Goal: Contribute content: Contribute content

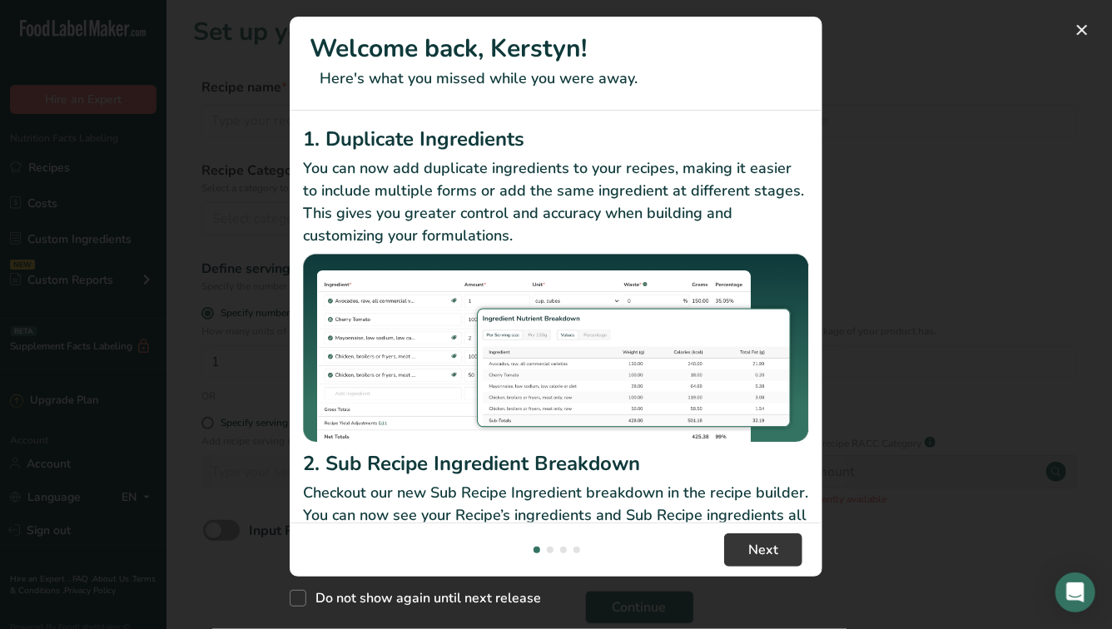
click at [727, 568] on footer "Next" at bounding box center [556, 550] width 533 height 54
click at [744, 566] on button "Next" at bounding box center [763, 549] width 78 height 33
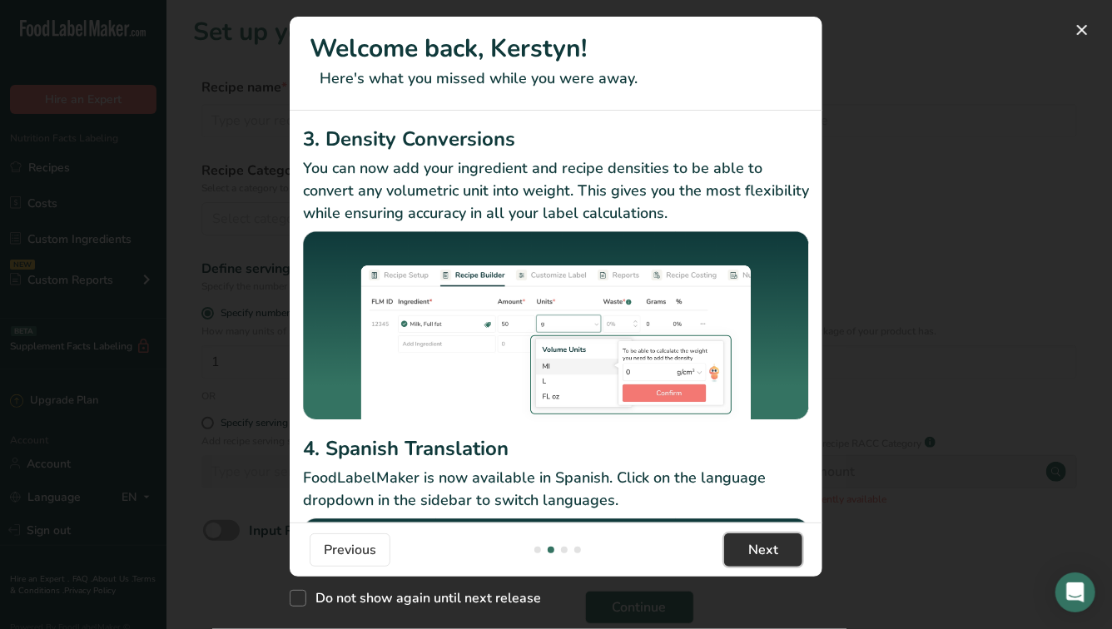
click at [744, 566] on button "Next" at bounding box center [763, 549] width 78 height 33
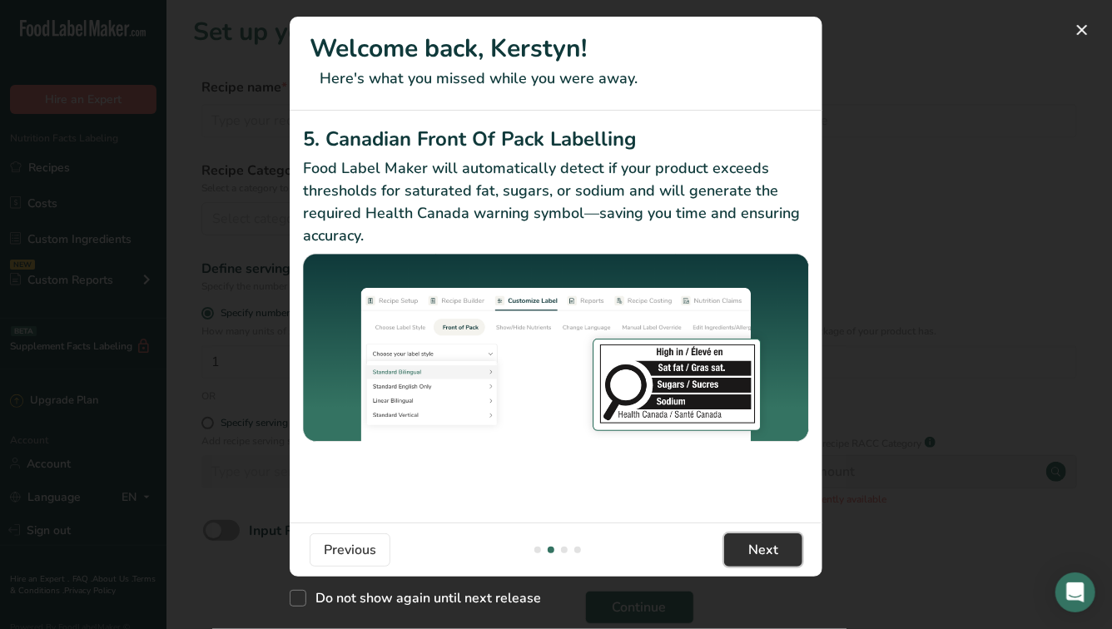
click at [744, 566] on button "Next" at bounding box center [763, 549] width 78 height 33
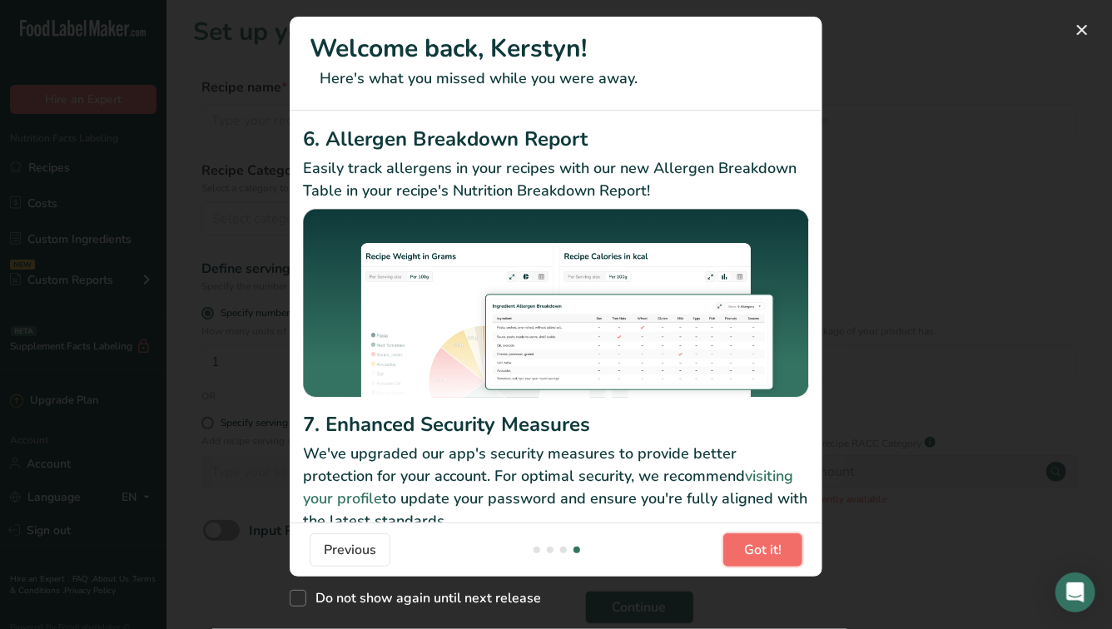
click at [744, 566] on button "Got it!" at bounding box center [762, 549] width 79 height 33
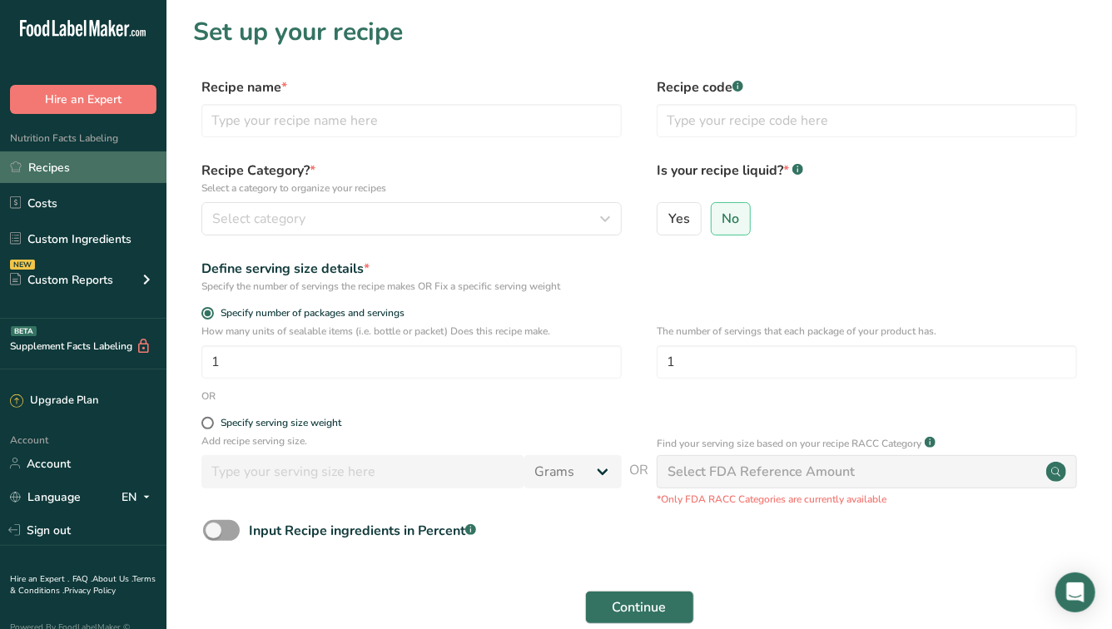
click at [61, 166] on link "Recipes" at bounding box center [83, 167] width 166 height 32
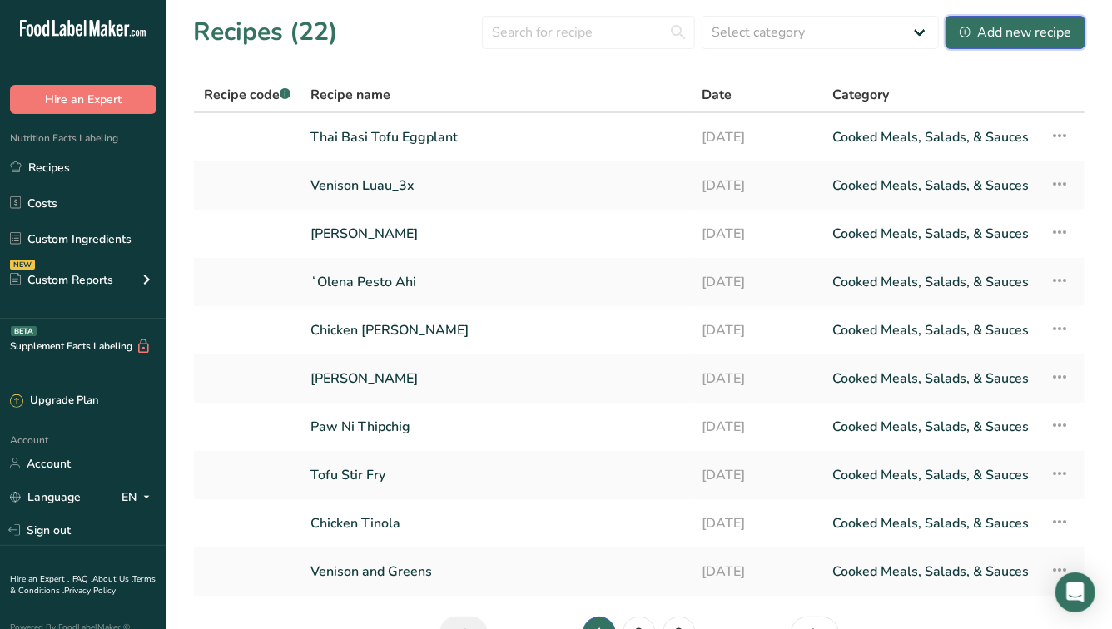
click at [998, 37] on div "Add new recipe" at bounding box center [1015, 32] width 112 height 20
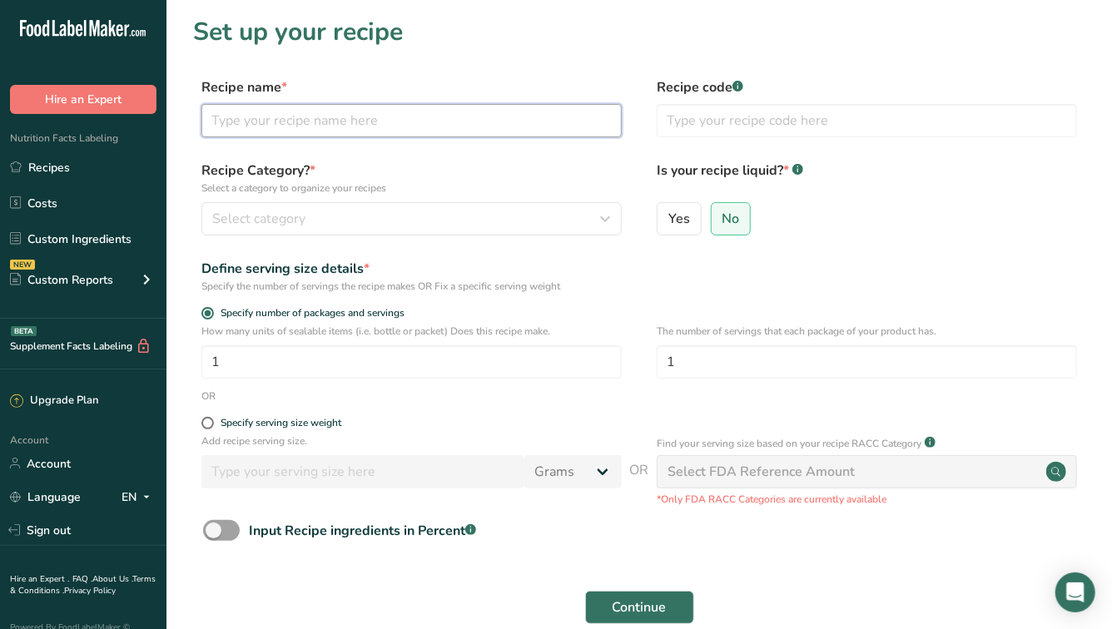
click at [533, 112] on input "text" at bounding box center [411, 120] width 420 height 33
click at [363, 120] on input "text" at bounding box center [411, 120] width 420 height 33
type input "F"
type input "ʻUlu Chowder"
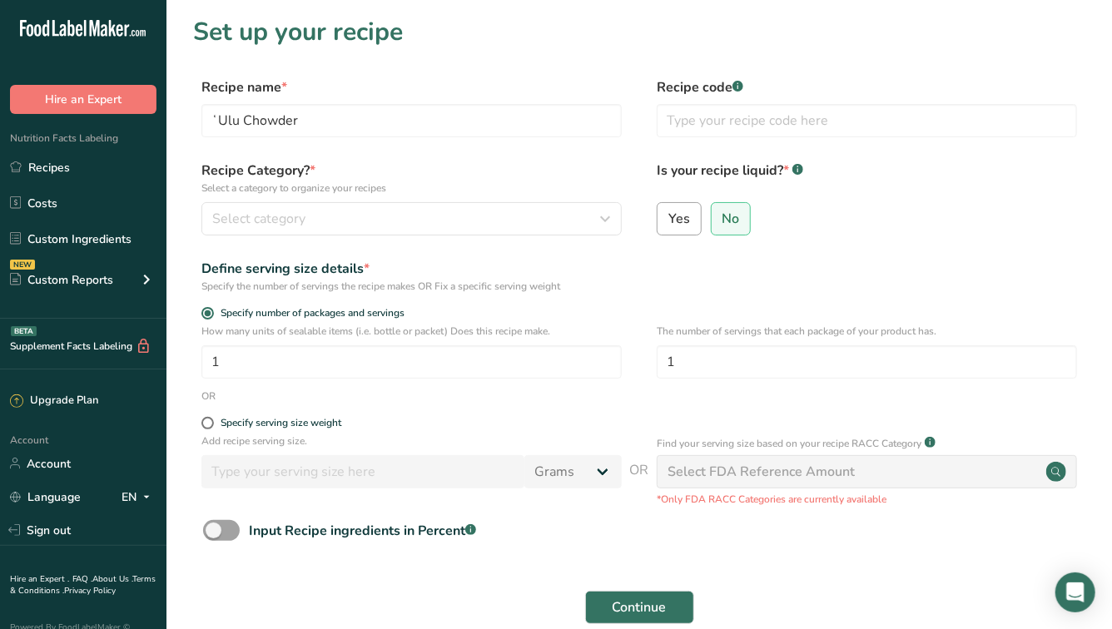
click at [680, 221] on span "Yes" at bounding box center [679, 219] width 22 height 17
click at [668, 221] on input "Yes" at bounding box center [662, 218] width 11 height 11
radio input "true"
radio input "false"
select select "22"
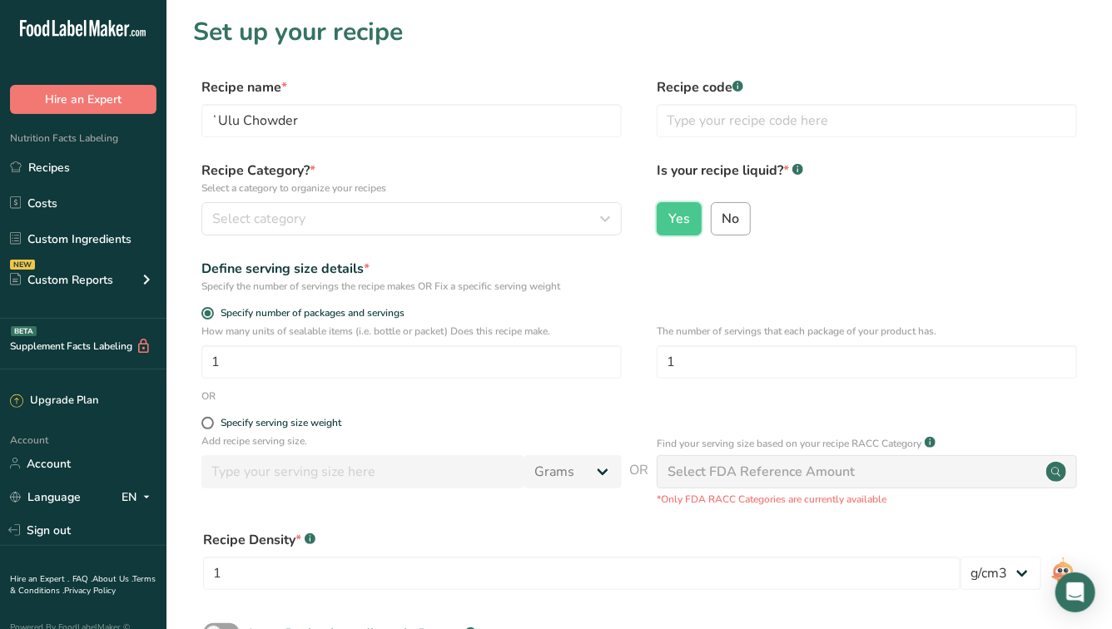
click at [737, 226] on span "No" at bounding box center [729, 219] width 17 height 17
click at [722, 224] on input "No" at bounding box center [717, 218] width 11 height 11
radio input "true"
radio input "false"
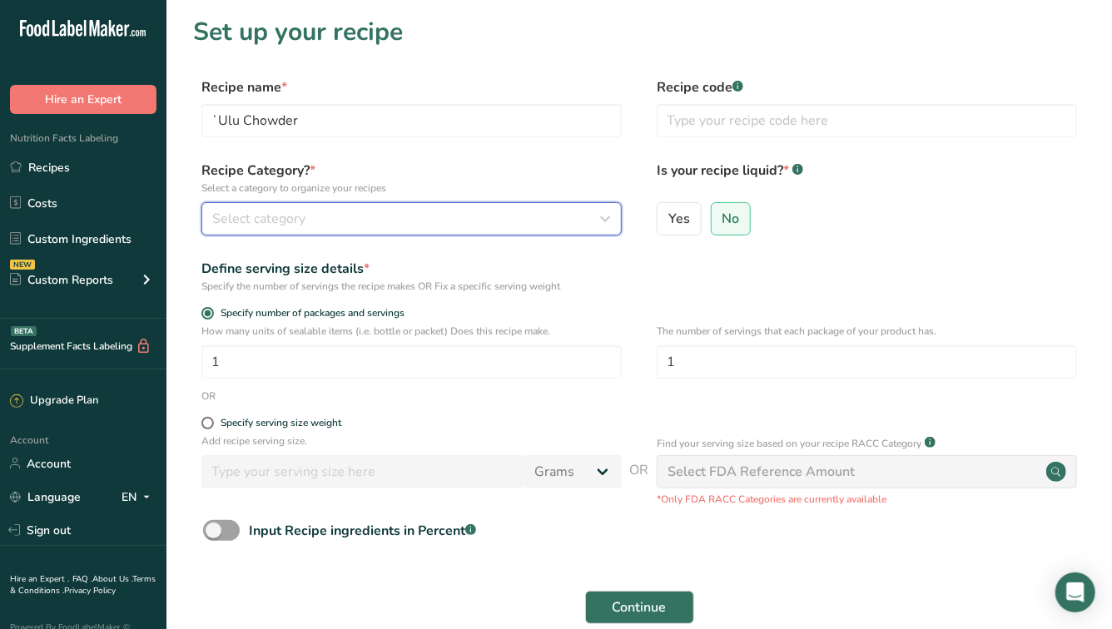
click at [304, 213] on span "Select category" at bounding box center [258, 219] width 93 height 20
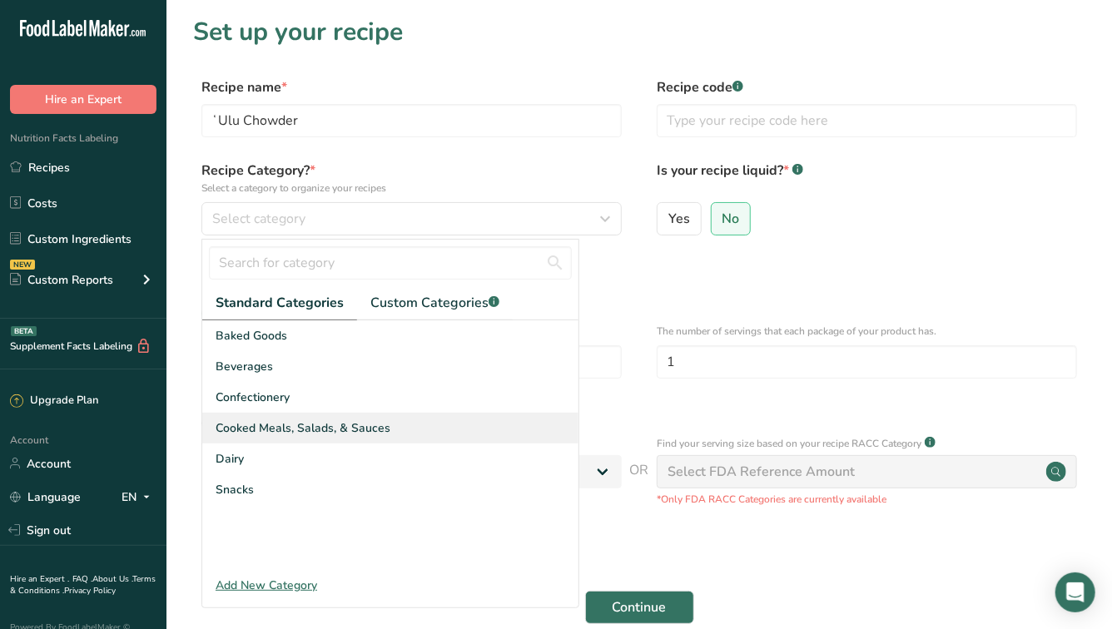
click at [290, 419] on span "Cooked Meals, Salads, & Sauces" at bounding box center [303, 427] width 175 height 17
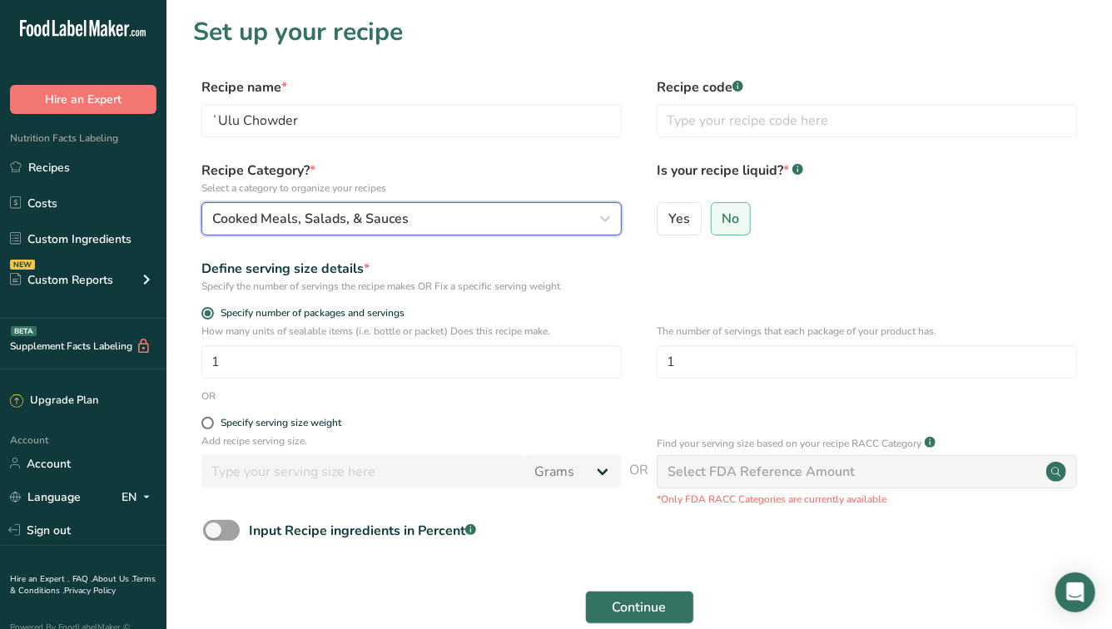
click at [301, 223] on span "Cooked Meals, Salads, & Sauces" at bounding box center [310, 219] width 196 height 20
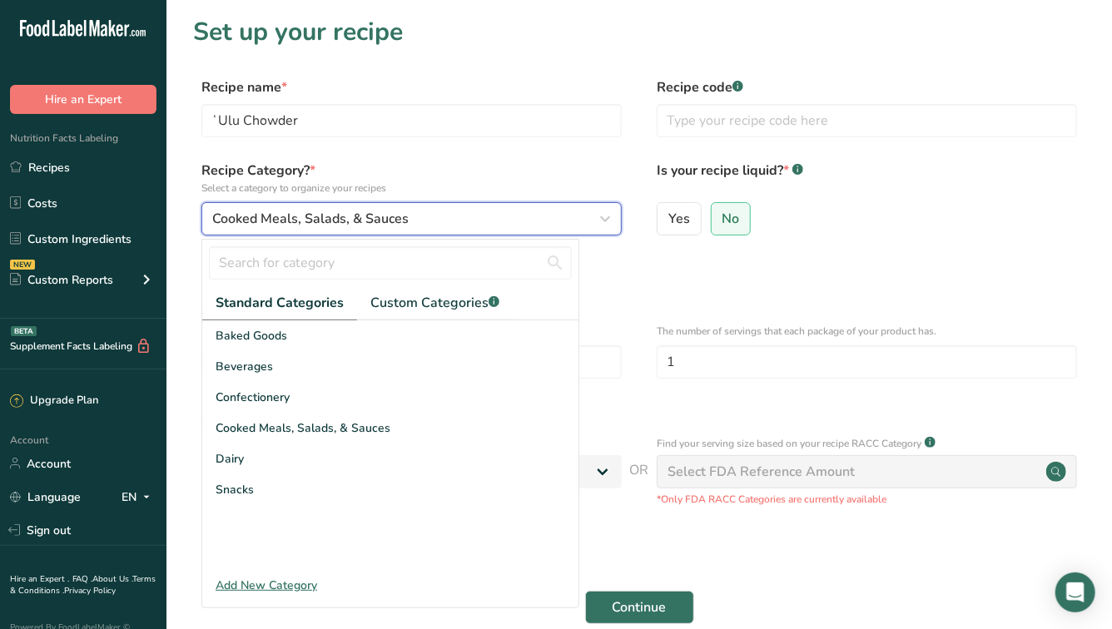
click at [301, 223] on span "Cooked Meals, Salads, & Sauces" at bounding box center [310, 219] width 196 height 20
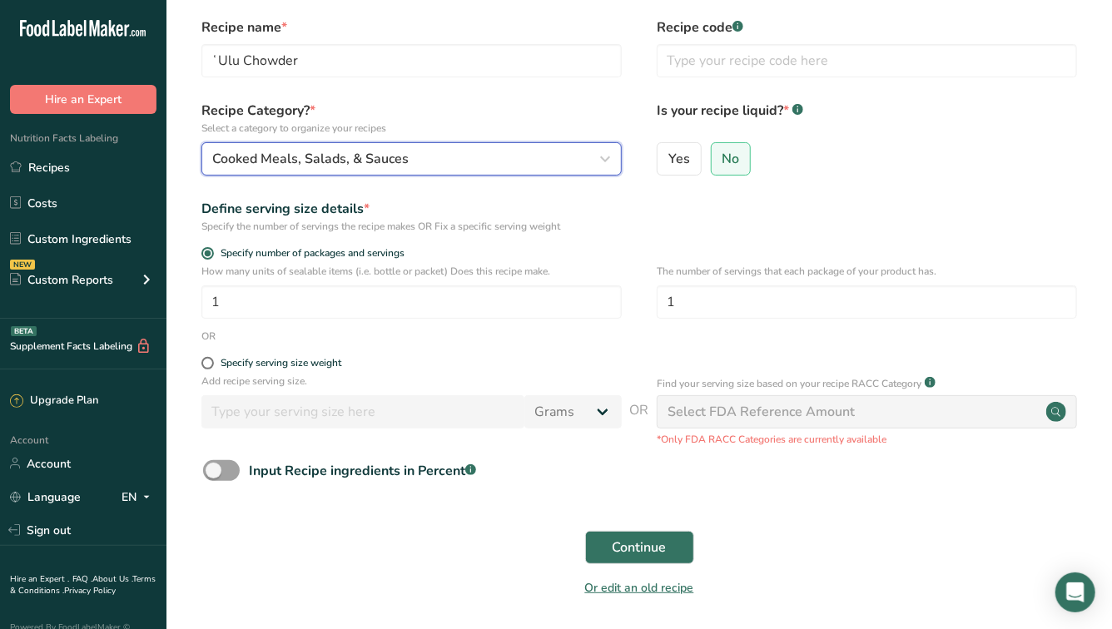
scroll to position [62, 0]
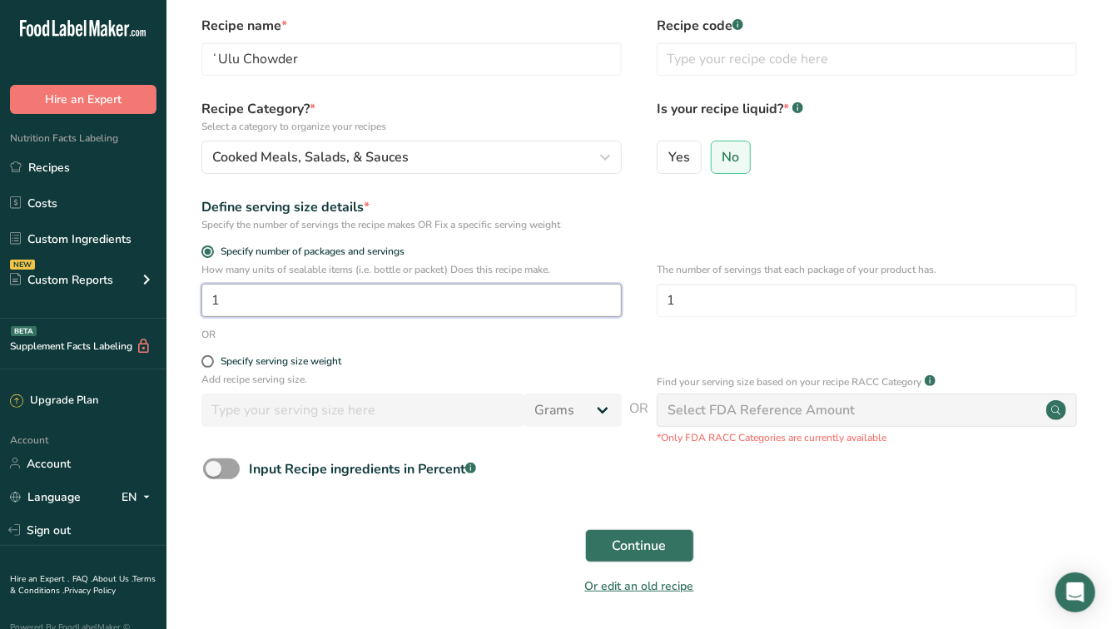
click at [564, 312] on input "1" at bounding box center [411, 300] width 420 height 33
type input "76"
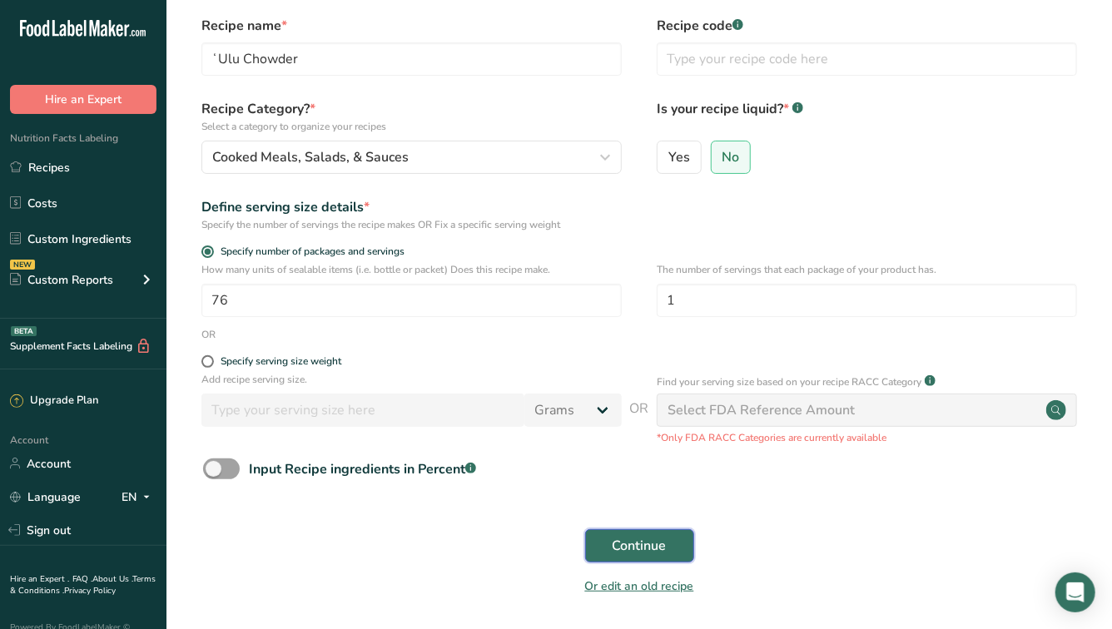
click at [629, 538] on span "Continue" at bounding box center [639, 546] width 54 height 20
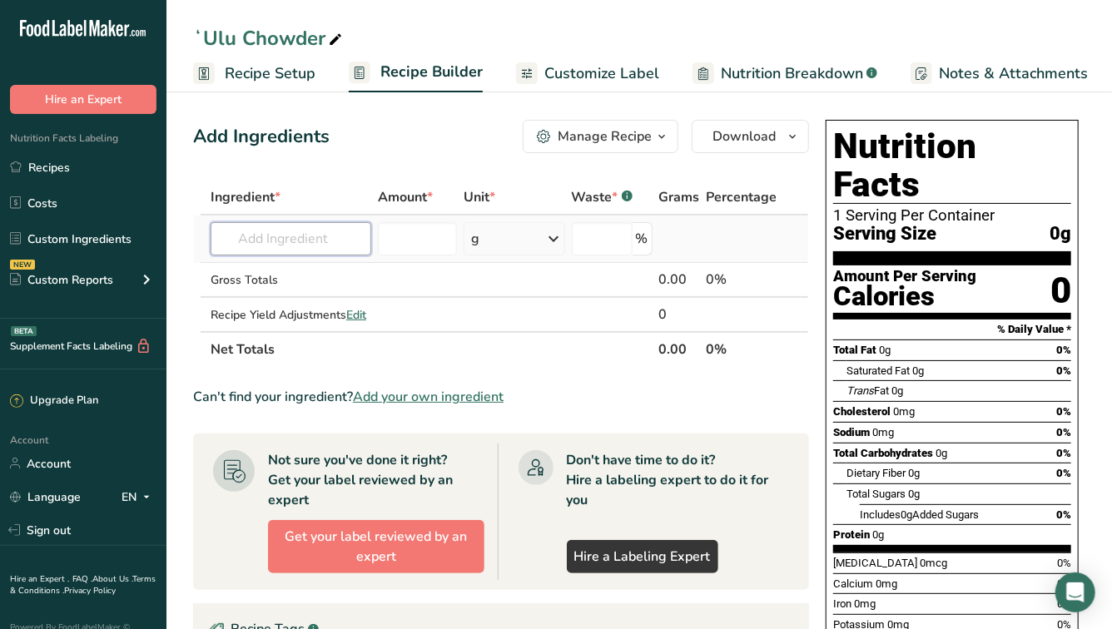
click at [258, 247] on input "text" at bounding box center [291, 238] width 161 height 33
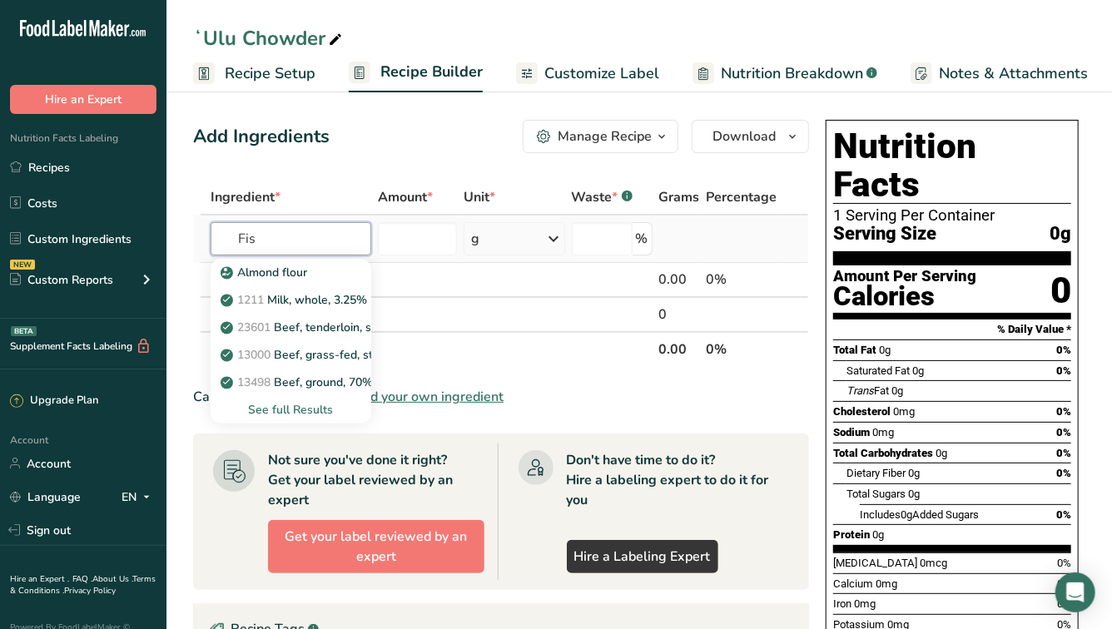
type input "Fish"
type input "mahi"
click at [271, 408] on div "See full Results" at bounding box center [291, 409] width 134 height 17
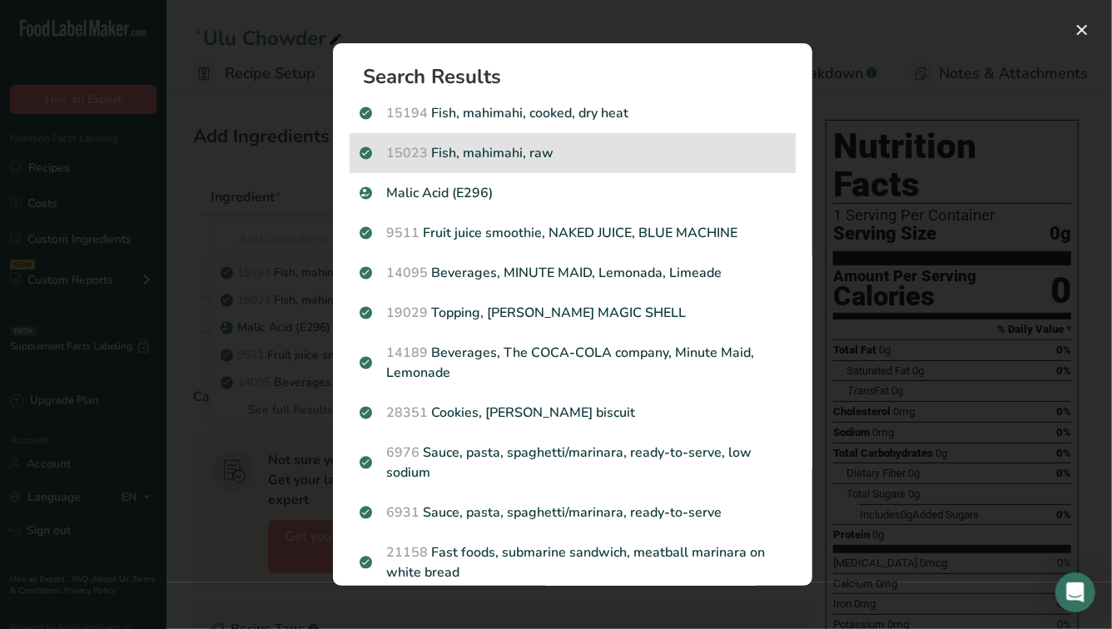
click at [518, 149] on p "15023 [PERSON_NAME], mahimahi, raw" at bounding box center [572, 153] width 426 height 20
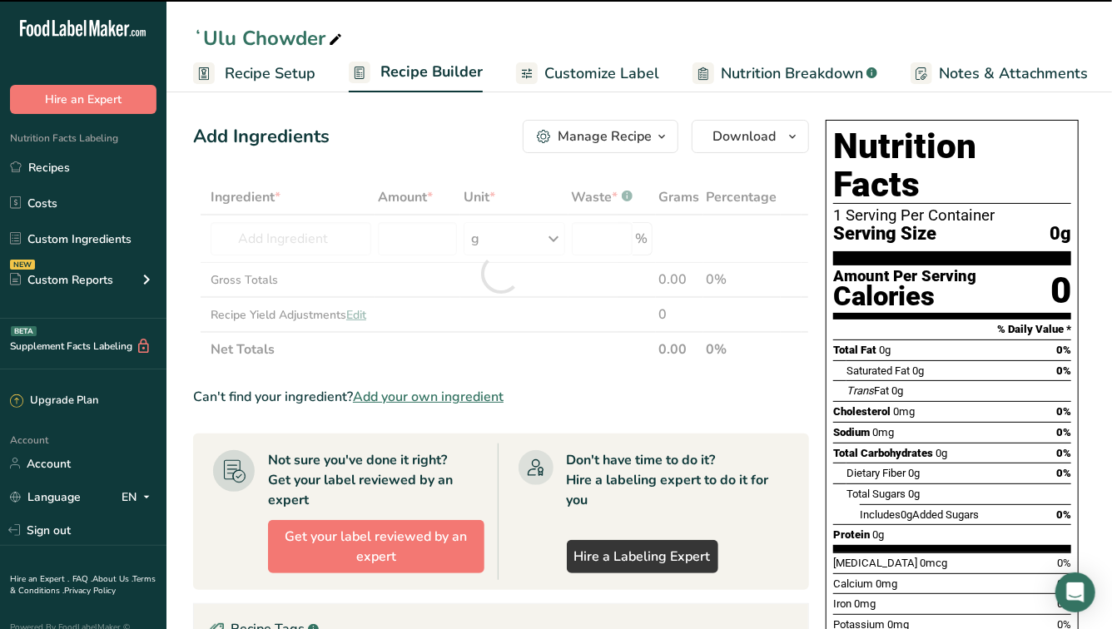
type input "0"
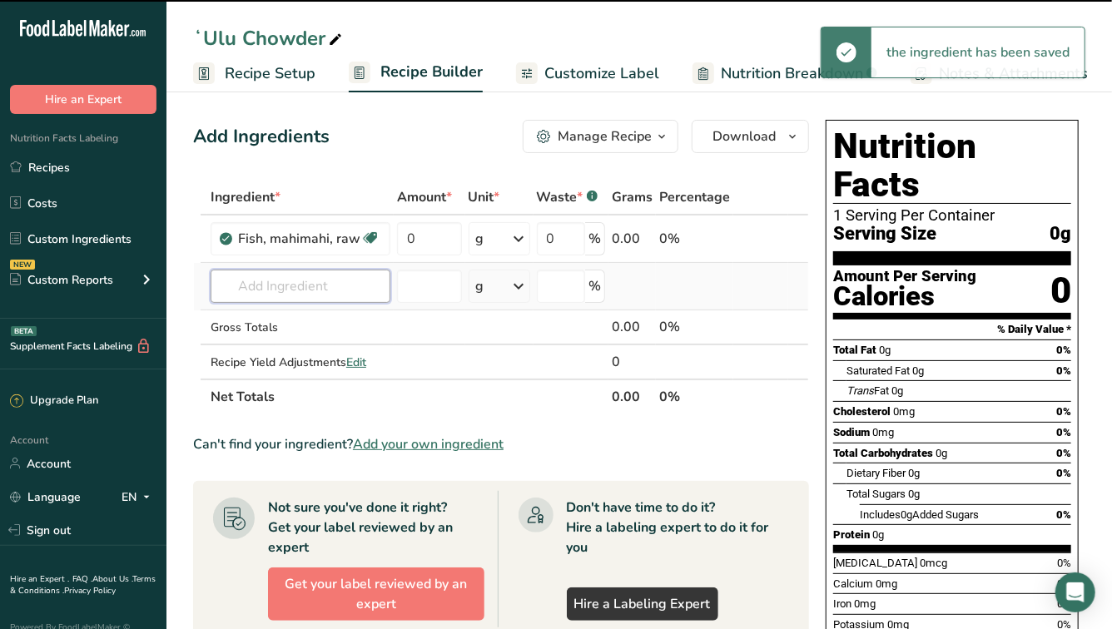
click at [295, 280] on input "text" at bounding box center [301, 286] width 180 height 33
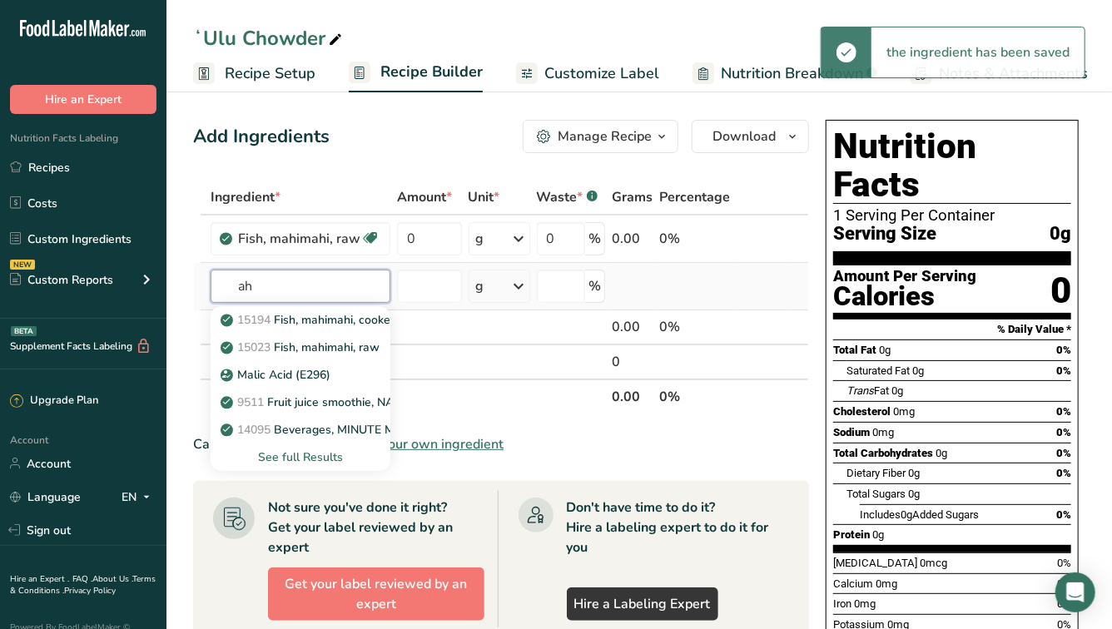
type input "a"
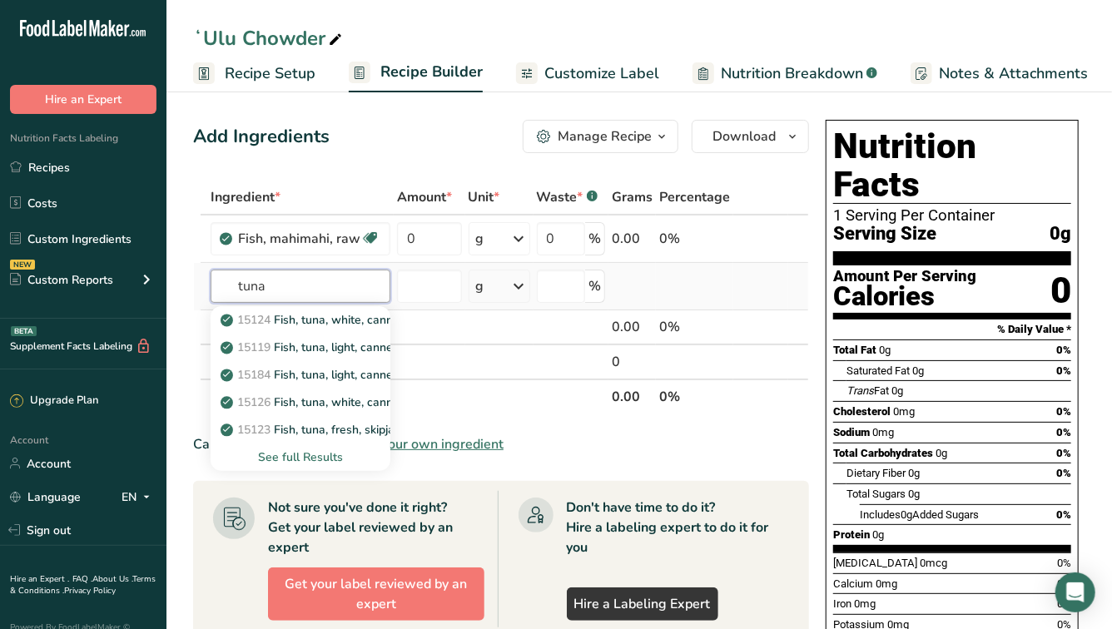
type input "tuna"
click at [315, 461] on div "See full Results" at bounding box center [300, 457] width 153 height 17
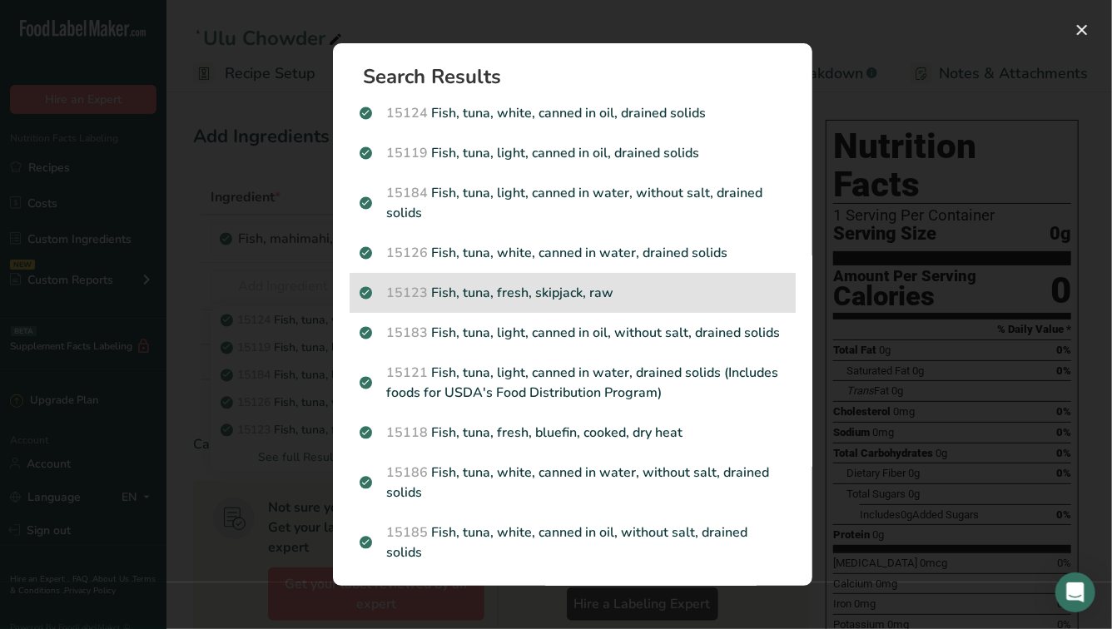
click at [515, 294] on p "15123 Fish, tuna, fresh, skipjack, raw" at bounding box center [572, 293] width 426 height 20
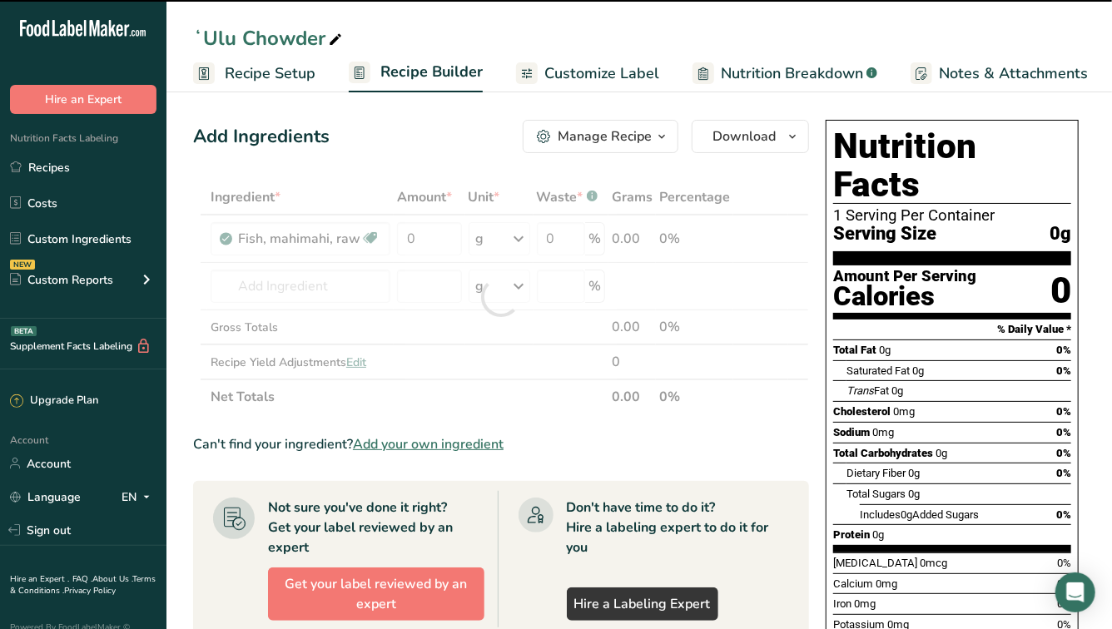
type input "0"
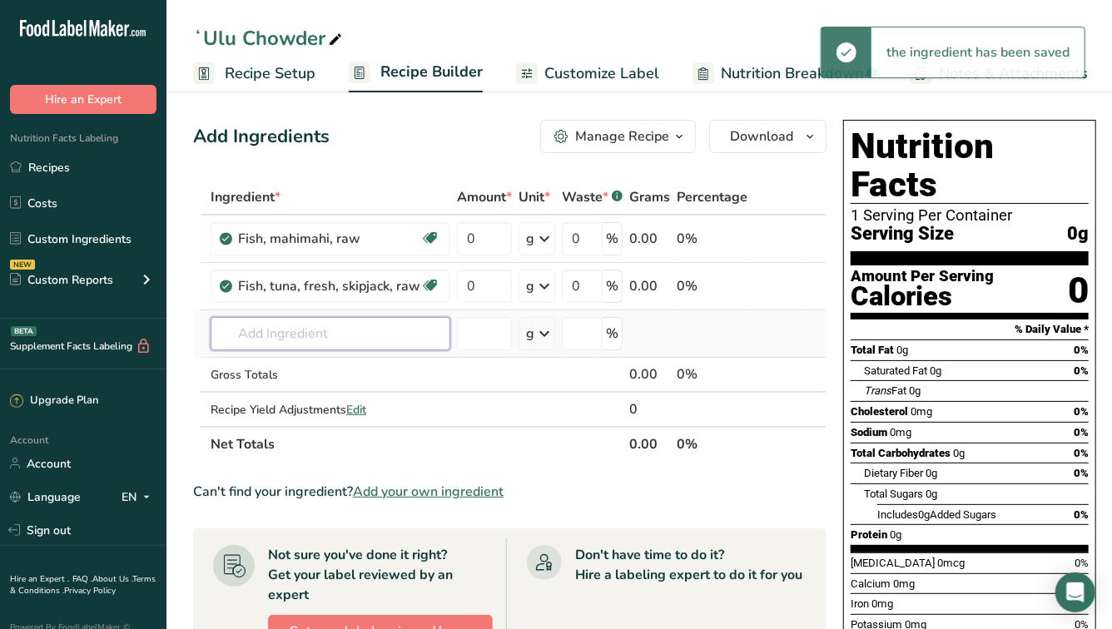
click at [290, 330] on input "text" at bounding box center [331, 333] width 240 height 33
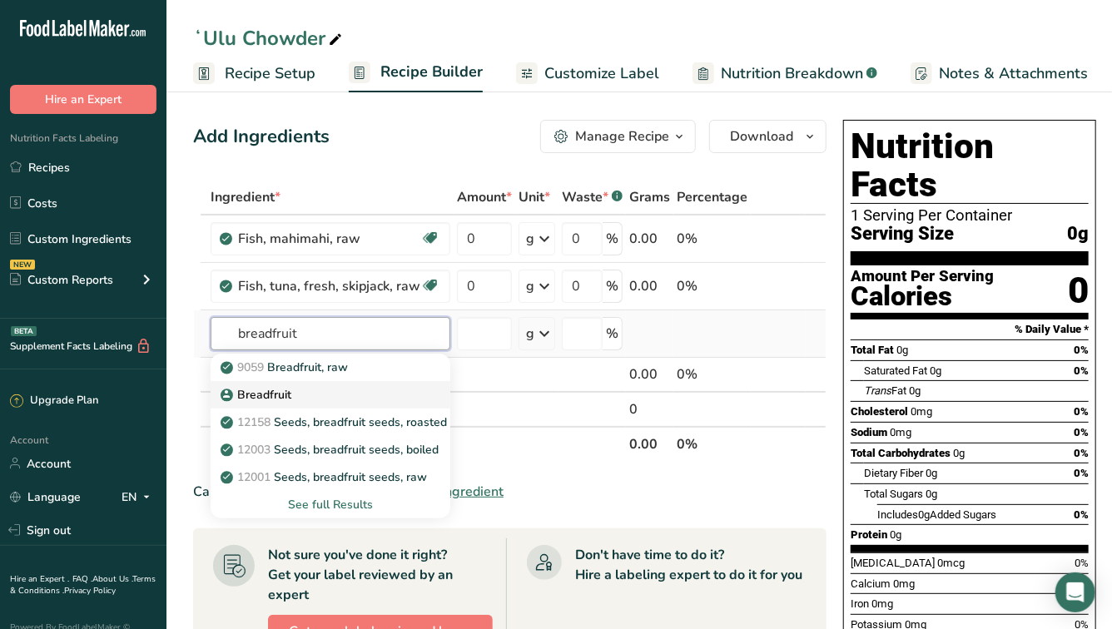
type input "breadfruit"
click at [300, 391] on div "Breadfruit" at bounding box center [317, 394] width 186 height 17
type input "Breadfruit"
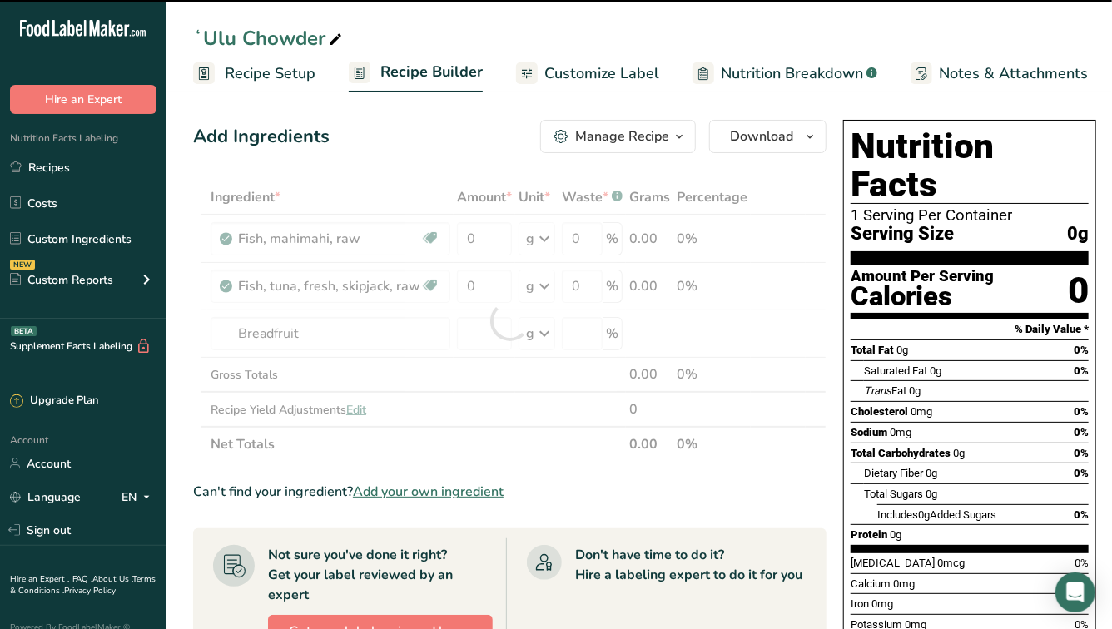
type input "0"
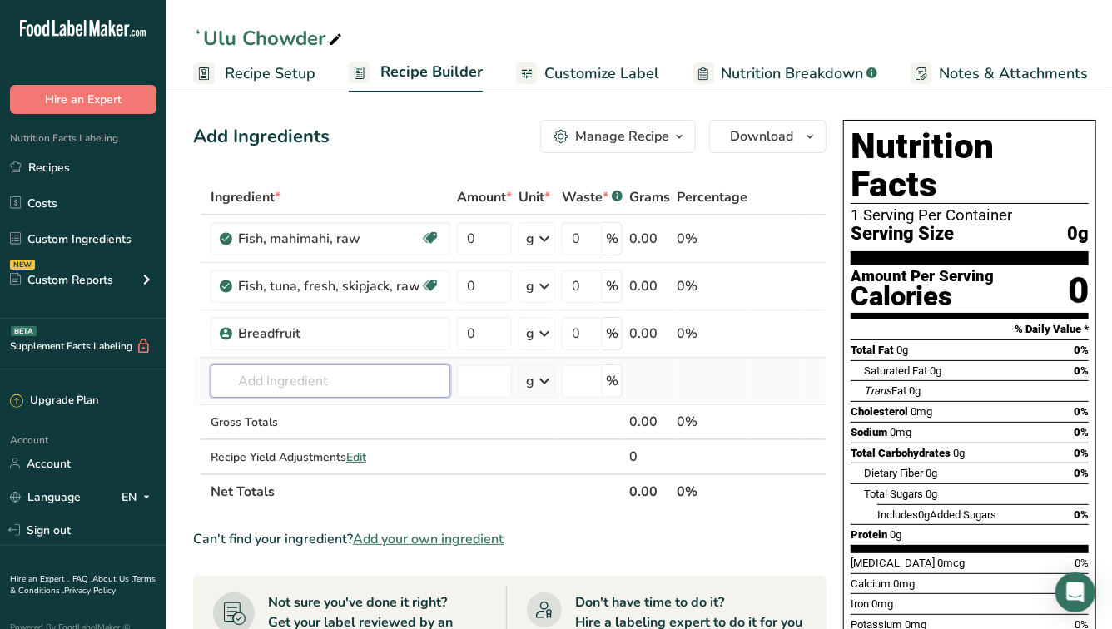
click at [319, 381] on input "text" at bounding box center [331, 380] width 240 height 33
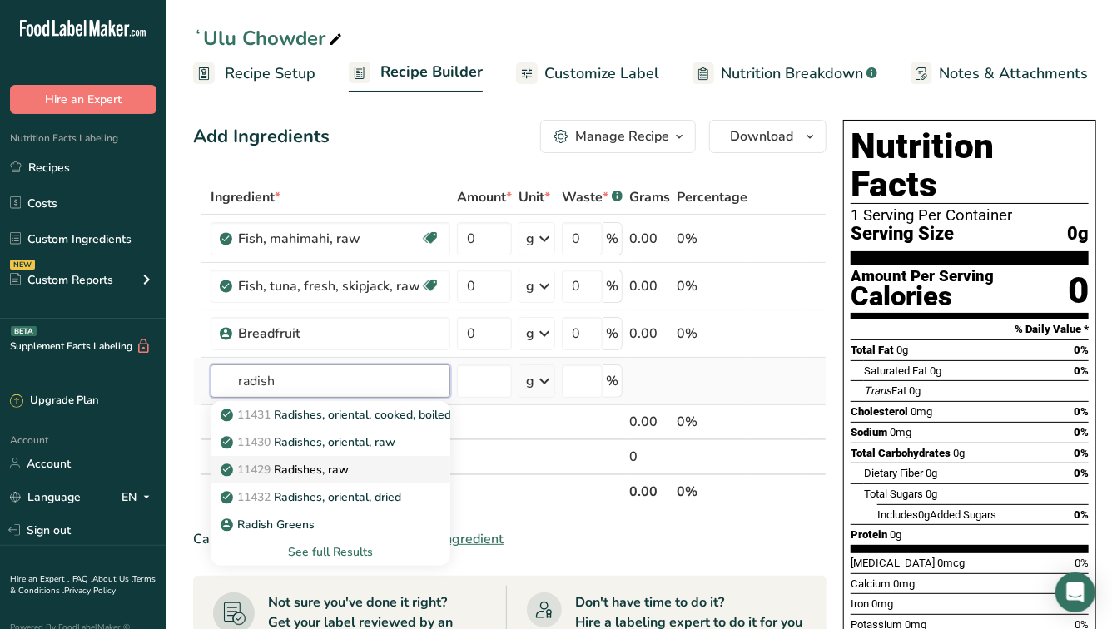
type input "radish"
click at [341, 465] on p "11429 Radishes, raw" at bounding box center [286, 469] width 125 height 17
type input "Radishes, raw"
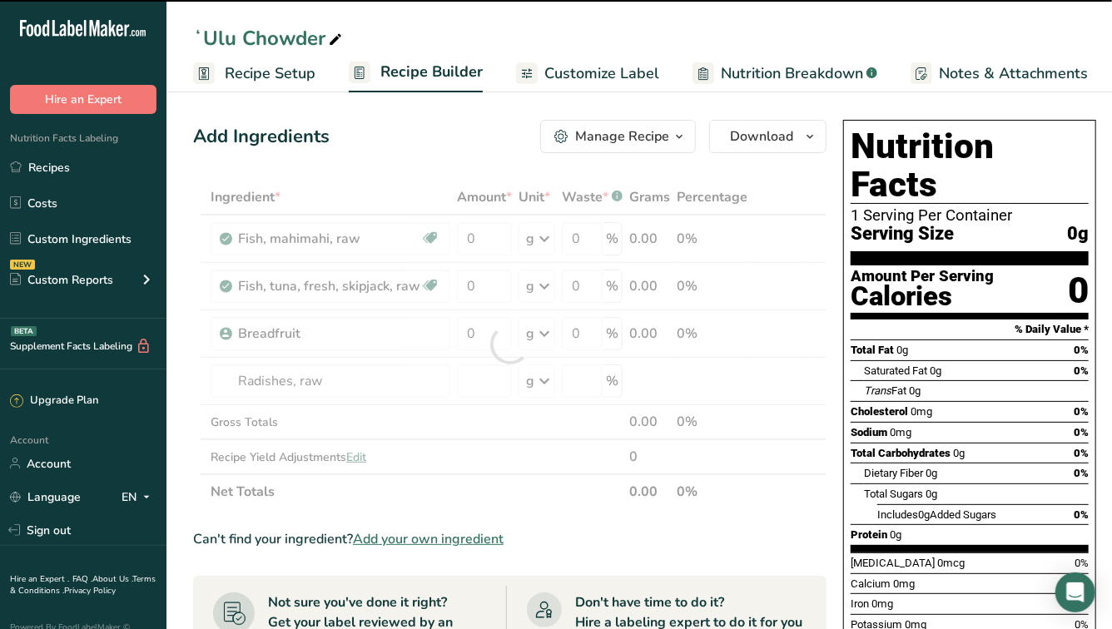
type input "0"
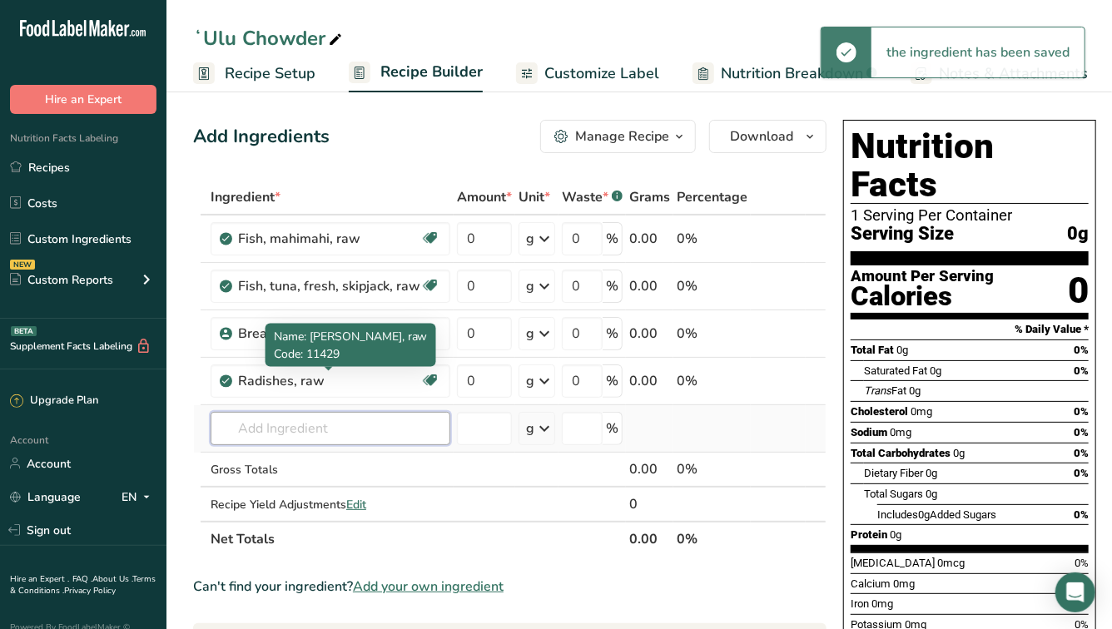
click at [299, 423] on input "text" at bounding box center [331, 428] width 240 height 33
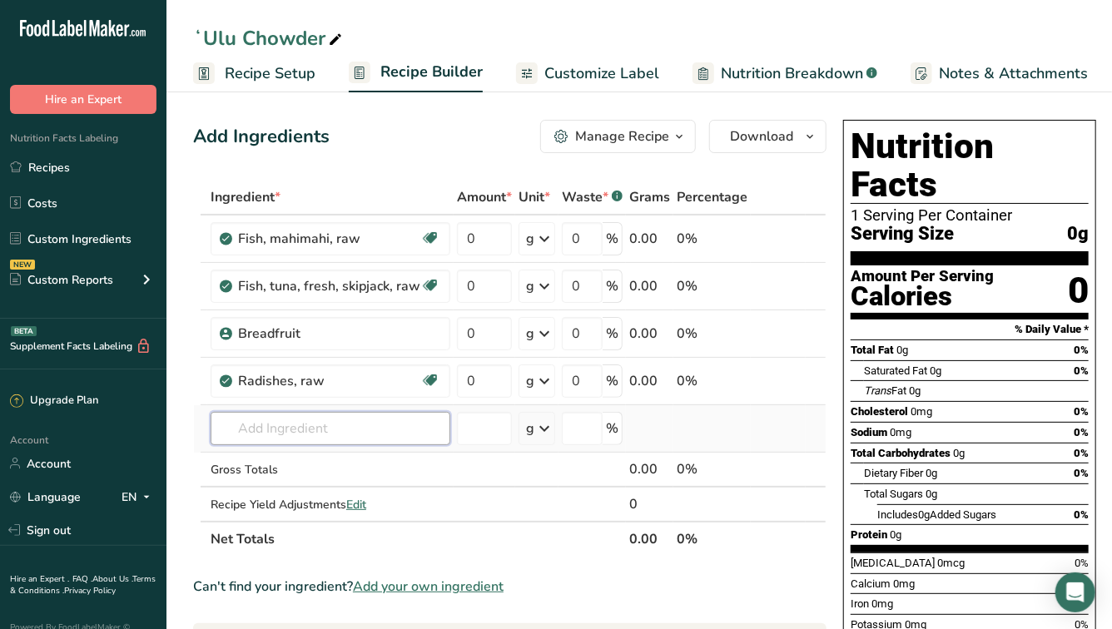
click at [299, 423] on input "text" at bounding box center [331, 428] width 240 height 33
click at [292, 432] on input "text" at bounding box center [331, 428] width 240 height 33
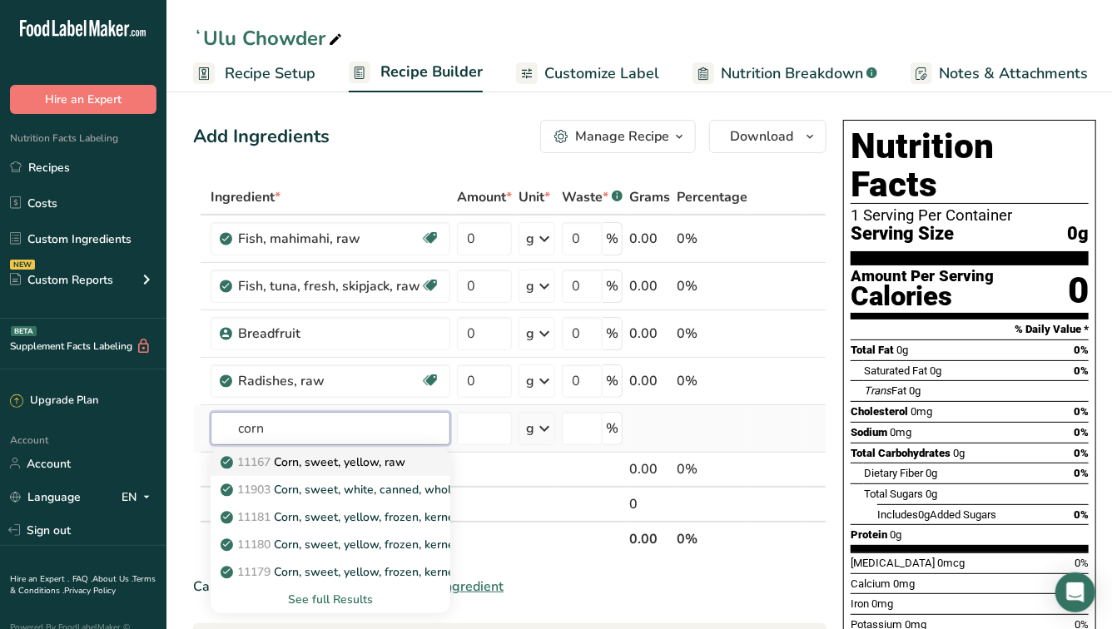
type input "corn"
click at [333, 467] on p "11167 Corn, sweet, yellow, raw" at bounding box center [314, 462] width 181 height 17
type input "Corn, sweet, yellow, raw"
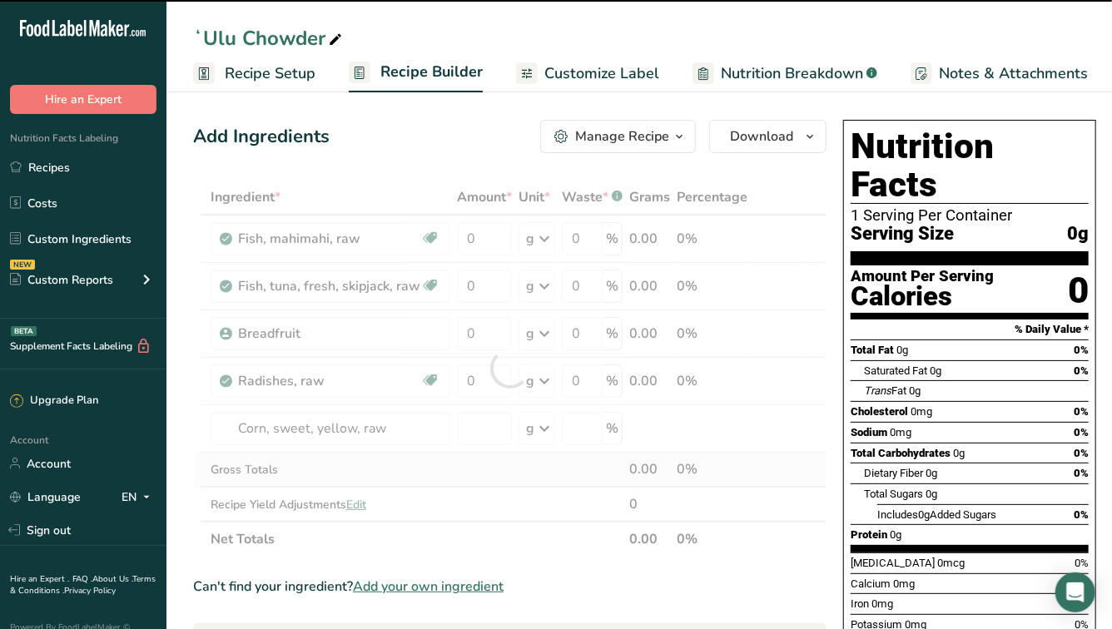
type input "0"
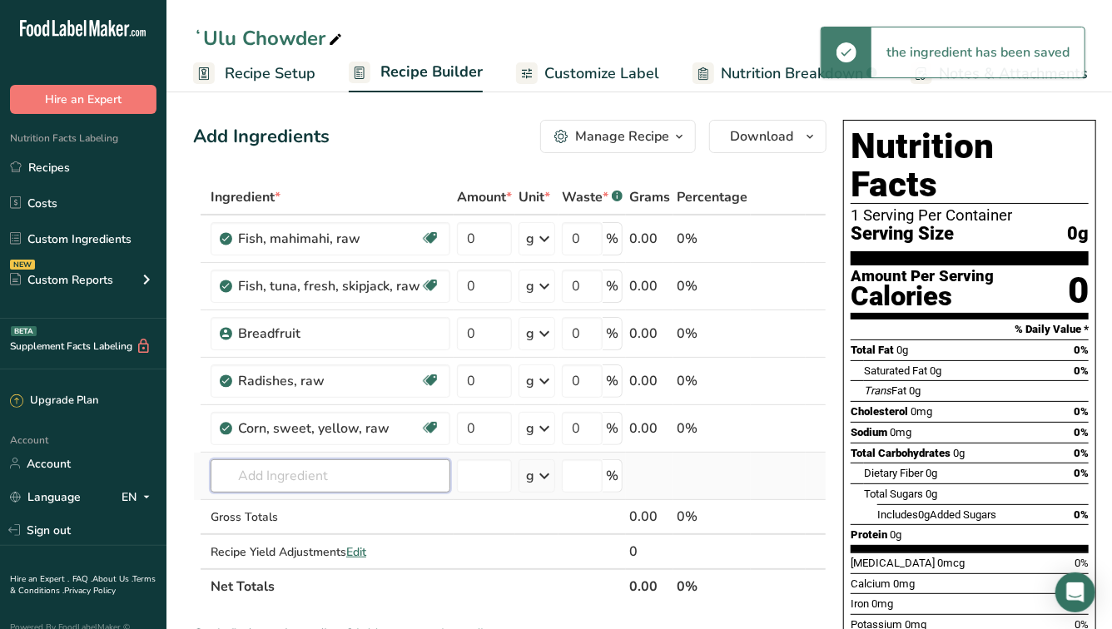
click at [322, 474] on input "text" at bounding box center [331, 475] width 240 height 33
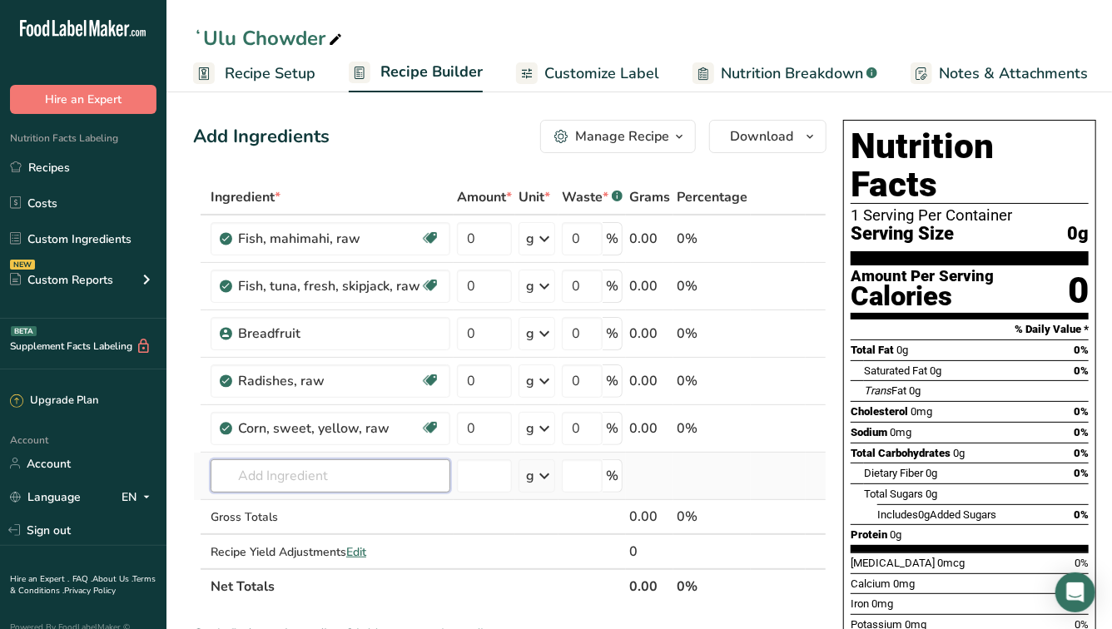
click at [322, 474] on input "text" at bounding box center [331, 475] width 240 height 33
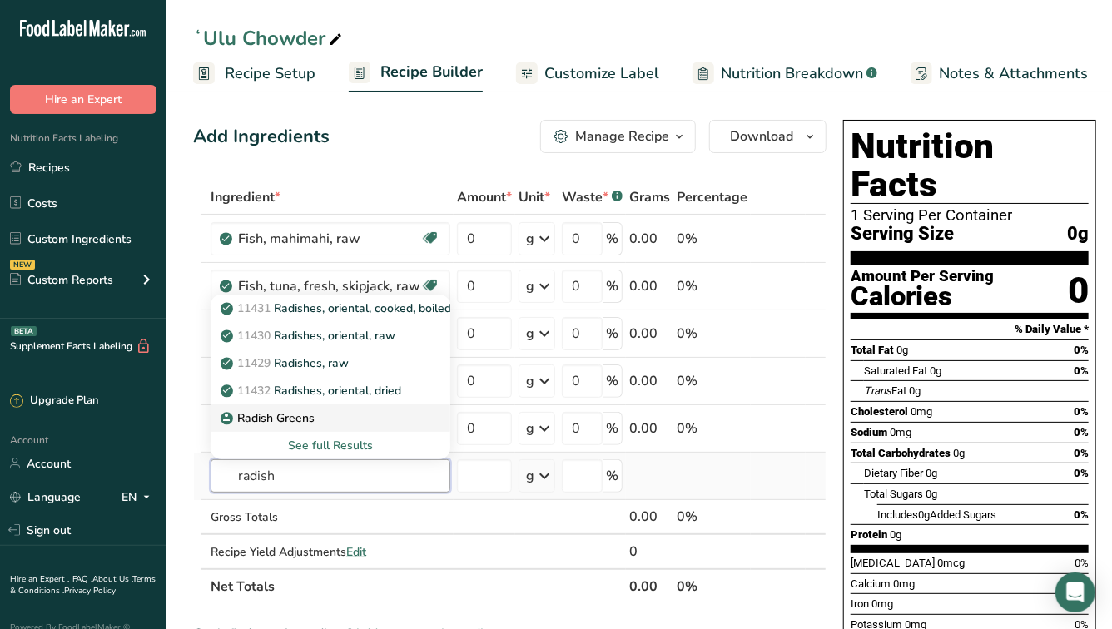
type input "radish"
click at [282, 416] on p "Radish Greens" at bounding box center [269, 417] width 91 height 17
type input "Radish Greens"
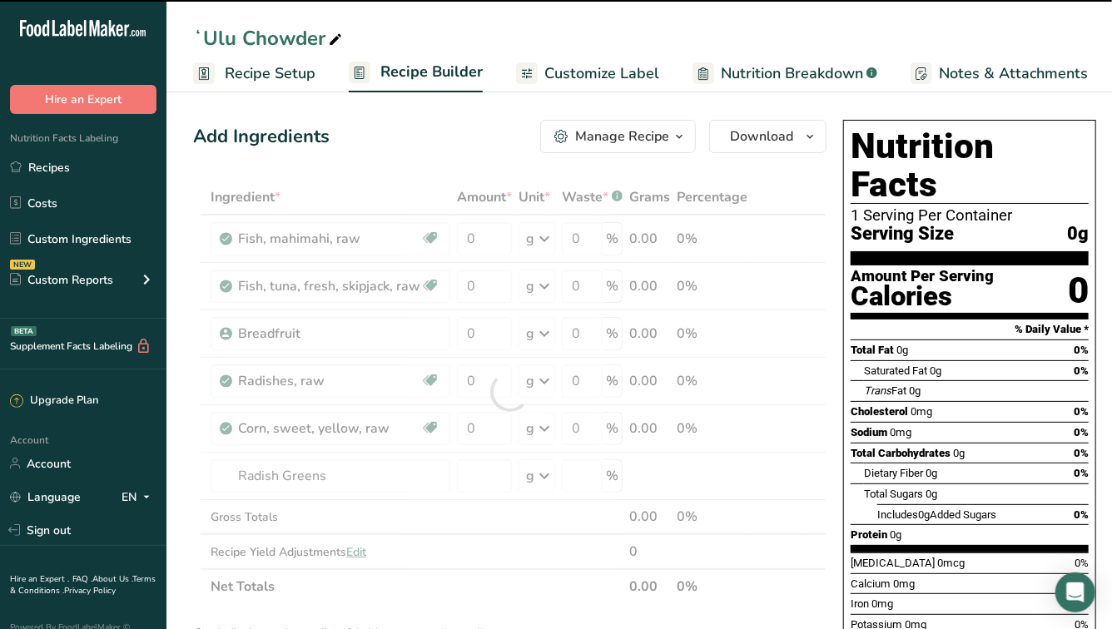
type input "0"
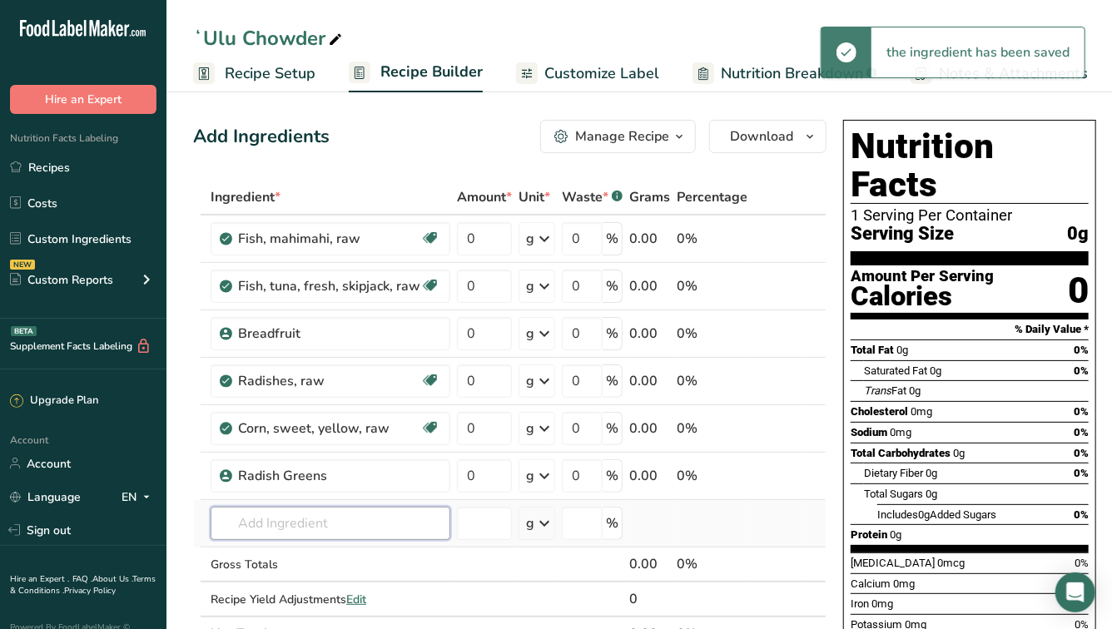
click at [301, 532] on input "text" at bounding box center [331, 523] width 240 height 33
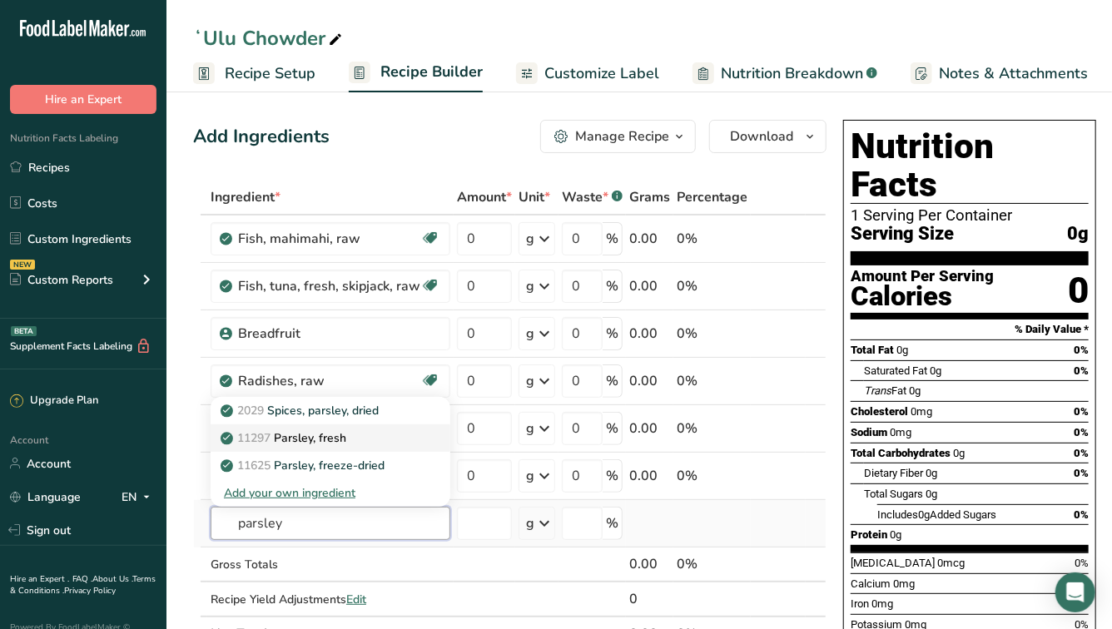
type input "parsley"
click at [311, 433] on p "11297 [GEOGRAPHIC_DATA], fresh" at bounding box center [285, 437] width 122 height 17
type input "Parsley, fresh"
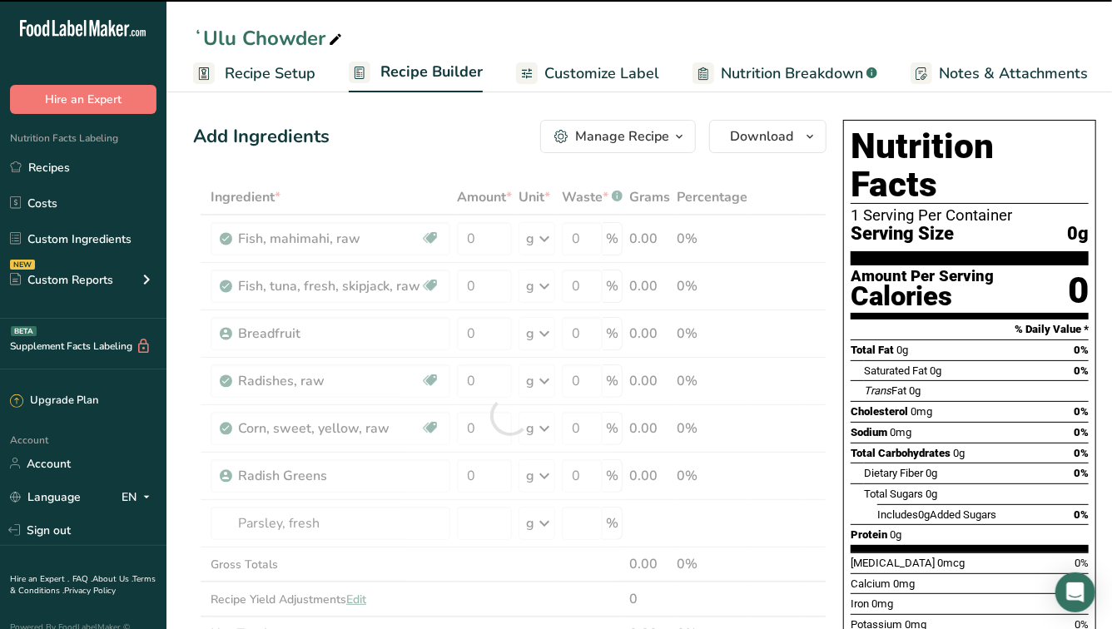
type input "0"
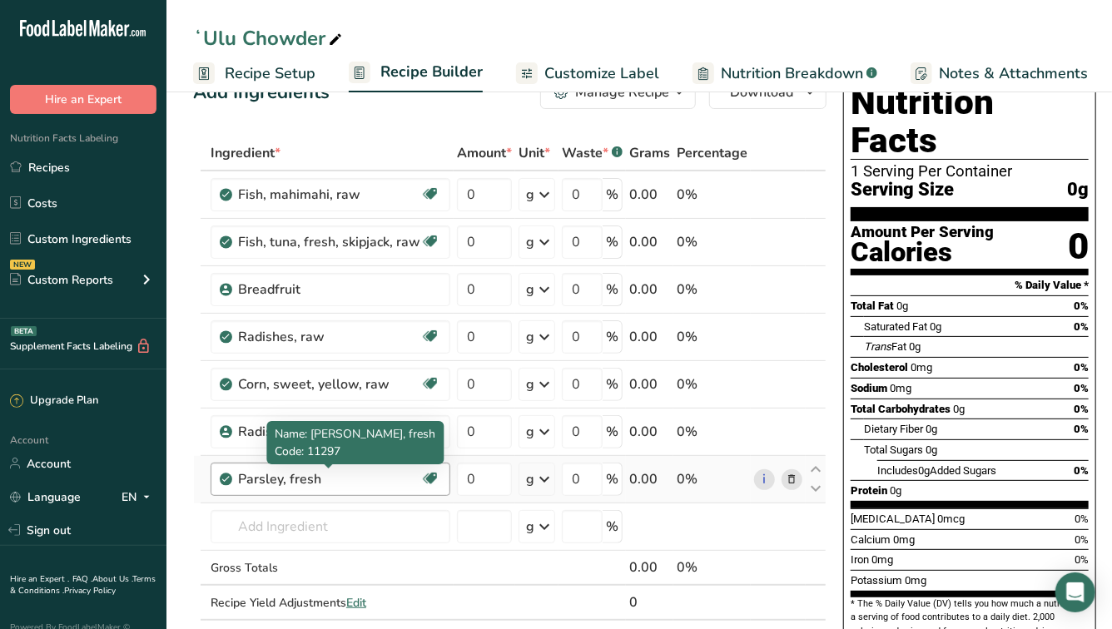
scroll to position [58, 0]
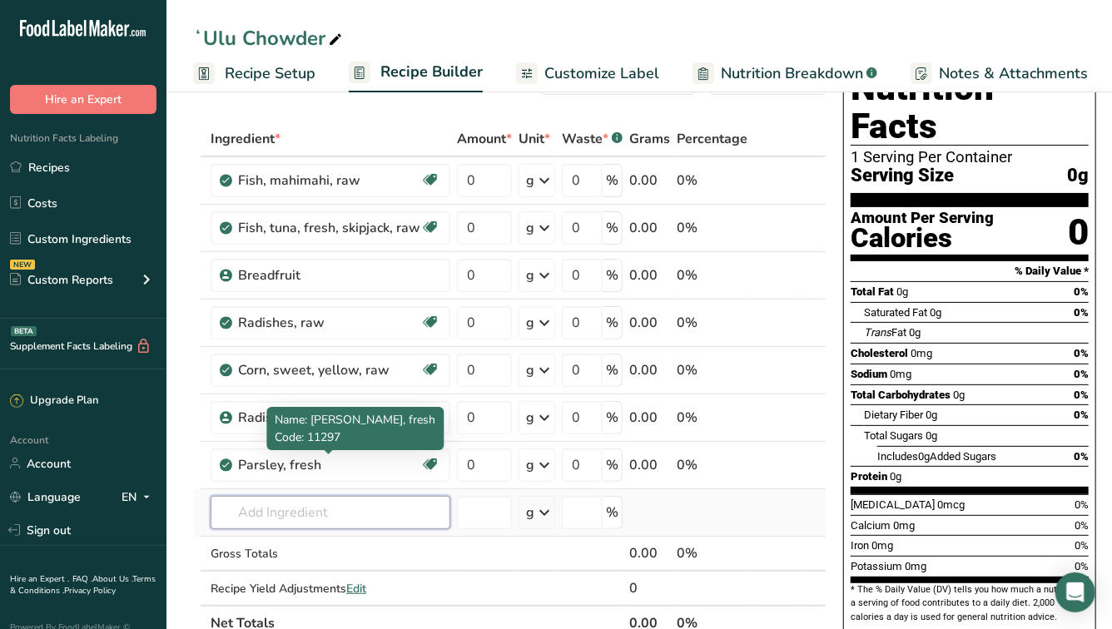
click at [280, 508] on input "text" at bounding box center [331, 512] width 240 height 33
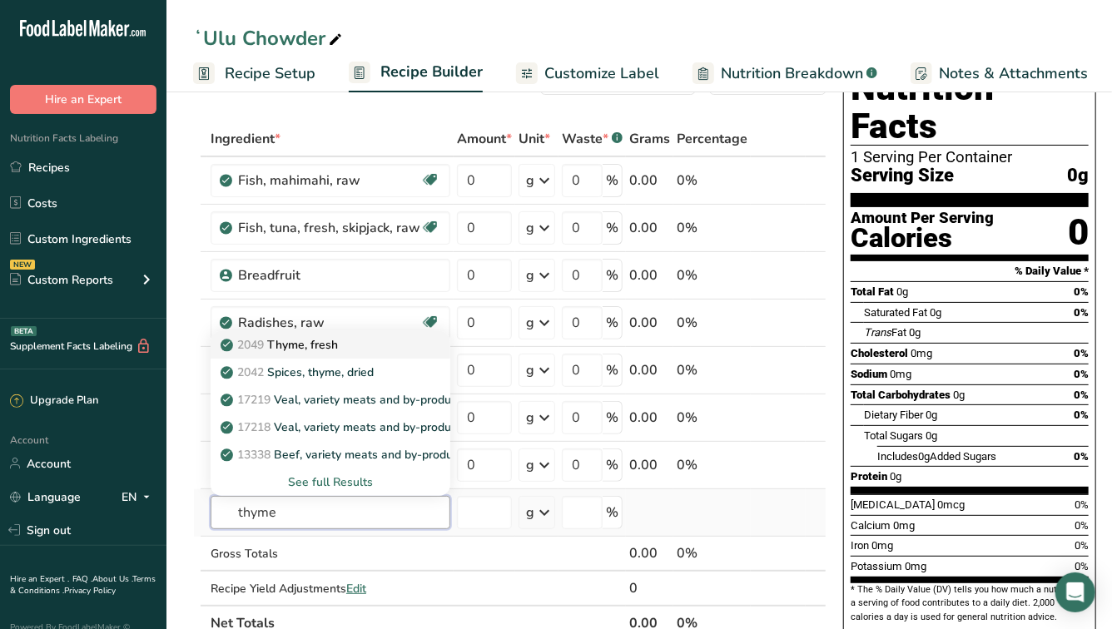
type input "thyme"
click at [308, 350] on p "2049 Thyme, fresh" at bounding box center [281, 344] width 114 height 17
type input "Thyme, fresh"
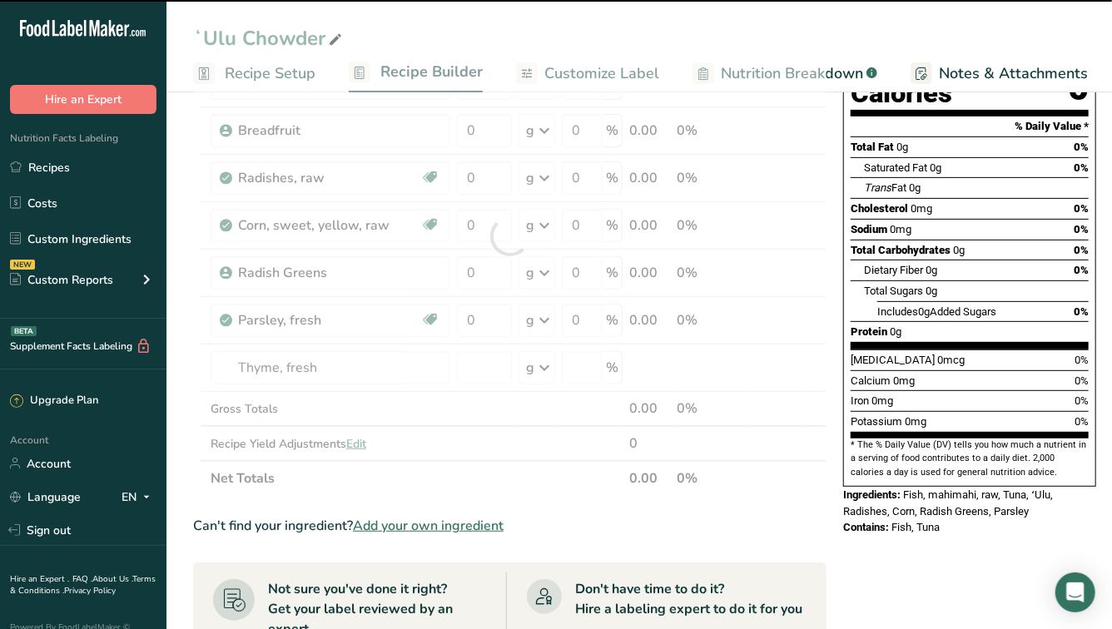
type input "0"
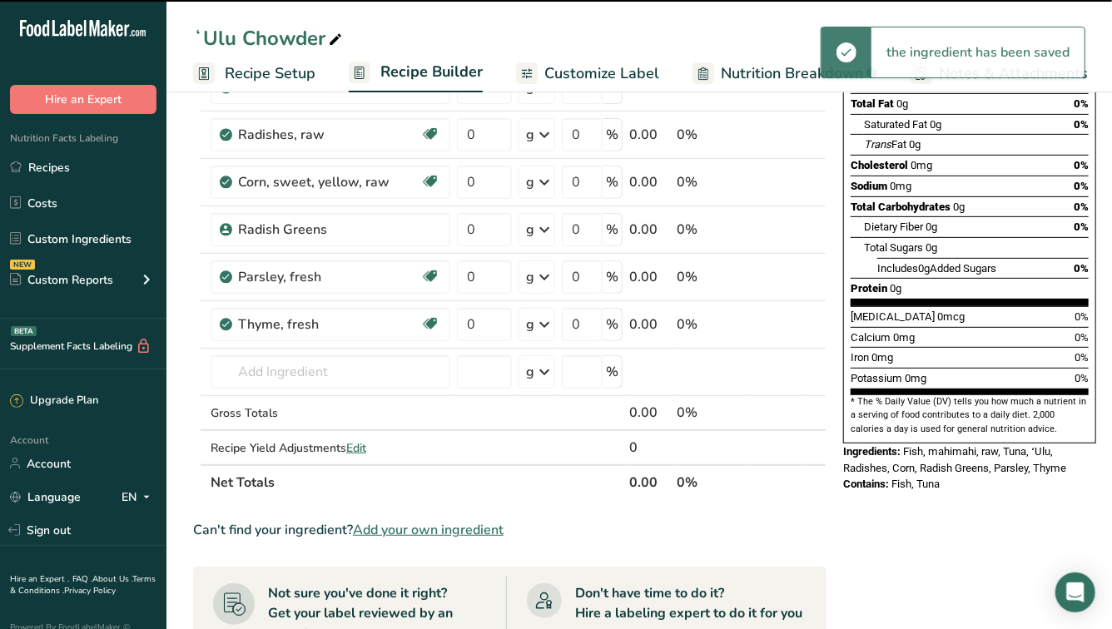
scroll to position [220, 0]
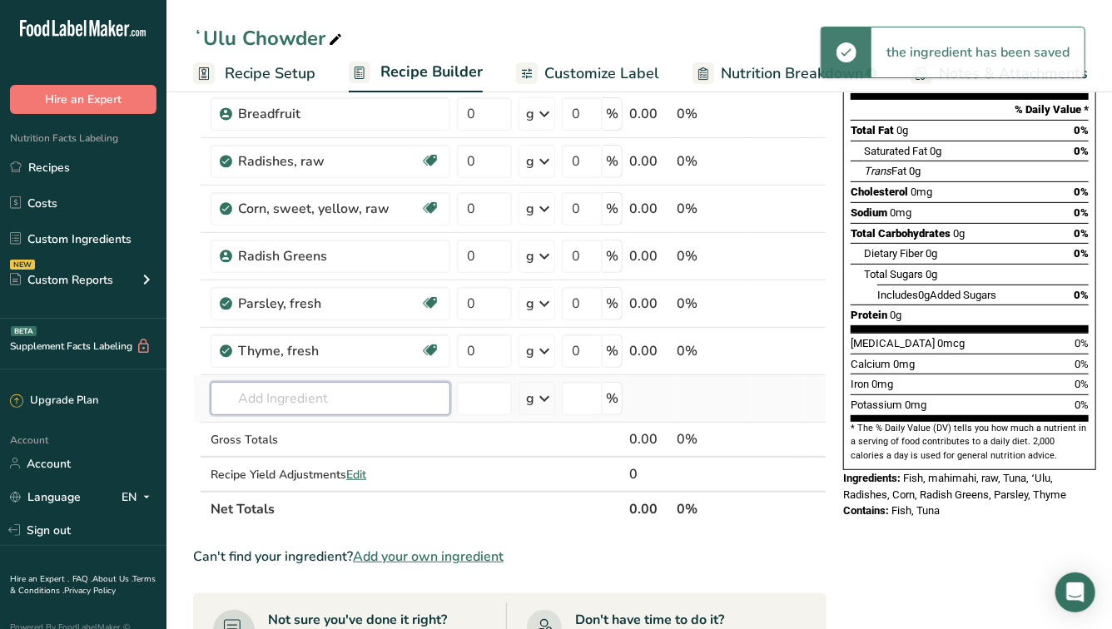
click at [276, 392] on input "text" at bounding box center [331, 398] width 240 height 33
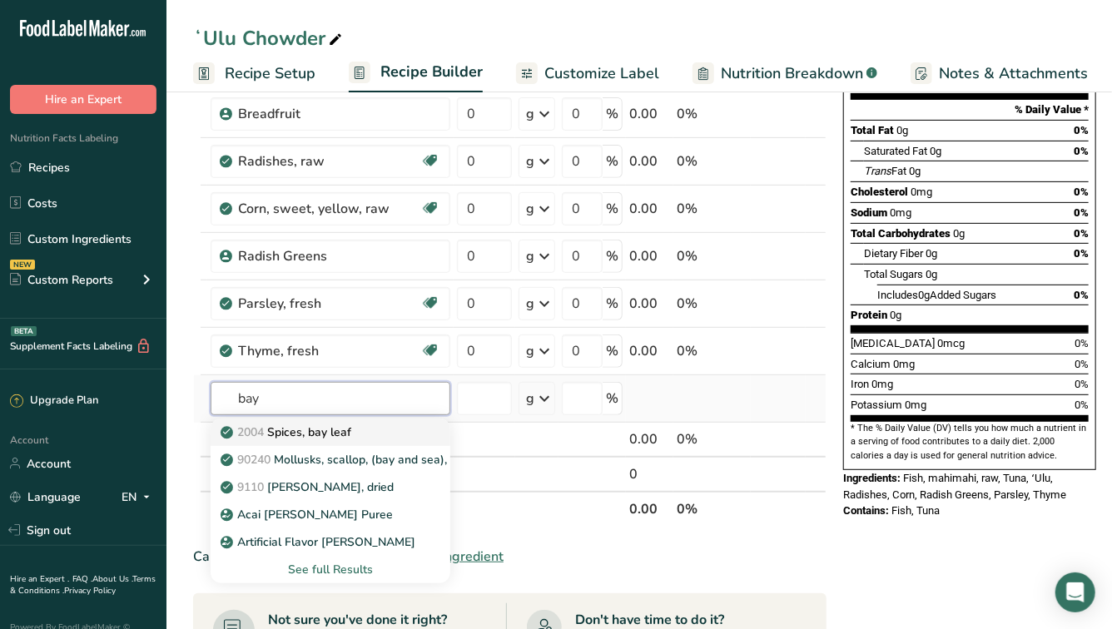
type input "bay"
click at [312, 429] on p "2004 Spices, bay leaf" at bounding box center [287, 432] width 127 height 17
type input "Spices, bay leaf"
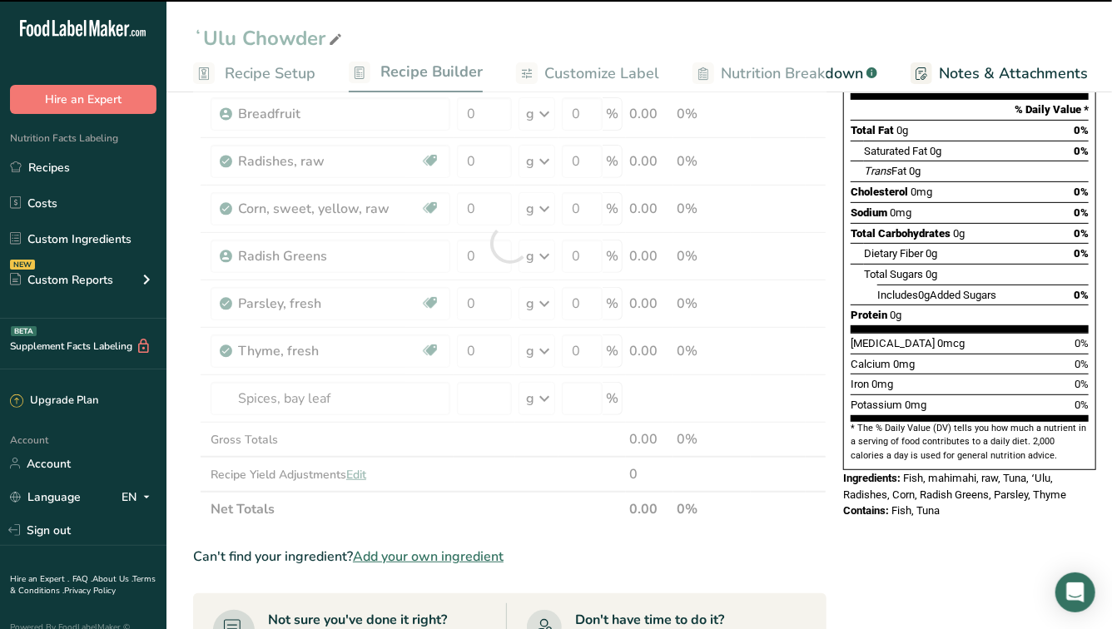
type input "0"
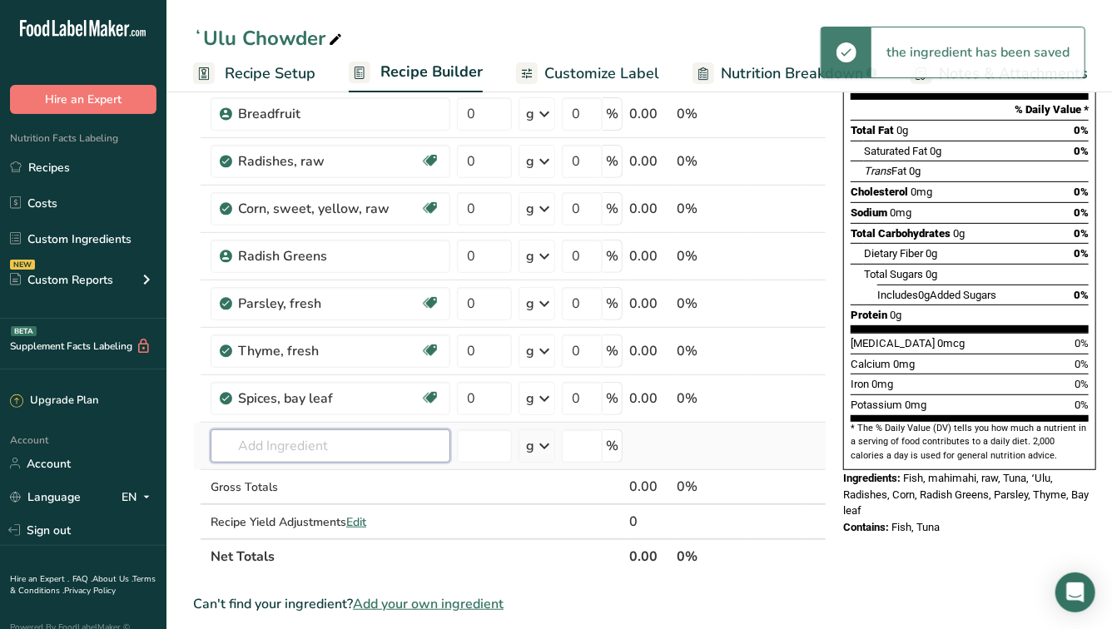
click at [274, 446] on input "text" at bounding box center [331, 445] width 240 height 33
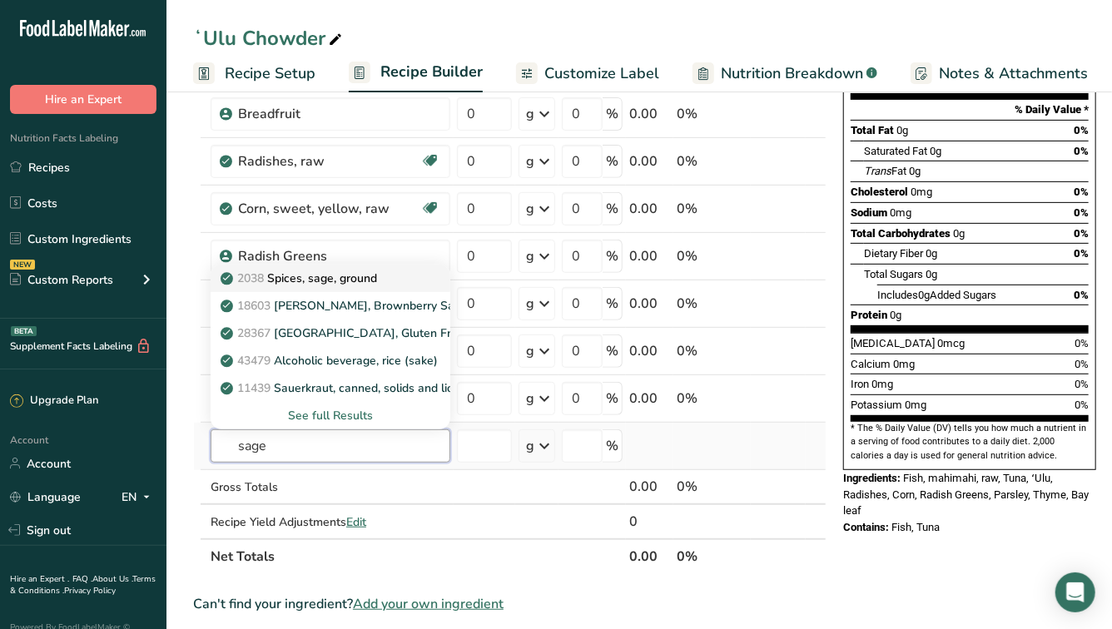
type input "sage"
click at [315, 277] on p "2038 Spices, sage, ground" at bounding box center [300, 278] width 153 height 17
type input "Spices, sage, ground"
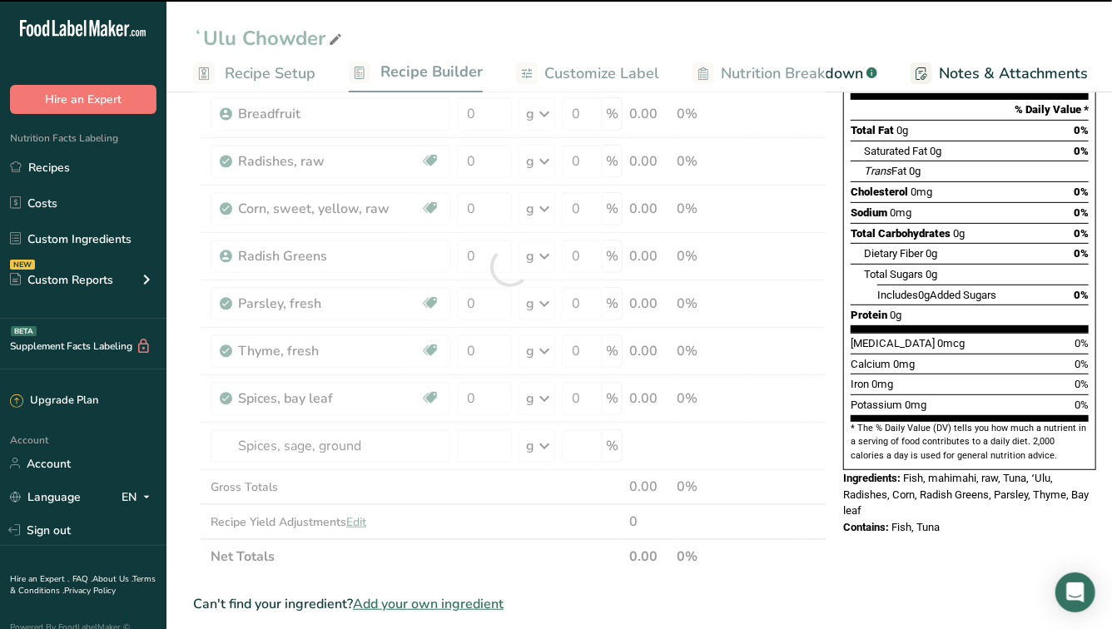
type input "0"
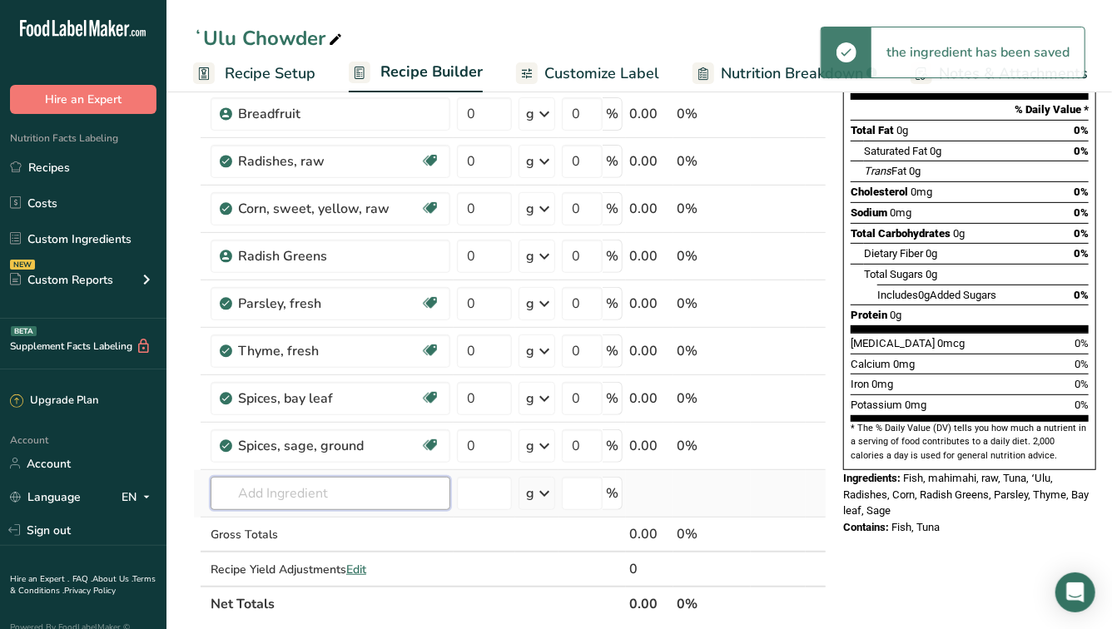
click at [295, 488] on input "text" at bounding box center [331, 493] width 240 height 33
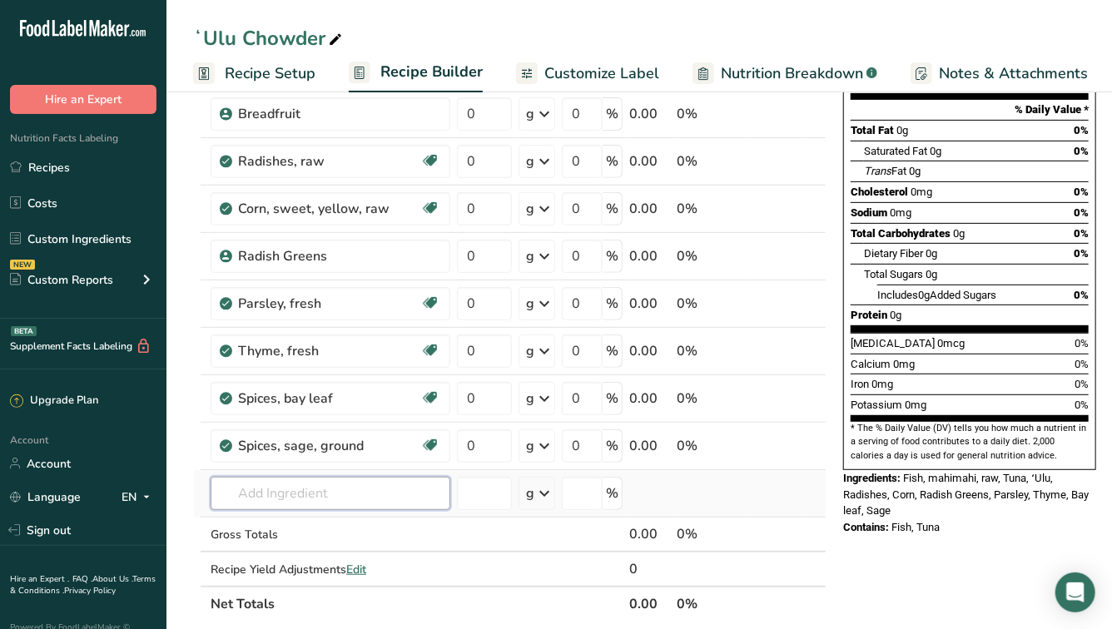
click at [295, 488] on input "text" at bounding box center [331, 493] width 240 height 33
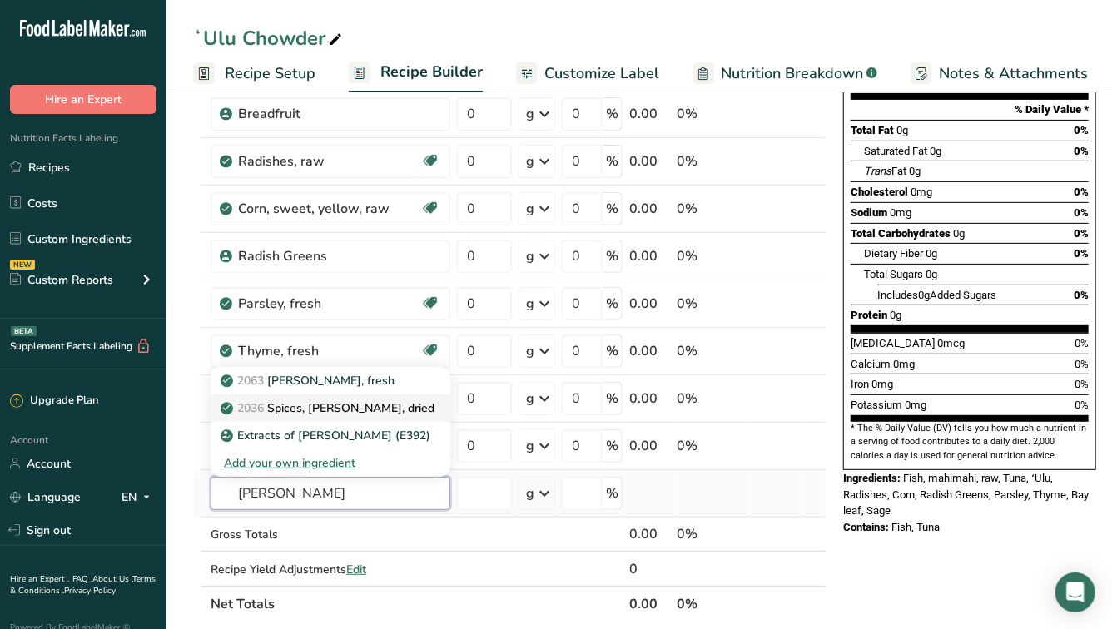
type input "[PERSON_NAME]"
click at [330, 404] on p "2036 Spices, [PERSON_NAME], dried" at bounding box center [329, 407] width 211 height 17
type input "Spices, [PERSON_NAME], dried"
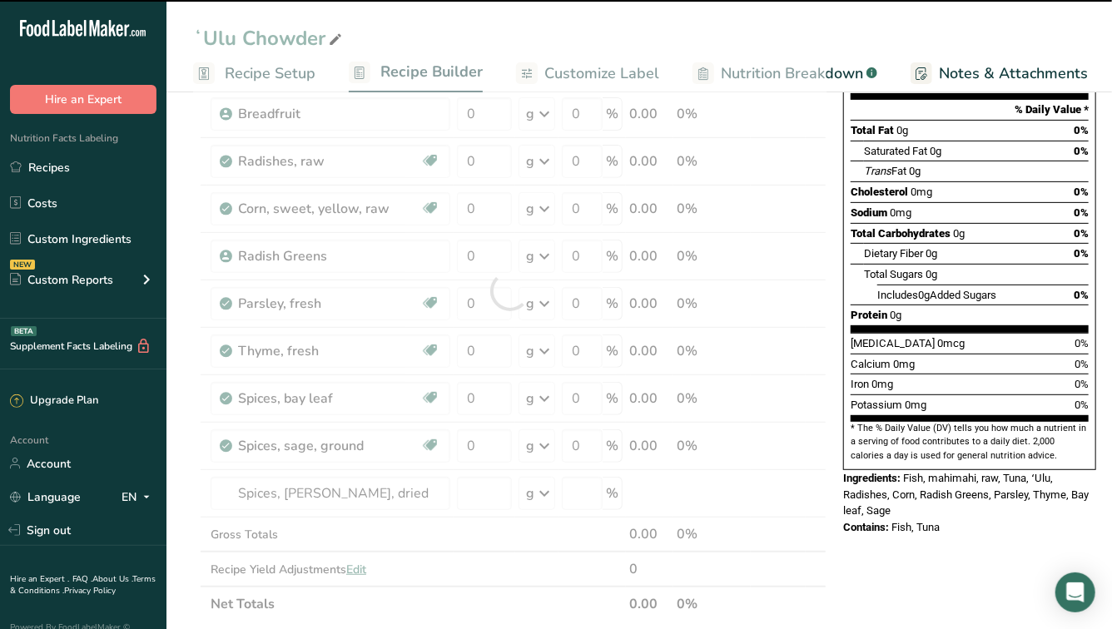
type input "0"
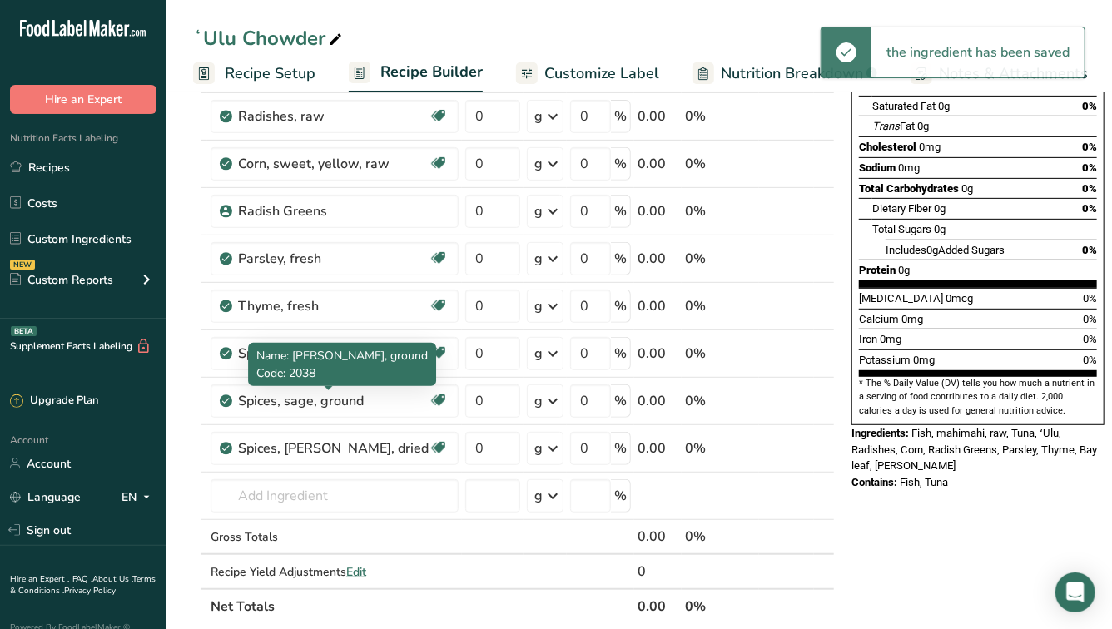
scroll to position [269, 0]
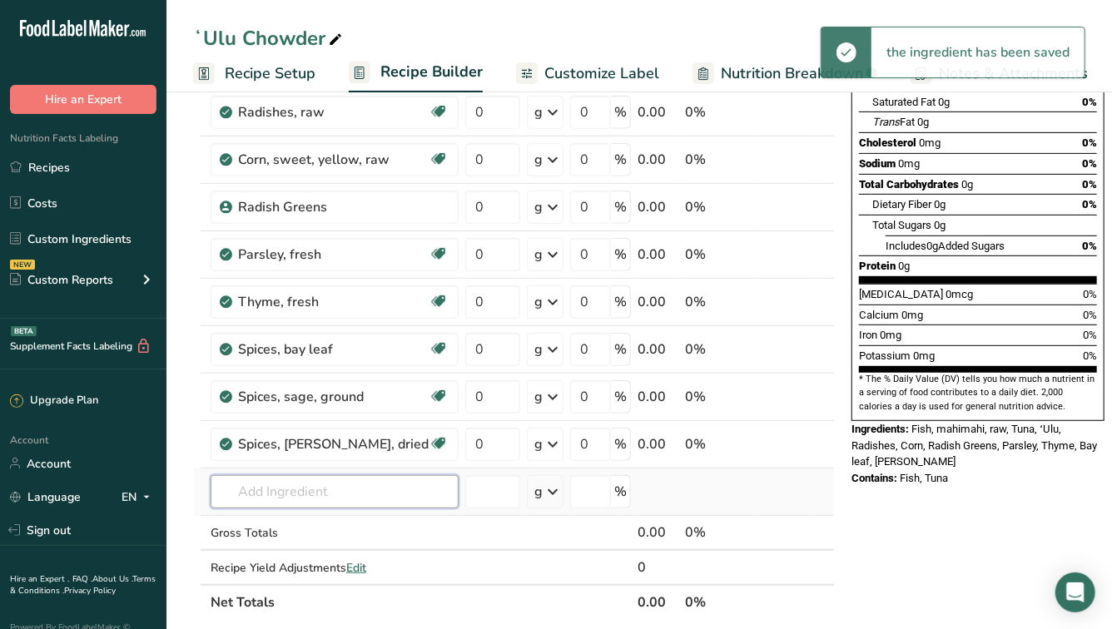
click at [290, 500] on input "text" at bounding box center [335, 491] width 248 height 33
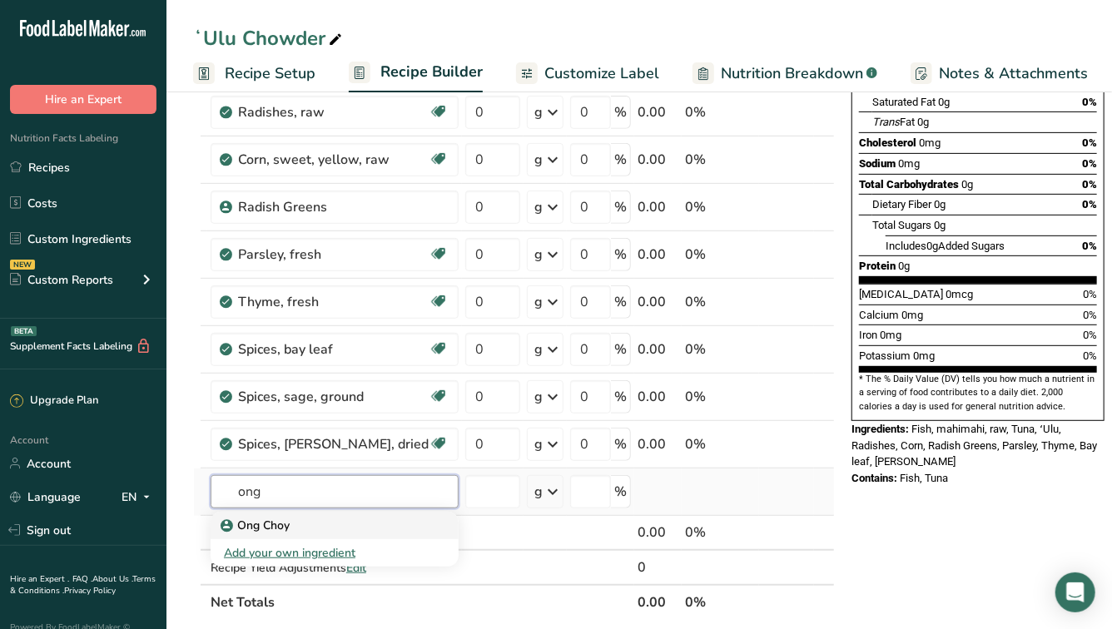
type input "ong"
click at [302, 533] on link "Ong Choy" at bounding box center [335, 525] width 248 height 27
type input "Ong Choy"
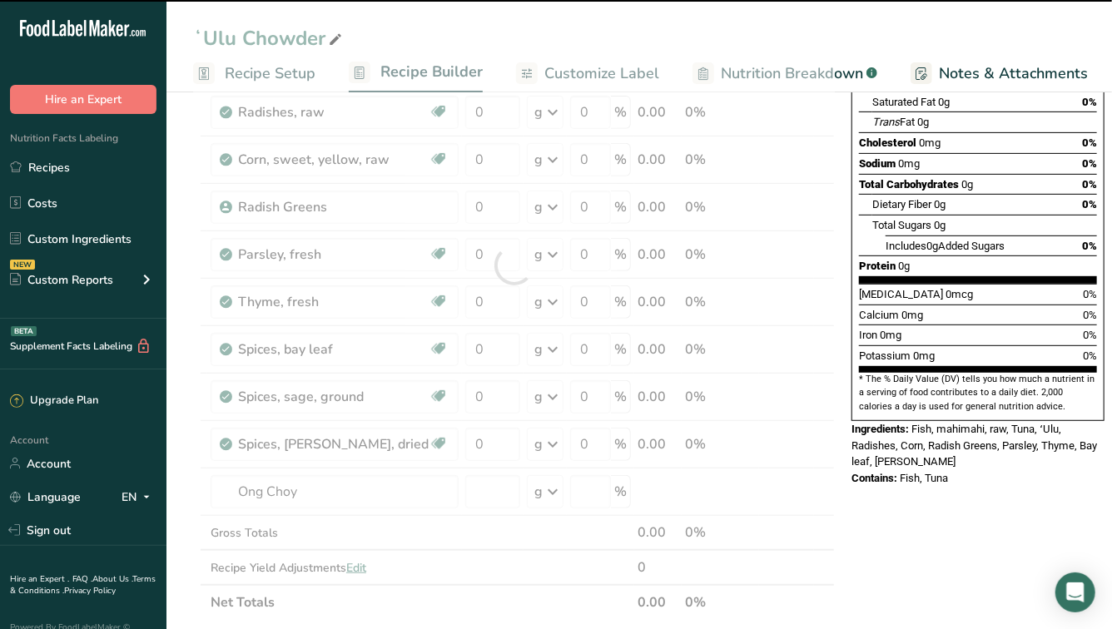
type input "0"
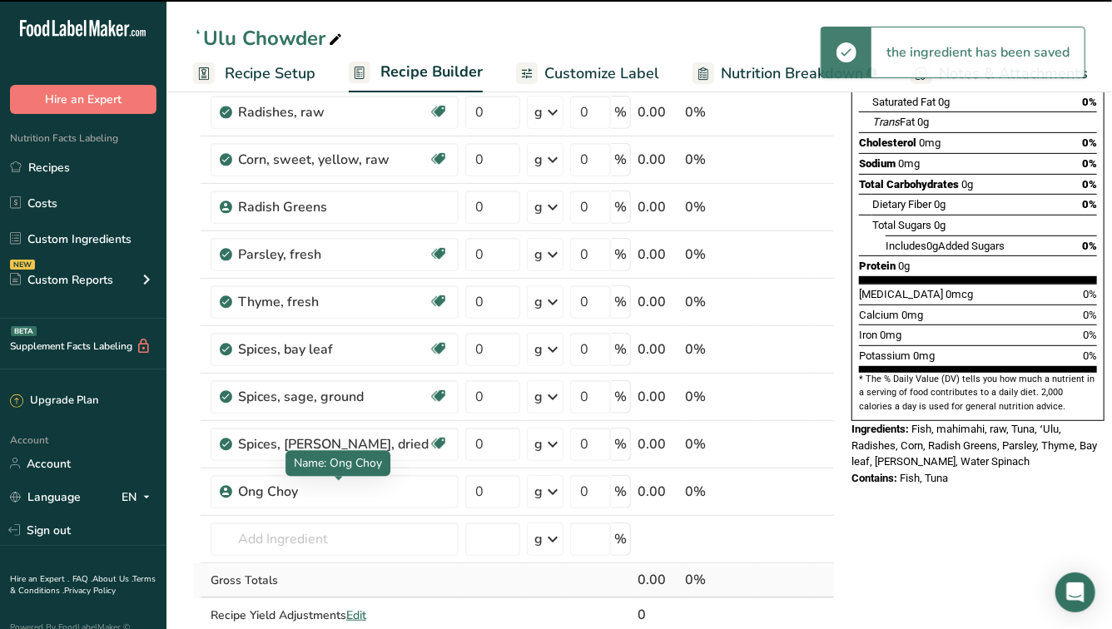
scroll to position [402, 0]
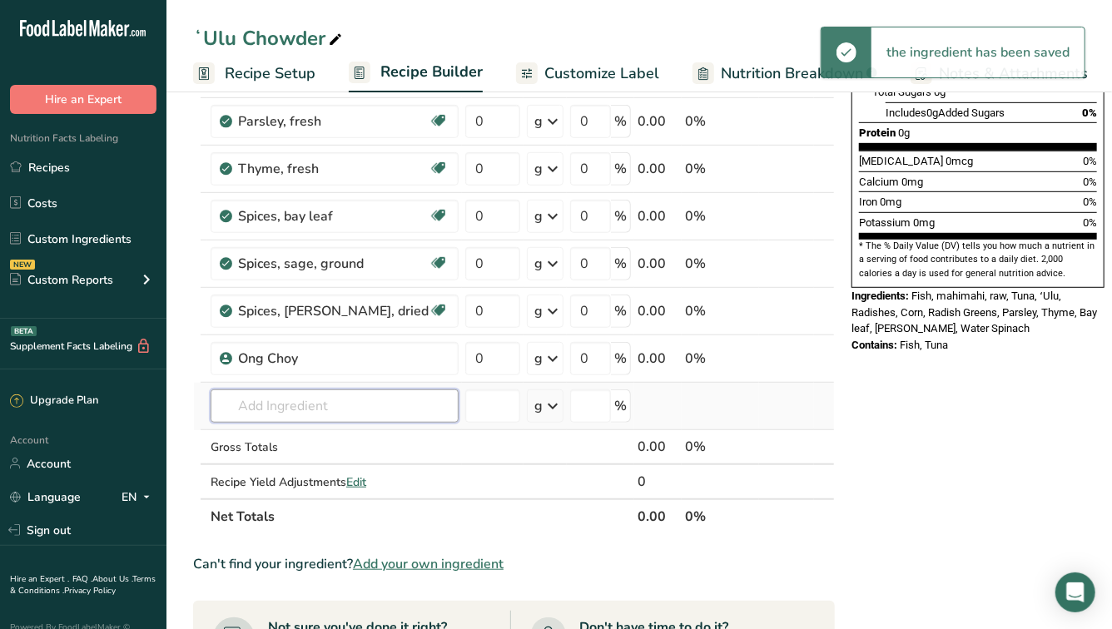
click at [271, 405] on input "text" at bounding box center [335, 405] width 248 height 33
type input "bok"
click at [283, 443] on p "Bok Choy" at bounding box center [256, 439] width 64 height 17
type input "Bok Choy"
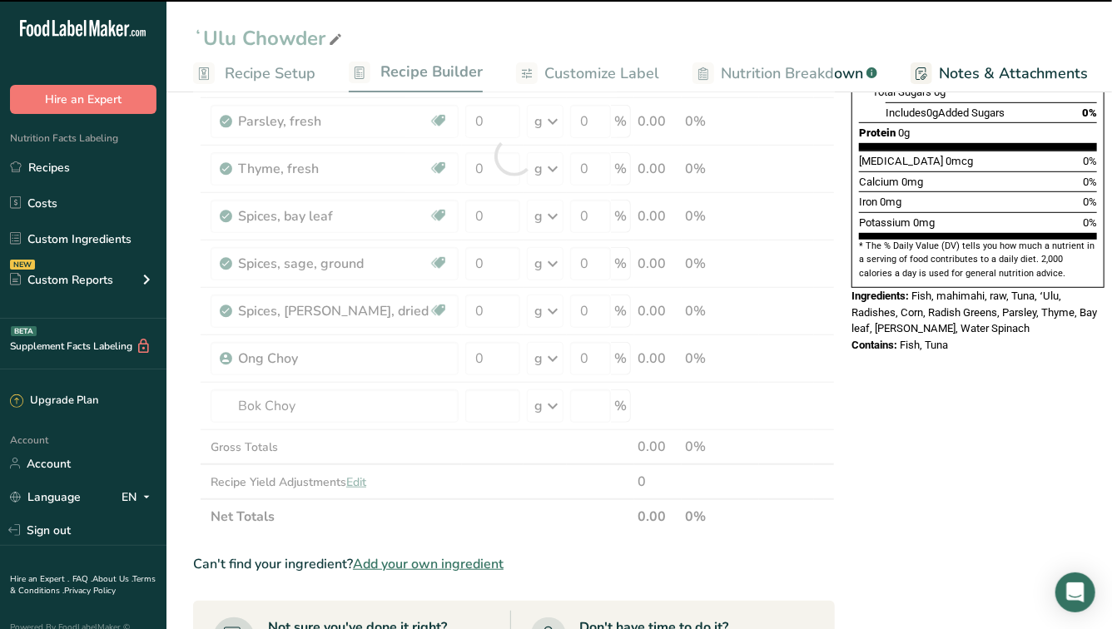
type input "0"
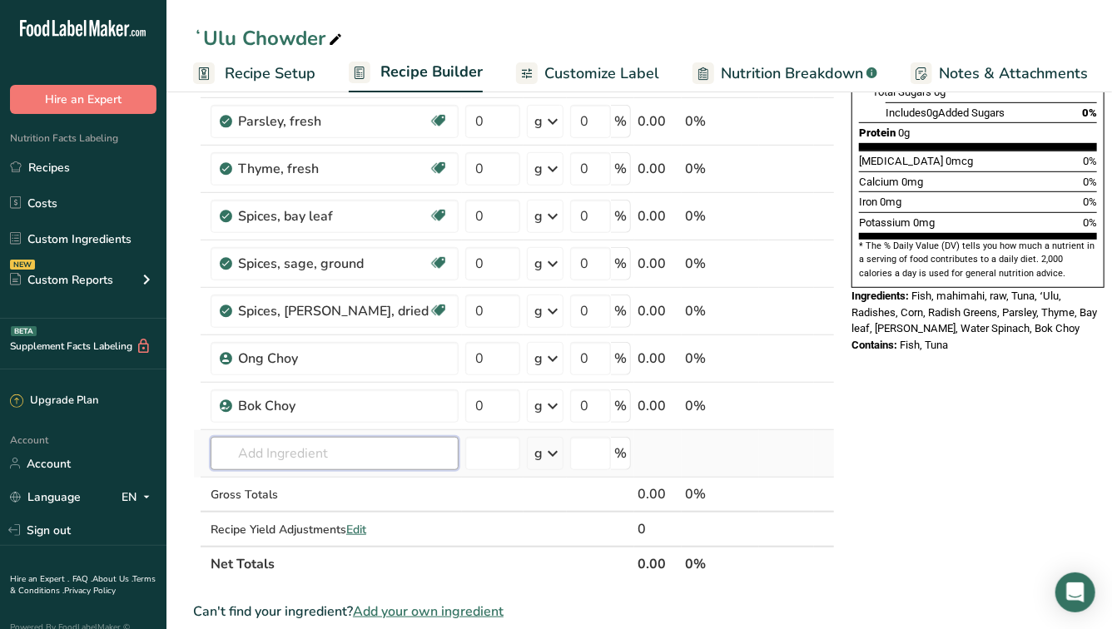
click at [265, 437] on input "text" at bounding box center [335, 453] width 248 height 33
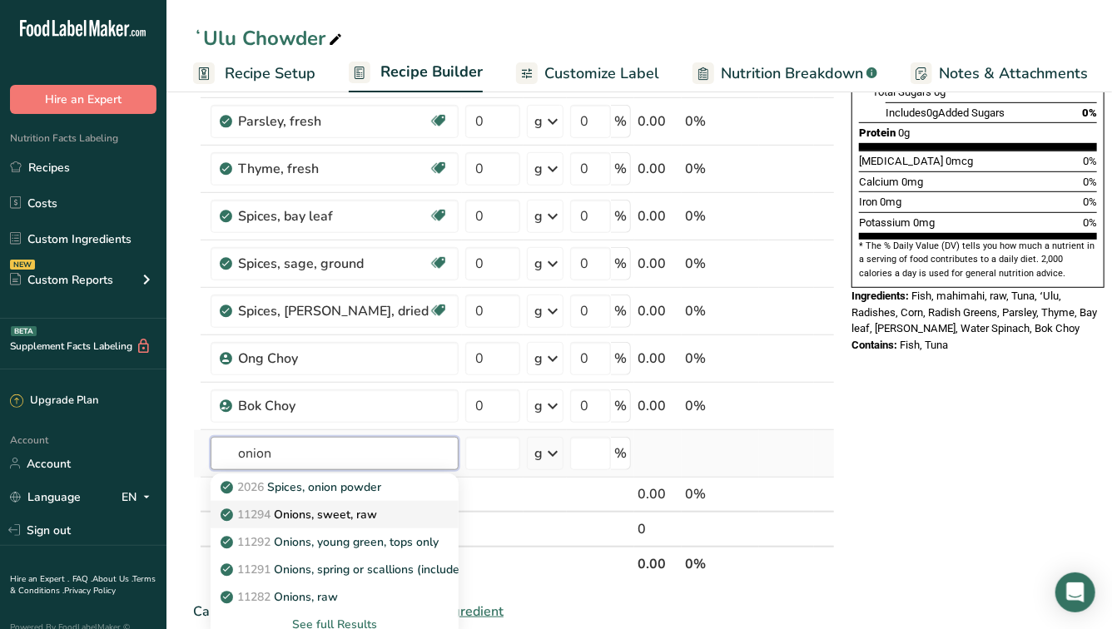
type input "onion"
click at [335, 513] on p "11294 Onions, sweet, raw" at bounding box center [300, 514] width 153 height 17
type input "Onions, sweet, raw"
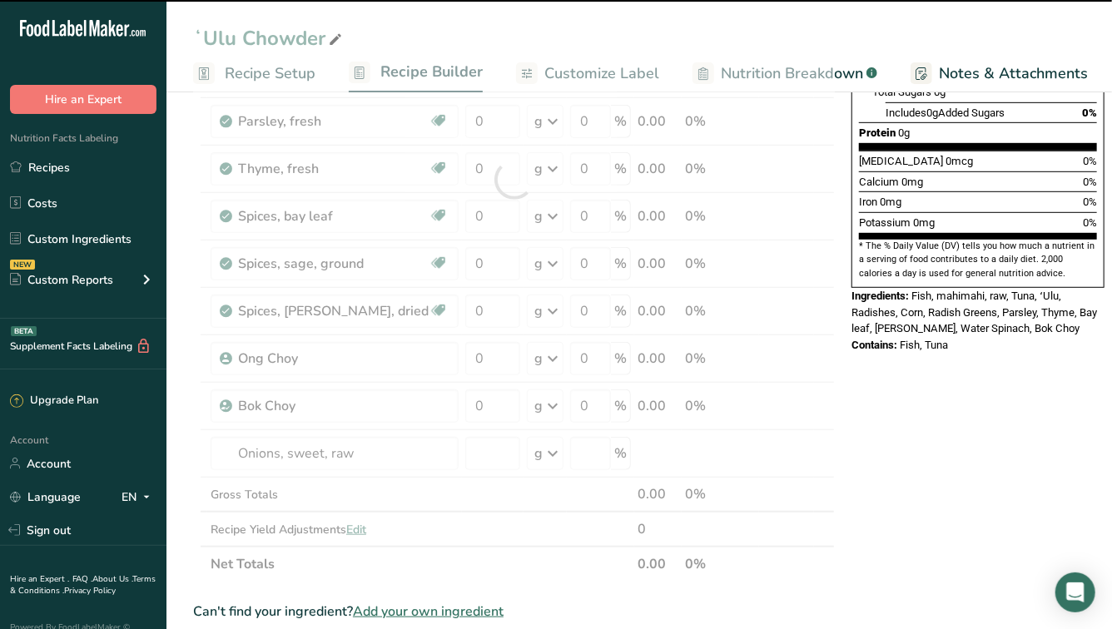
type input "0"
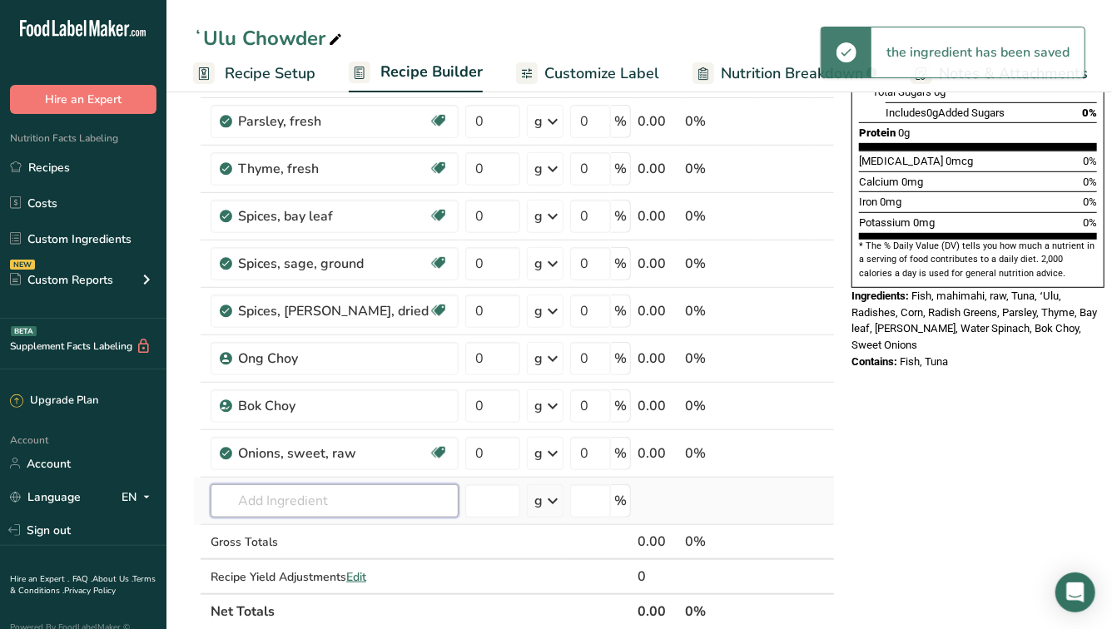
click at [275, 493] on input "text" at bounding box center [335, 500] width 248 height 33
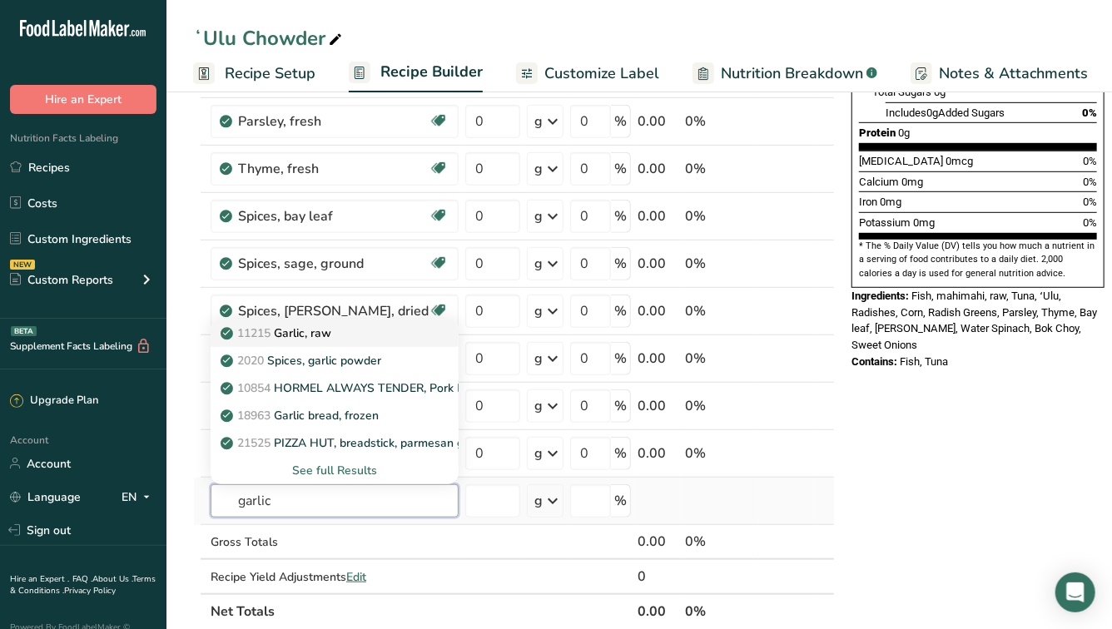
type input "garlic"
click at [316, 335] on p "11215 Garlic, raw" at bounding box center [277, 333] width 107 height 17
type input "Garlic, raw"
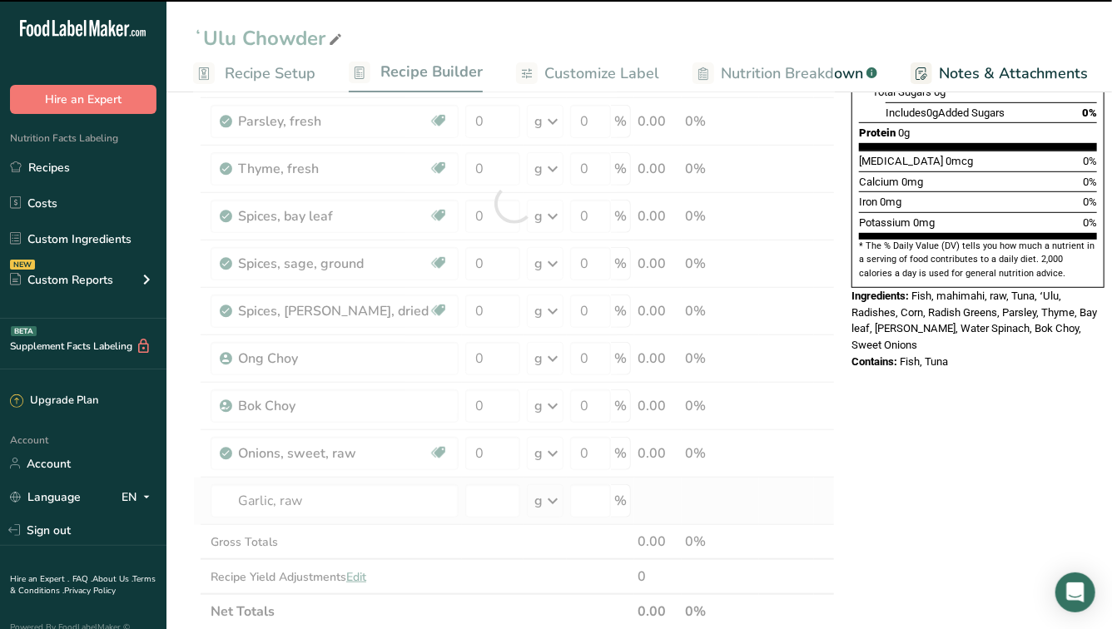
type input "0"
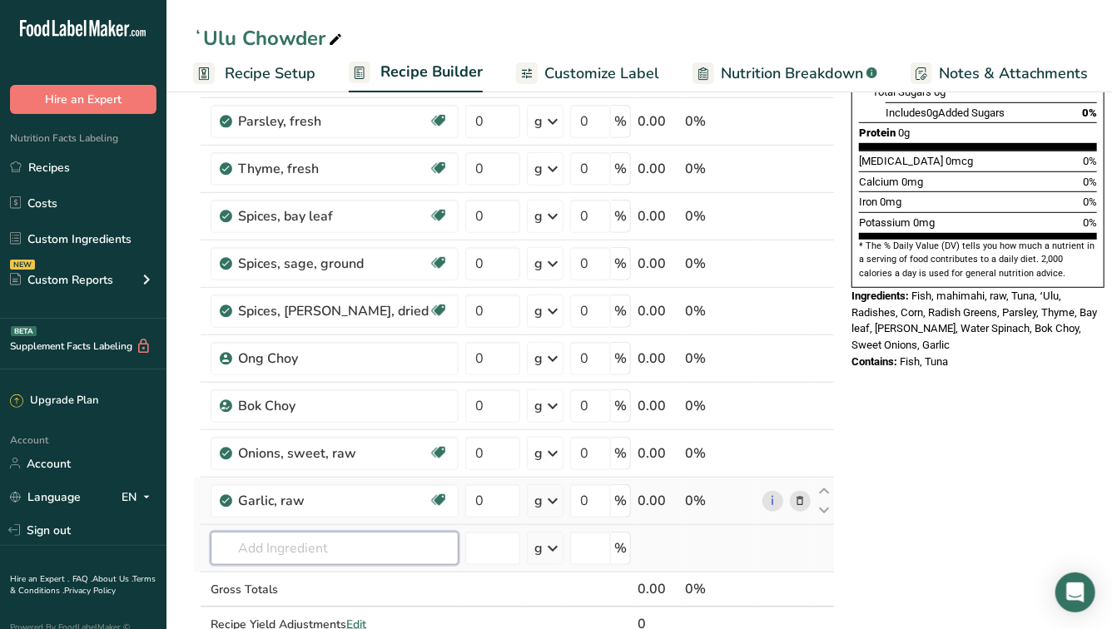
click at [278, 558] on input "text" at bounding box center [335, 548] width 248 height 33
type input "sea salt"
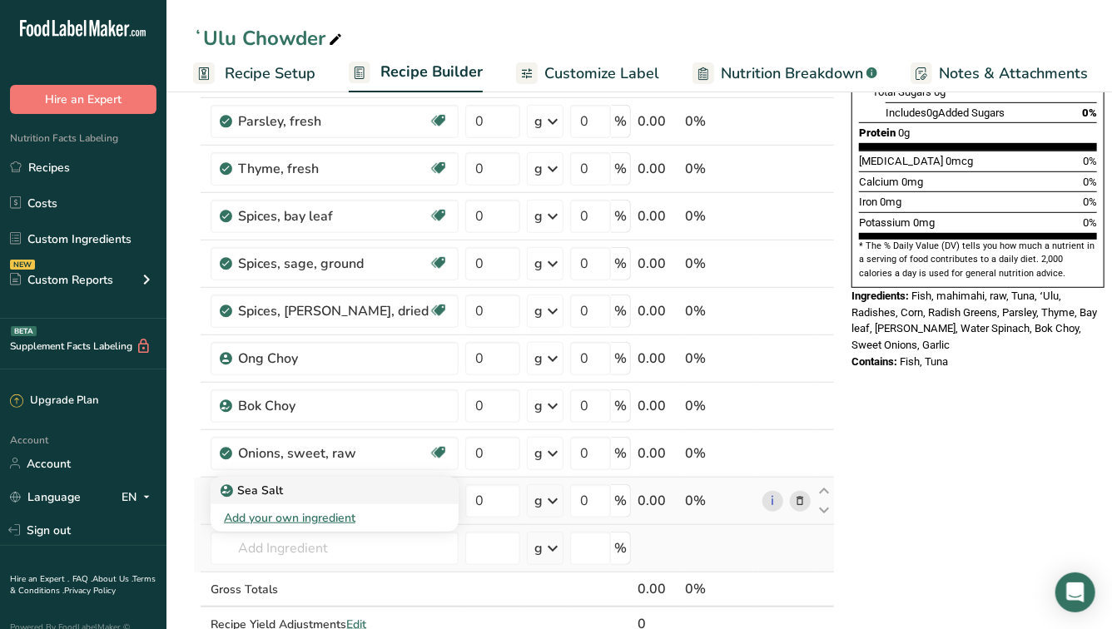
click at [265, 487] on p "Sea Salt" at bounding box center [253, 490] width 59 height 17
type input "Sea Salt"
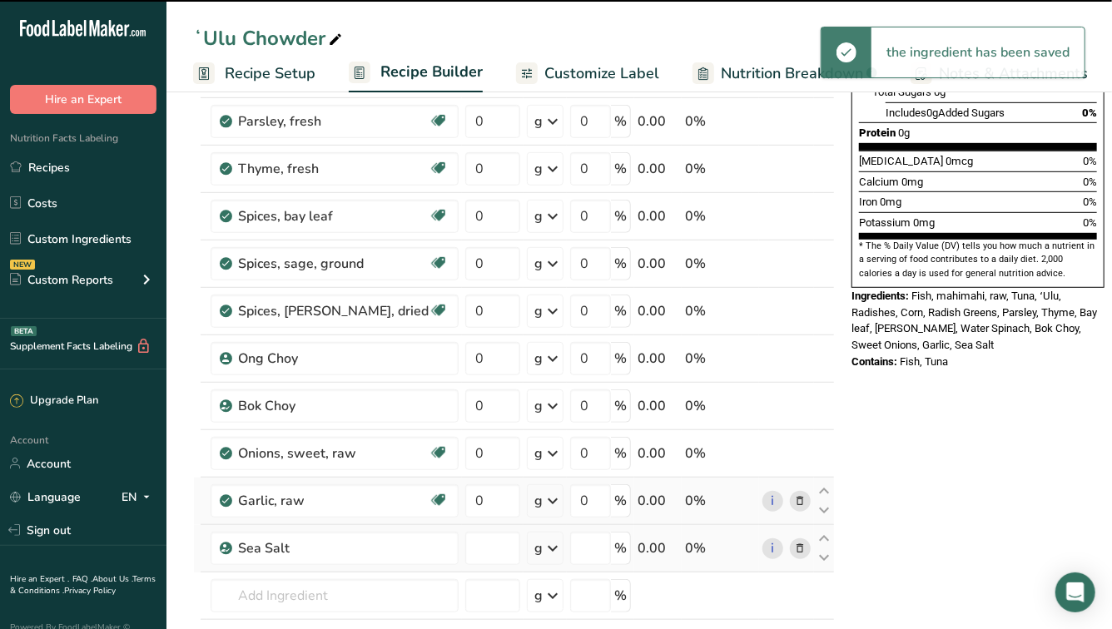
type input "0"
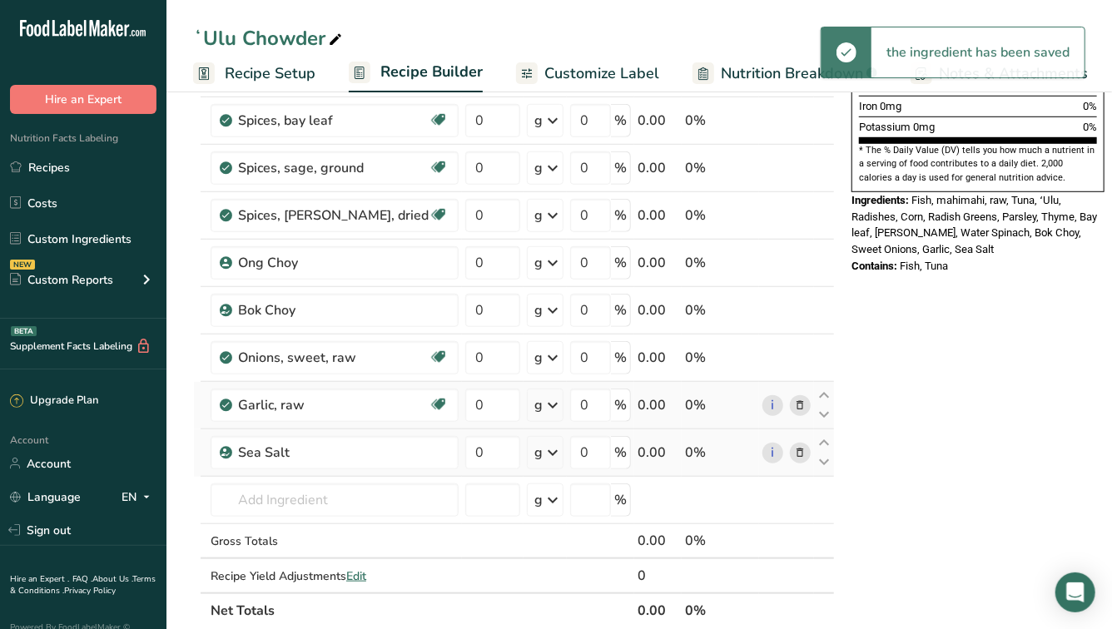
scroll to position [584, 0]
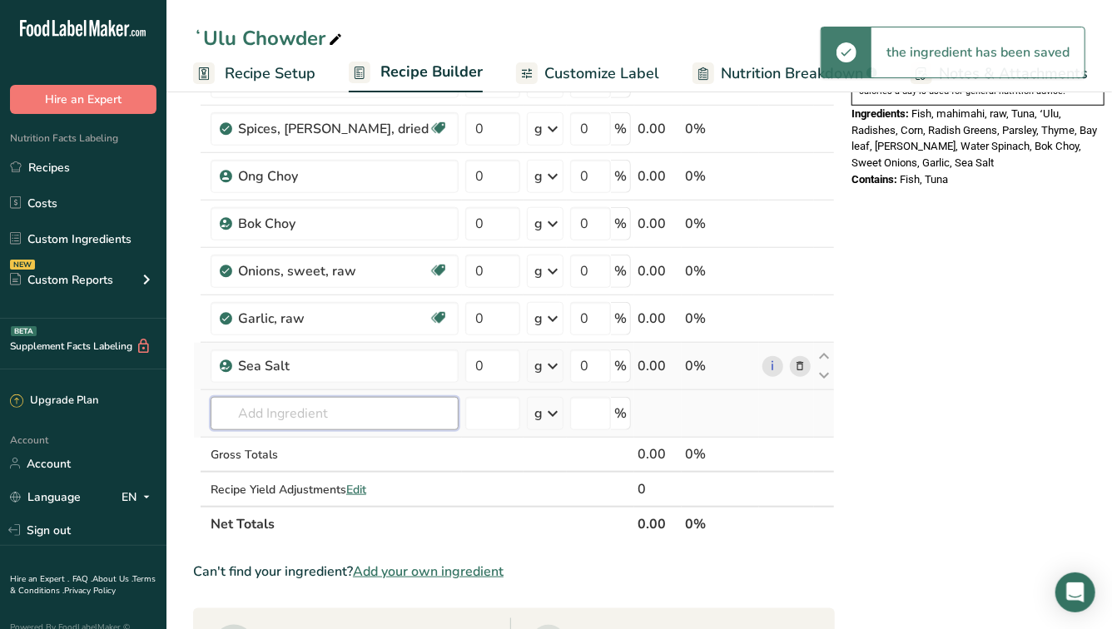
click at [266, 420] on input "text" at bounding box center [335, 413] width 248 height 33
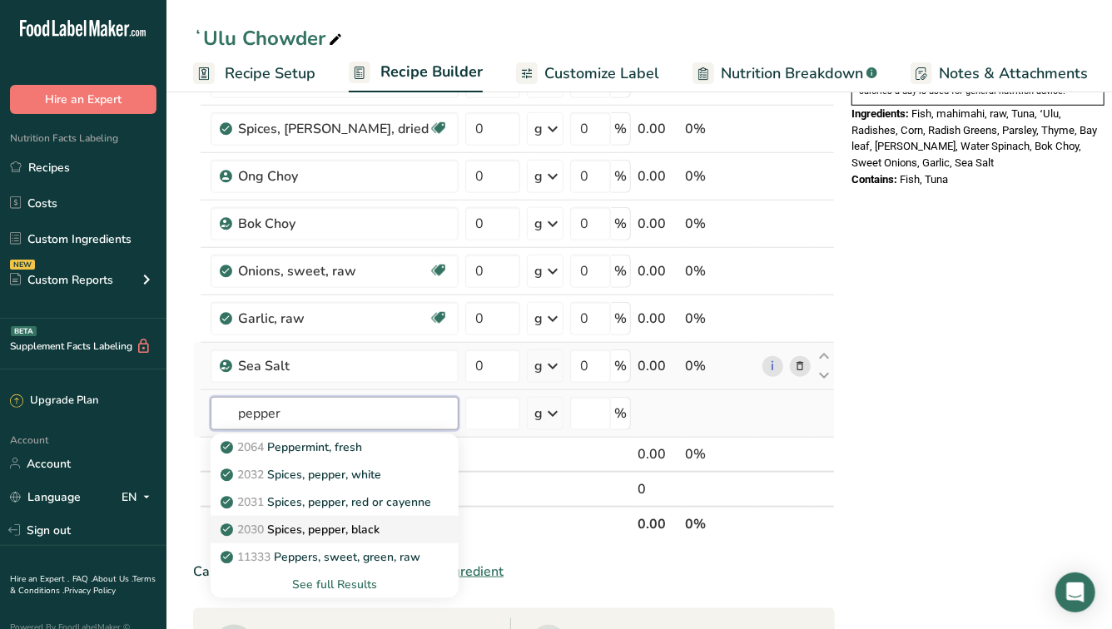
type input "pepper"
click at [317, 533] on p "2030 Spices, pepper, black" at bounding box center [302, 529] width 156 height 17
type input "Spices, pepper, black"
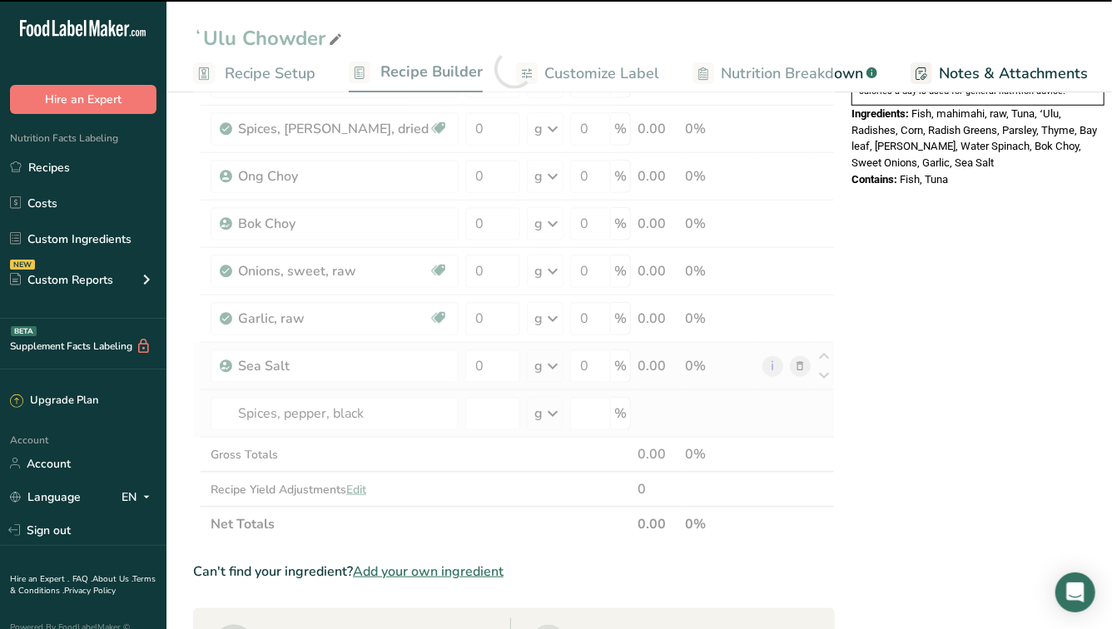
type input "0"
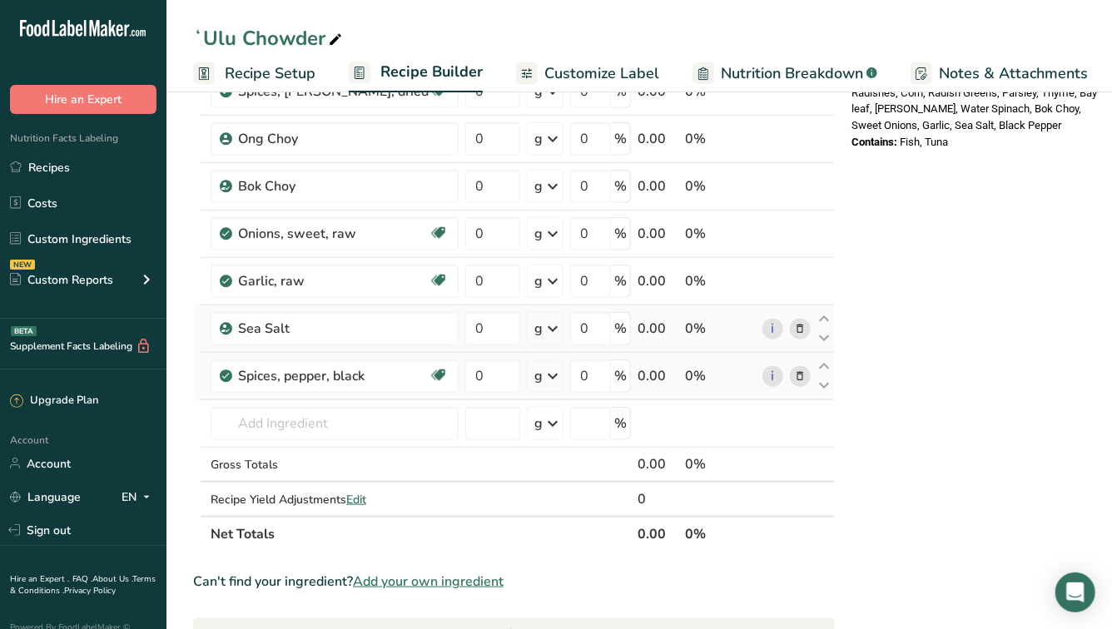
scroll to position [628, 0]
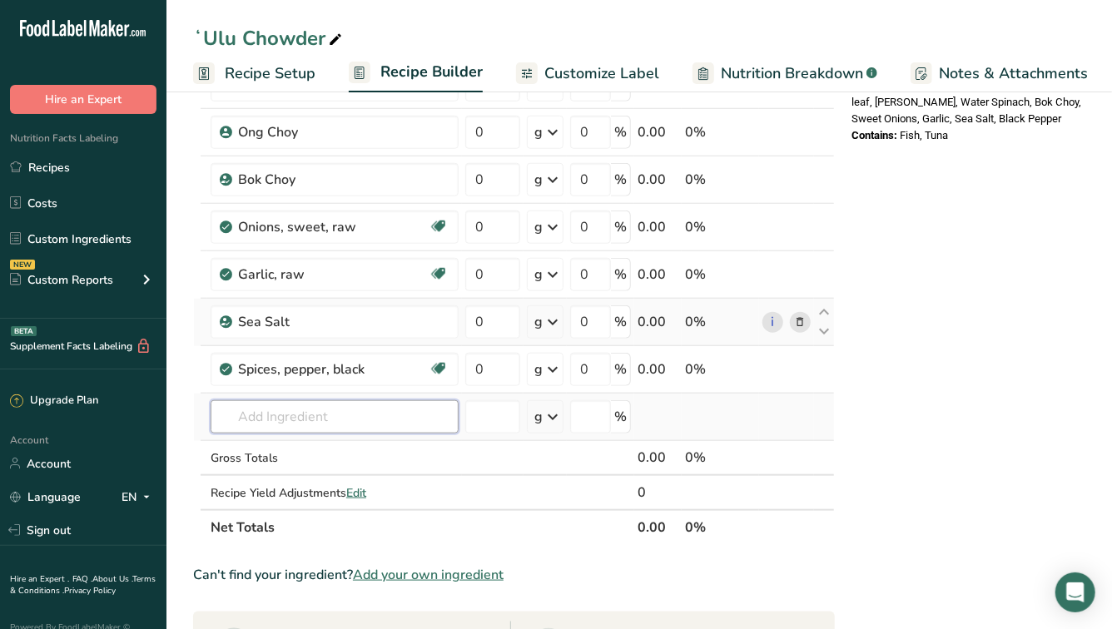
click at [320, 411] on input "text" at bounding box center [335, 416] width 248 height 33
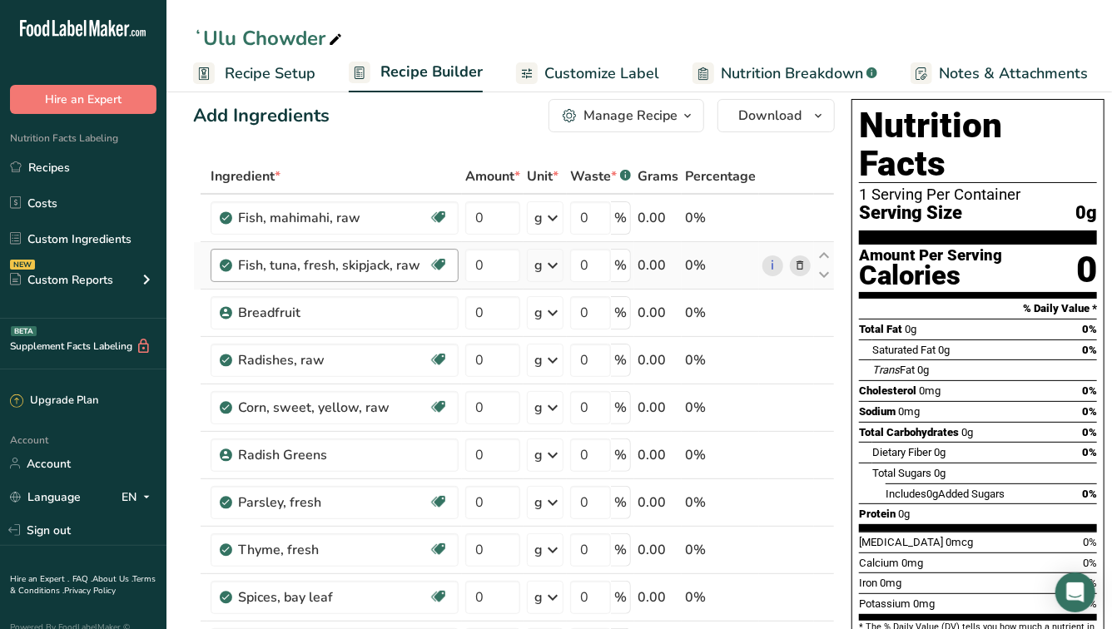
scroll to position [0, 0]
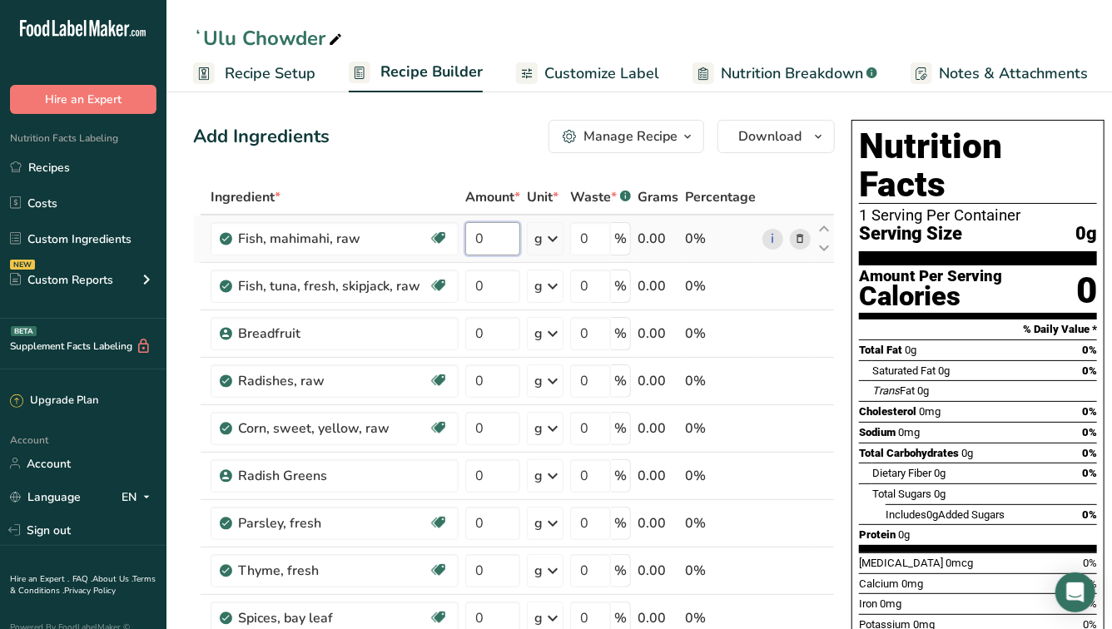
click at [477, 245] on input "0" at bounding box center [492, 238] width 55 height 33
type input "7.62"
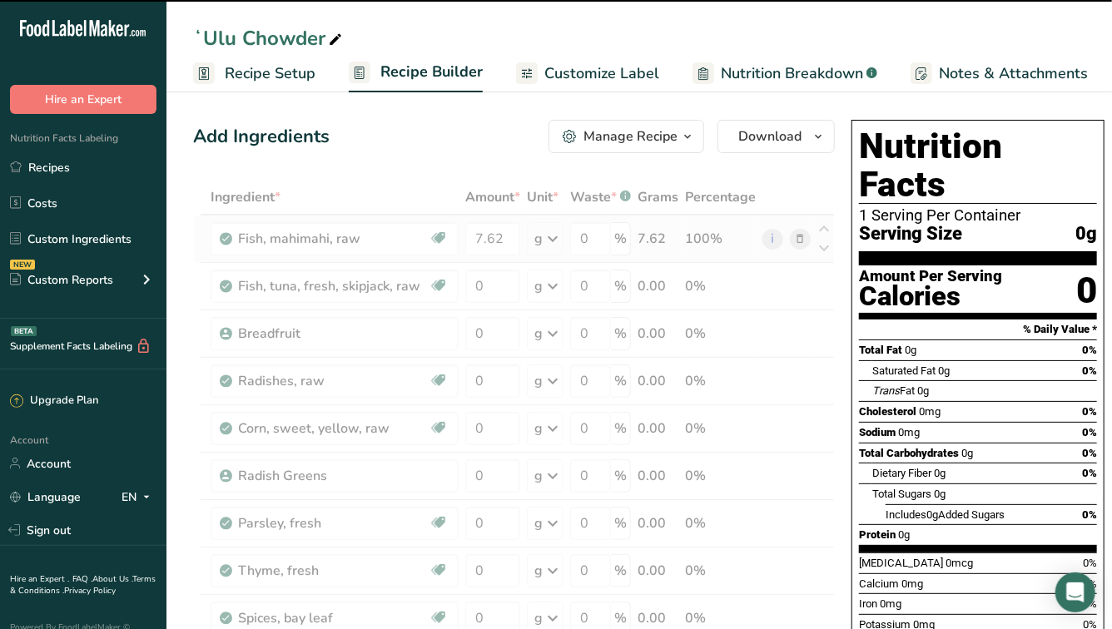
click at [543, 240] on icon at bounding box center [553, 239] width 20 height 30
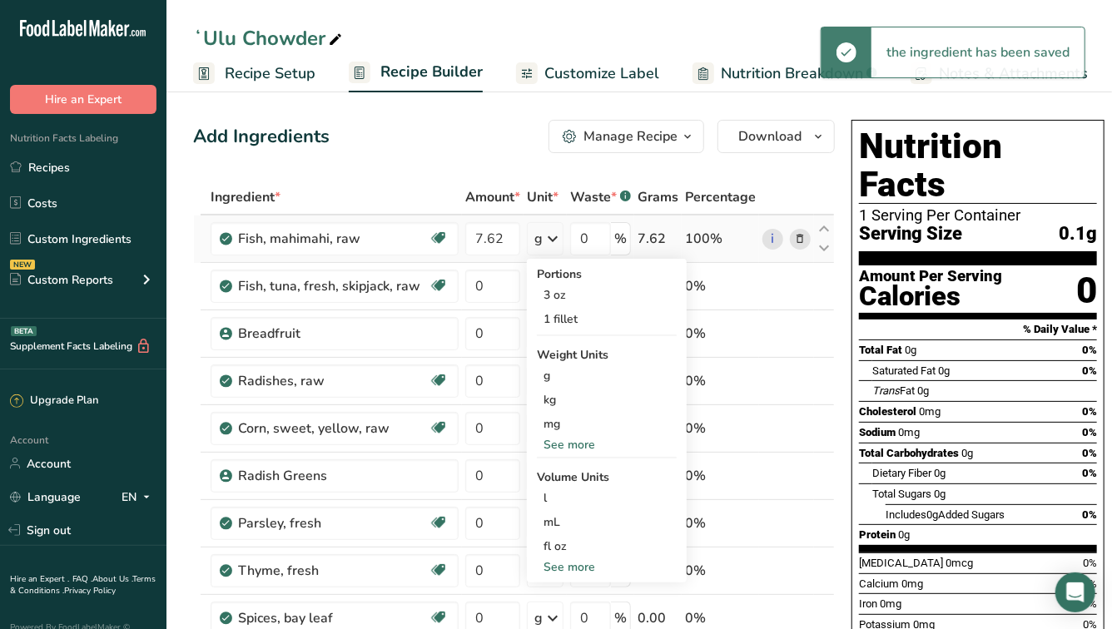
click at [543, 245] on icon at bounding box center [553, 239] width 20 height 30
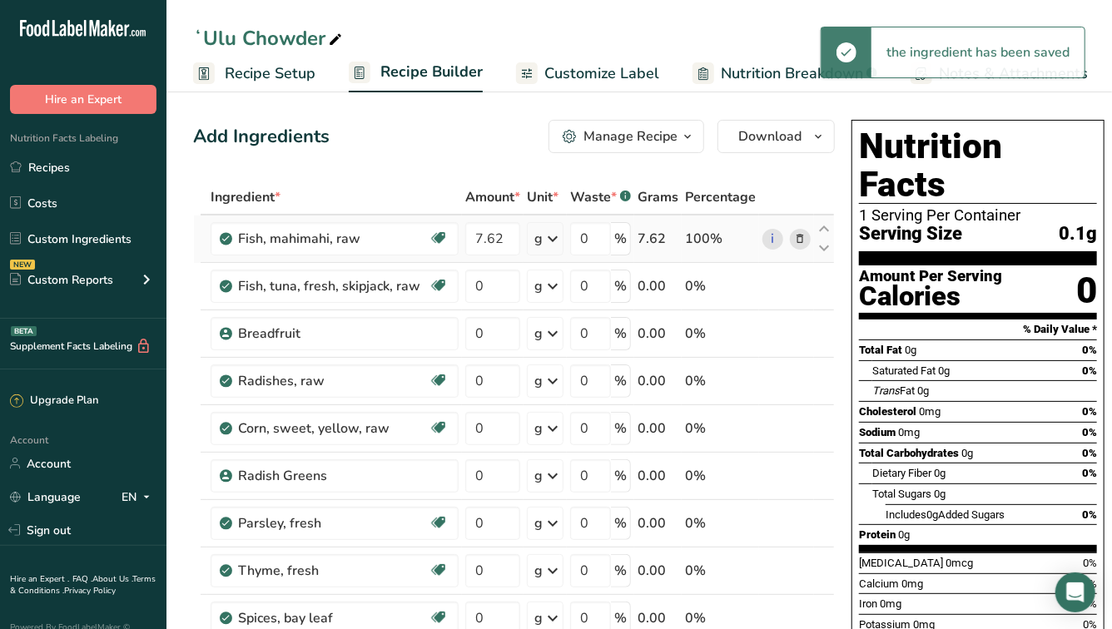
click at [543, 245] on icon at bounding box center [553, 239] width 20 height 30
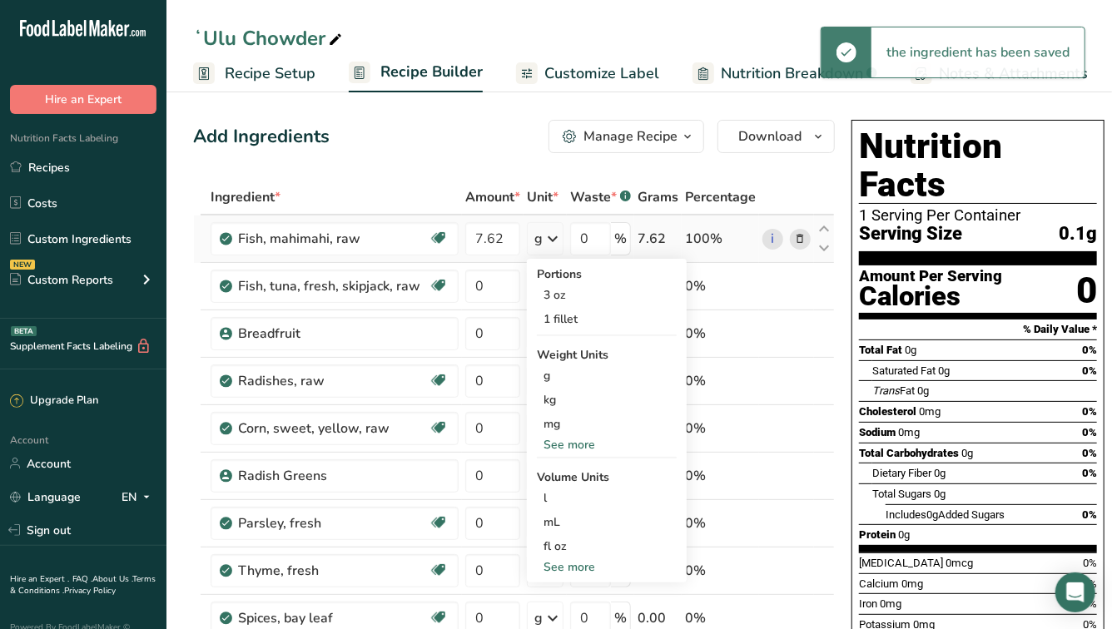
click at [554, 454] on div "Portions 3 oz 1 fillet Weight Units g kg mg See more Volume Units l Volume unit…" at bounding box center [607, 421] width 160 height 324
click at [551, 443] on div "See more" at bounding box center [607, 444] width 140 height 17
click at [549, 482] on div "lb" at bounding box center [607, 472] width 140 height 24
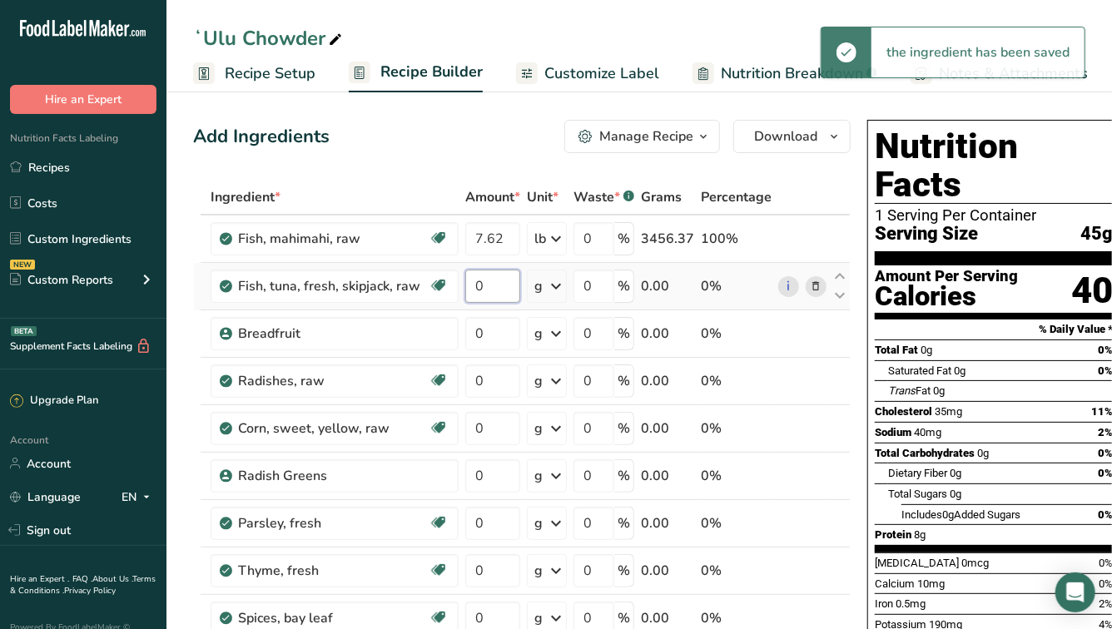
click at [485, 290] on input "0" at bounding box center [492, 286] width 55 height 33
type input "6.26"
click at [546, 284] on icon at bounding box center [556, 286] width 20 height 30
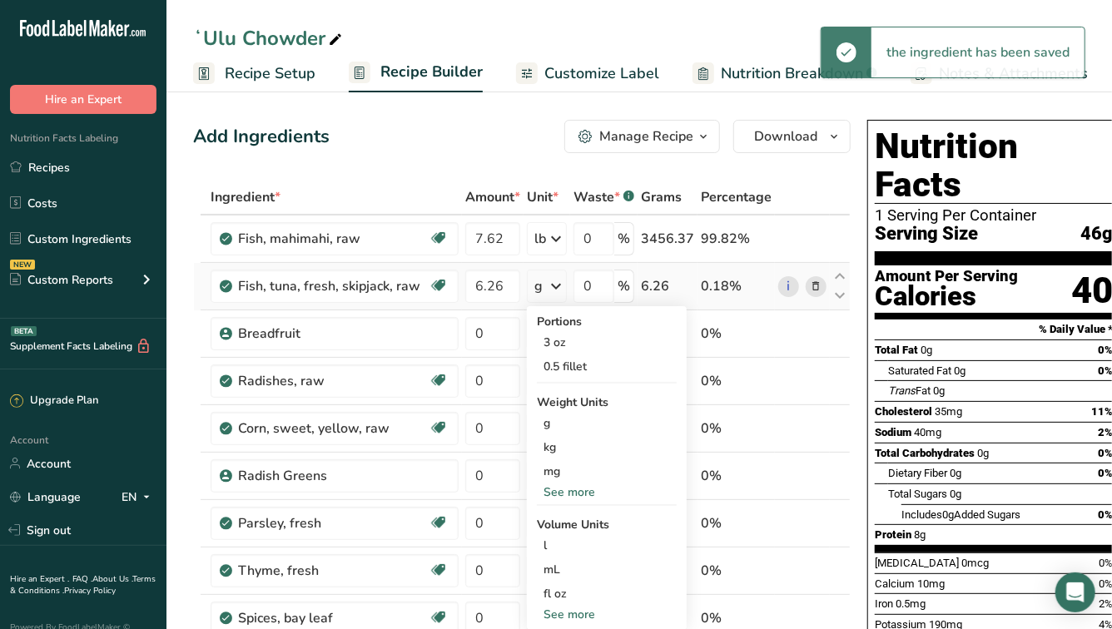
click at [548, 492] on div "See more" at bounding box center [607, 491] width 140 height 17
click at [548, 525] on div "lb" at bounding box center [607, 520] width 140 height 24
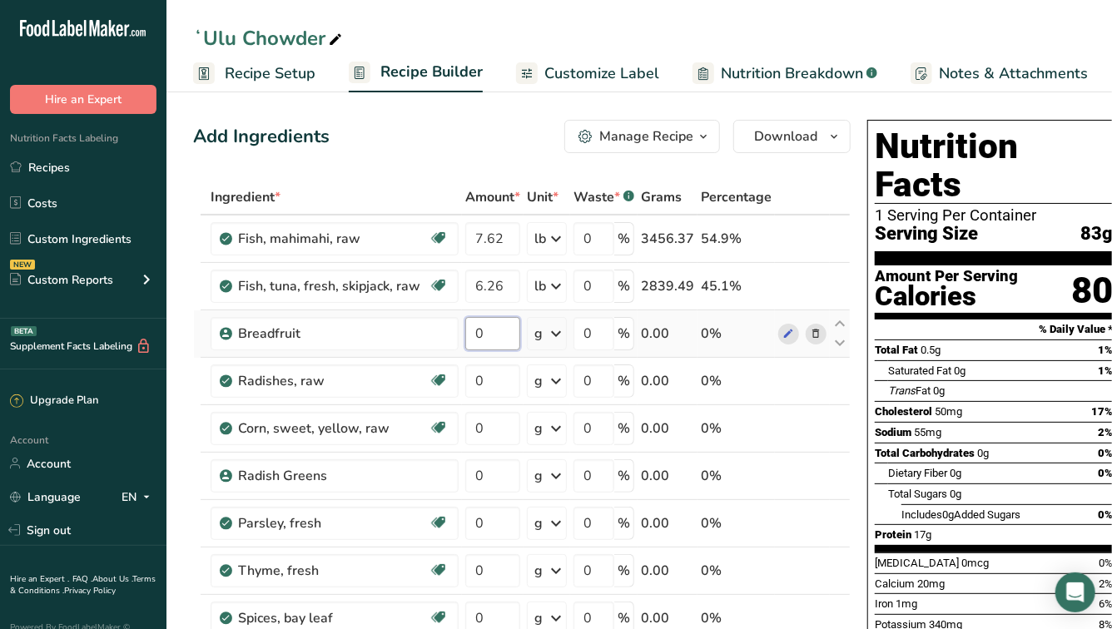
click at [490, 332] on input "0" at bounding box center [492, 333] width 55 height 33
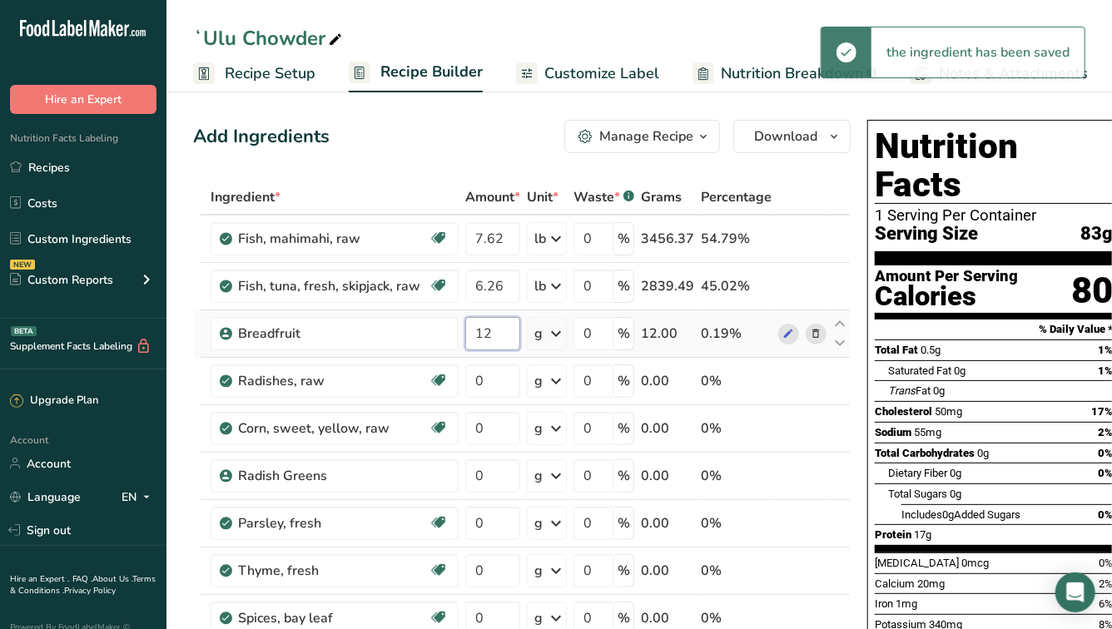
click at [490, 333] on input "12" at bounding box center [492, 333] width 55 height 33
type input "11"
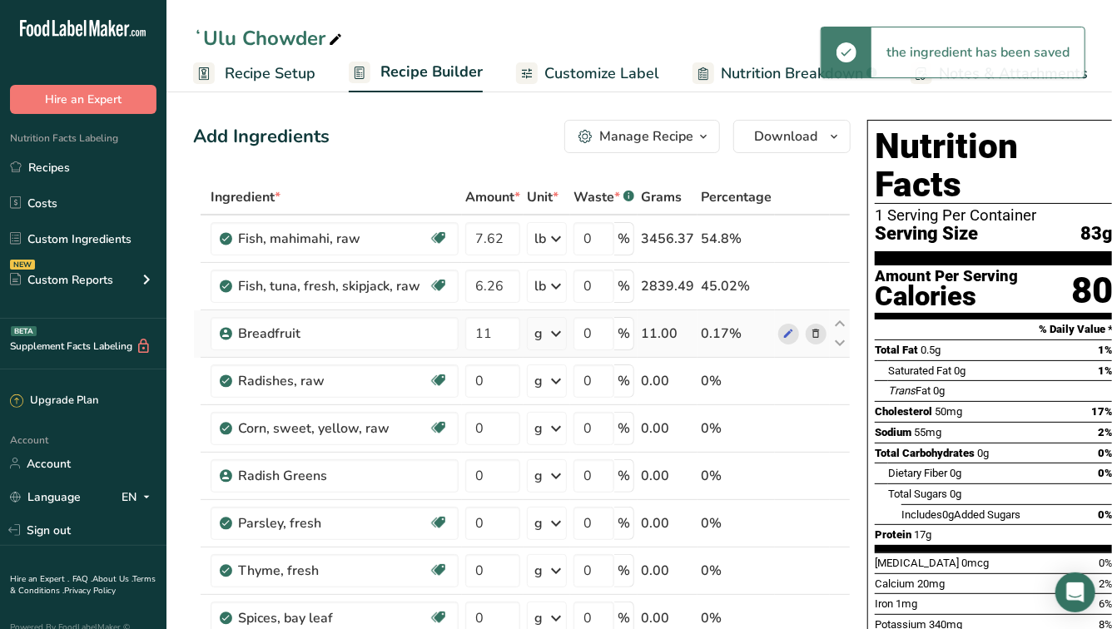
click at [546, 334] on icon at bounding box center [556, 334] width 20 height 30
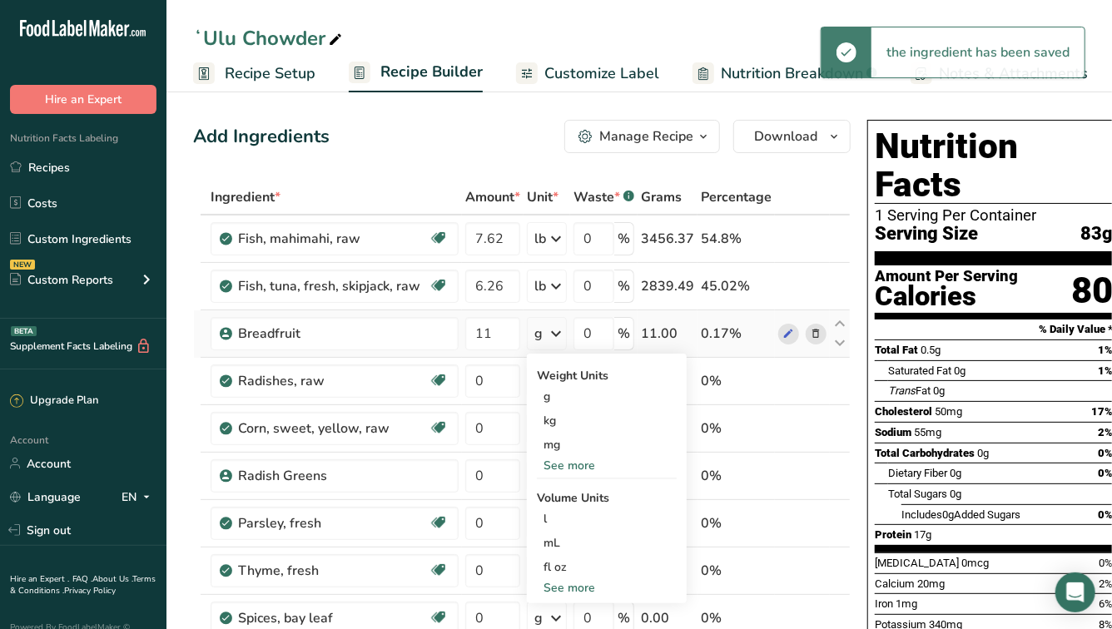
click at [552, 469] on div "See more" at bounding box center [607, 465] width 140 height 17
click at [544, 498] on div "lb" at bounding box center [607, 493] width 140 height 24
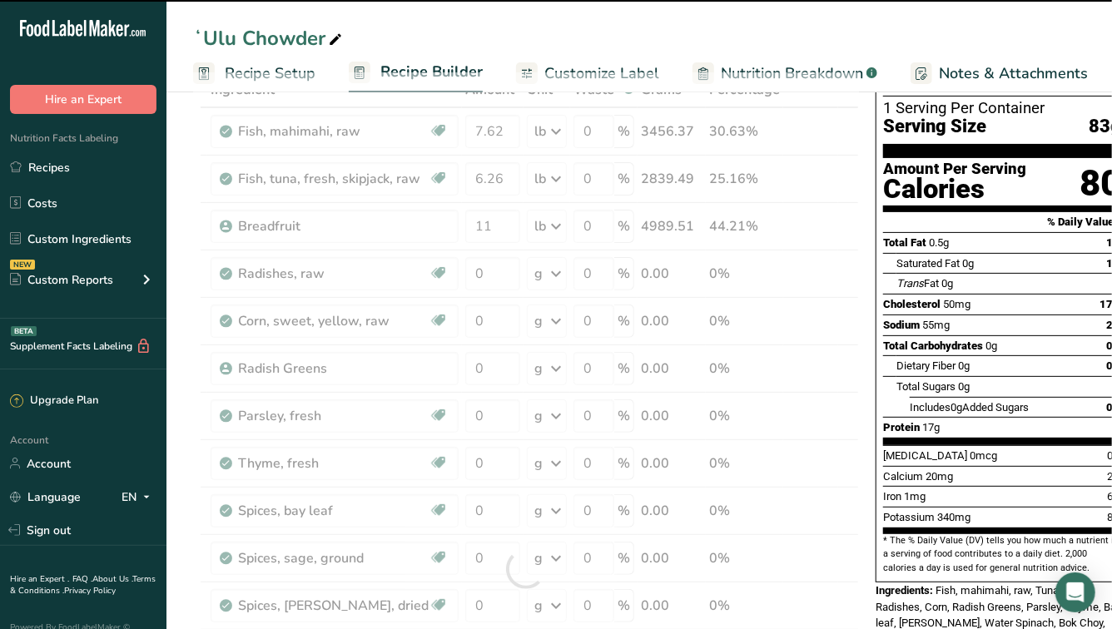
scroll to position [121, 0]
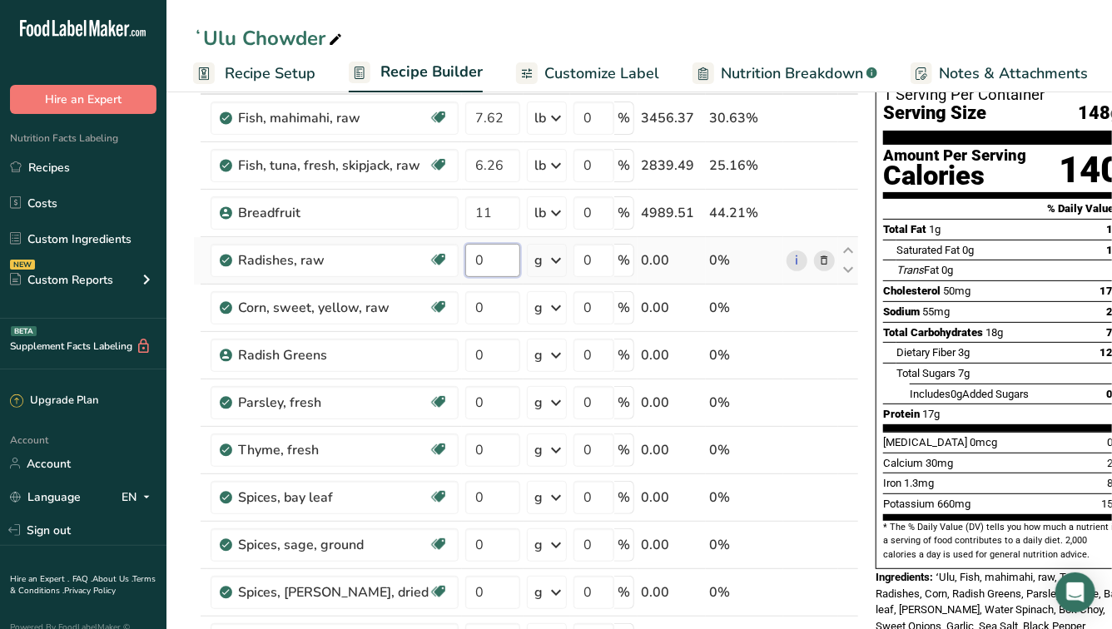
click at [476, 264] on input "0" at bounding box center [492, 260] width 55 height 33
type input "5"
type input "10"
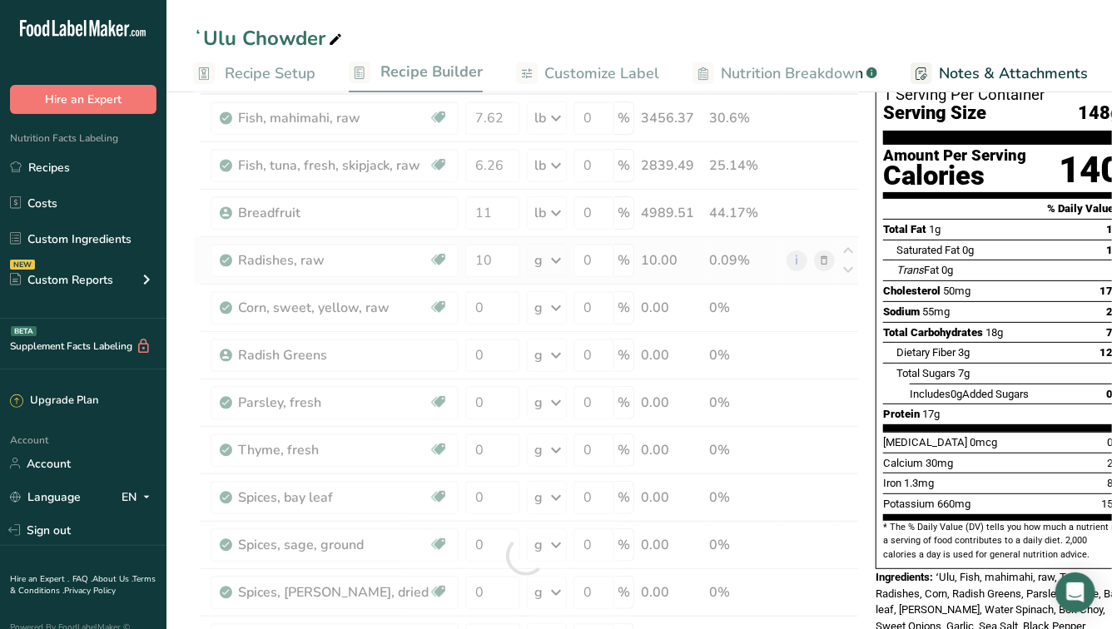
click at [539, 260] on div "Ingredient * Amount * Unit * Waste * .a-a{fill:#347362;}.b-a{fill:#fff;} Grams …" at bounding box center [526, 556] width 666 height 994
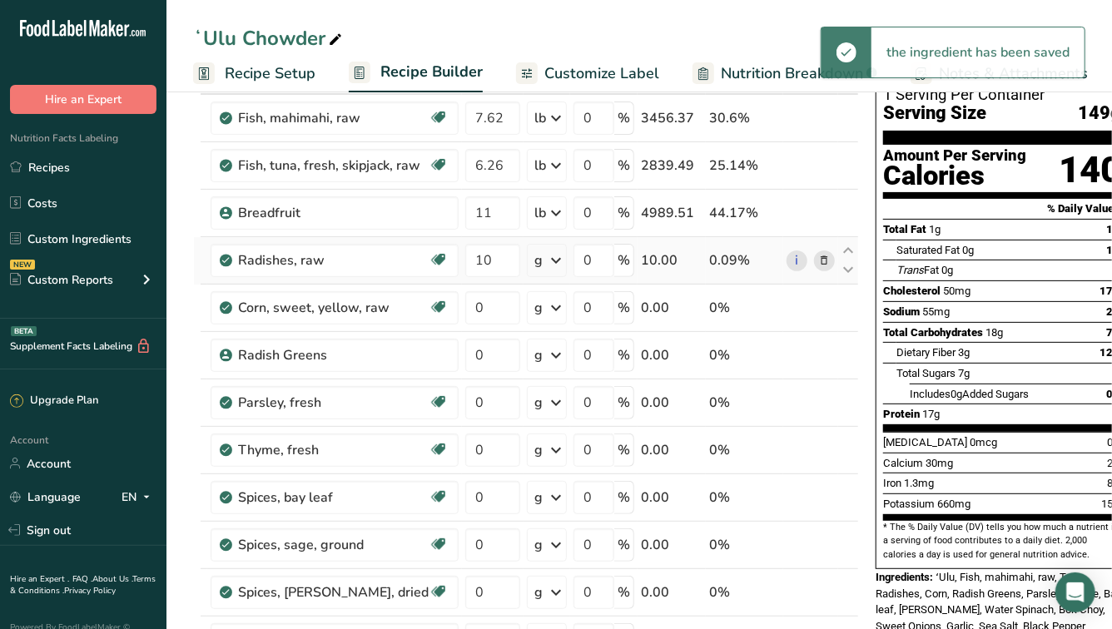
click at [546, 264] on icon at bounding box center [556, 260] width 20 height 30
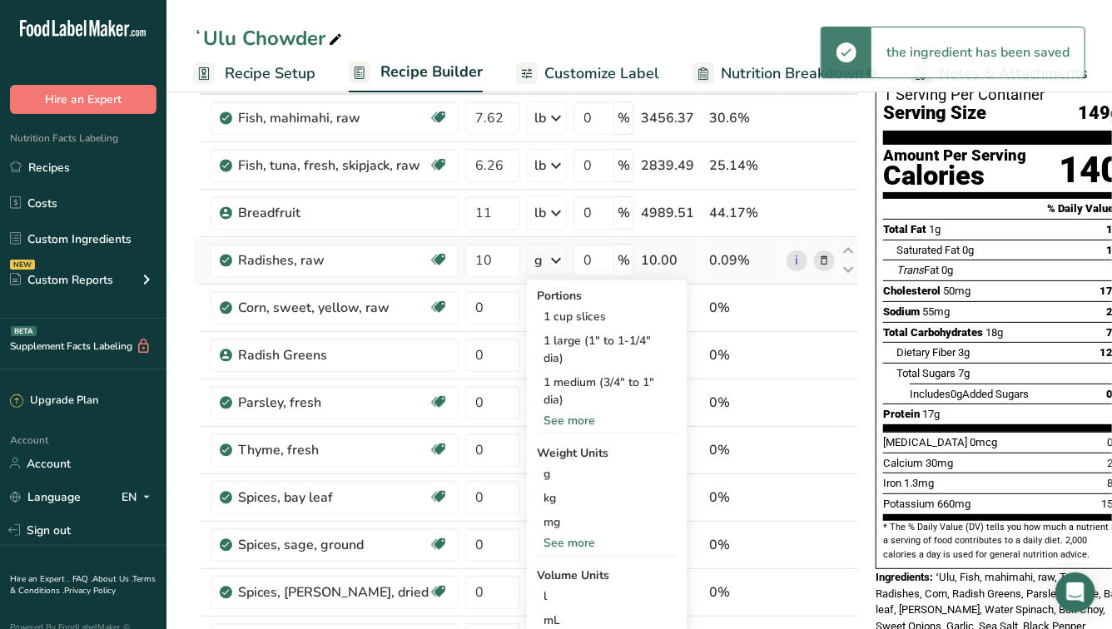
click at [561, 546] on div "See more" at bounding box center [607, 542] width 140 height 17
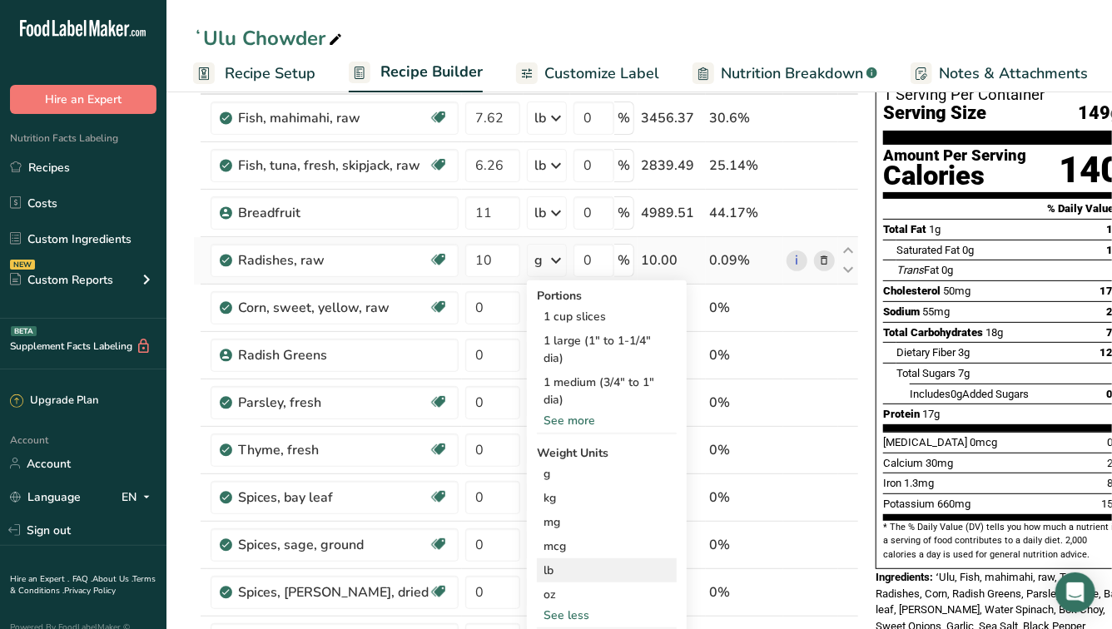
click at [561, 573] on div "lb" at bounding box center [607, 570] width 140 height 24
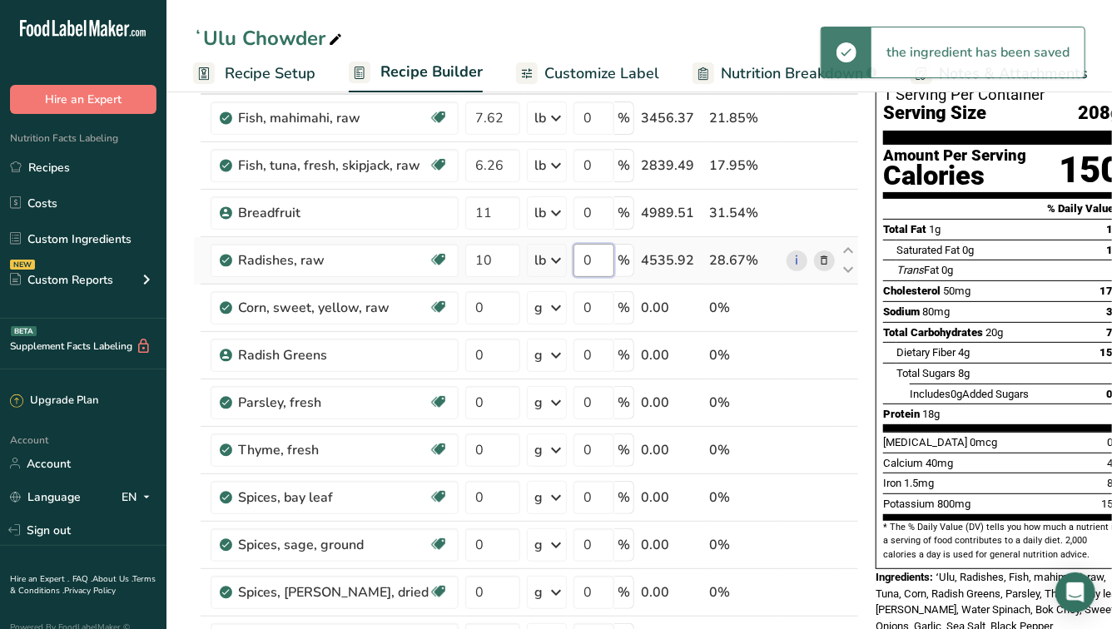
click at [589, 255] on input "0" at bounding box center [593, 260] width 41 height 33
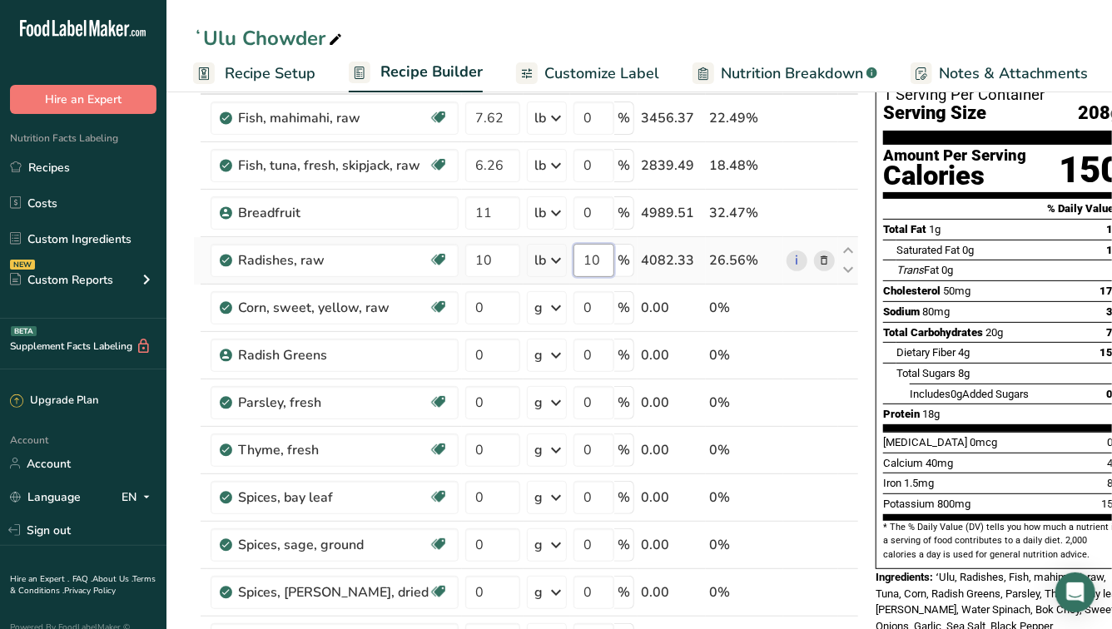
type input "1"
type input "8"
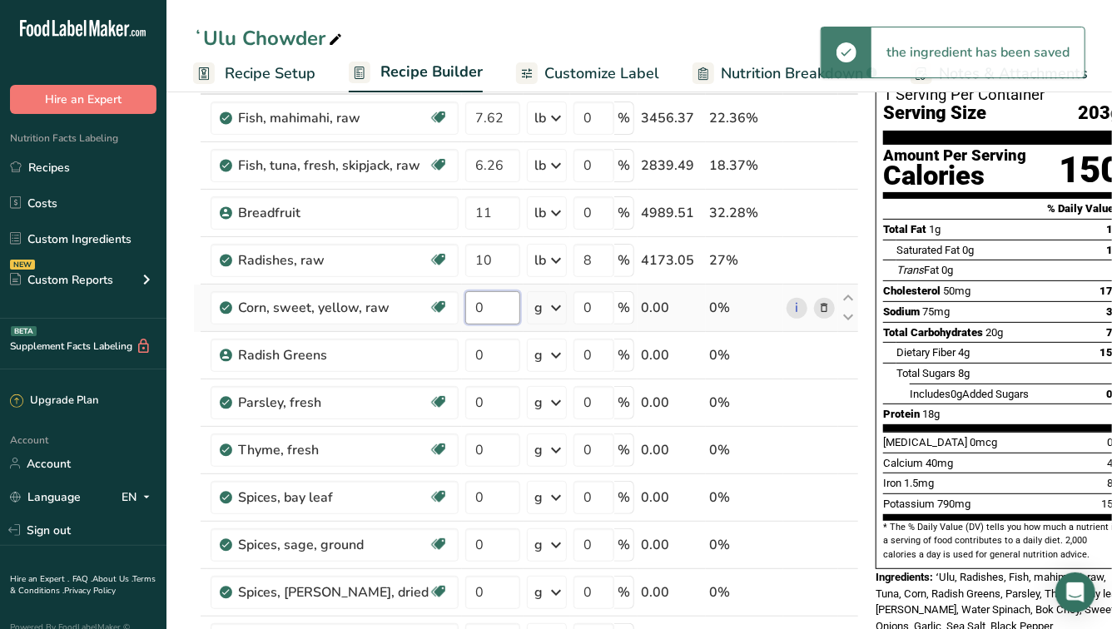
click at [487, 320] on input "0" at bounding box center [492, 307] width 55 height 33
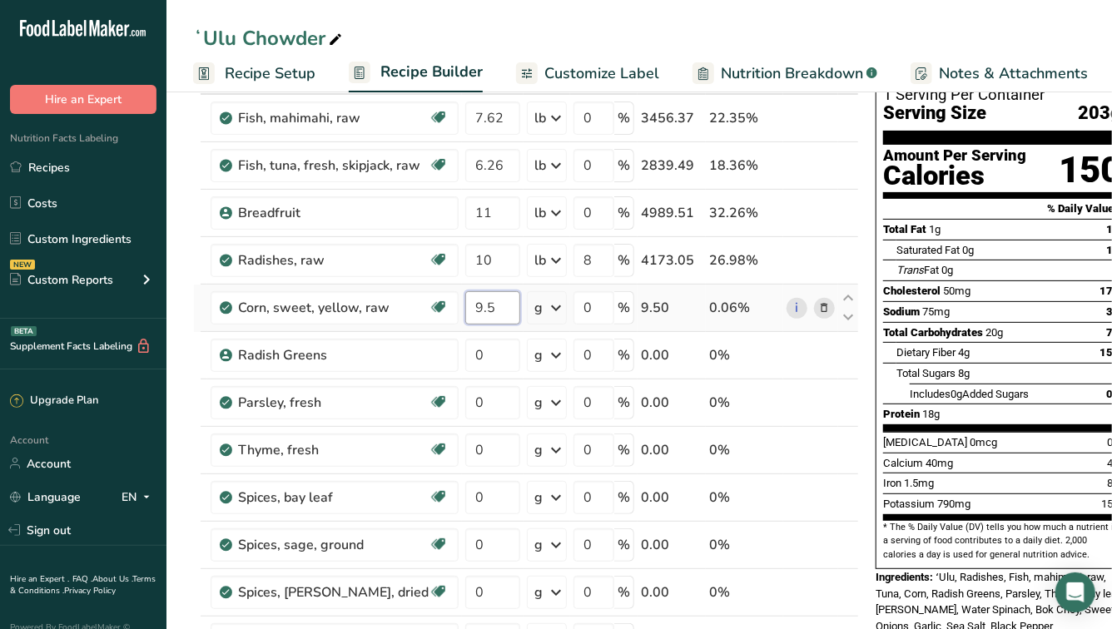
type input "9.5"
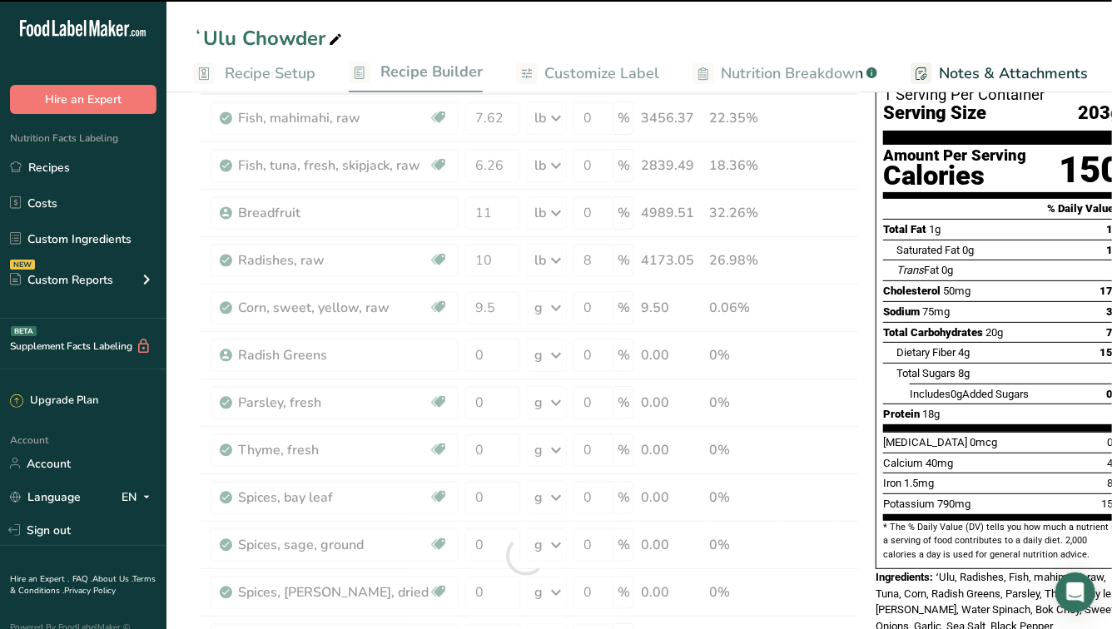
click at [547, 310] on div at bounding box center [526, 556] width 666 height 994
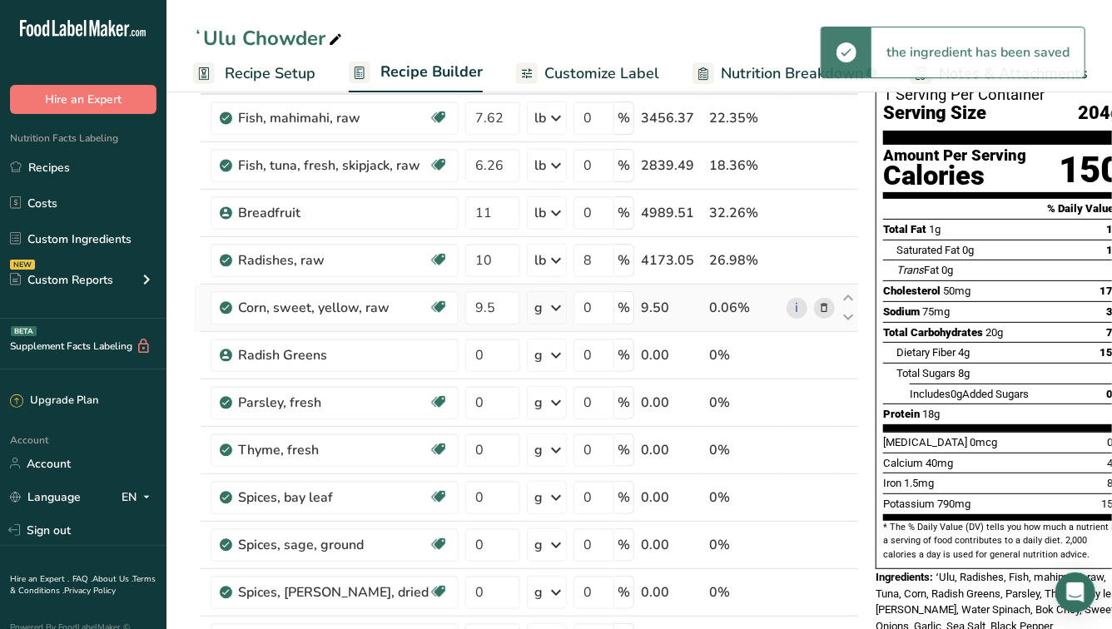
click at [546, 310] on icon at bounding box center [556, 308] width 20 height 30
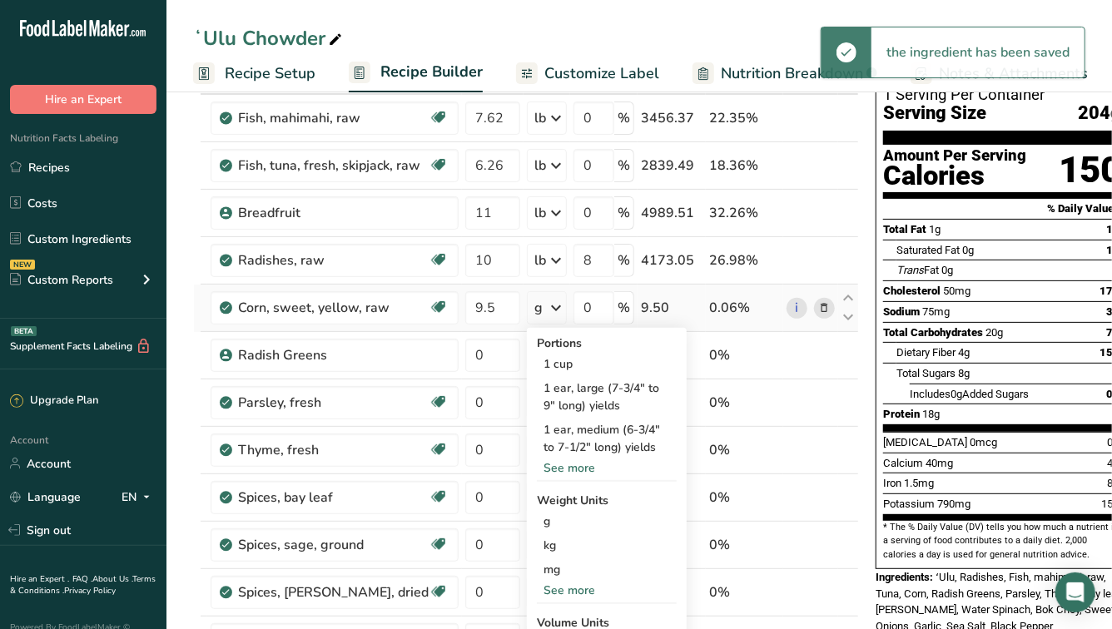
click at [558, 593] on div "See more" at bounding box center [607, 590] width 140 height 17
click at [553, 620] on div "lb" at bounding box center [607, 618] width 140 height 24
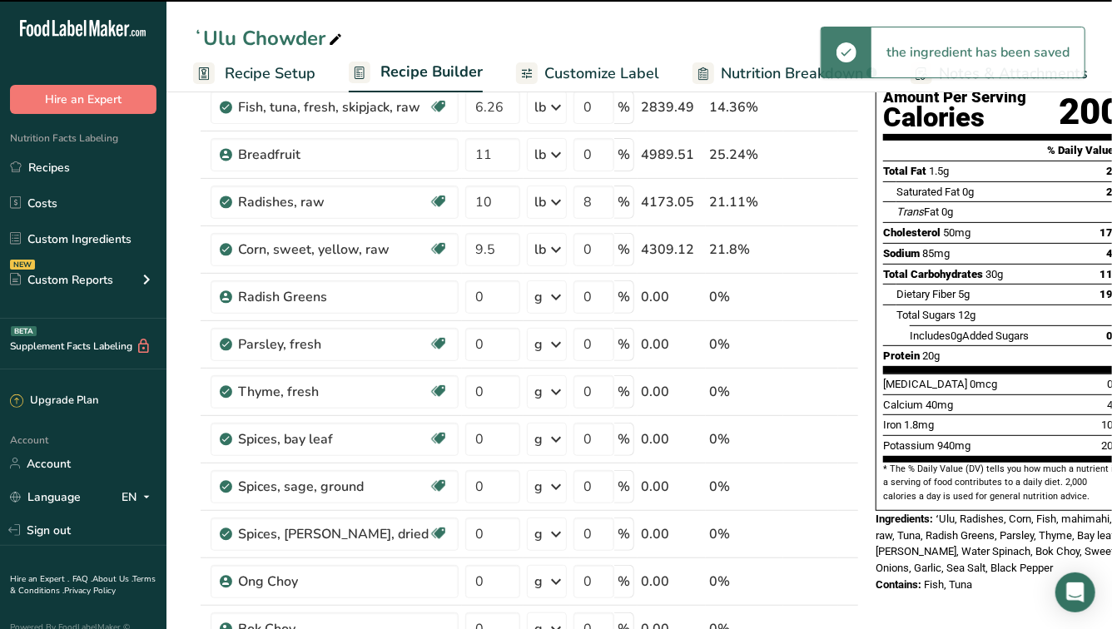
scroll to position [197, 0]
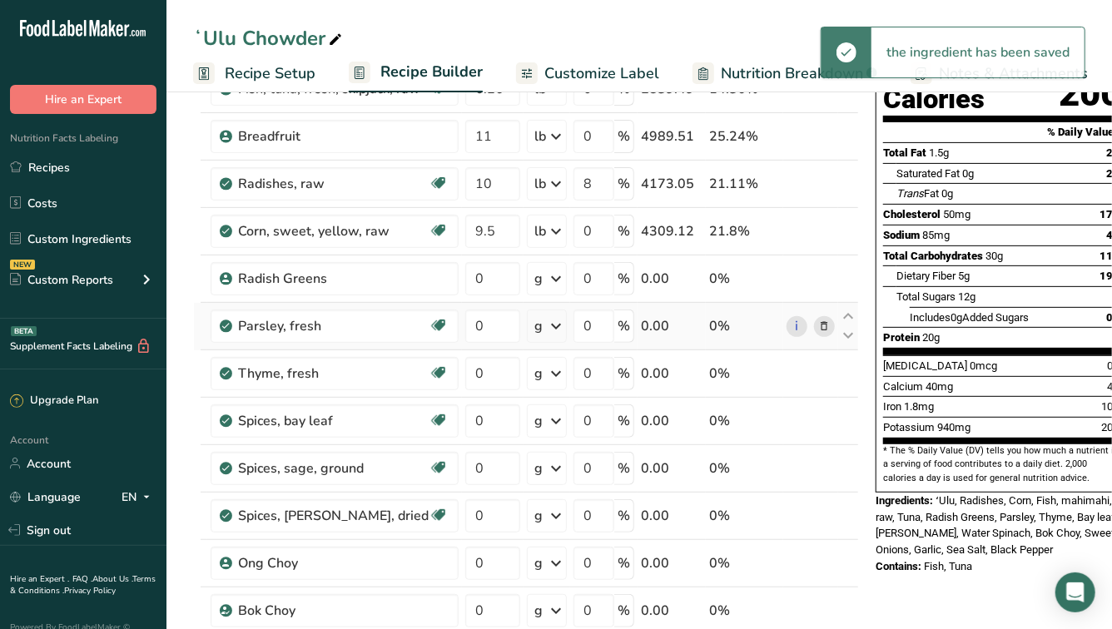
click at [819, 325] on icon at bounding box center [825, 326] width 12 height 17
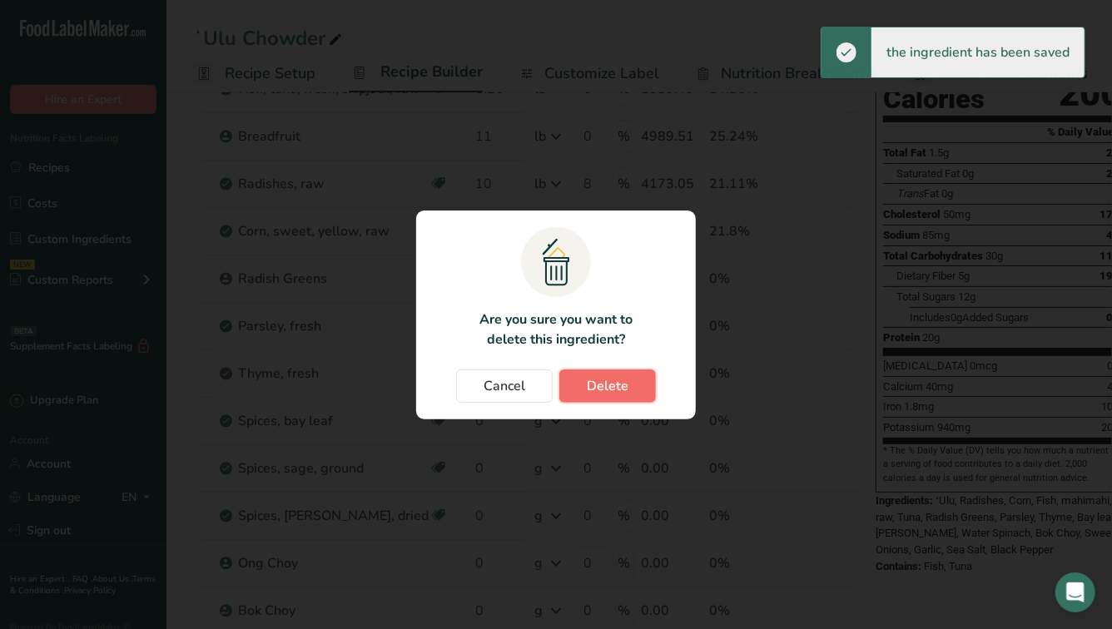
click at [629, 386] on button "Delete" at bounding box center [607, 385] width 97 height 33
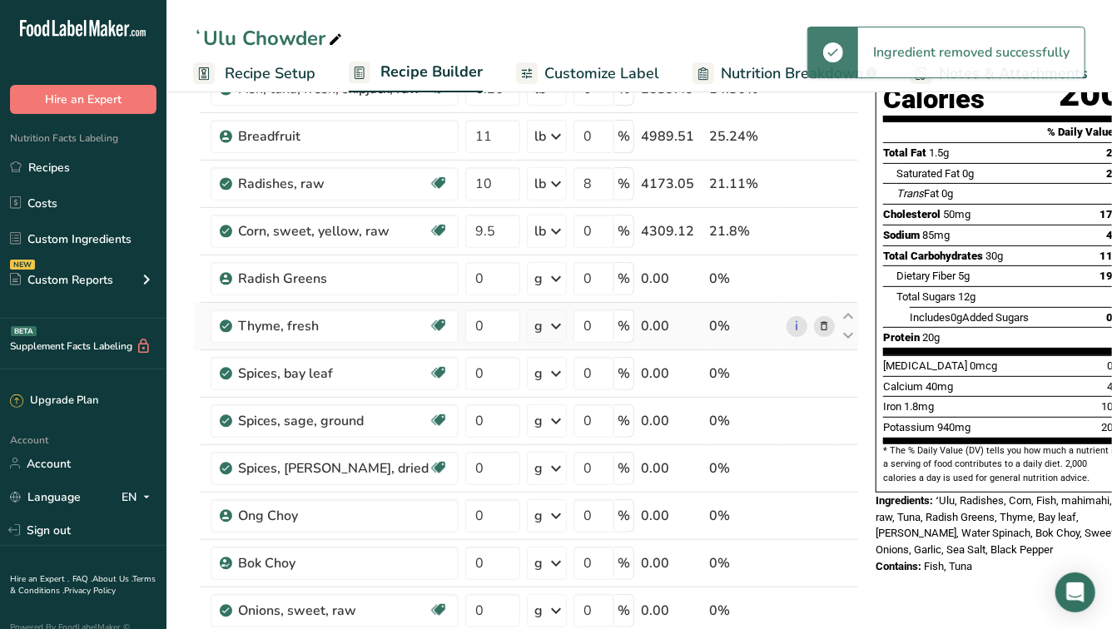
click at [819, 324] on icon at bounding box center [825, 326] width 12 height 17
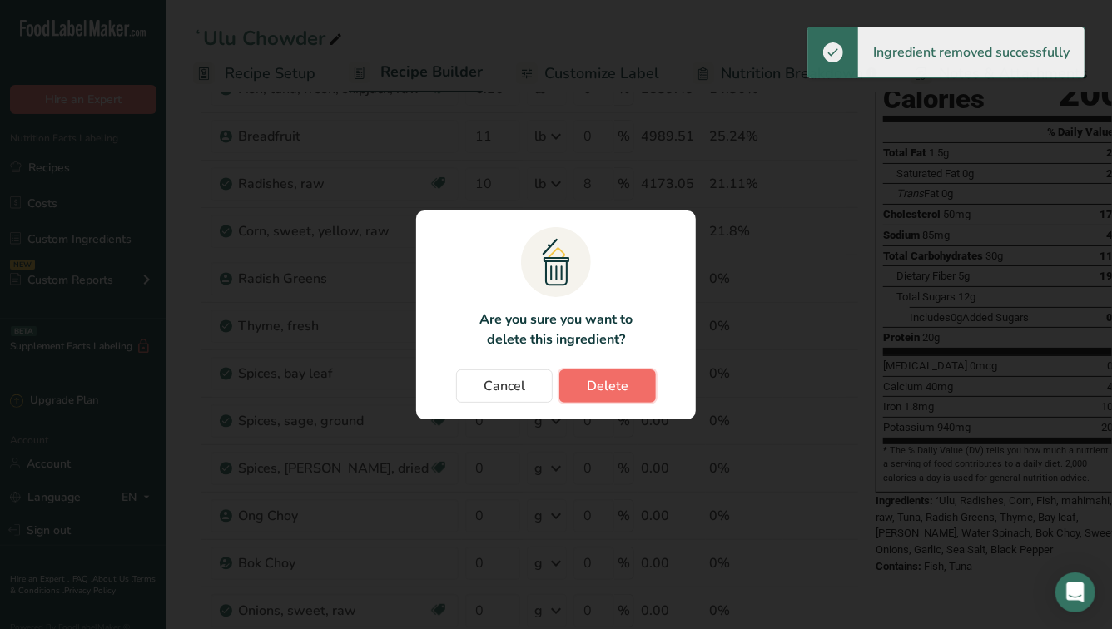
click at [627, 384] on button "Delete" at bounding box center [607, 385] width 97 height 33
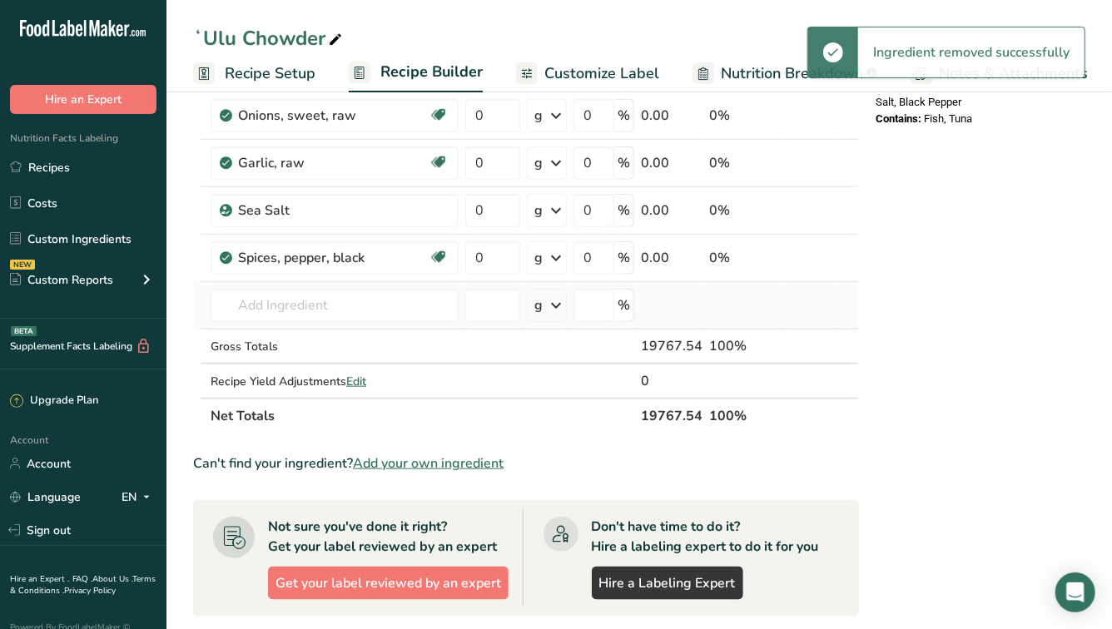
scroll to position [679, 0]
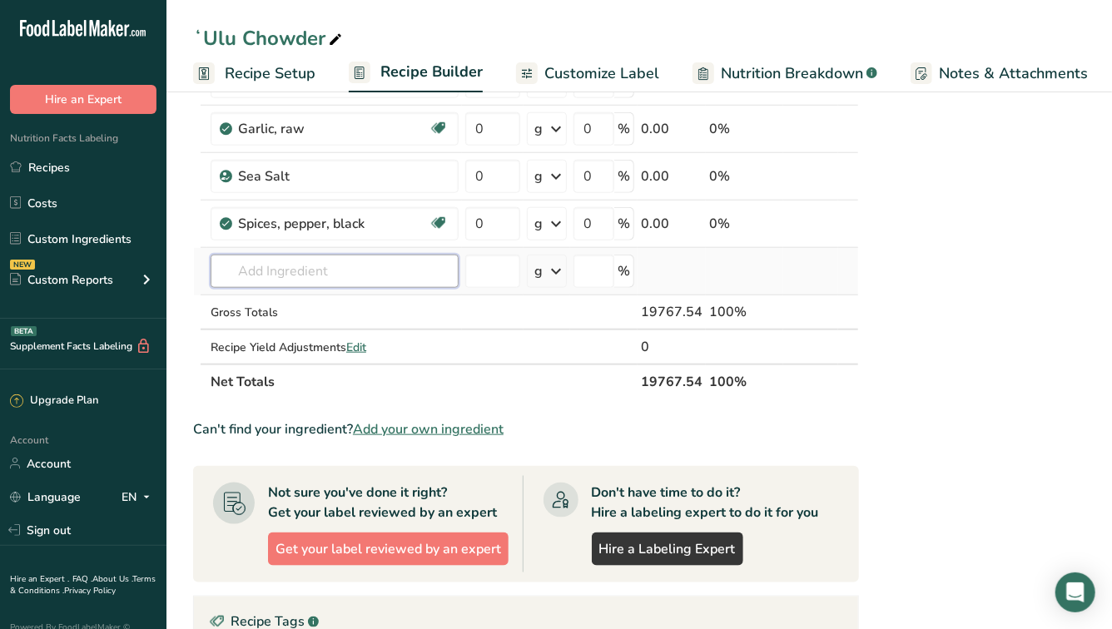
click at [303, 264] on input "text" at bounding box center [335, 271] width 248 height 33
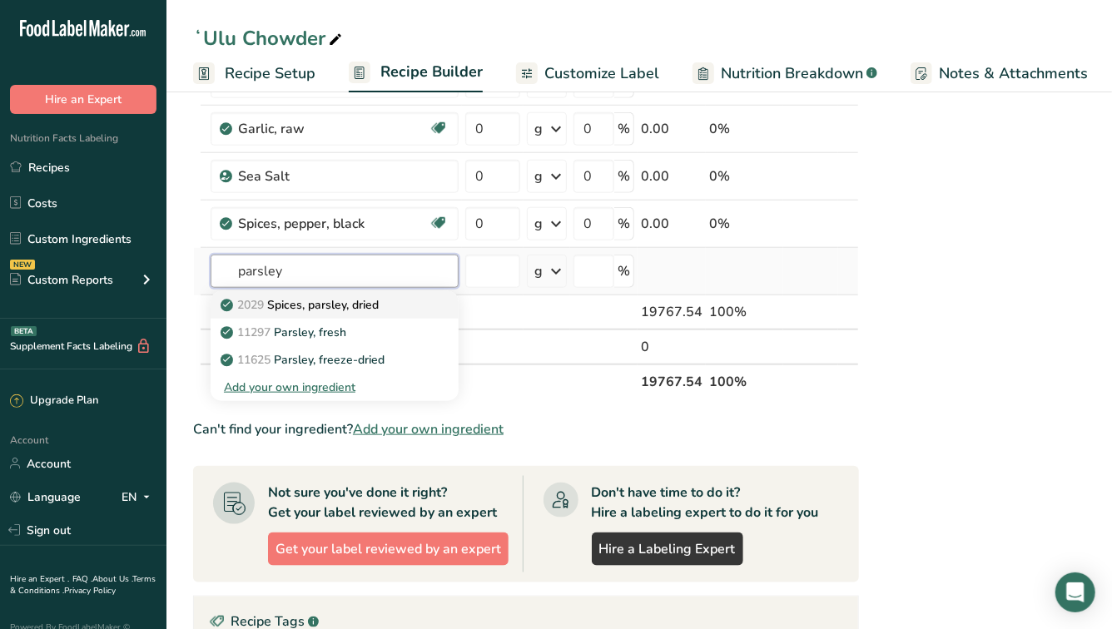
type input "parsley"
click at [346, 303] on p "2029 Spices, parsley, dried" at bounding box center [301, 304] width 155 height 17
type input "Spices, parsley, dried"
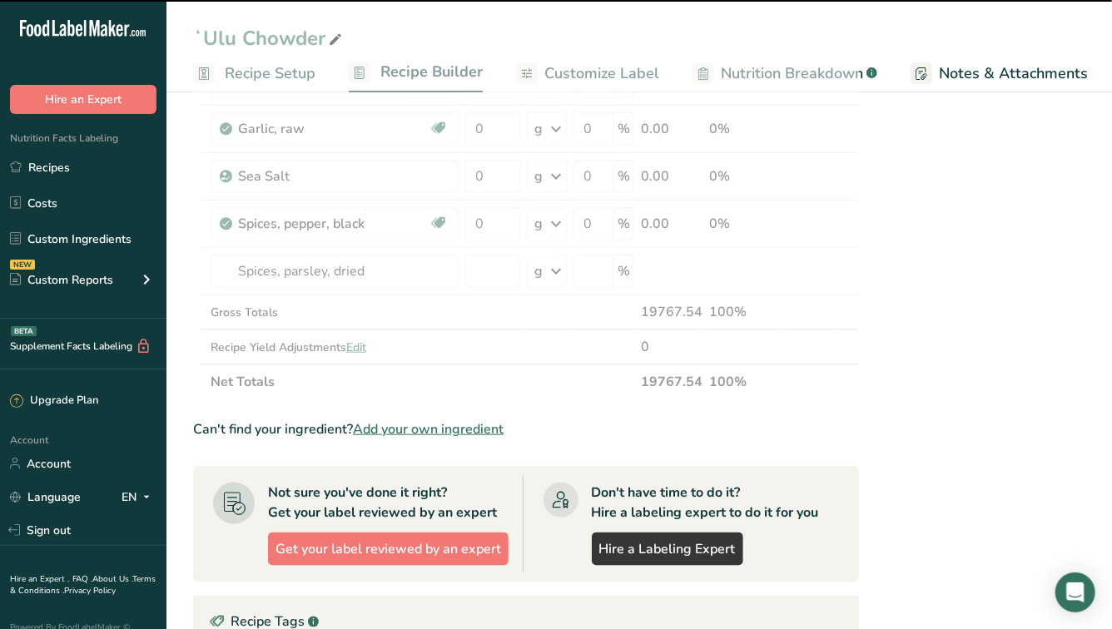
type input "0"
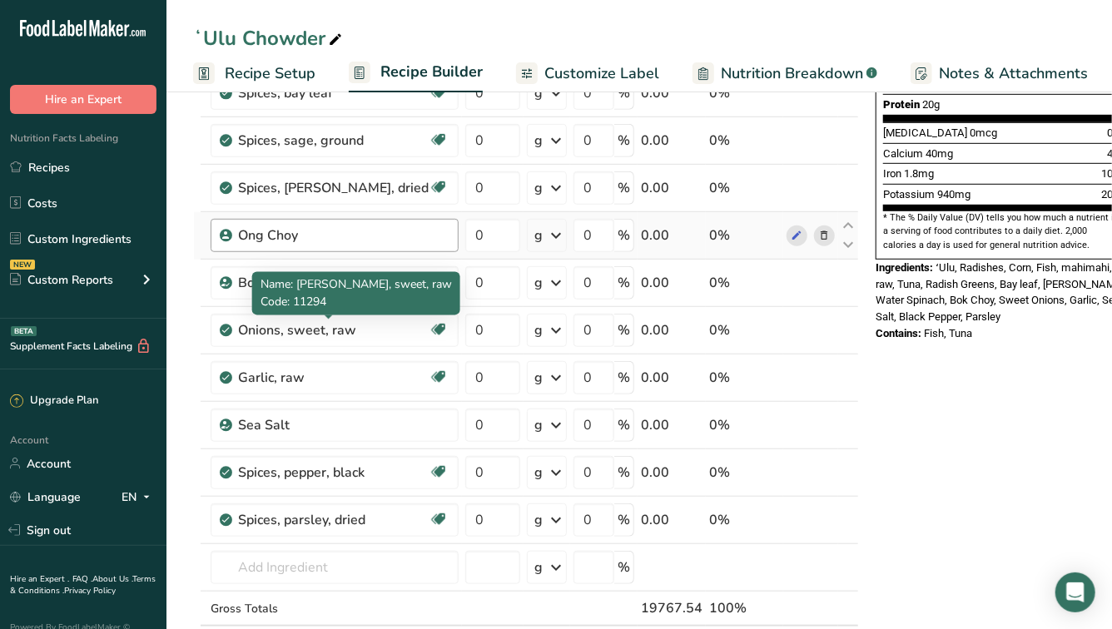
scroll to position [432, 0]
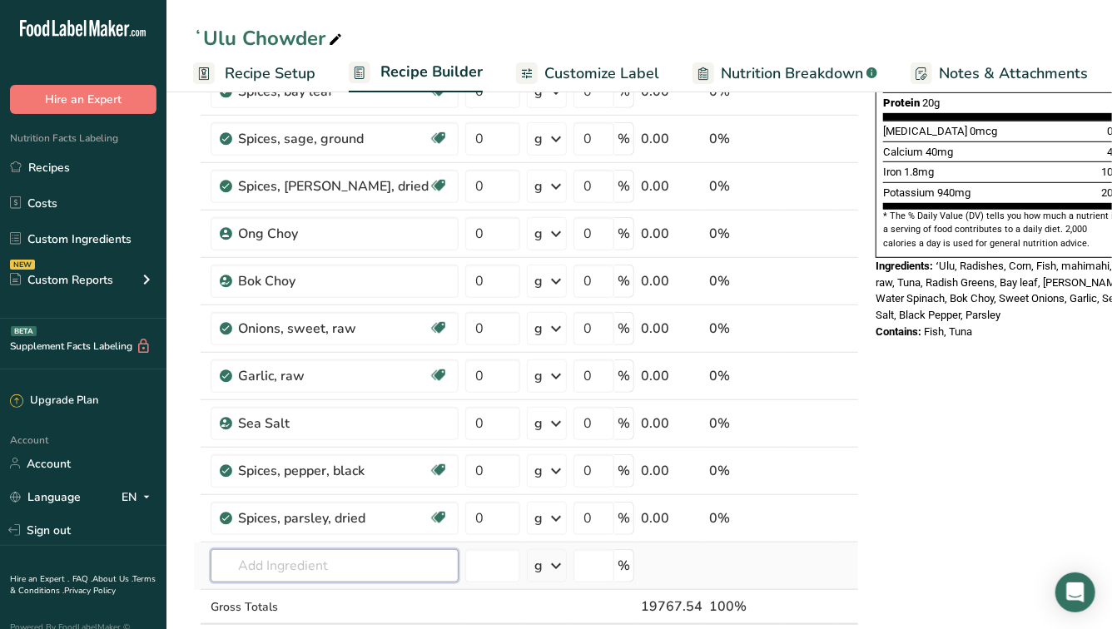
click at [308, 573] on input "text" at bounding box center [335, 565] width 248 height 33
type input "oregano"
click at [341, 504] on p "2027 Spices, oregano, dried" at bounding box center [304, 507] width 161 height 17
type input "Spices, oregano, dried"
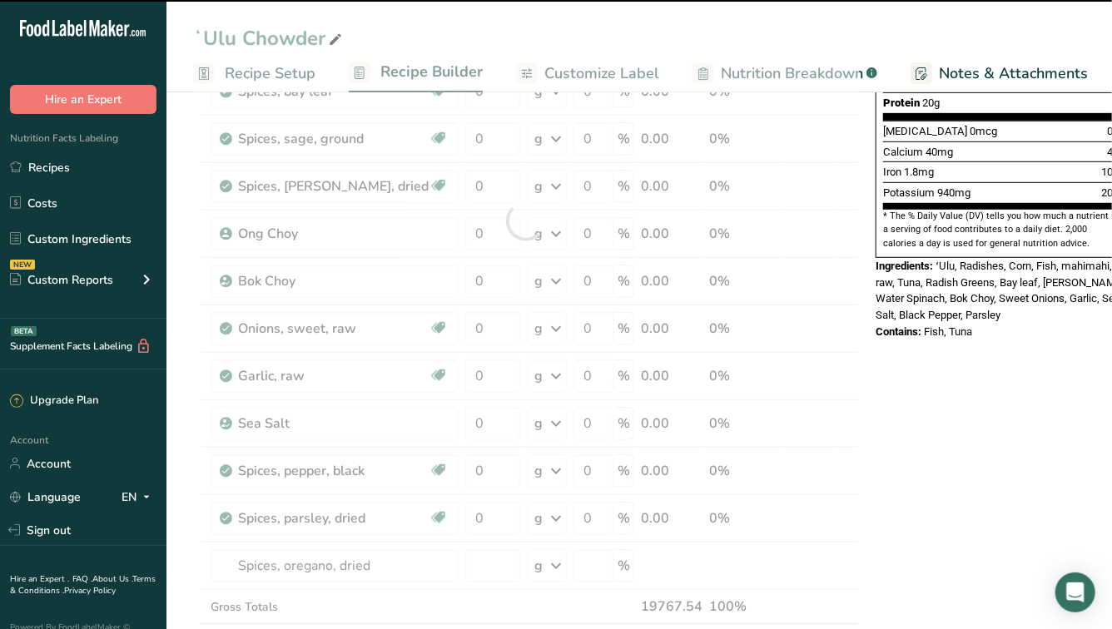
type input "0"
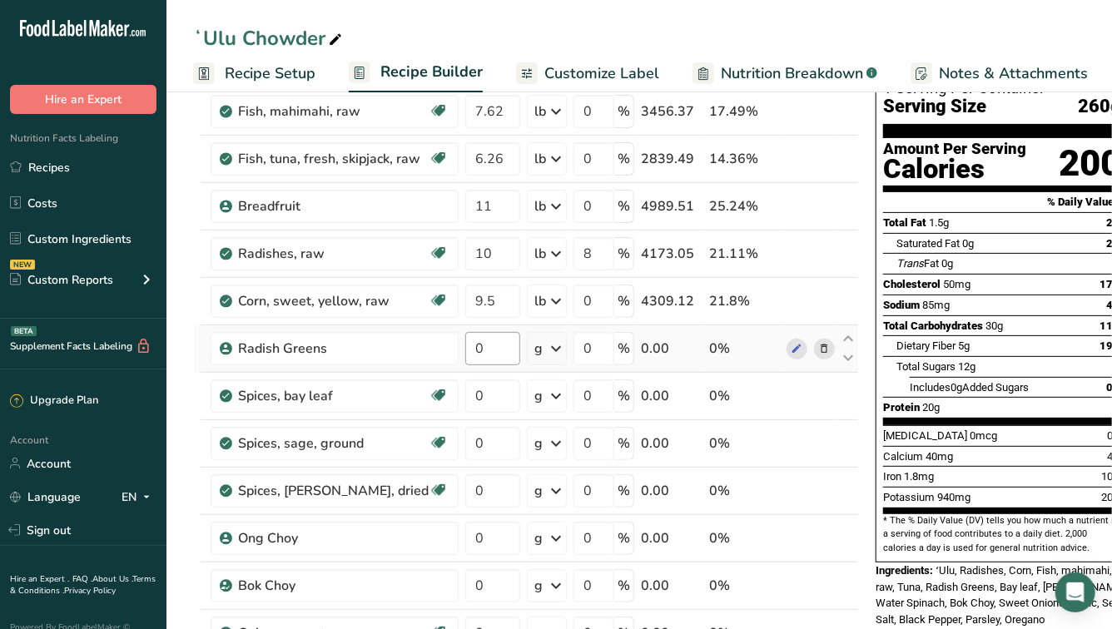
scroll to position [125, 0]
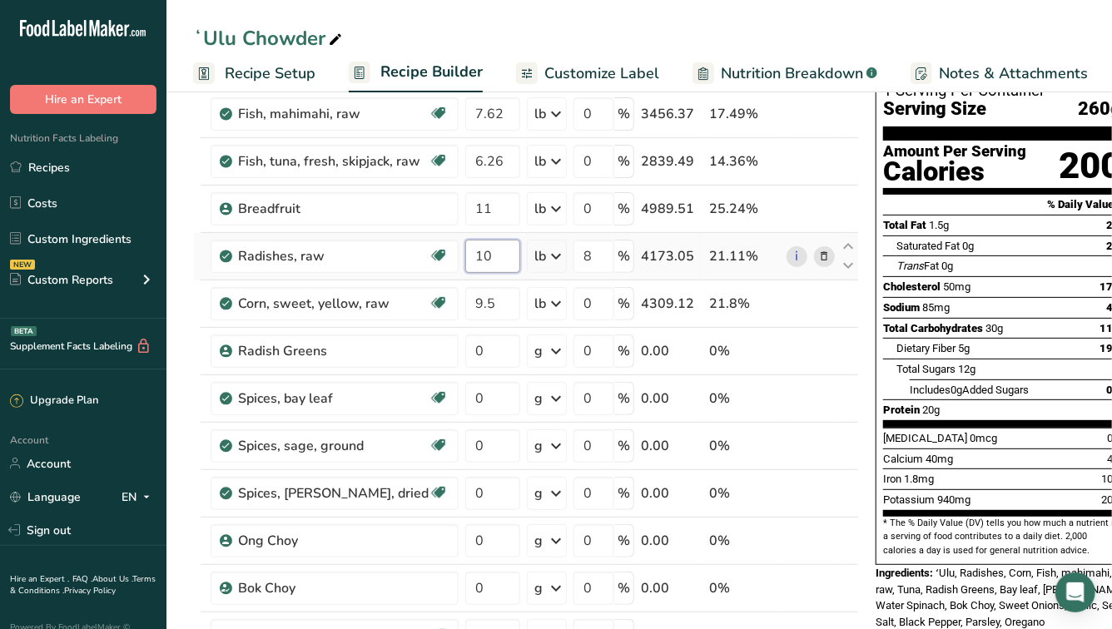
click at [490, 256] on input "10" at bounding box center [492, 256] width 55 height 33
type input "1"
type input "9"
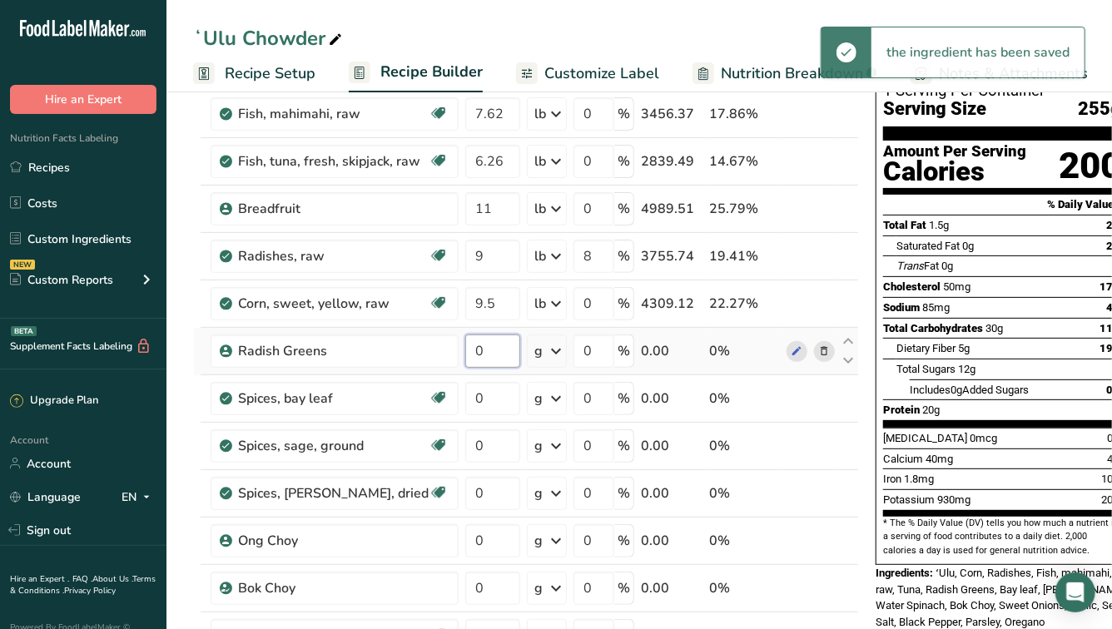
click at [481, 349] on input "0" at bounding box center [492, 351] width 55 height 33
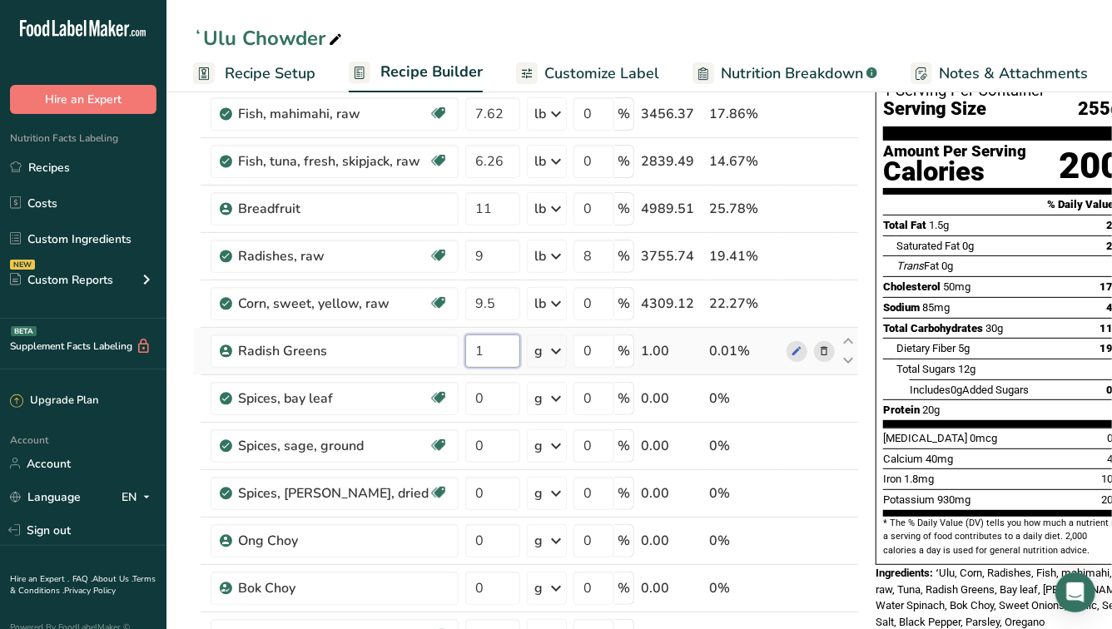
type input "1"
click at [539, 349] on div "Ingredient * Amount * Unit * Waste * .a-a{fill:#347362;}.b-a{fill:#fff;} Grams …" at bounding box center [526, 552] width 666 height 994
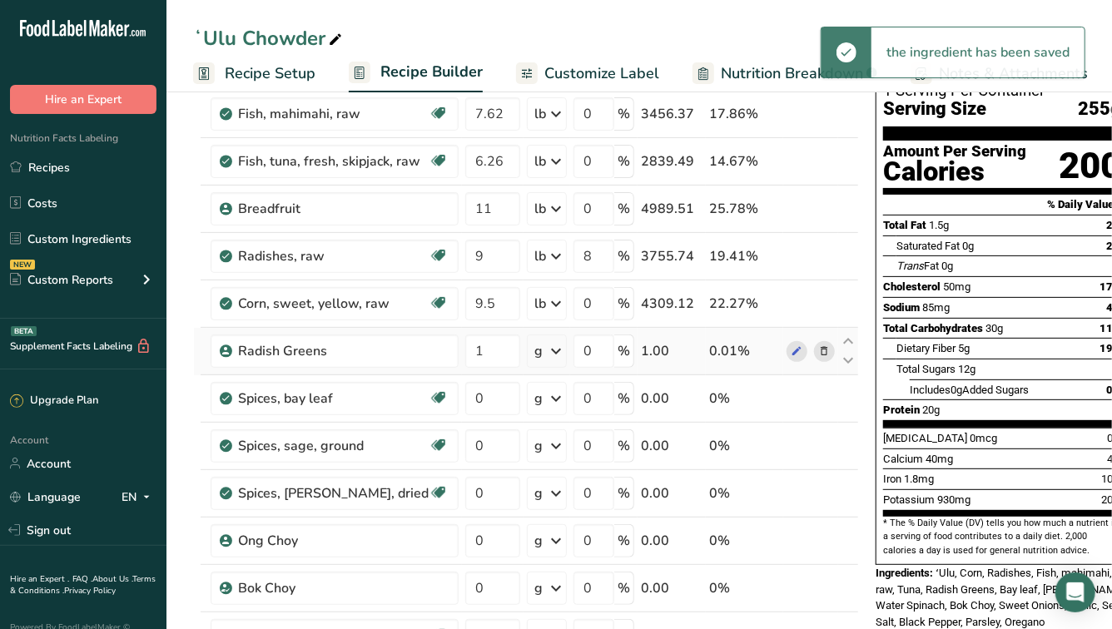
click at [546, 350] on icon at bounding box center [556, 351] width 20 height 30
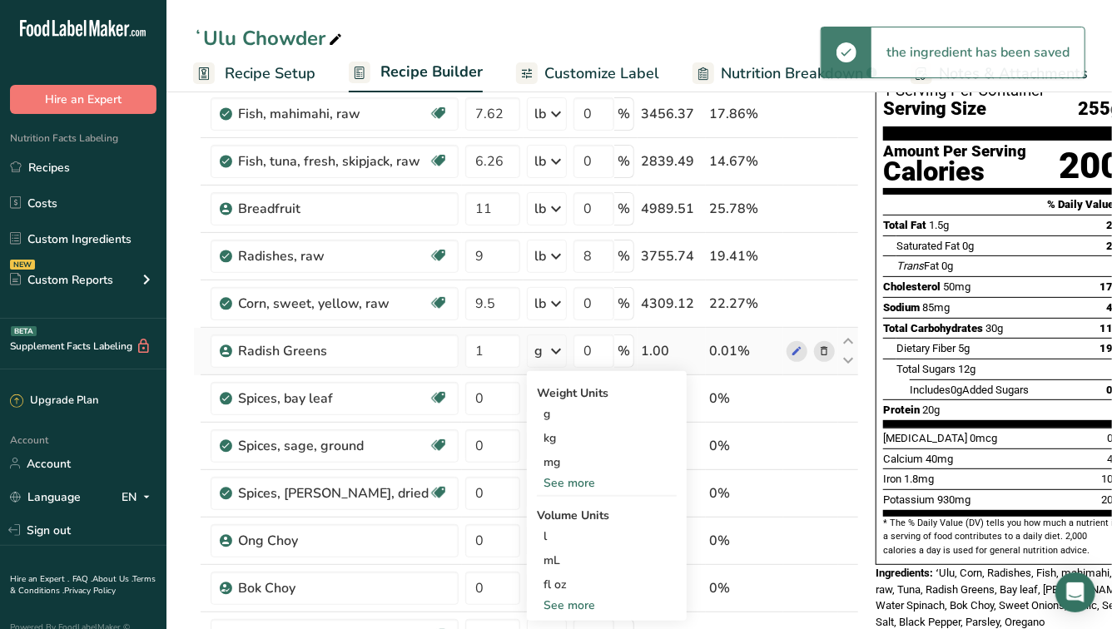
click at [544, 483] on div "See more" at bounding box center [607, 482] width 140 height 17
click at [541, 508] on div "lb" at bounding box center [607, 510] width 140 height 24
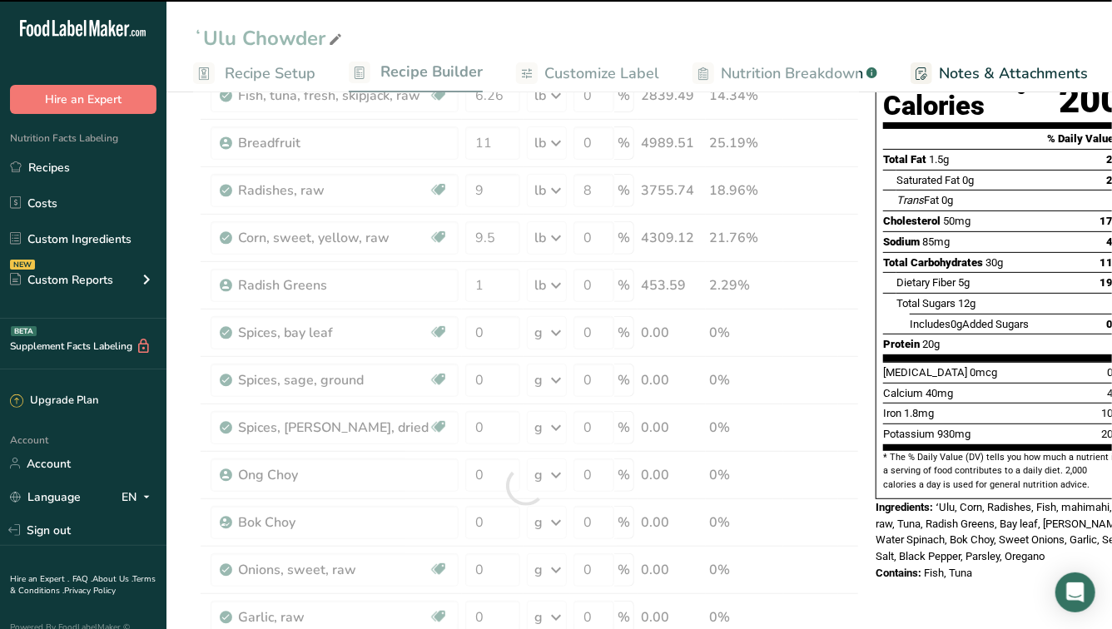
scroll to position [193, 0]
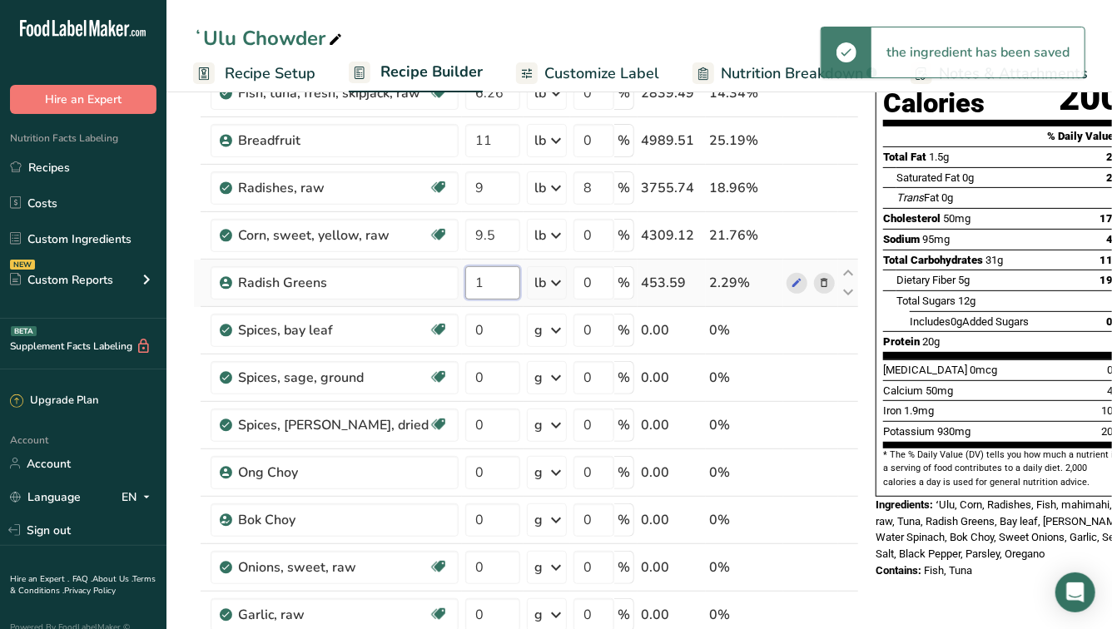
click at [490, 290] on input "1" at bounding box center [492, 282] width 55 height 33
type input "0"
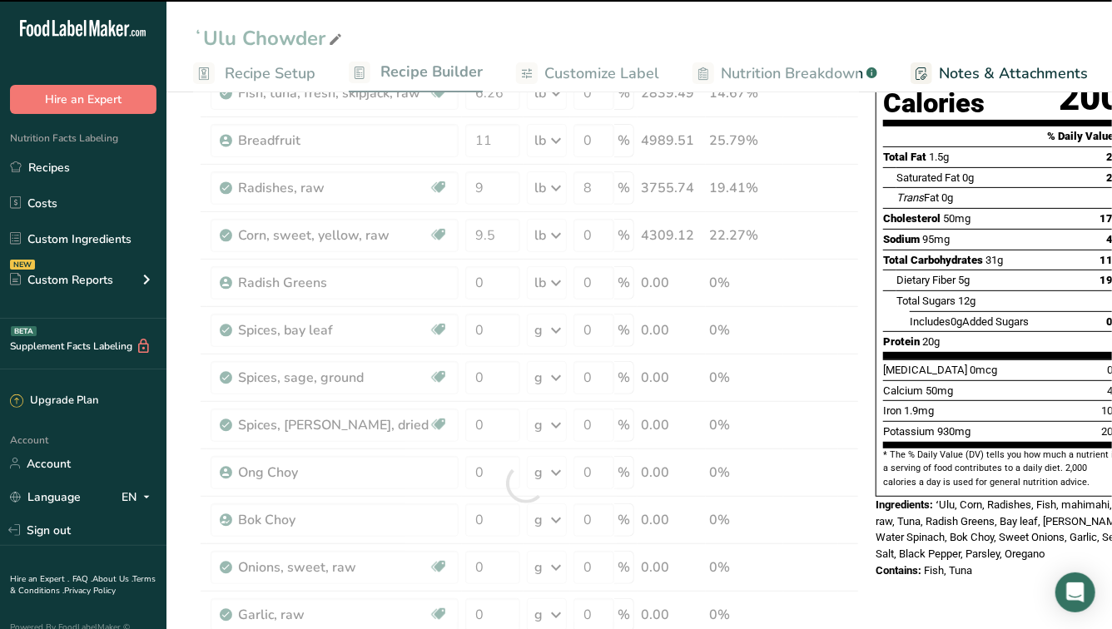
click at [490, 277] on div at bounding box center [526, 484] width 666 height 994
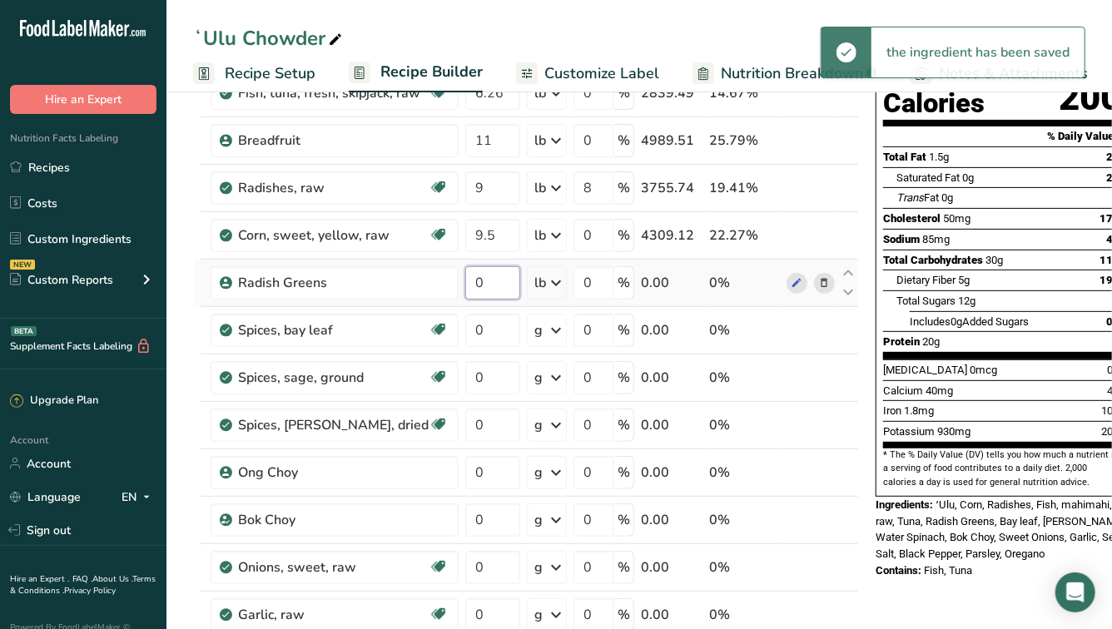
click at [485, 285] on input "0" at bounding box center [492, 282] width 55 height 33
type input "1"
click at [481, 327] on div "Ingredient * Amount * Unit * Waste * .a-a{fill:#347362;}.b-a{fill:#fff;} Grams …" at bounding box center [526, 484] width 666 height 994
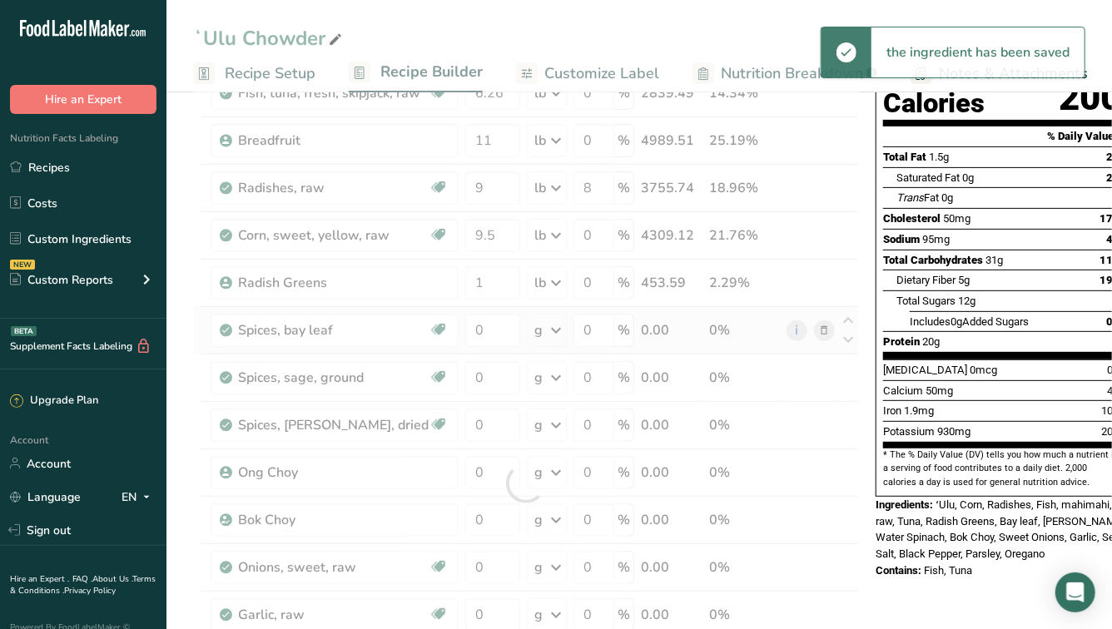
click at [548, 335] on div "Ingredient * Amount * Unit * Waste * .a-a{fill:#347362;}.b-a{fill:#fff;} Grams …" at bounding box center [526, 484] width 666 height 994
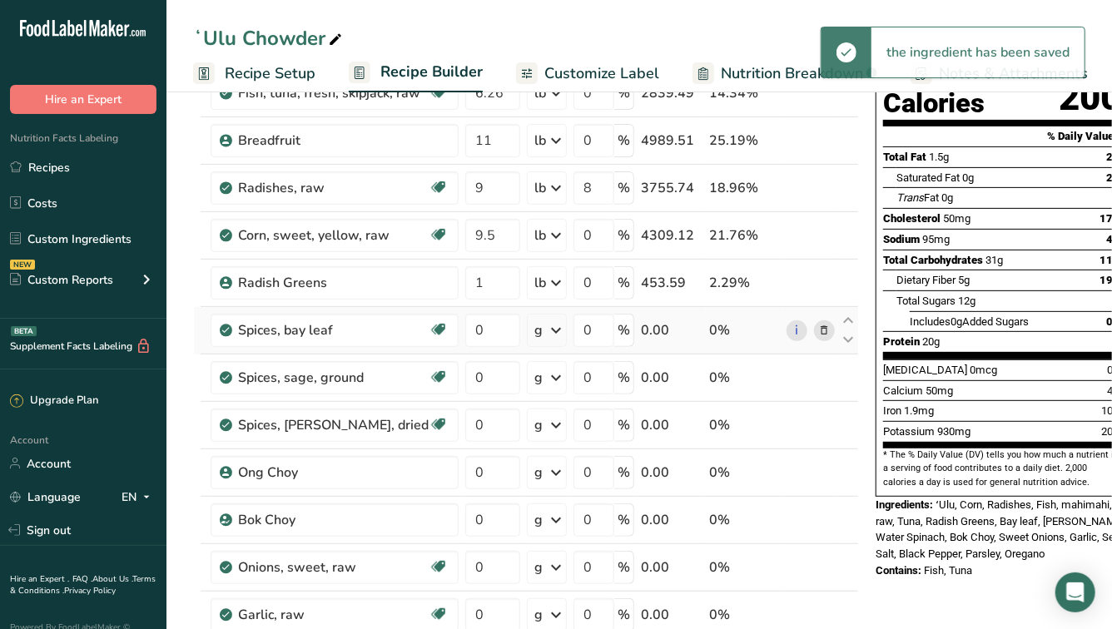
click at [547, 333] on icon at bounding box center [556, 330] width 20 height 30
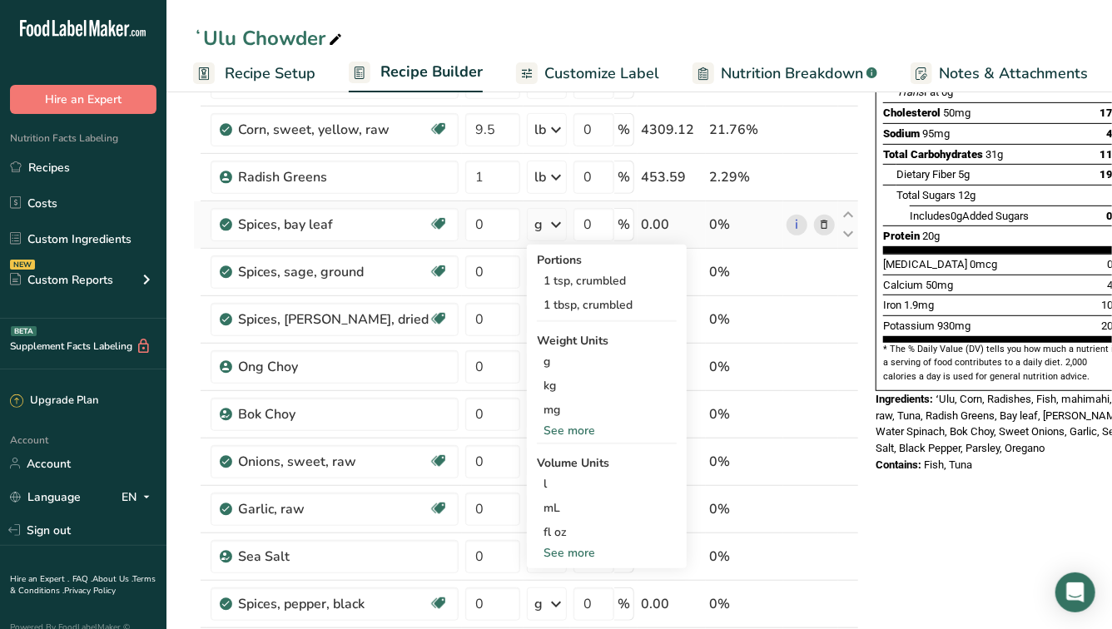
scroll to position [300, 0]
click at [589, 304] on div "1 tbsp, crumbled" at bounding box center [607, 304] width 140 height 24
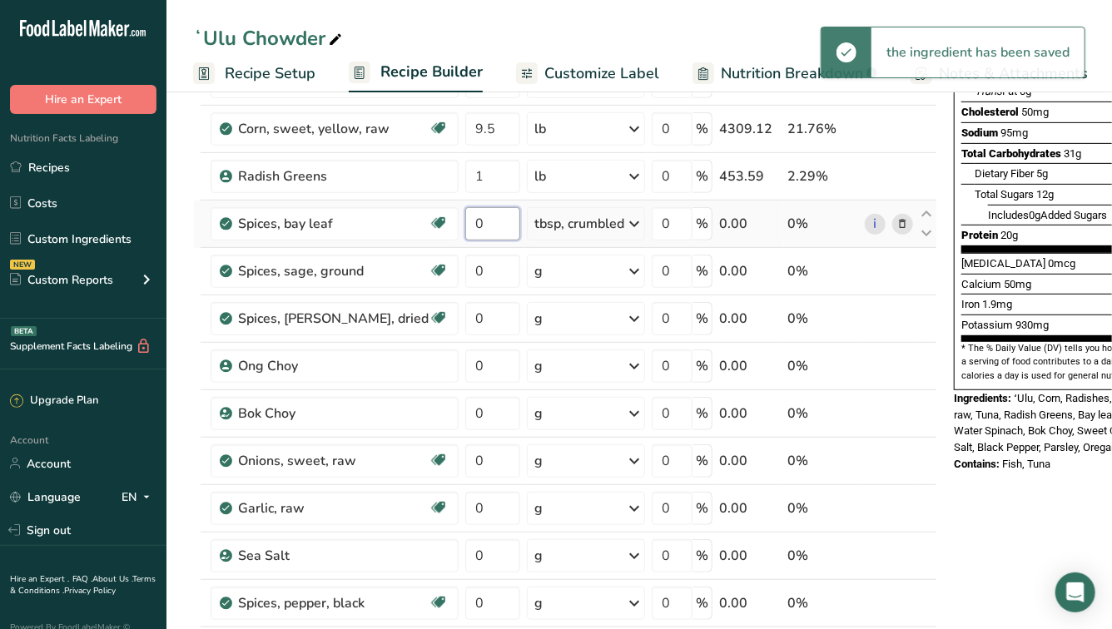
click at [493, 219] on input "0" at bounding box center [492, 223] width 55 height 33
type input "1"
click at [492, 277] on input "0" at bounding box center [492, 271] width 55 height 33
click at [551, 264] on div "Ingredient * Amount * Unit * Waste * .a-a{fill:#347362;}.b-a{fill:#fff;} Grams …" at bounding box center [565, 377] width 744 height 994
click at [559, 275] on div "g" at bounding box center [586, 271] width 118 height 33
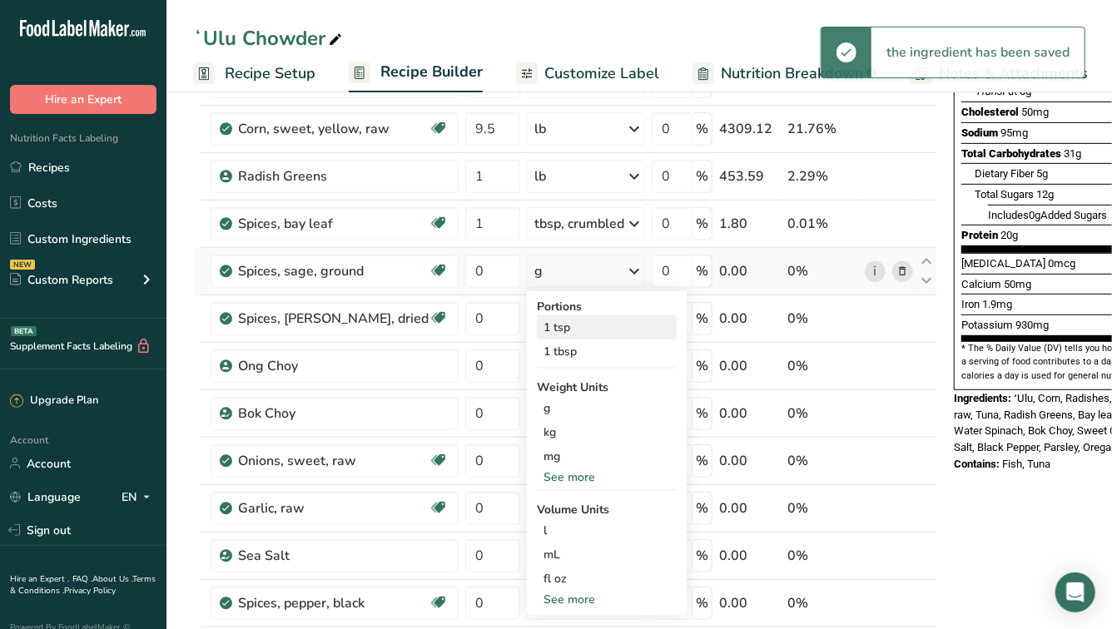
click at [558, 330] on div "1 tsp" at bounding box center [607, 327] width 140 height 24
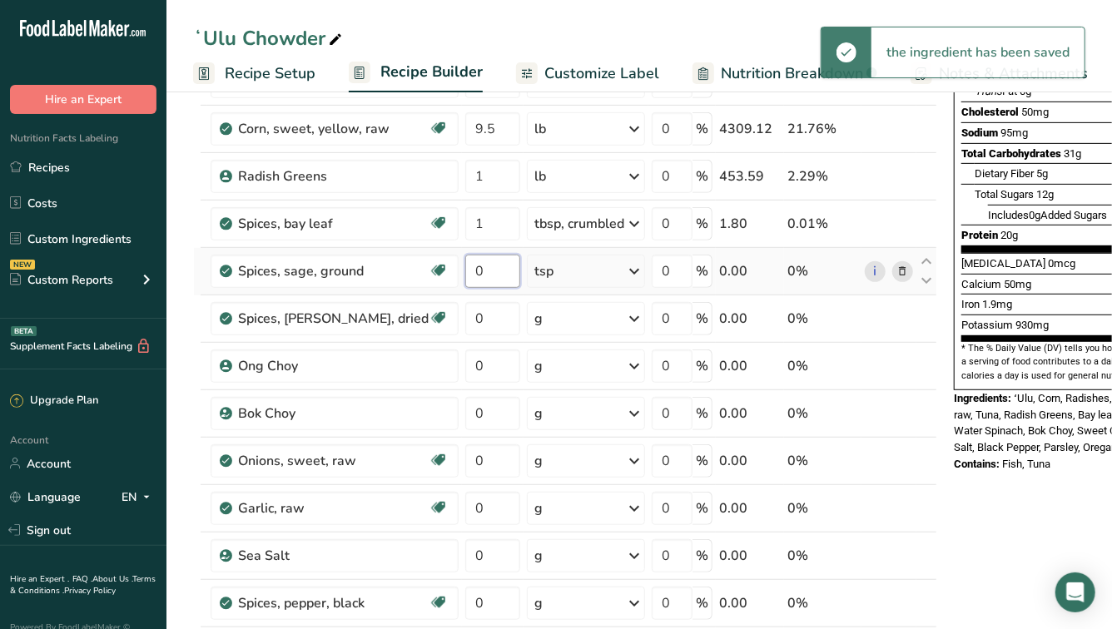
click at [479, 269] on input "0" at bounding box center [492, 271] width 55 height 33
type input "3"
click at [493, 323] on div "Ingredient * Amount * Unit * Waste * .a-a{fill:#347362;}.b-a{fill:#fff;} Grams …" at bounding box center [565, 377] width 744 height 994
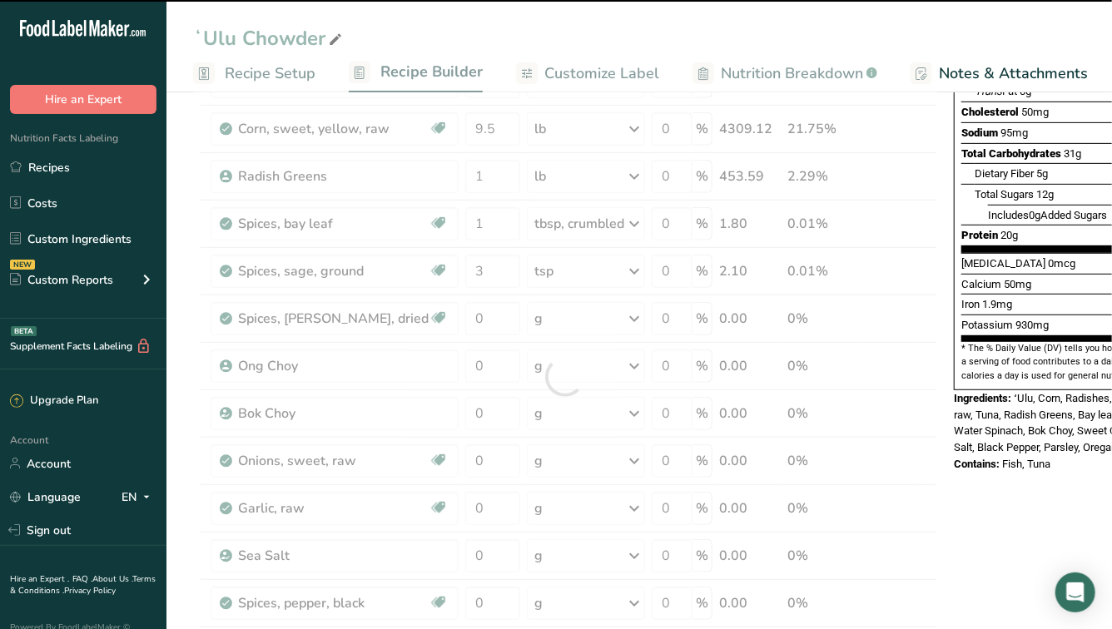
click at [579, 326] on div at bounding box center [565, 377] width 744 height 994
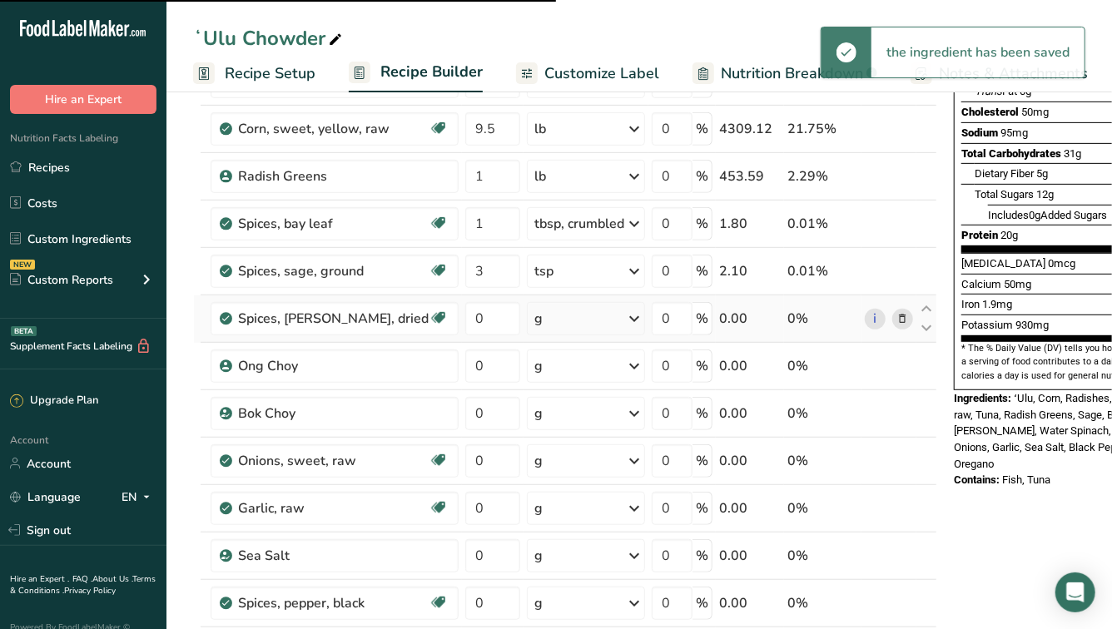
click at [611, 319] on div "g" at bounding box center [586, 318] width 118 height 33
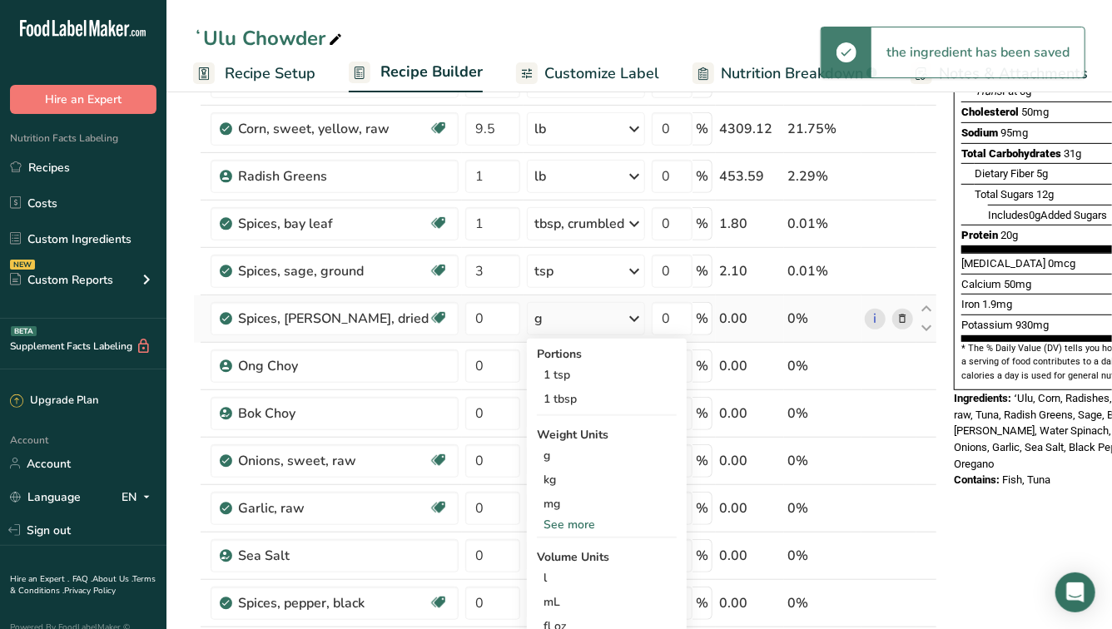
click at [611, 319] on div "g" at bounding box center [586, 318] width 118 height 33
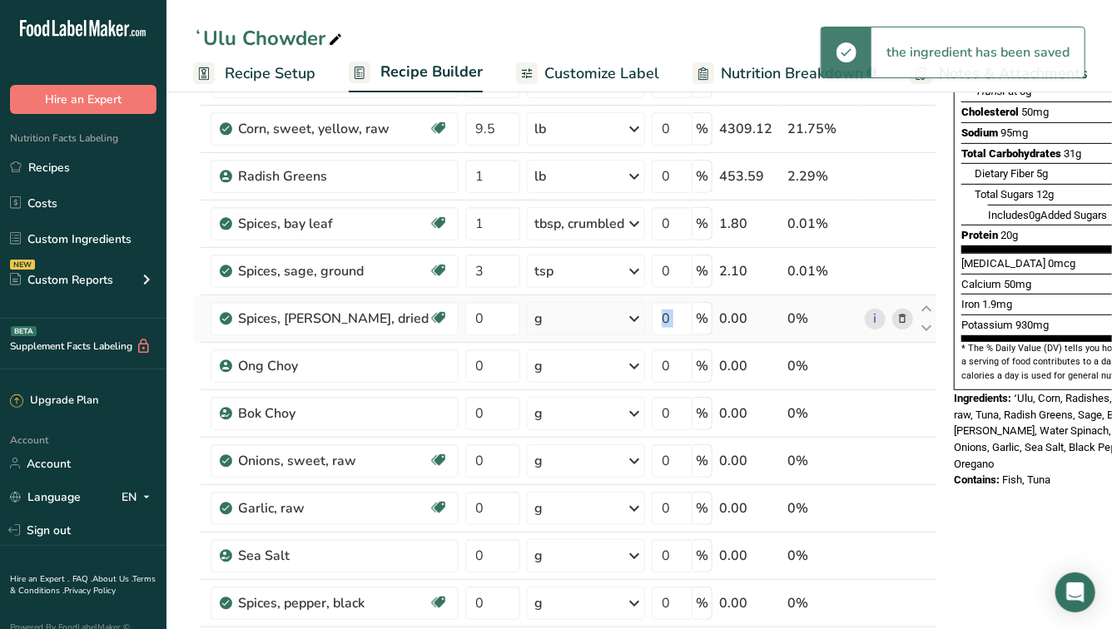
click at [611, 319] on div "g" at bounding box center [586, 318] width 118 height 33
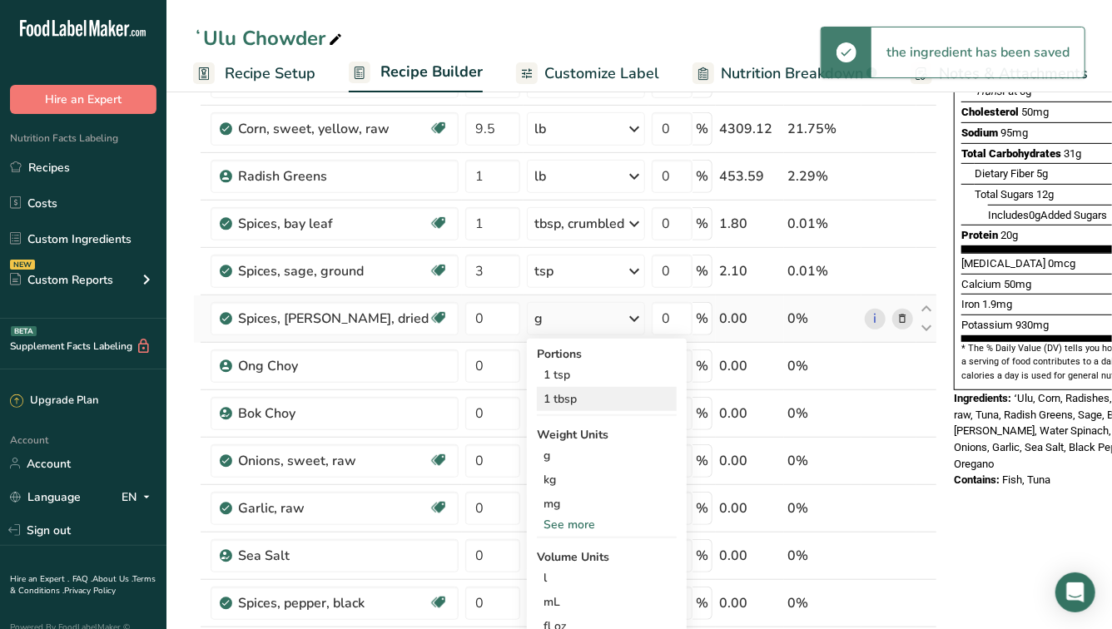
click at [568, 397] on div "1 tbsp" at bounding box center [607, 399] width 140 height 24
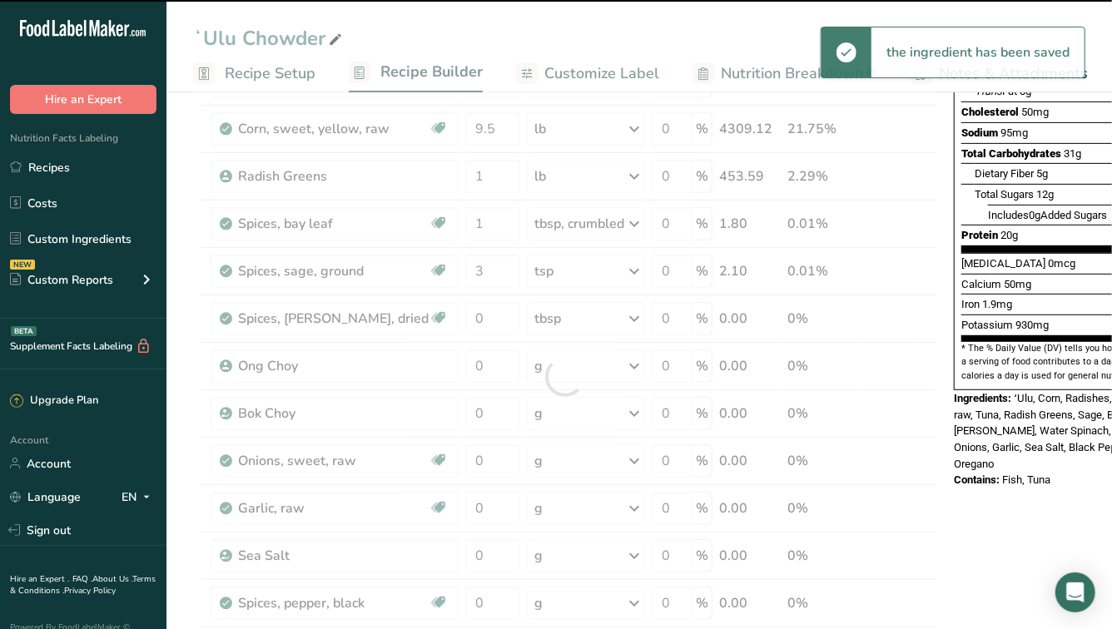
click at [485, 318] on div at bounding box center [565, 377] width 744 height 994
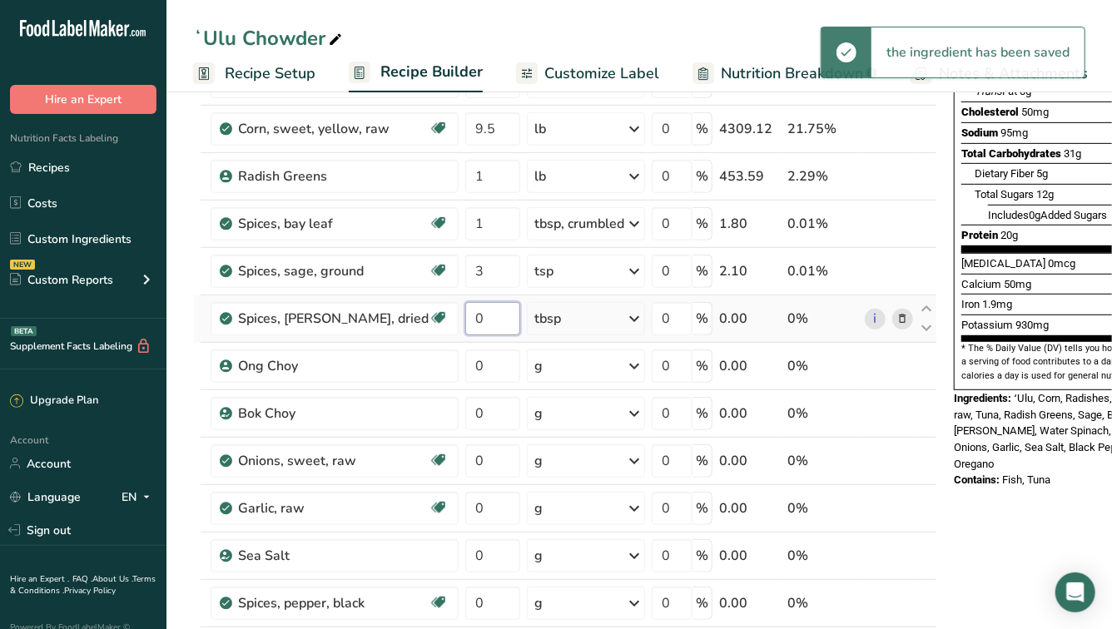
click at [481, 315] on input "0" at bounding box center [492, 318] width 55 height 33
type input "3"
click at [492, 369] on div "Ingredient * Amount * Unit * Waste * .a-a{fill:#347362;}.b-a{fill:#fff;} Grams …" at bounding box center [565, 377] width 744 height 994
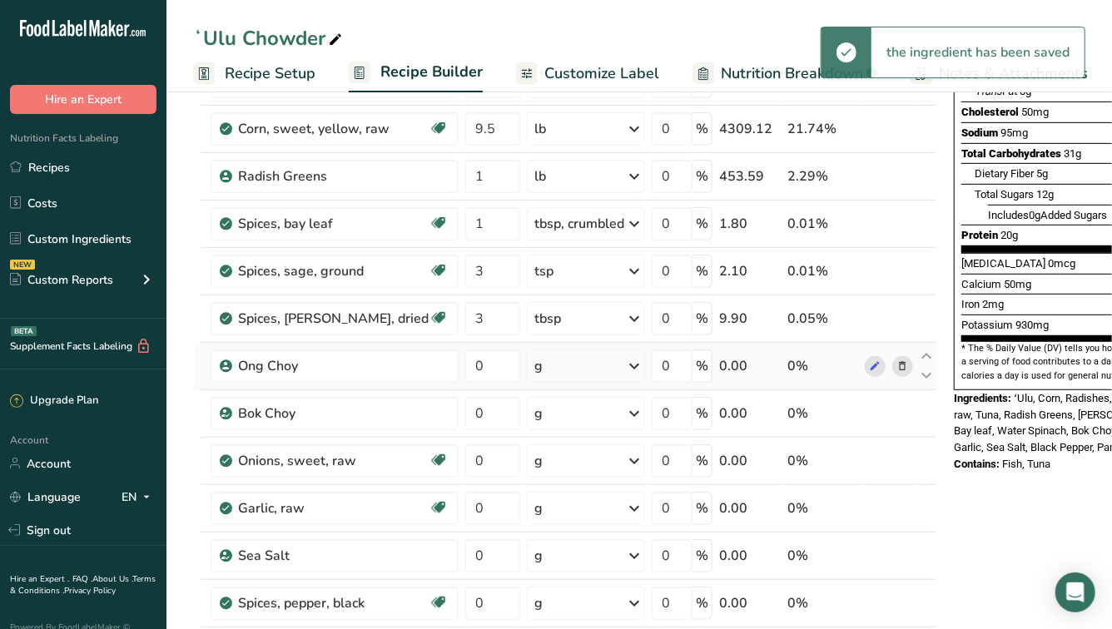
click at [570, 369] on div "Ingredient * Amount * Unit * Waste * .a-a{fill:#347362;}.b-a{fill:#fff;} Grams …" at bounding box center [565, 377] width 744 height 994
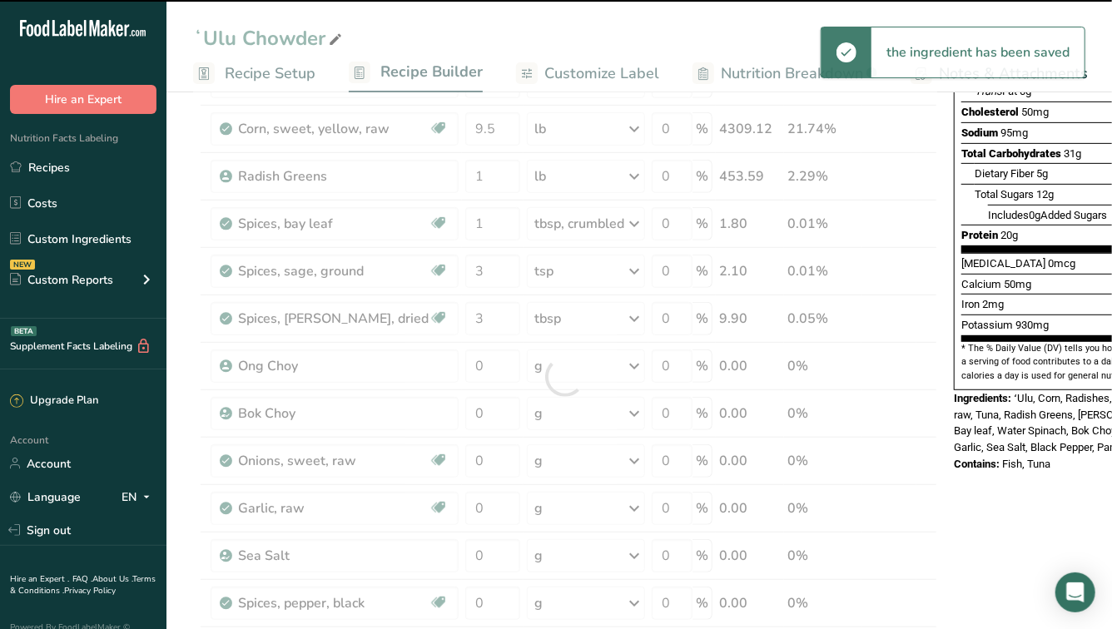
click at [624, 365] on icon at bounding box center [634, 366] width 20 height 30
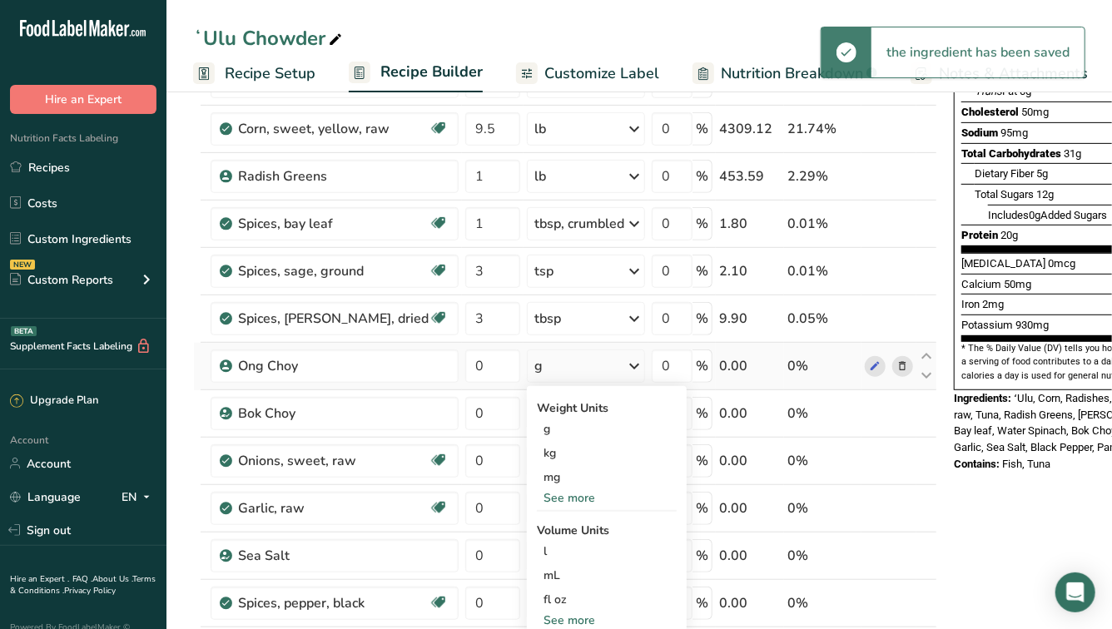
click at [599, 363] on div "g" at bounding box center [586, 366] width 118 height 33
click at [551, 494] on div "See more" at bounding box center [607, 497] width 140 height 17
click at [544, 521] on div "lb" at bounding box center [607, 525] width 140 height 24
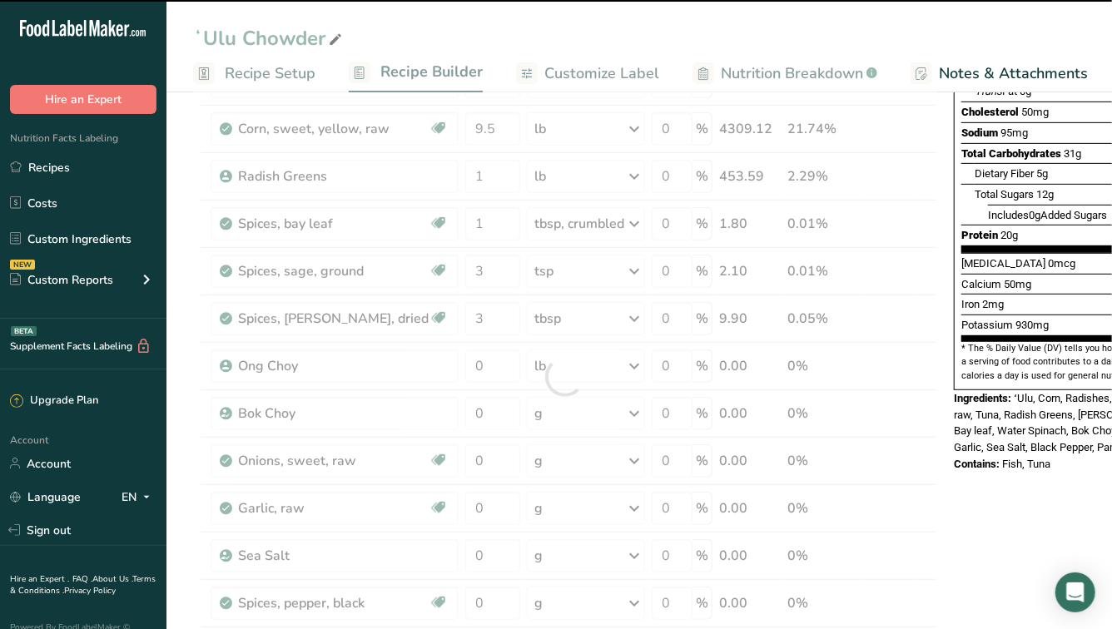
click at [484, 365] on div at bounding box center [565, 377] width 744 height 994
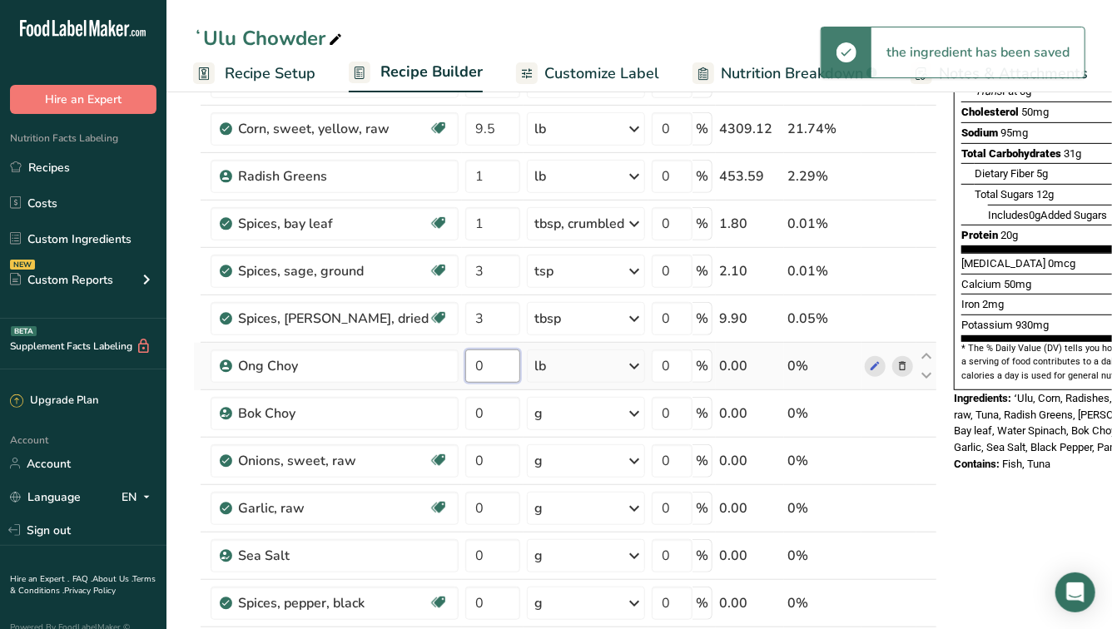
click at [488, 368] on input "0" at bounding box center [492, 366] width 55 height 33
type input "7"
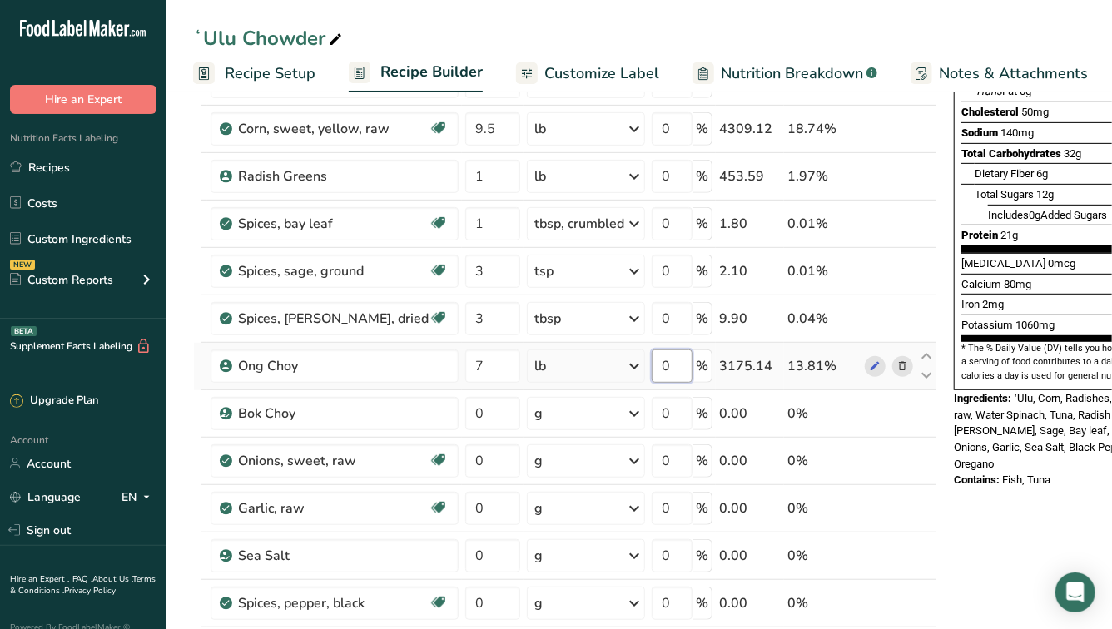
click at [665, 359] on input "0" at bounding box center [672, 366] width 41 height 33
type input "8"
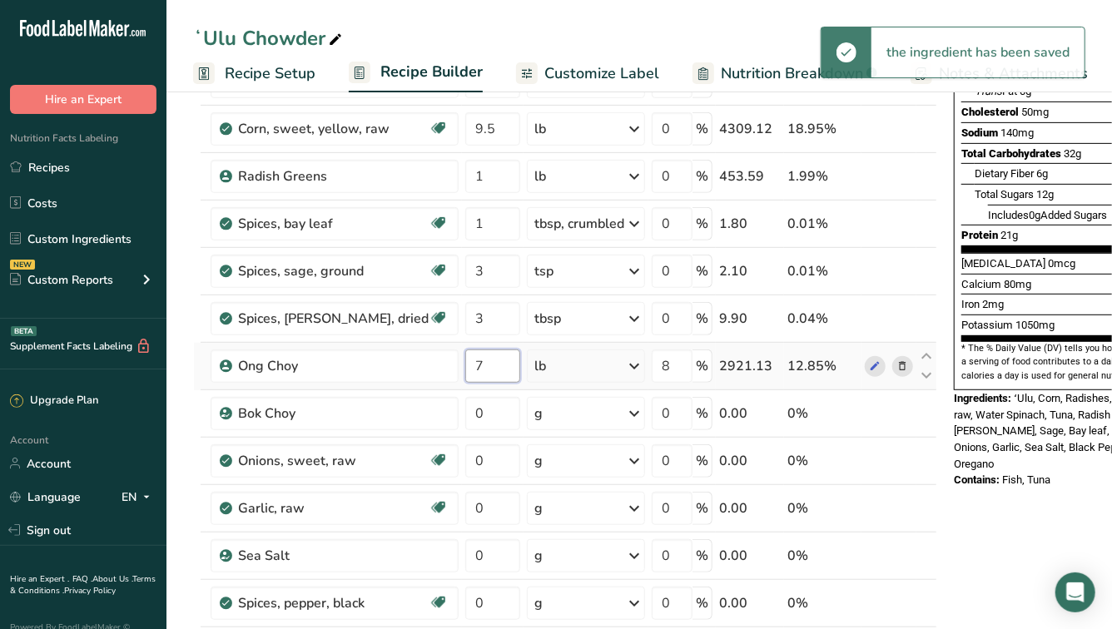
click at [484, 365] on input "7" at bounding box center [492, 366] width 55 height 33
type input "7.4"
click at [488, 411] on input "0" at bounding box center [492, 413] width 55 height 33
type input "3.8"
click at [573, 415] on div "Ingredient * Amount * Unit * Waste * .a-a{fill:#347362;}.b-a{fill:#fff;} Grams …" at bounding box center [565, 377] width 744 height 994
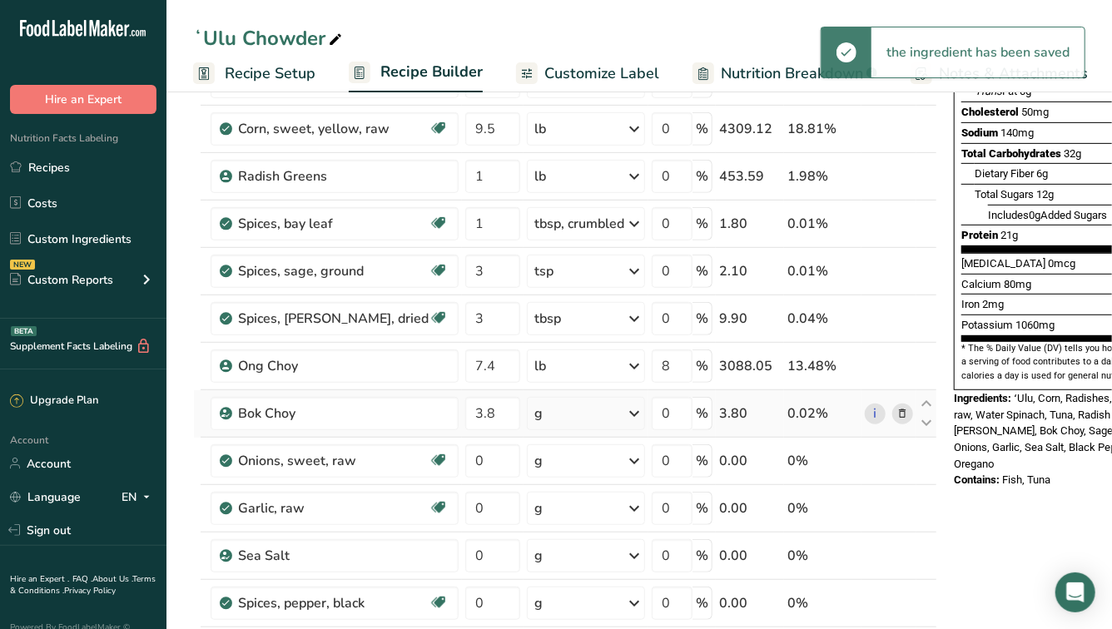
click at [624, 412] on icon at bounding box center [634, 414] width 20 height 30
click at [557, 544] on div "See more" at bounding box center [607, 545] width 140 height 17
click at [543, 576] on div "lb" at bounding box center [607, 573] width 140 height 24
click at [666, 412] on input "0" at bounding box center [672, 413] width 41 height 33
type input "8"
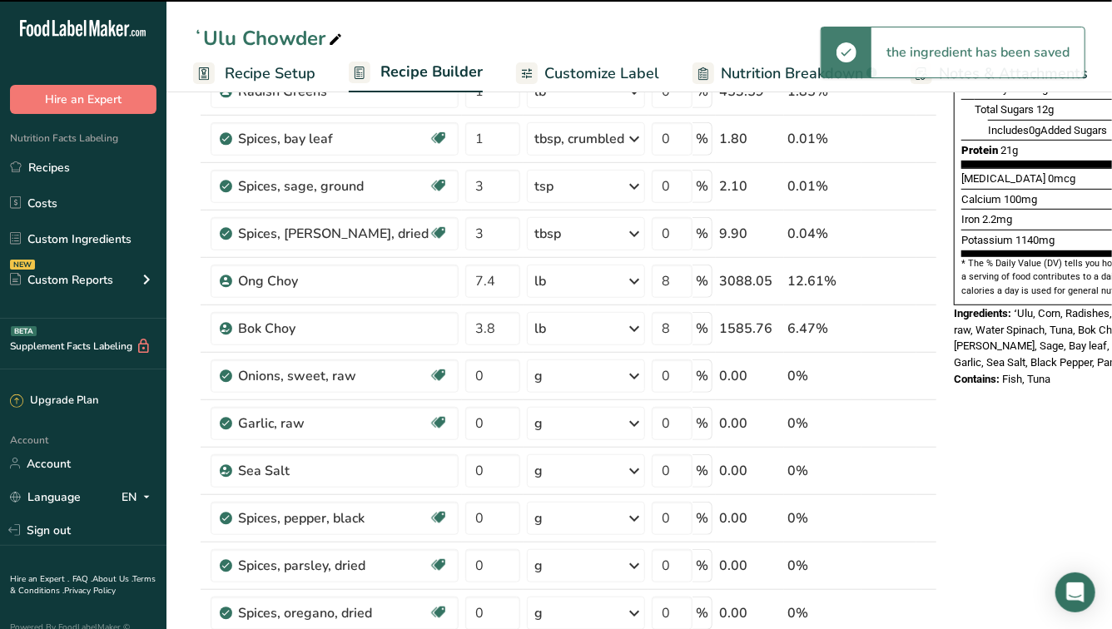
scroll to position [419, 0]
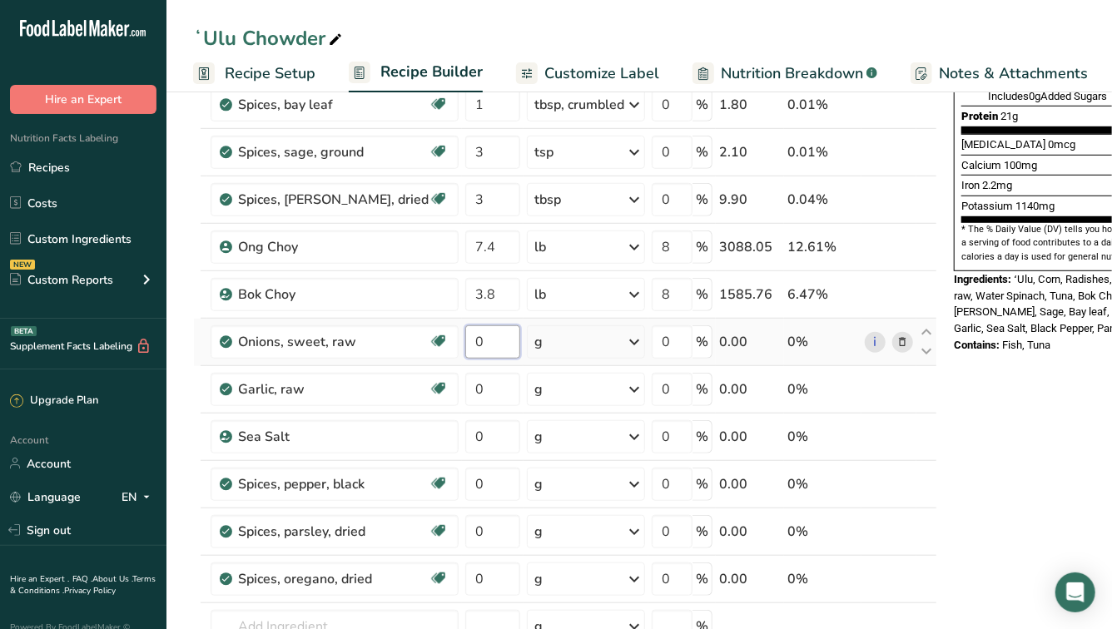
click at [487, 340] on input "0" at bounding box center [492, 341] width 55 height 33
click at [563, 357] on div "Ingredient * Amount * Unit * Waste * .a-a{fill:#347362;}.b-a{fill:#fff;} Grams …" at bounding box center [565, 258] width 744 height 994
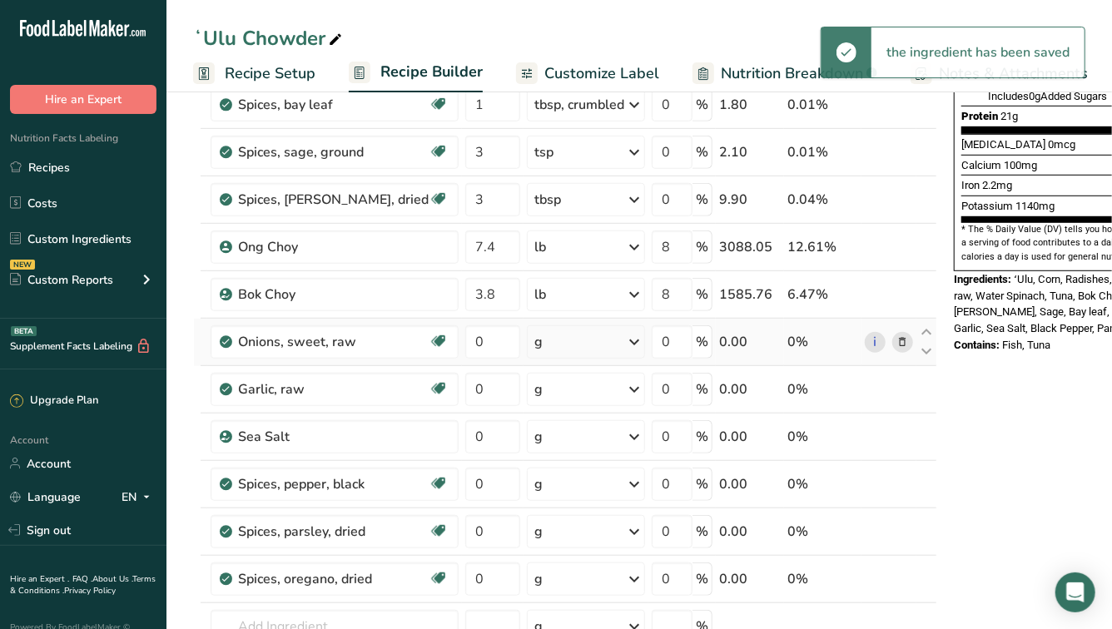
click at [560, 340] on div "g" at bounding box center [586, 341] width 118 height 33
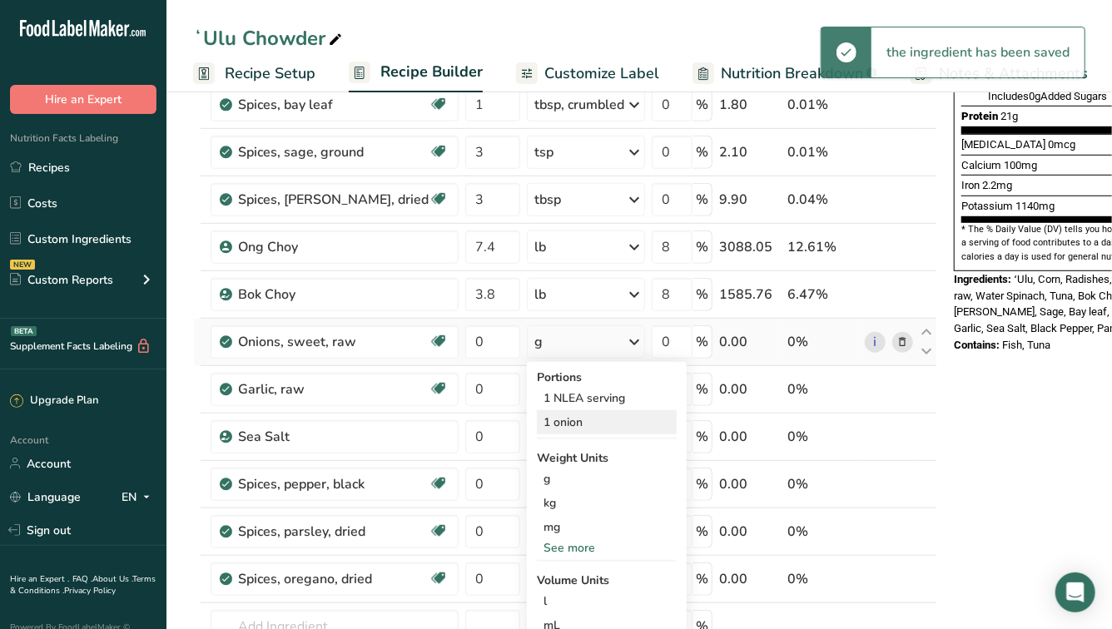
click at [557, 414] on div "1 onion" at bounding box center [607, 422] width 140 height 24
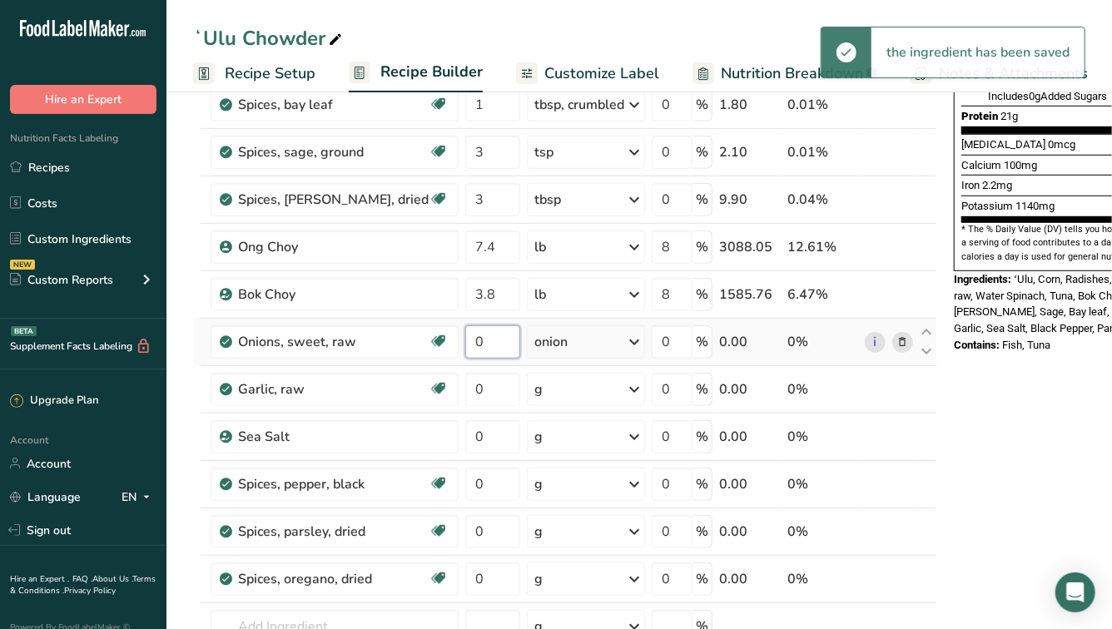
click at [486, 341] on input "0" at bounding box center [492, 341] width 55 height 33
type input "6"
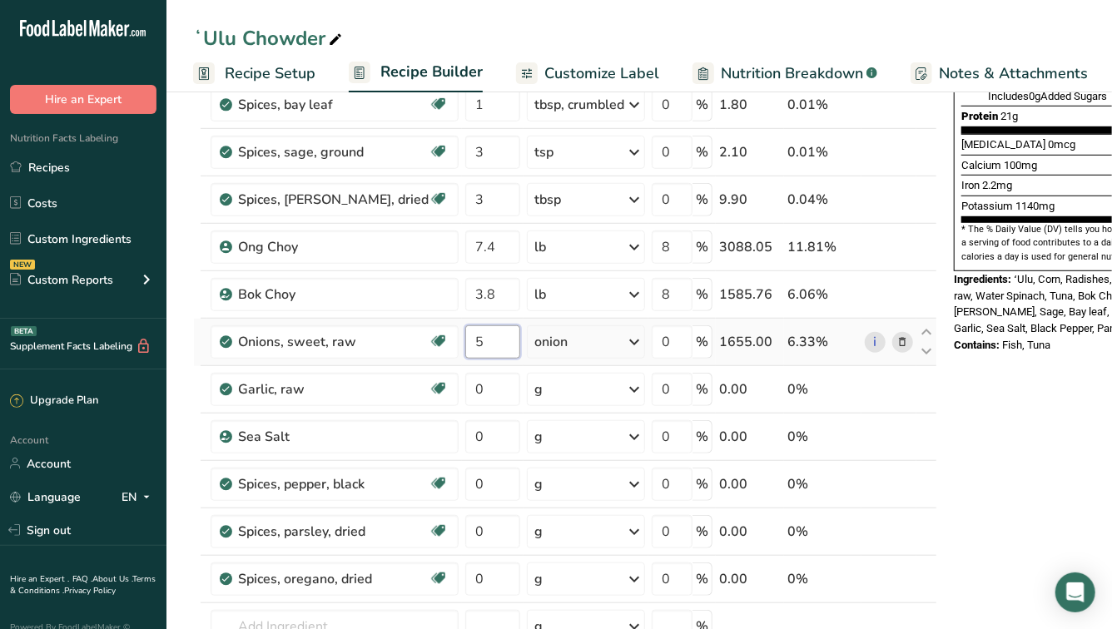
type input "5"
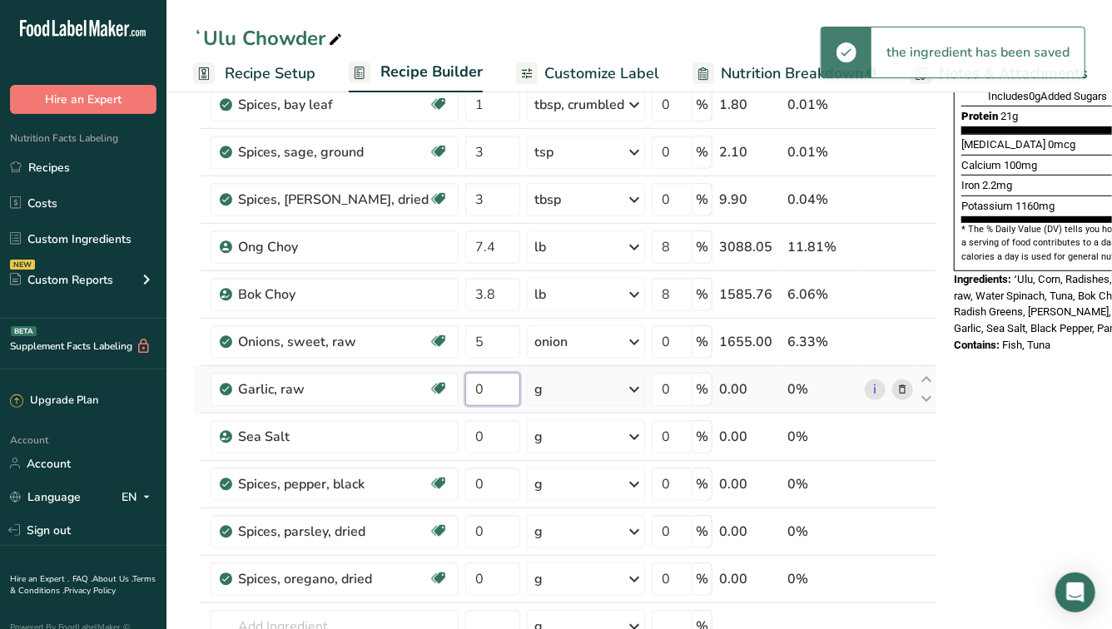
click at [493, 386] on input "0" at bounding box center [492, 389] width 55 height 33
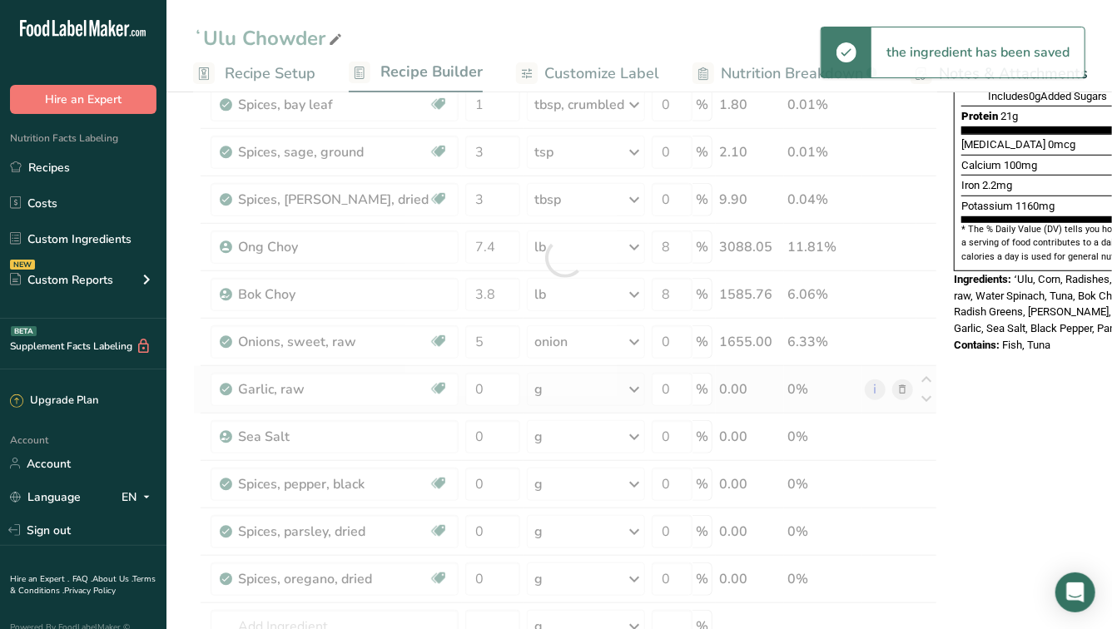
click at [537, 399] on div "Ingredient * Amount * Unit * Waste * .a-a{fill:#347362;}.b-a{fill:#fff;} Grams …" at bounding box center [565, 258] width 744 height 994
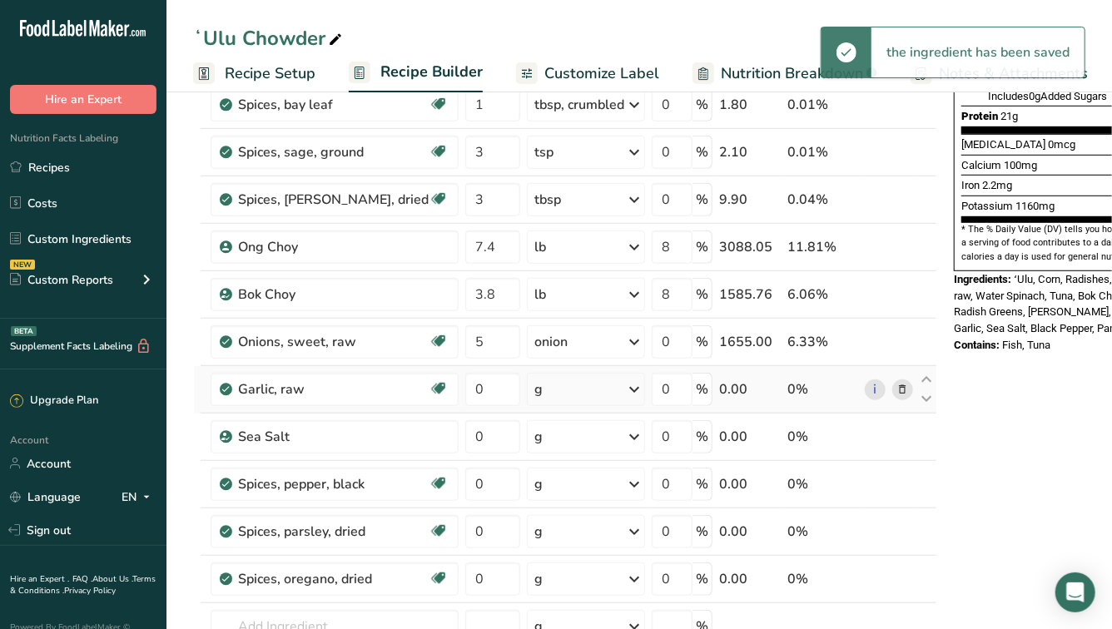
click at [557, 392] on div "g" at bounding box center [586, 389] width 118 height 33
click at [562, 493] on div "1 clove" at bounding box center [607, 494] width 140 height 24
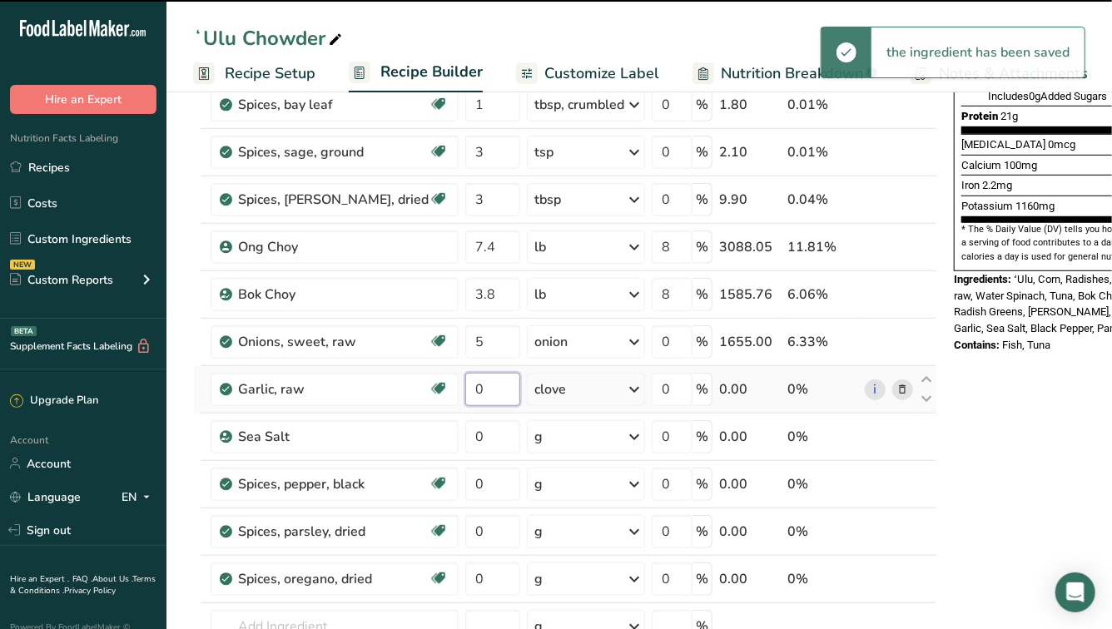
click at [483, 387] on input "0" at bounding box center [492, 389] width 55 height 33
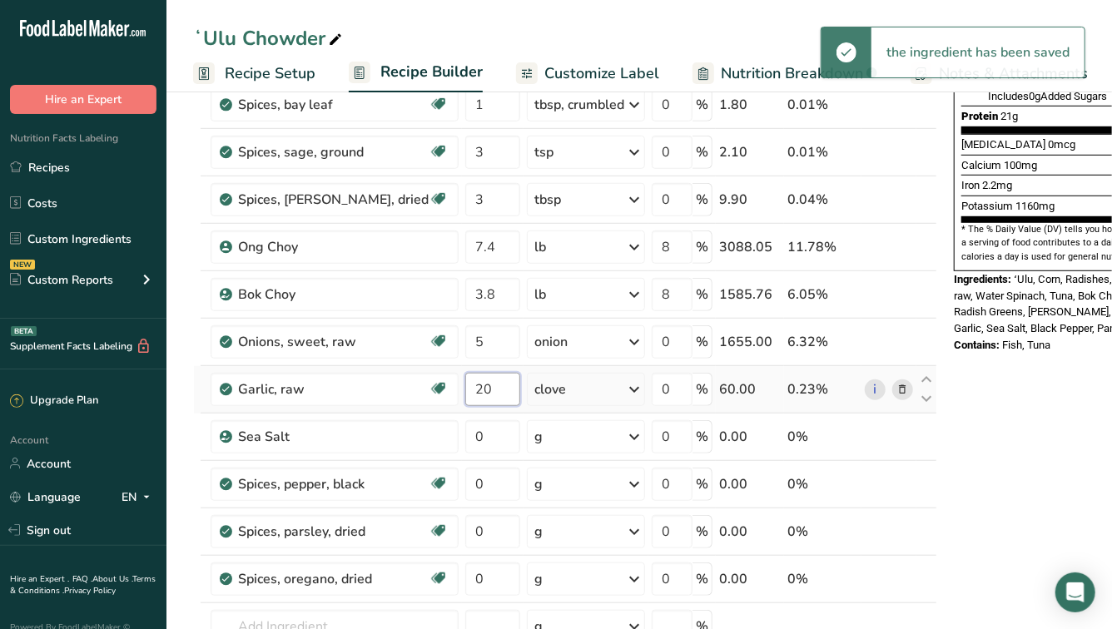
type input "20"
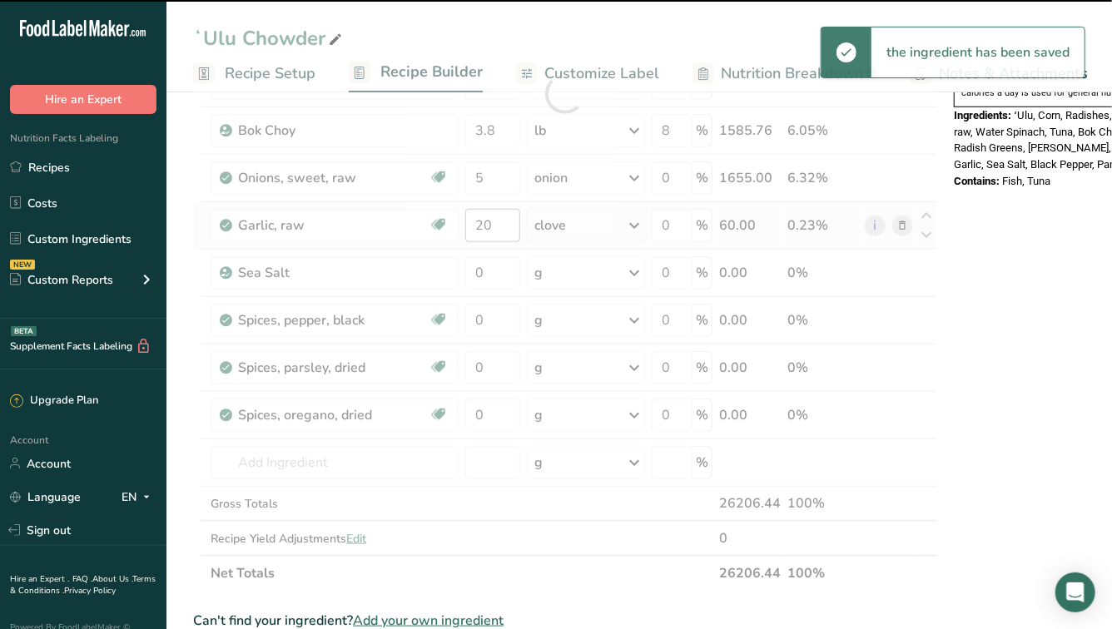
scroll to position [599, 0]
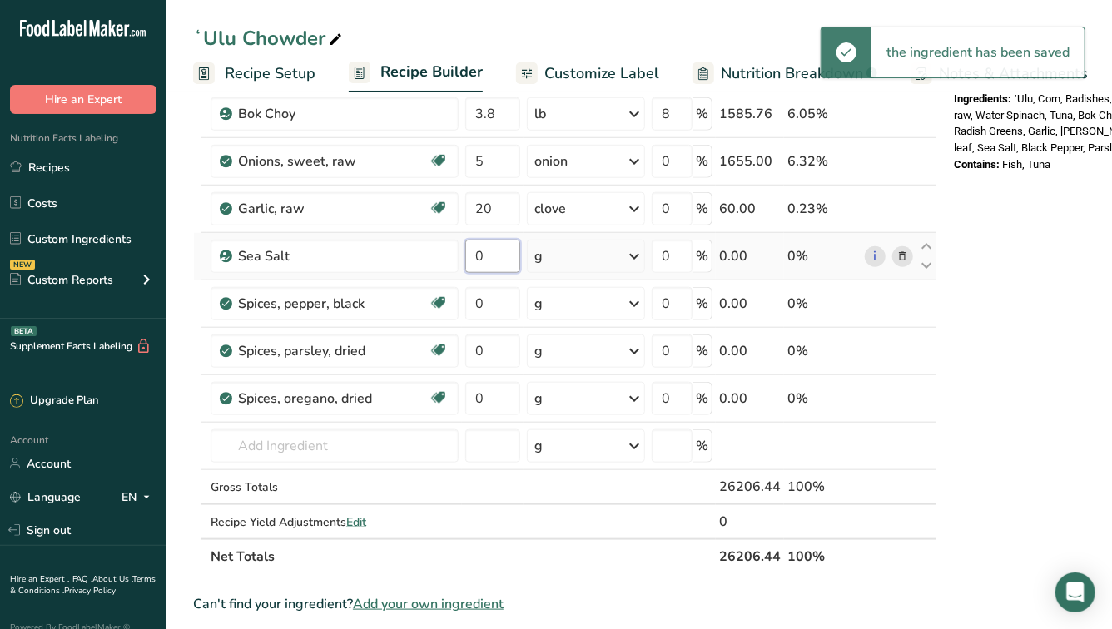
click at [496, 254] on input "0" at bounding box center [492, 256] width 55 height 33
type input "0"
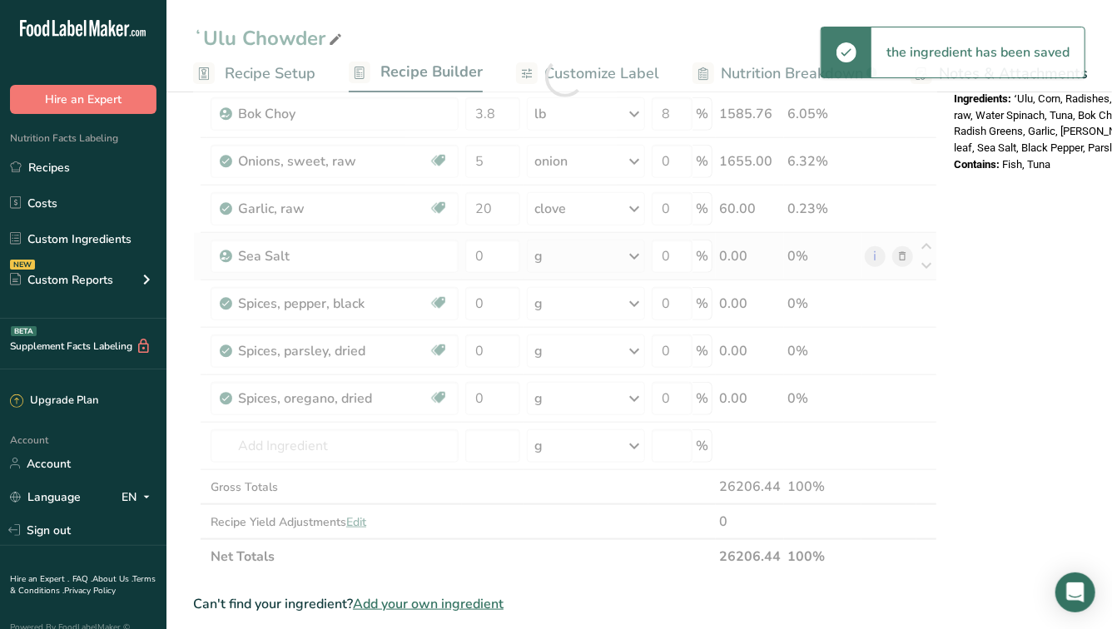
click at [563, 260] on div "Ingredient * Amount * Unit * Waste * .a-a{fill:#347362;}.b-a{fill:#fff;} Grams …" at bounding box center [565, 78] width 744 height 994
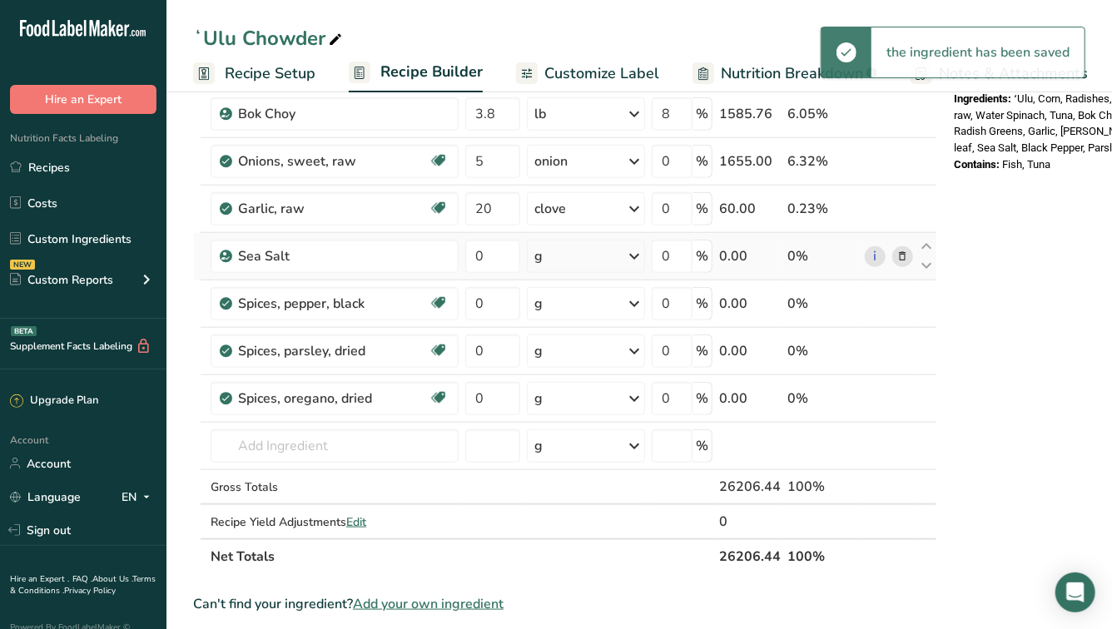
click at [603, 255] on div "g" at bounding box center [586, 256] width 118 height 33
click at [549, 387] on div "See more" at bounding box center [607, 387] width 140 height 17
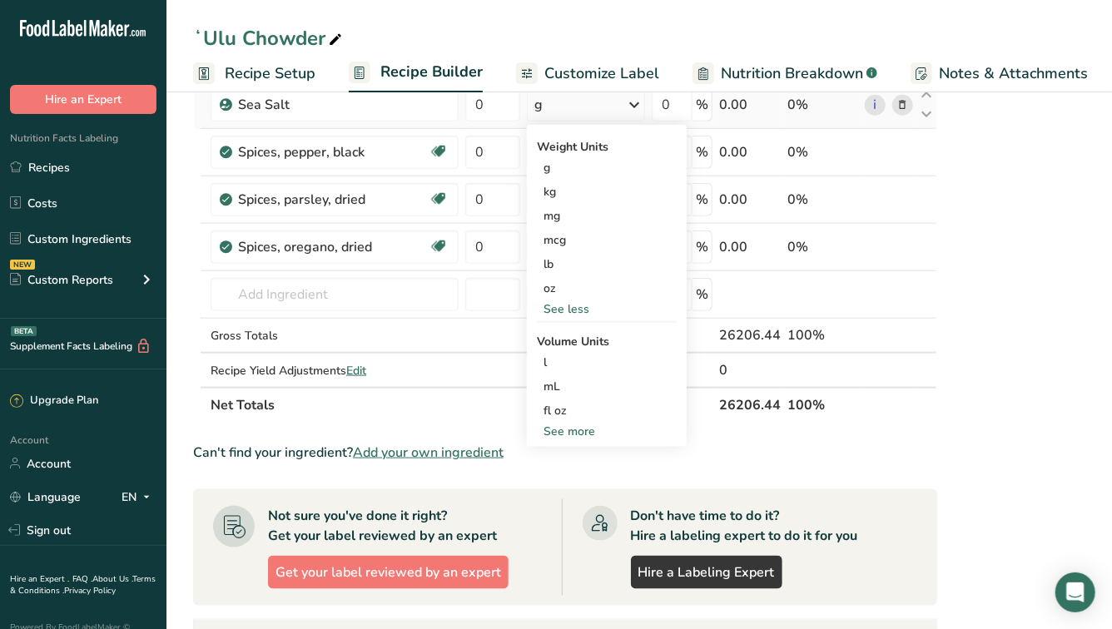
click at [553, 427] on div "See more" at bounding box center [607, 431] width 140 height 17
select select "22"
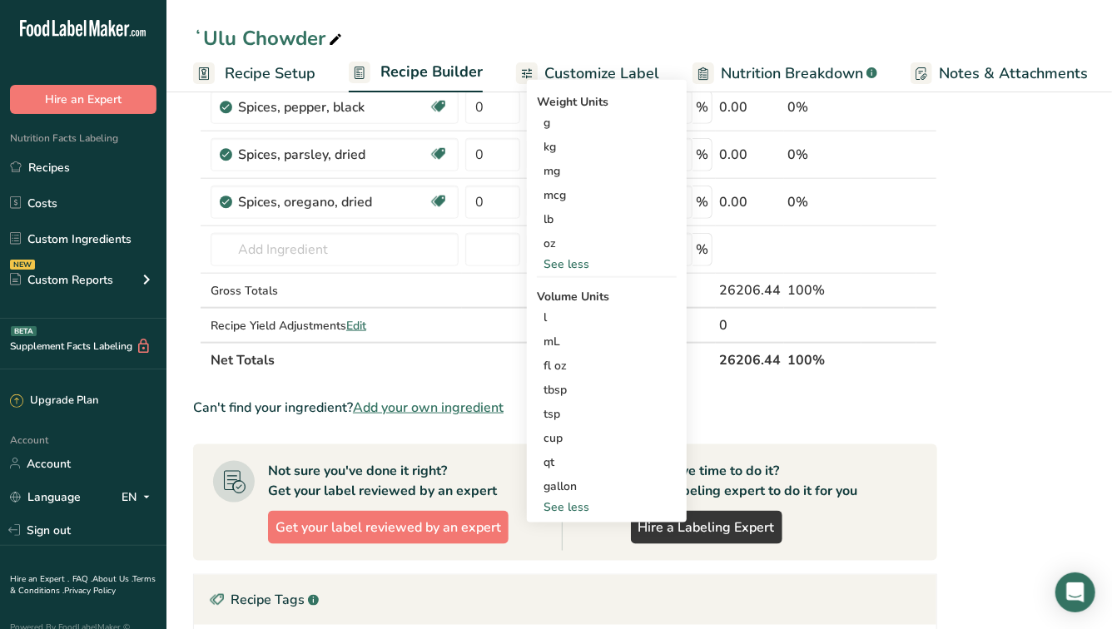
scroll to position [804, 0]
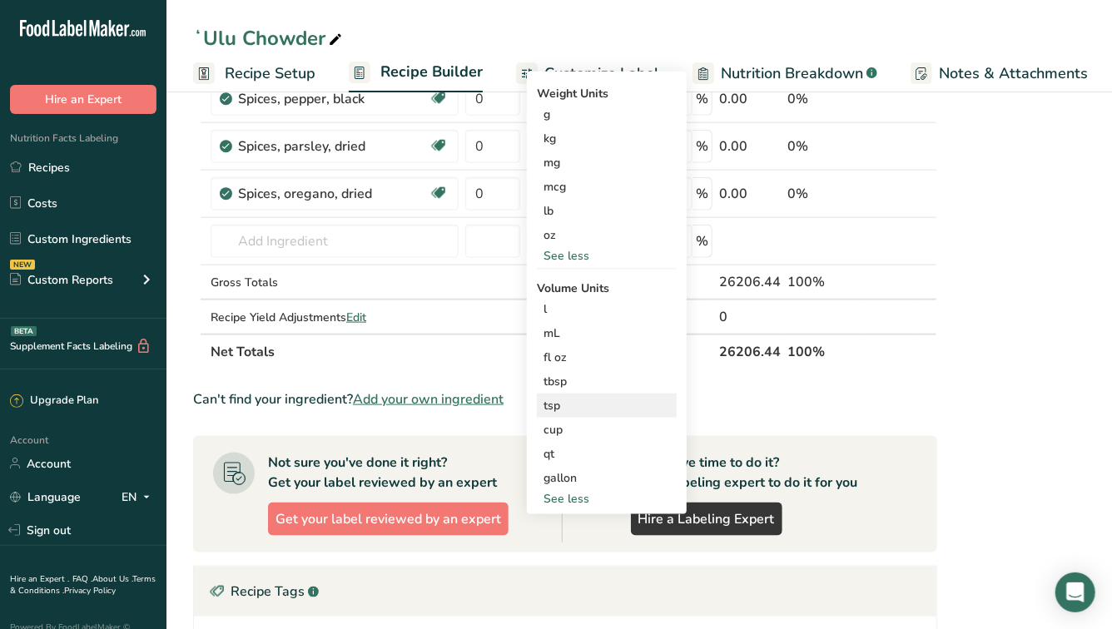
click at [545, 404] on div "tsp" at bounding box center [606, 405] width 126 height 17
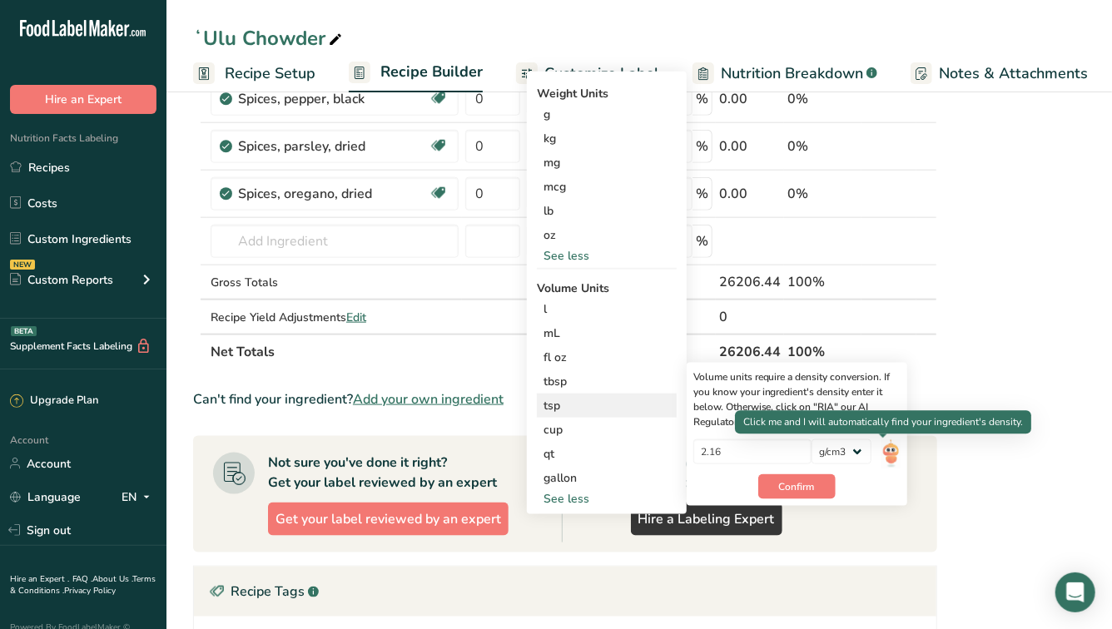
click at [881, 450] on img at bounding box center [890, 453] width 18 height 29
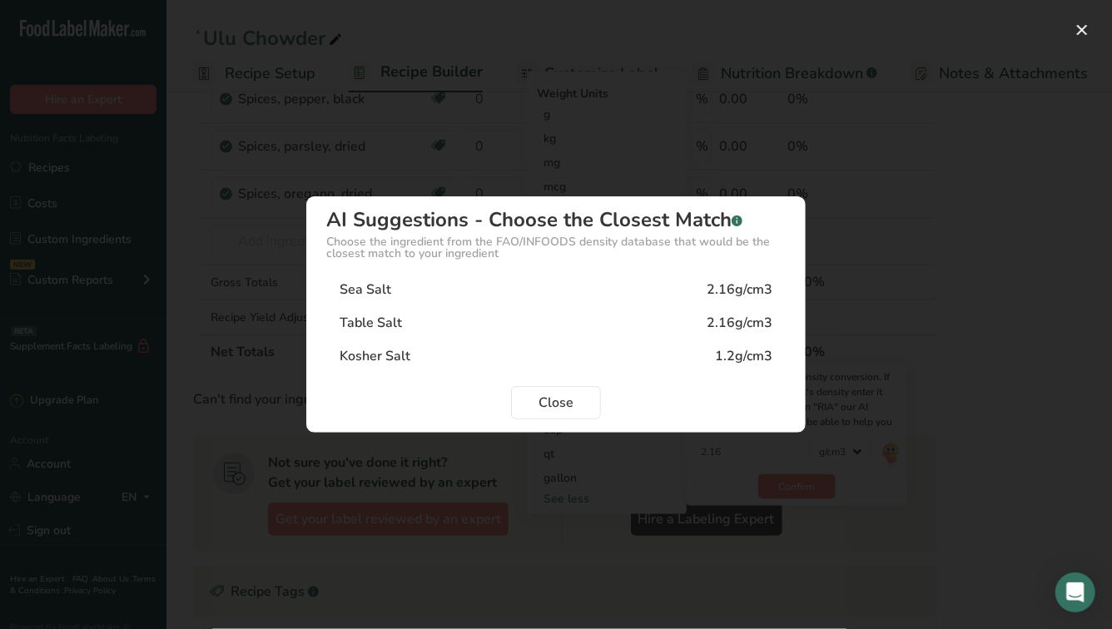
click at [582, 302] on div "Sea Salt 2.16g/cm3" at bounding box center [555, 289] width 459 height 33
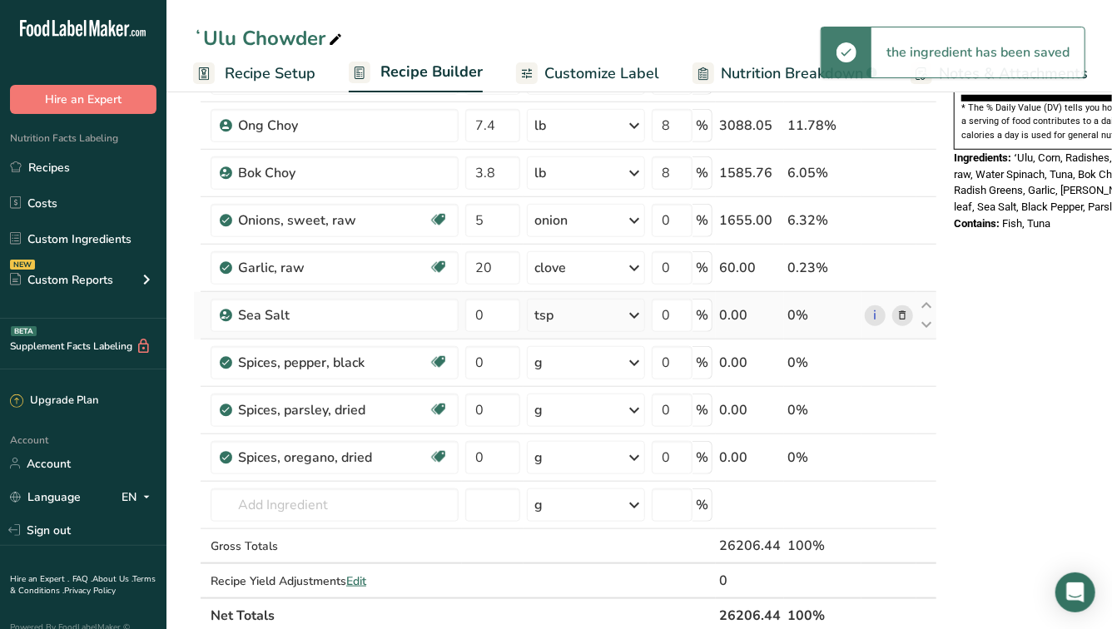
scroll to position [539, 0]
click at [477, 320] on input "0" at bounding box center [492, 316] width 55 height 33
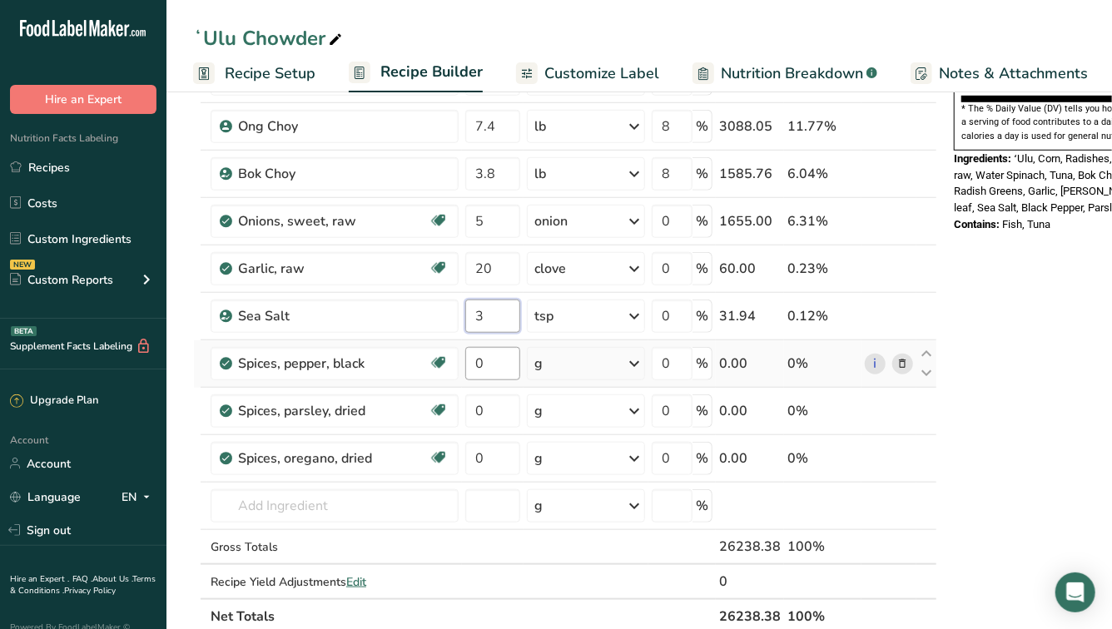
type input "3"
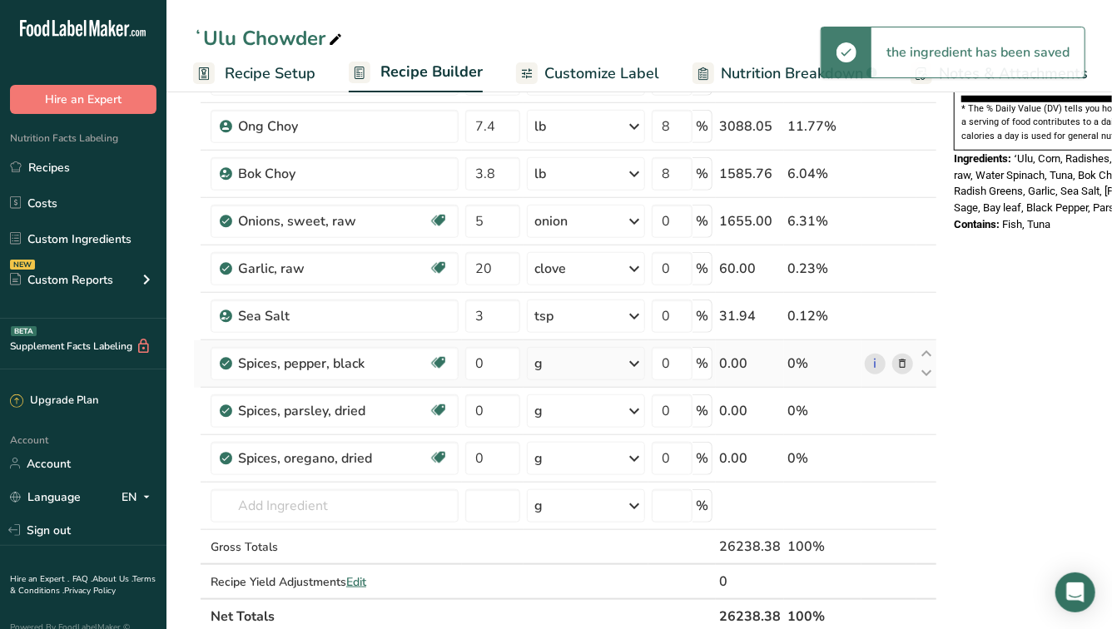
click at [605, 365] on div "g" at bounding box center [586, 363] width 118 height 33
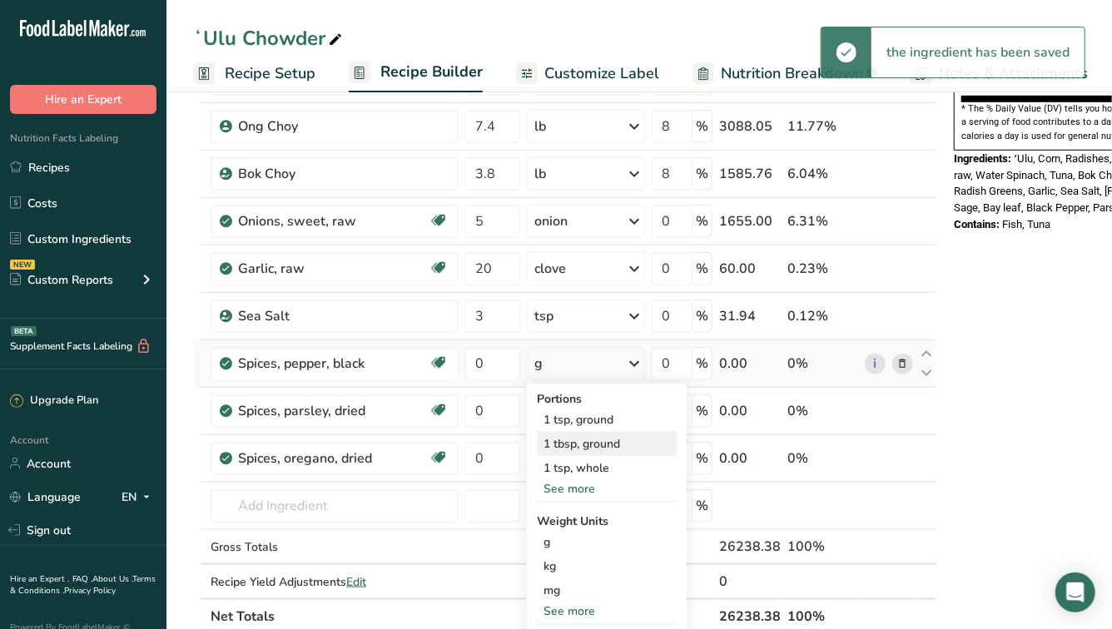
click at [567, 438] on div "1 tbsp, ground" at bounding box center [607, 444] width 140 height 24
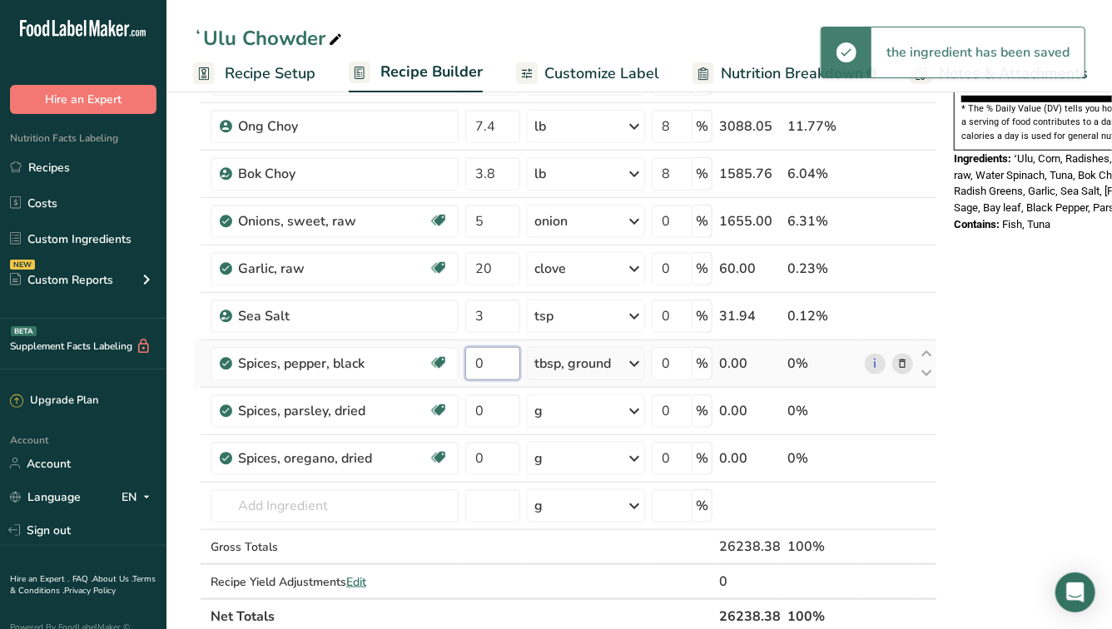
click at [492, 359] on input "0" at bounding box center [492, 363] width 55 height 33
type input "2"
click at [602, 415] on div "g" at bounding box center [586, 410] width 118 height 33
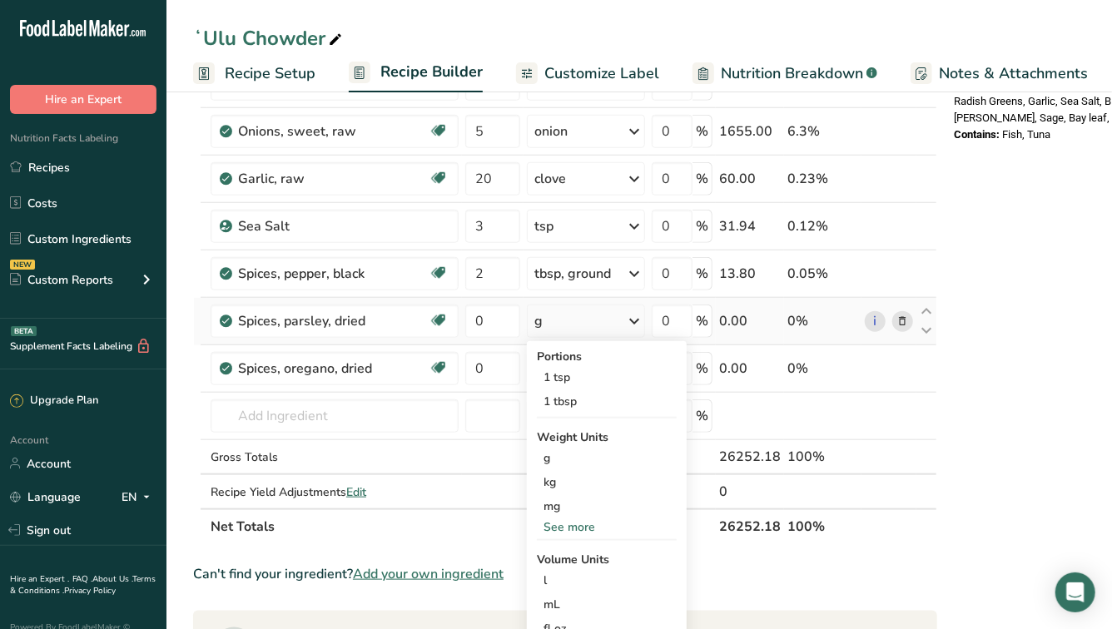
scroll to position [650, 0]
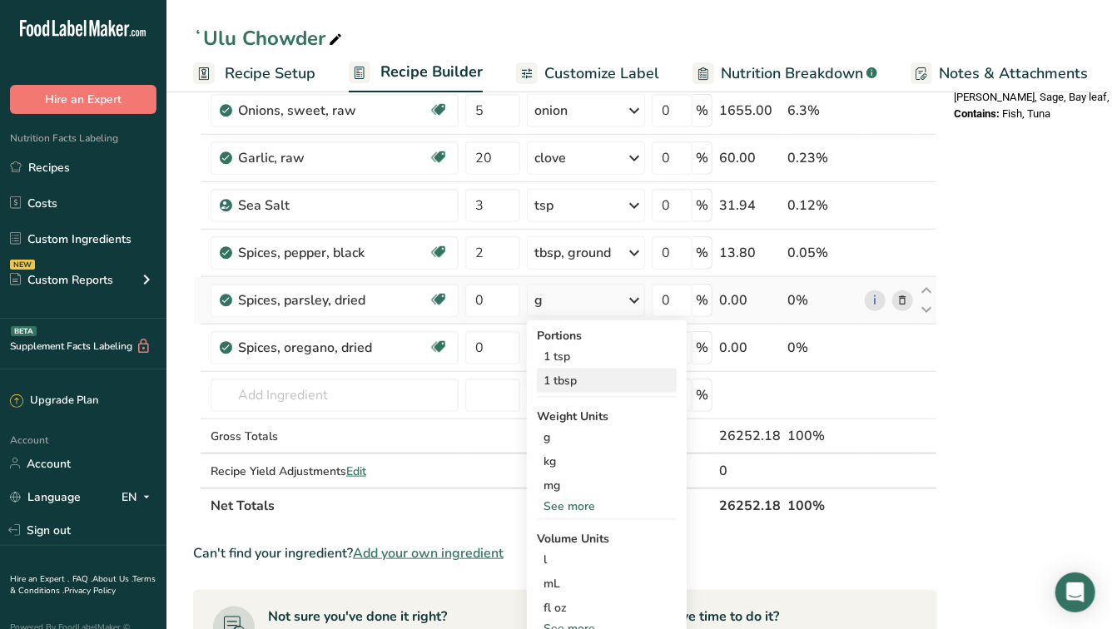
click at [566, 384] on div "1 tbsp" at bounding box center [607, 381] width 140 height 24
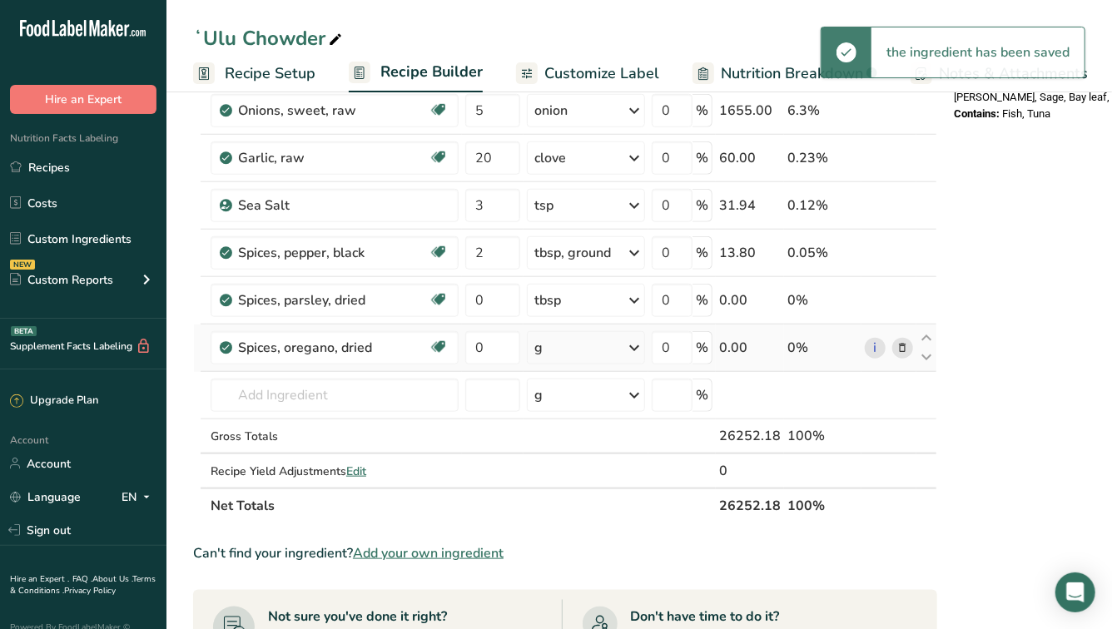
click at [577, 345] on div "g" at bounding box center [586, 347] width 118 height 33
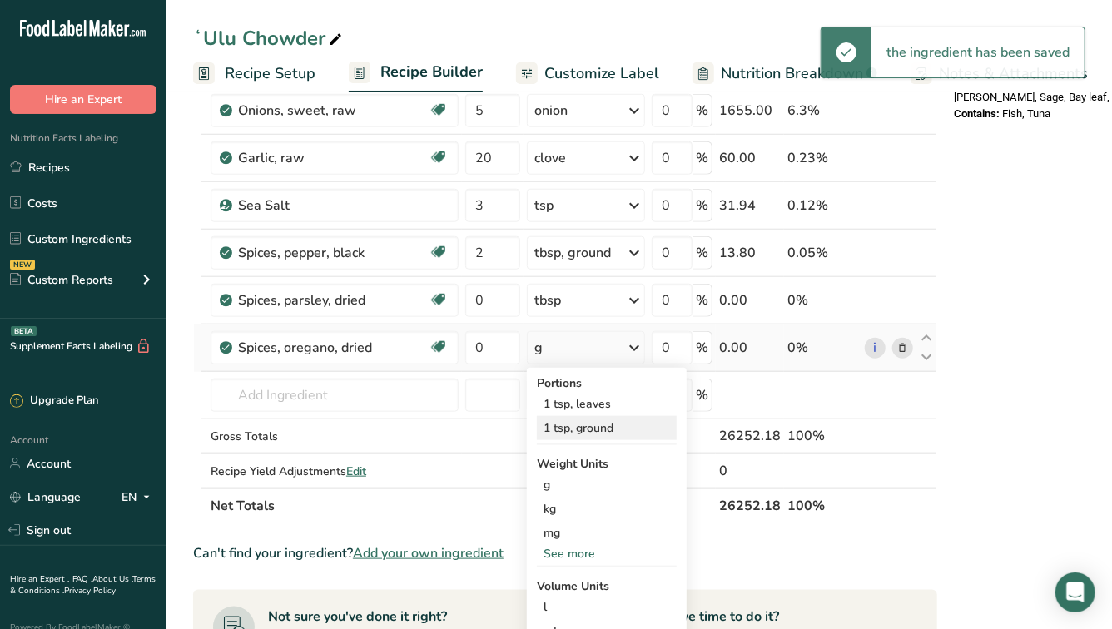
click at [568, 423] on div "1 tsp, ground" at bounding box center [607, 428] width 140 height 24
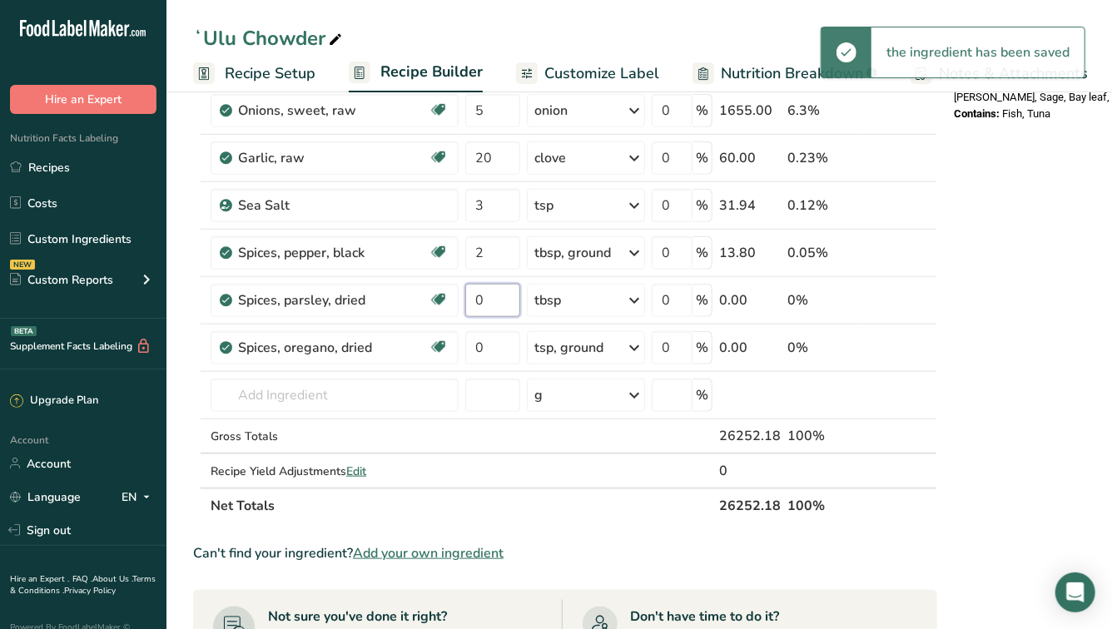
click at [502, 306] on input "0" at bounding box center [492, 300] width 55 height 33
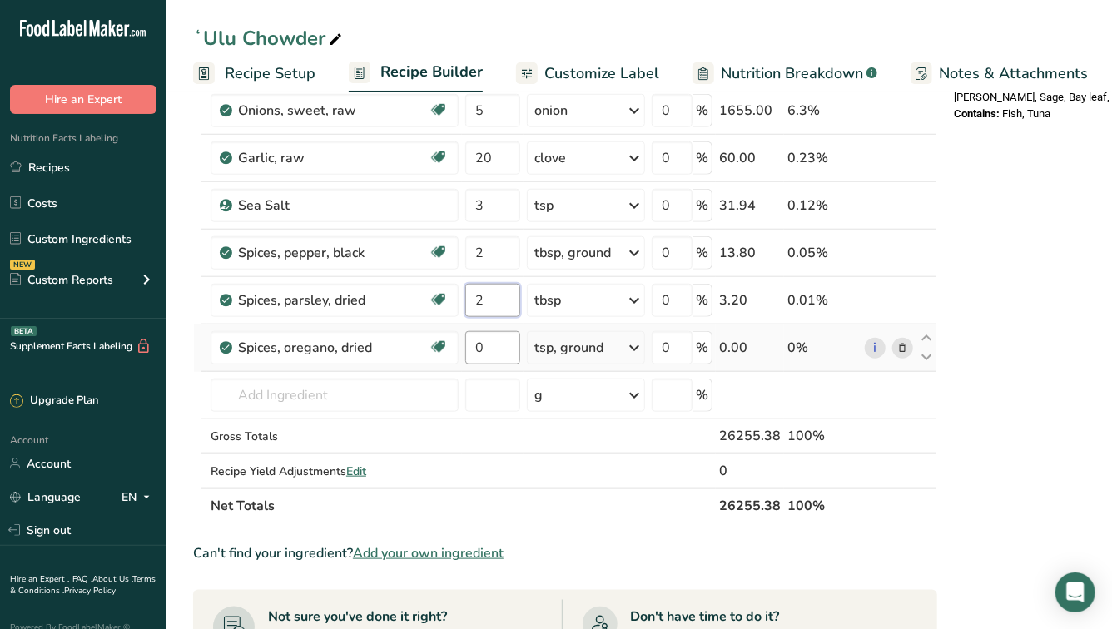
type input "2"
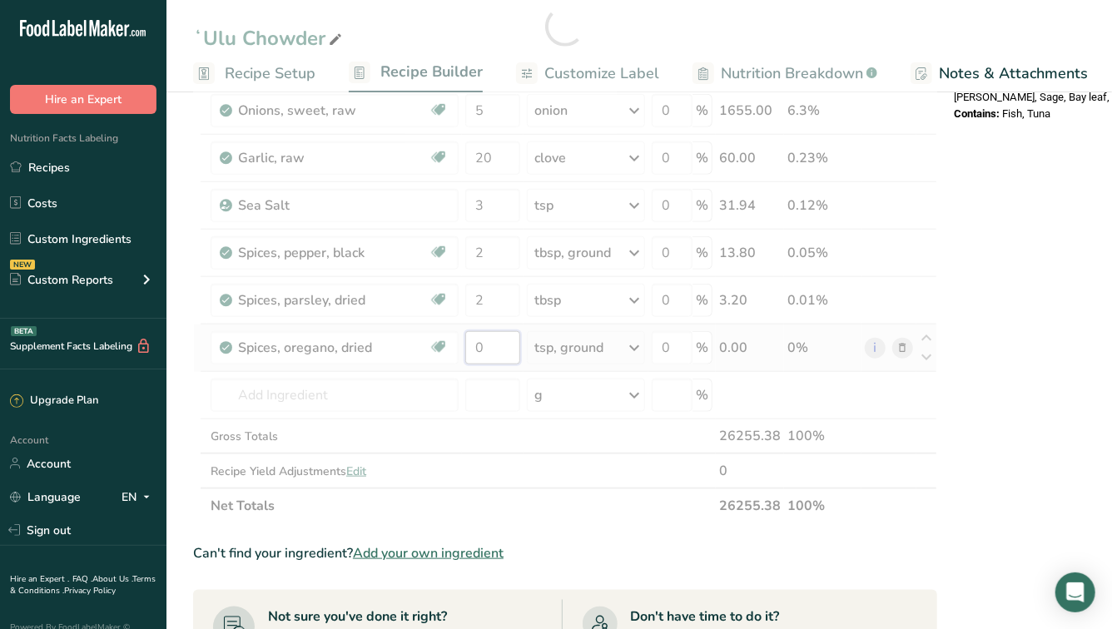
click at [498, 361] on div "Ingredient * Amount * Unit * Waste * .a-a{fill:#347362;}.b-a{fill:#fff;} Grams …" at bounding box center [565, 27] width 744 height 994
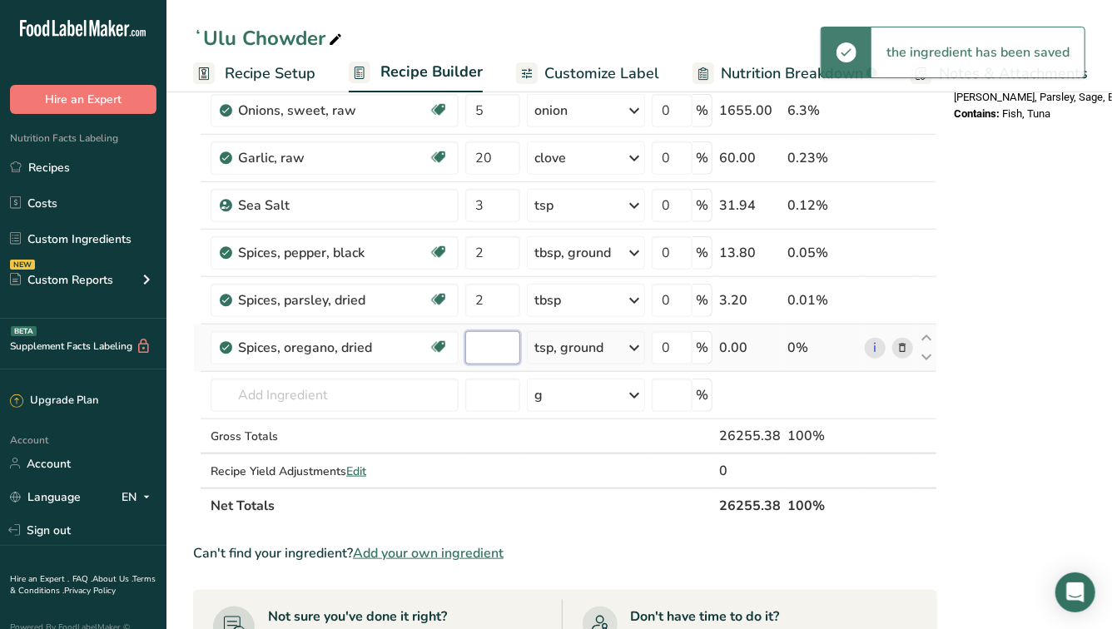
type input "1"
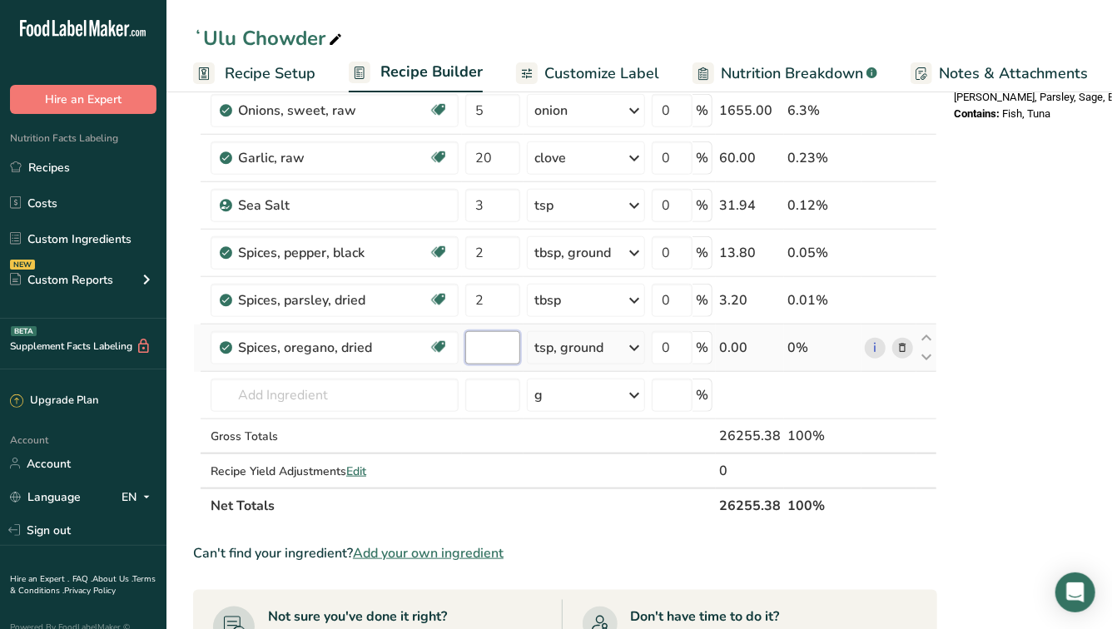
type input "2"
type input "3"
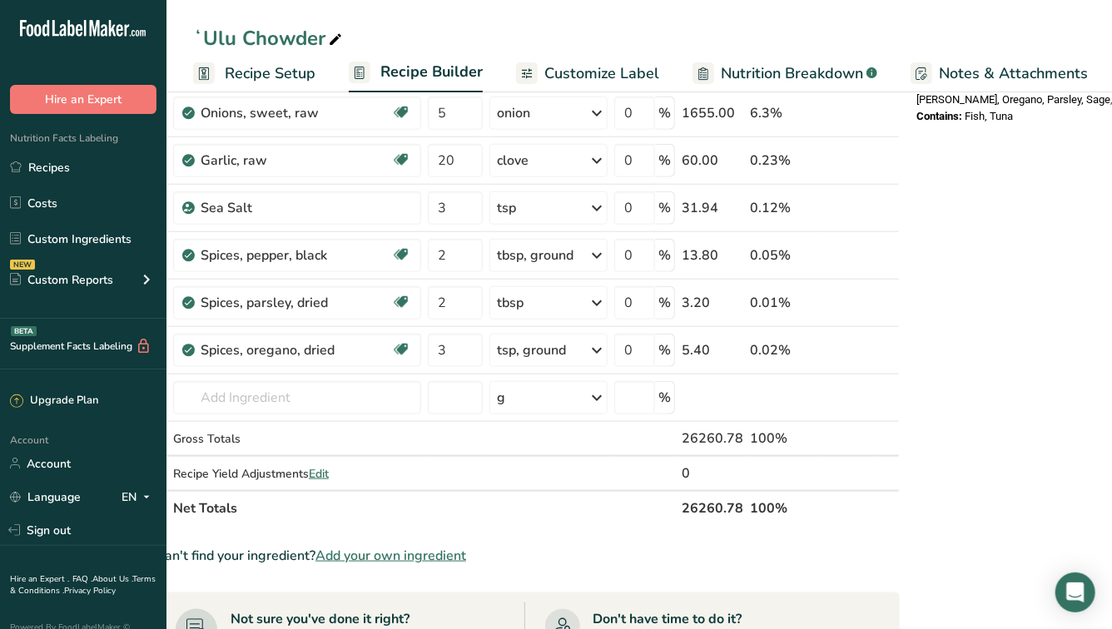
scroll to position [0, 0]
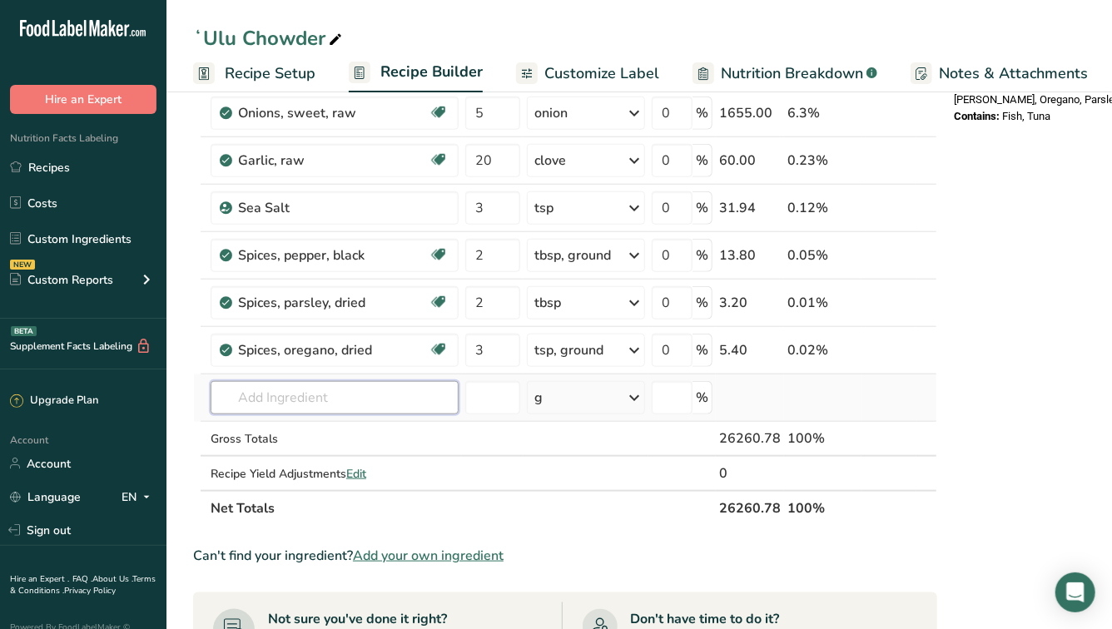
click at [384, 396] on input "text" at bounding box center [335, 397] width 248 height 33
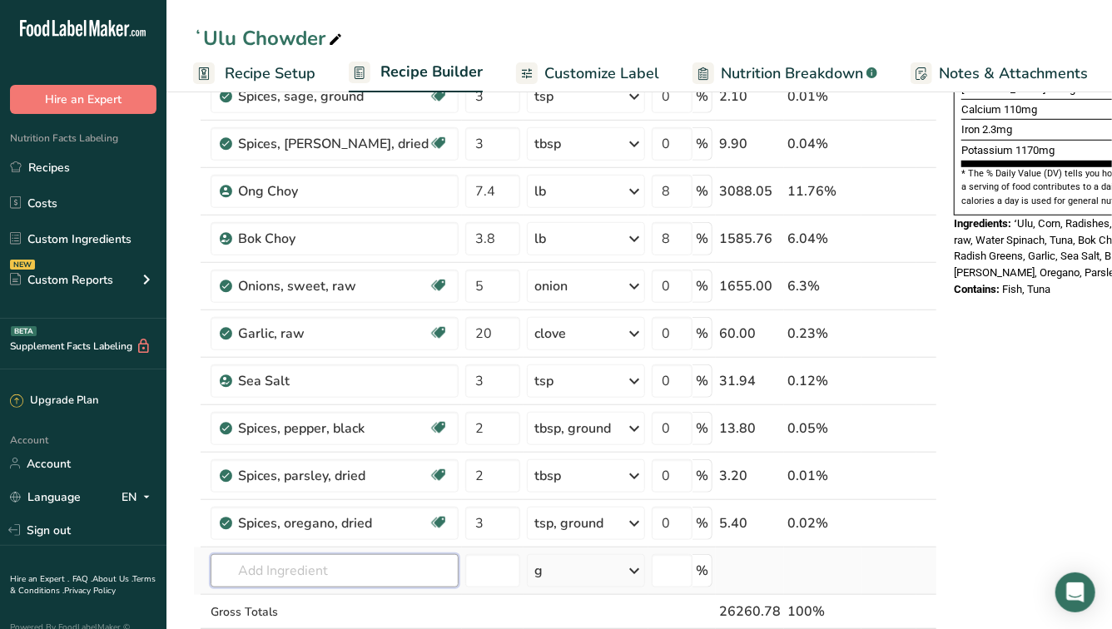
click at [374, 562] on input "text" at bounding box center [335, 570] width 248 height 33
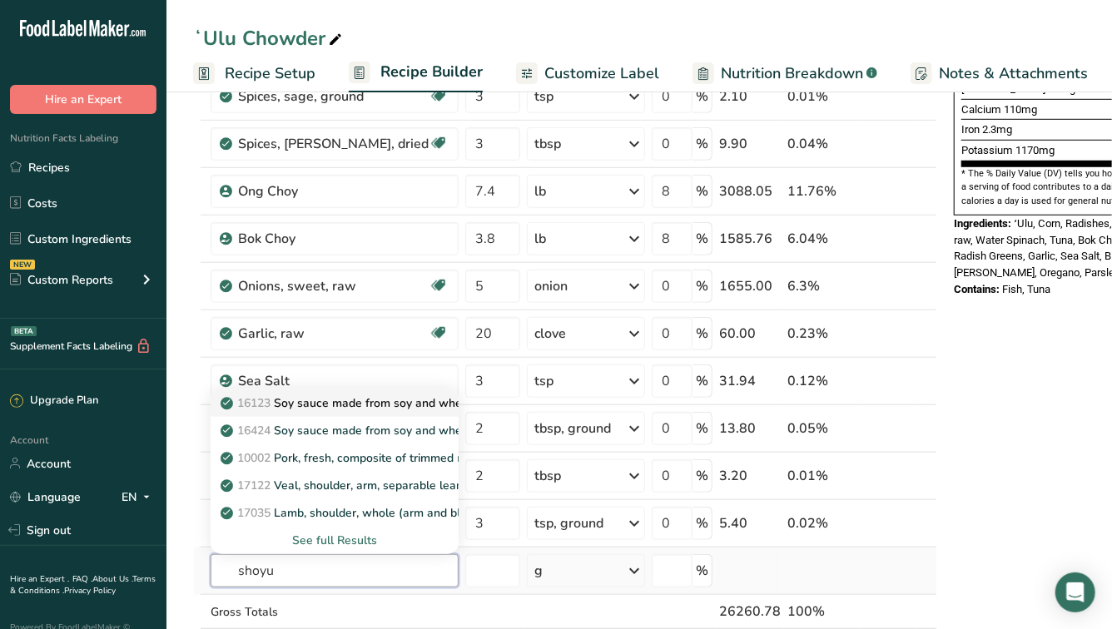
type input "shoyu"
click at [363, 402] on p "16123 Soy sauce made from soy and wheat (shoyu)" at bounding box center [370, 402] width 292 height 17
type input "Soy sauce made from soy and wheat (shoyu)"
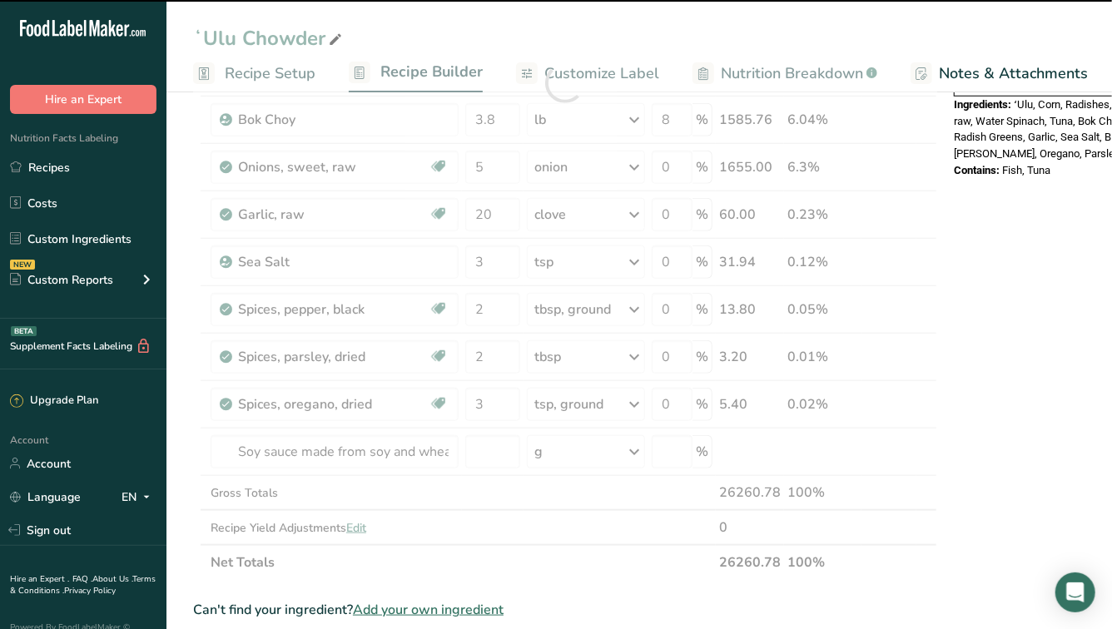
scroll to position [615, 0]
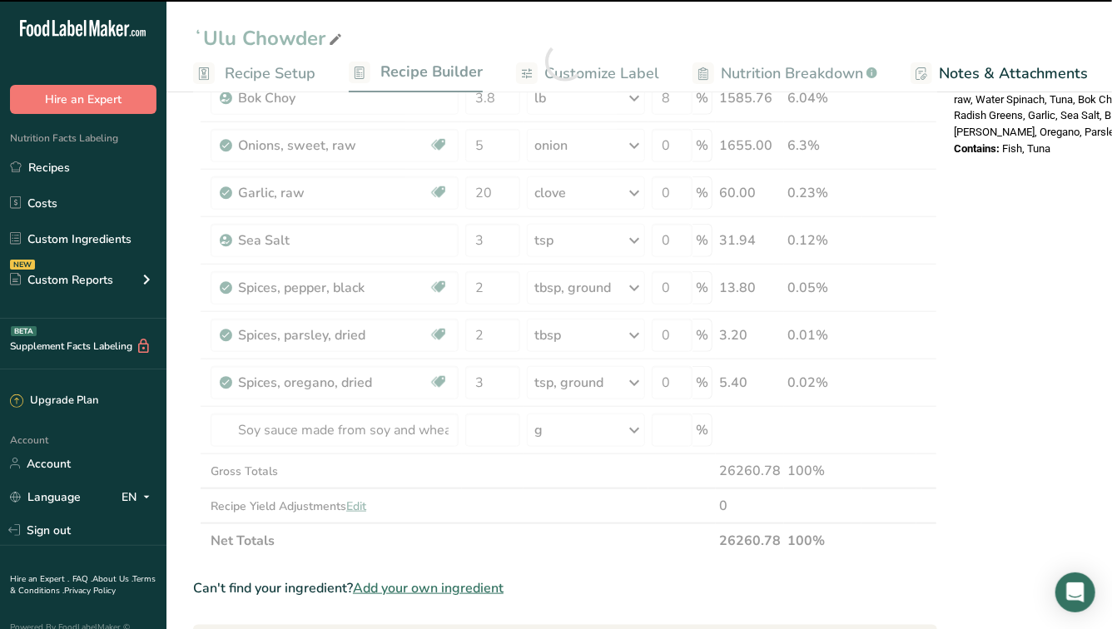
type input "0"
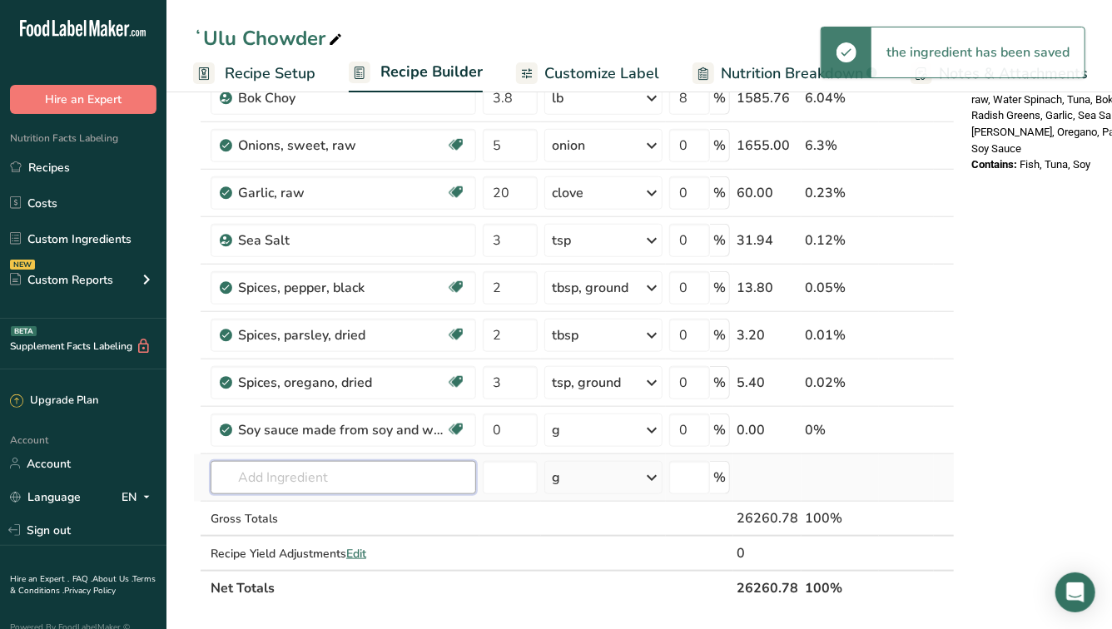
click at [273, 477] on input "text" at bounding box center [343, 477] width 265 height 33
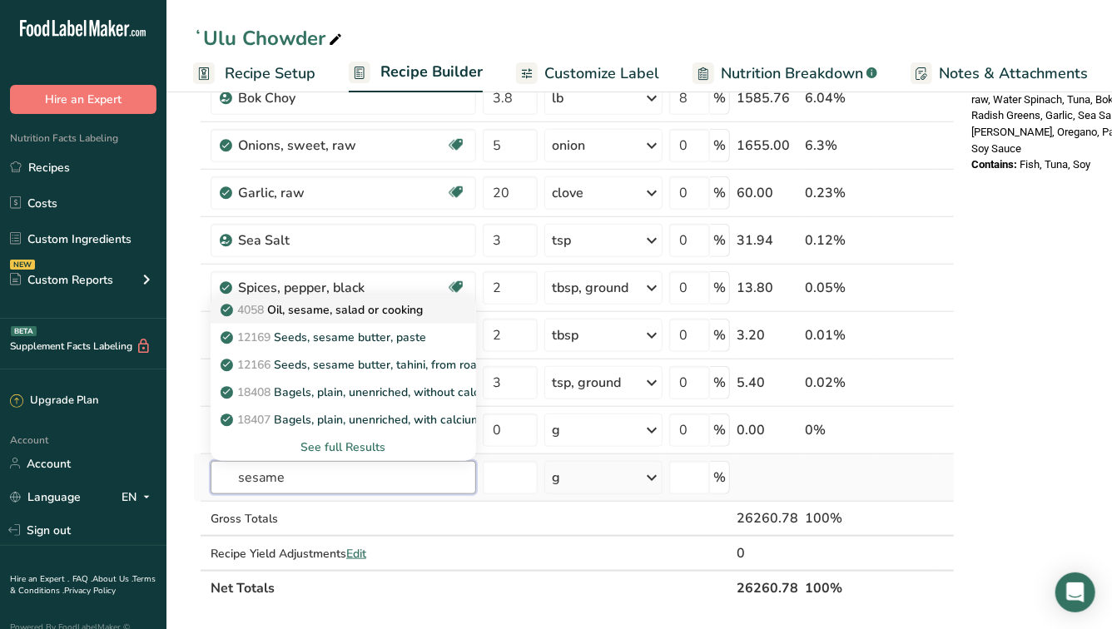
type input "sesame"
click at [313, 320] on link "4058 Oil, sesame, salad or cooking" at bounding box center [343, 309] width 265 height 27
type input "Oil, sesame, salad or cooking"
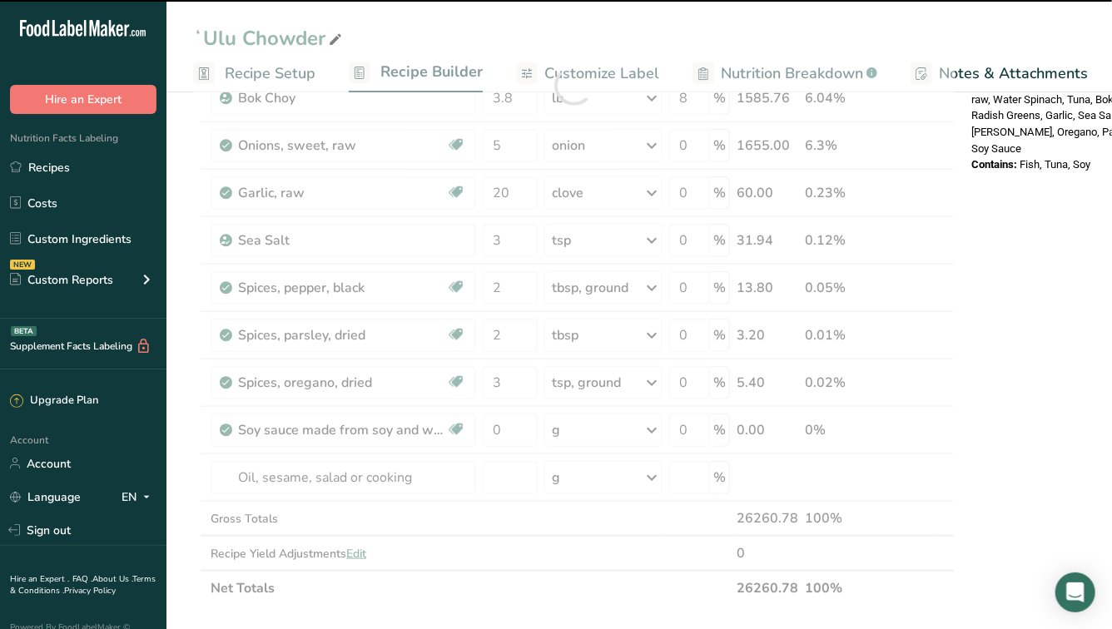
click at [601, 424] on div at bounding box center [573, 85] width 761 height 1041
click at [637, 434] on div "g" at bounding box center [603, 430] width 118 height 33
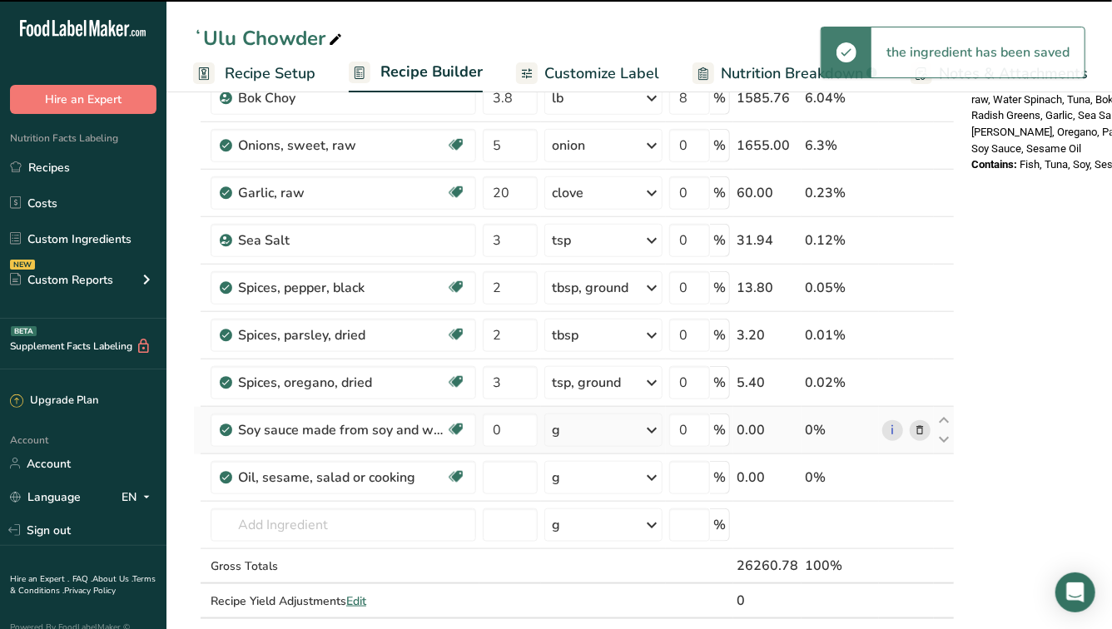
type input "0"
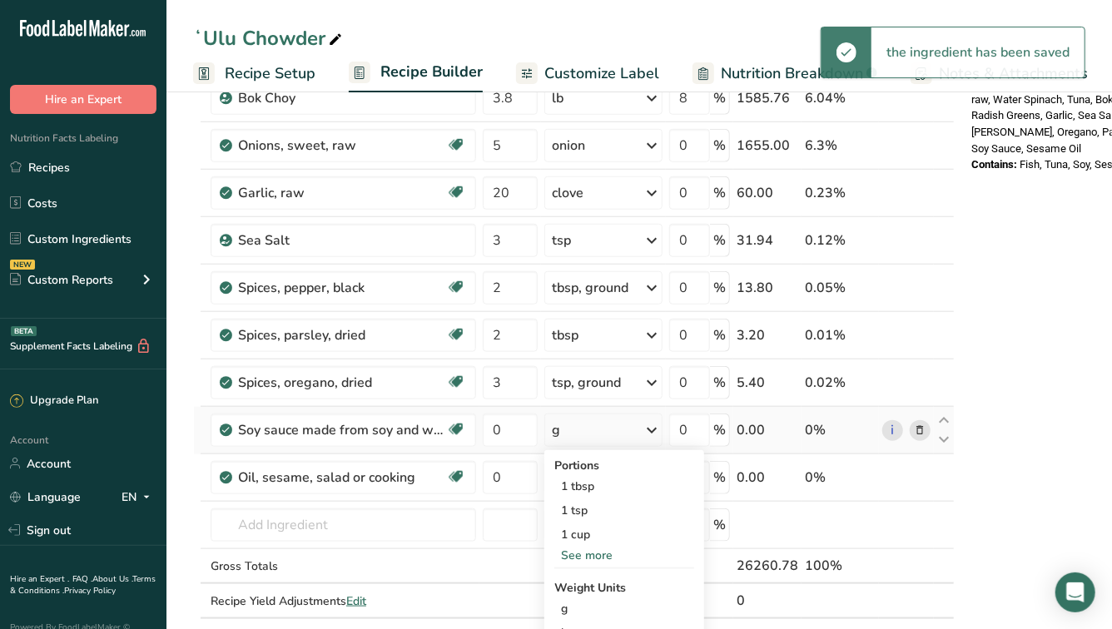
click at [646, 433] on icon at bounding box center [652, 430] width 20 height 30
click at [578, 532] on div "1 cup" at bounding box center [624, 535] width 140 height 24
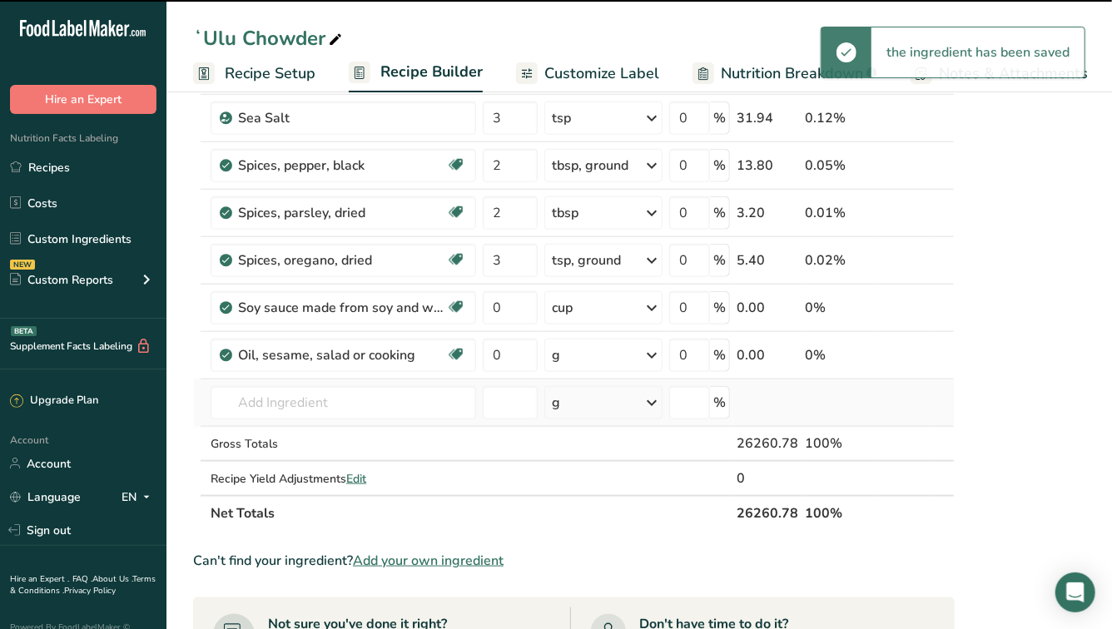
scroll to position [808, 0]
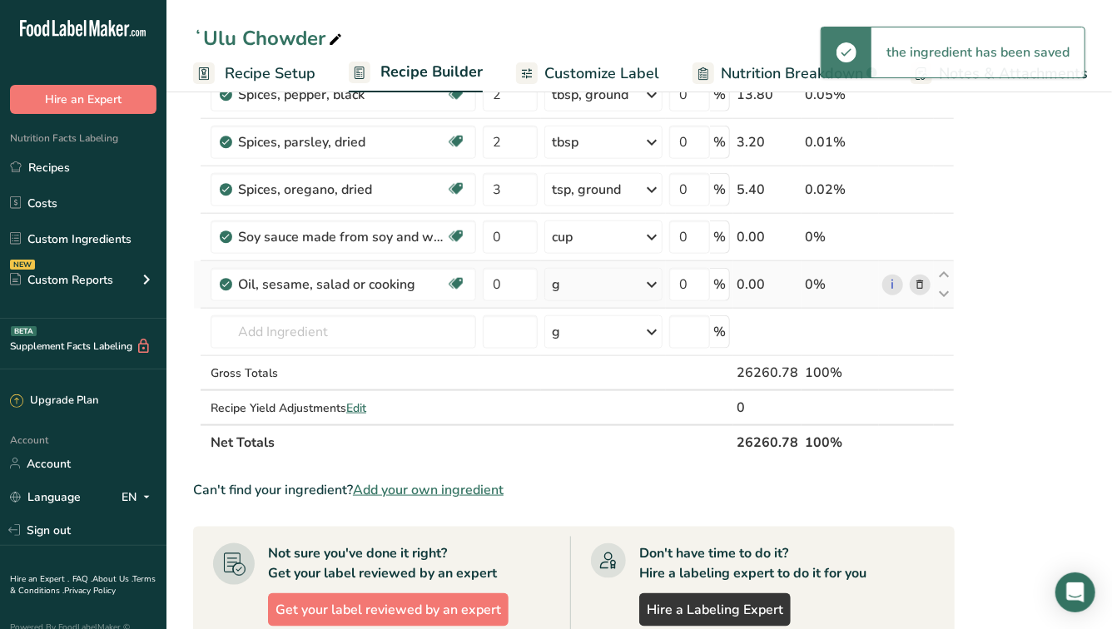
click at [592, 275] on div "g" at bounding box center [603, 284] width 118 height 33
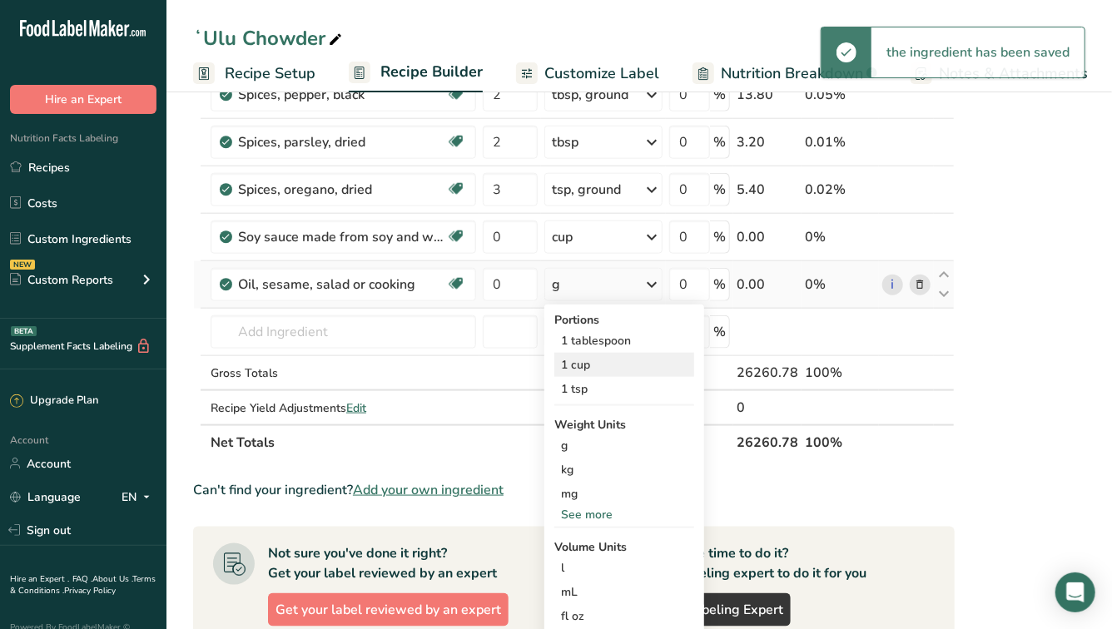
click at [580, 363] on div "1 cup" at bounding box center [624, 365] width 140 height 24
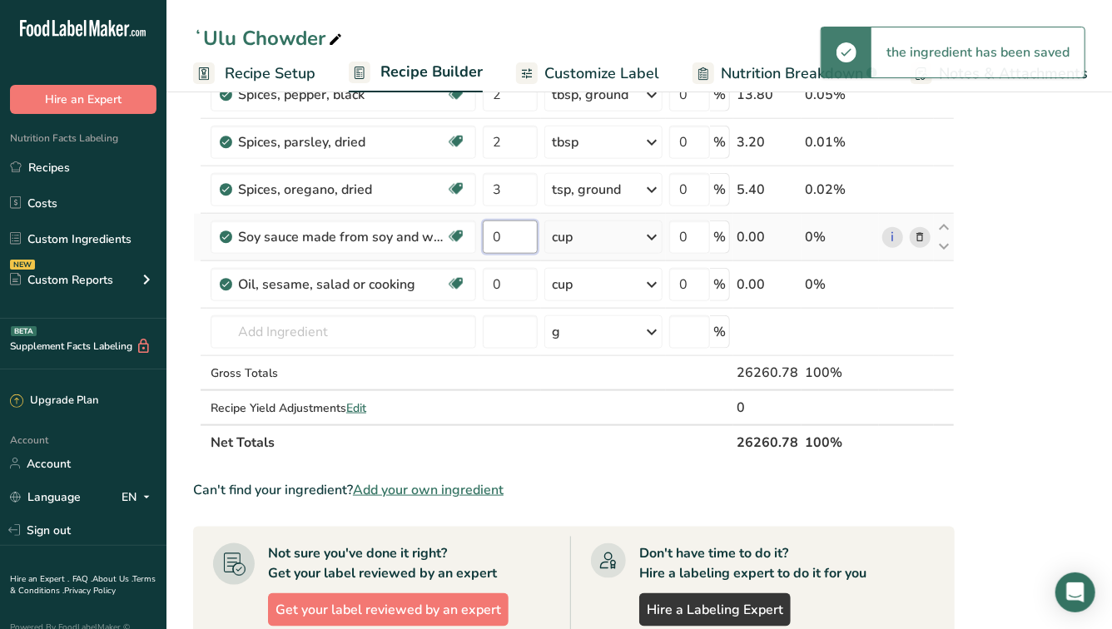
click at [510, 239] on input "0" at bounding box center [510, 237] width 55 height 33
type input "0.25"
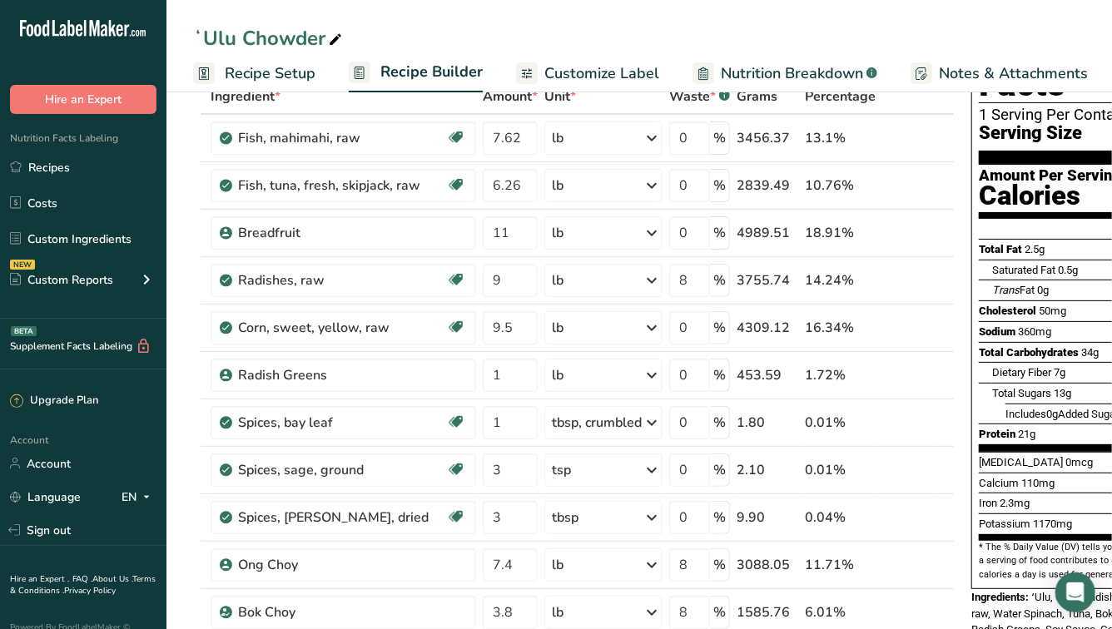
scroll to position [102, 0]
click at [515, 234] on input "11" at bounding box center [510, 232] width 55 height 33
type input "12"
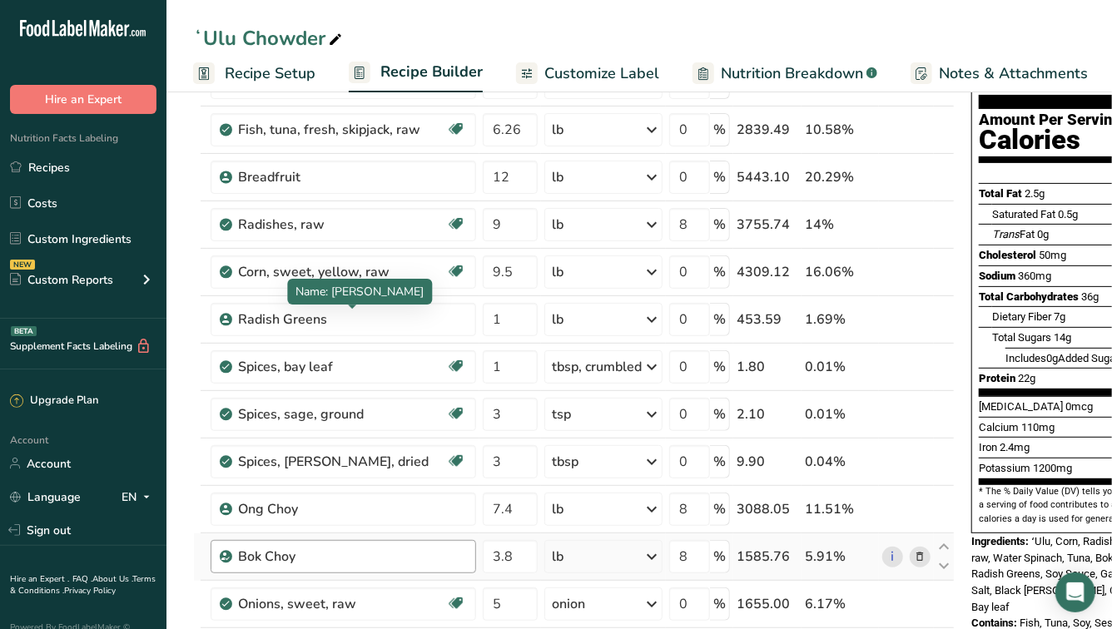
scroll to position [153, 0]
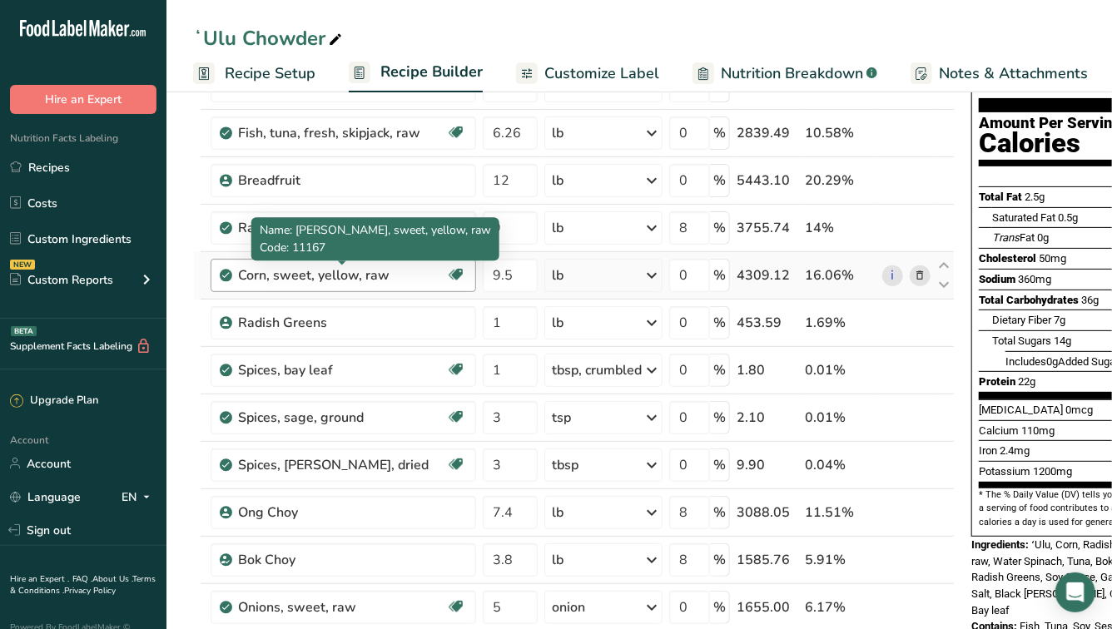
click at [425, 275] on div "Corn, sweet, yellow, raw" at bounding box center [342, 275] width 208 height 20
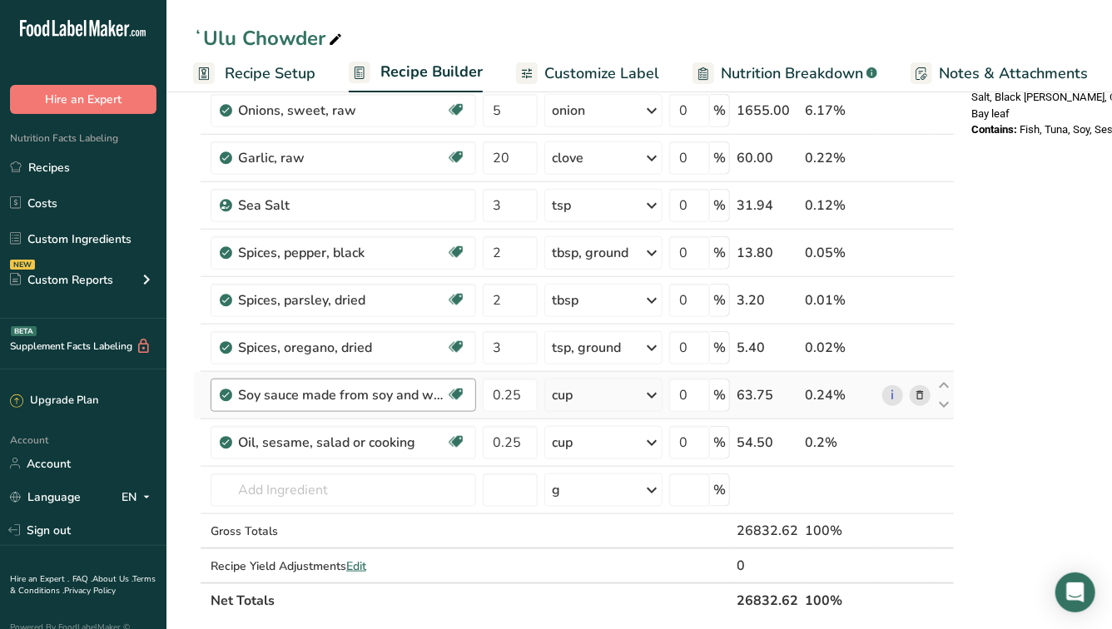
scroll to position [684, 0]
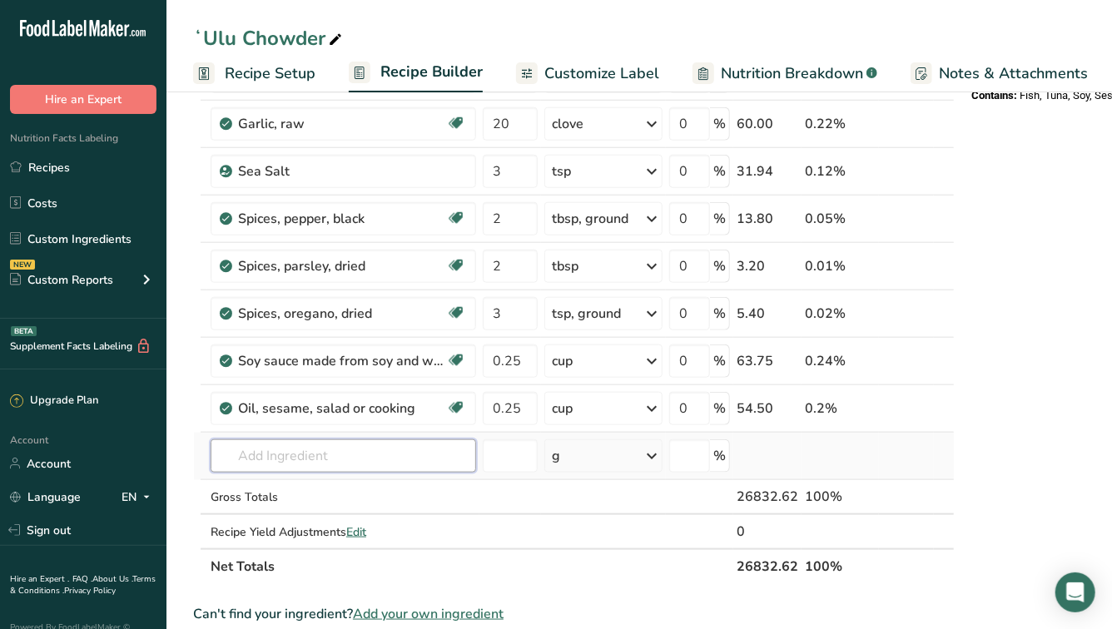
click at [310, 447] on input "text" at bounding box center [343, 455] width 265 height 33
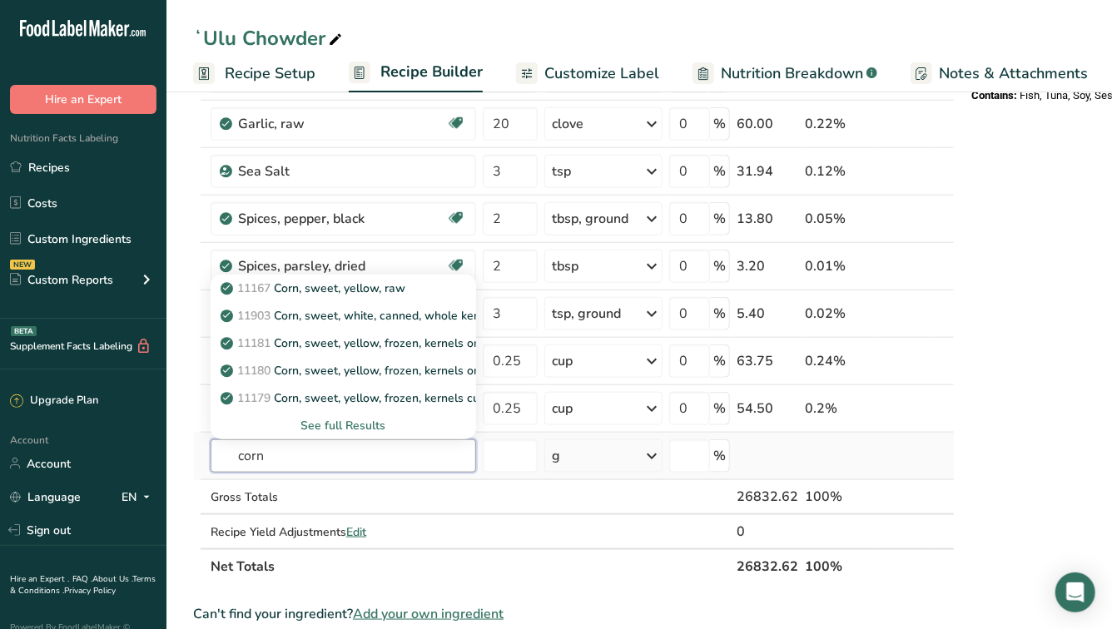
type input "corn"
click at [329, 422] on div "See full Results" at bounding box center [343, 425] width 239 height 17
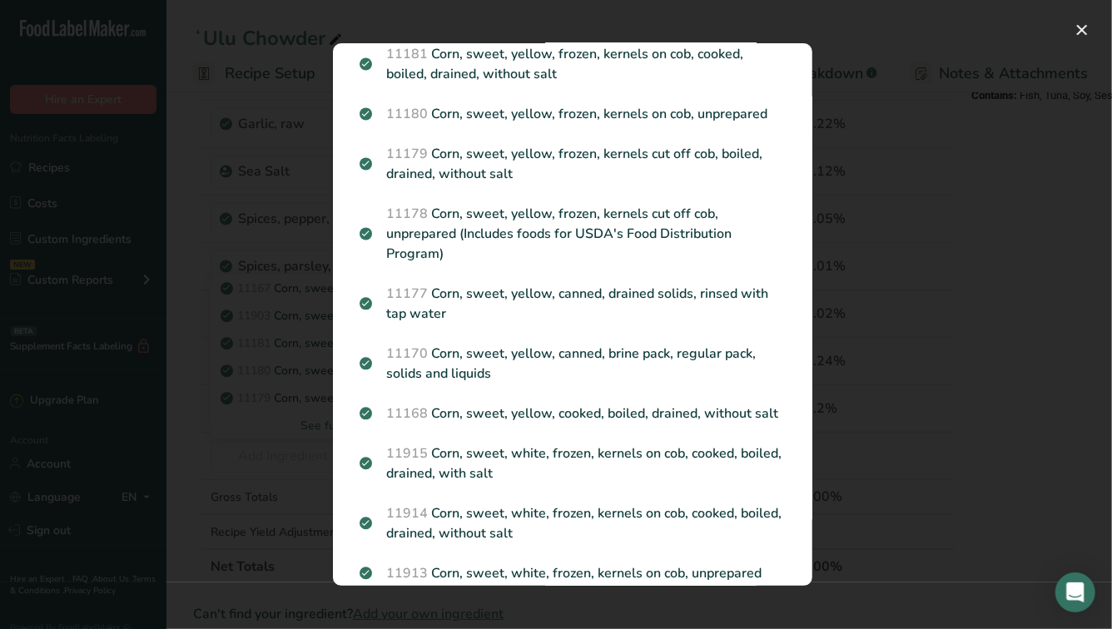
scroll to position [0, 0]
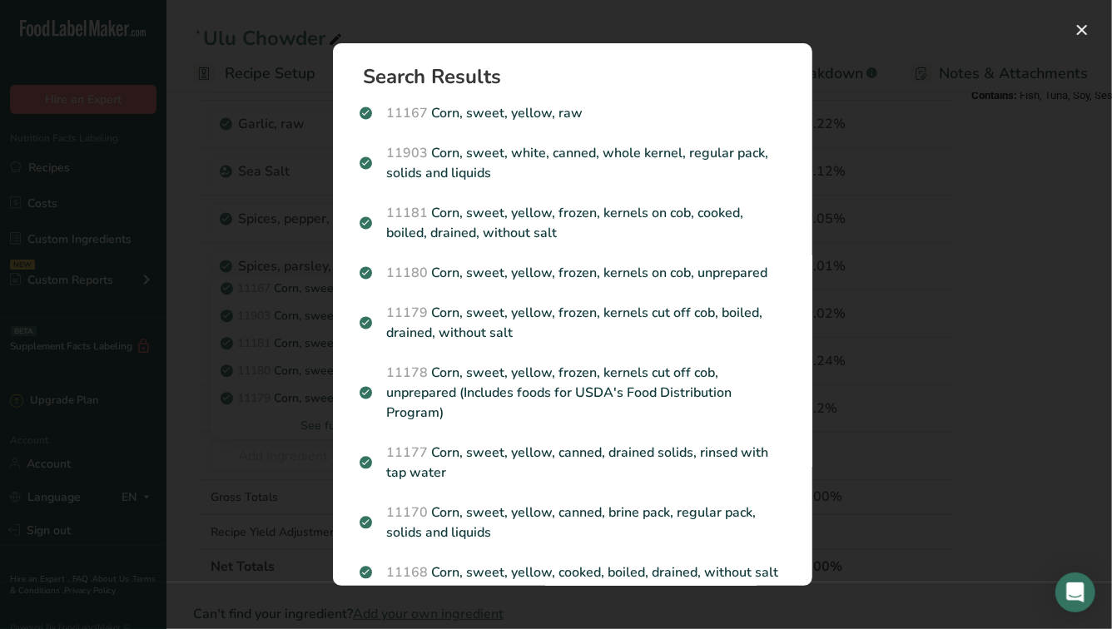
click at [895, 151] on div "Search results modal" at bounding box center [556, 314] width 1112 height 629
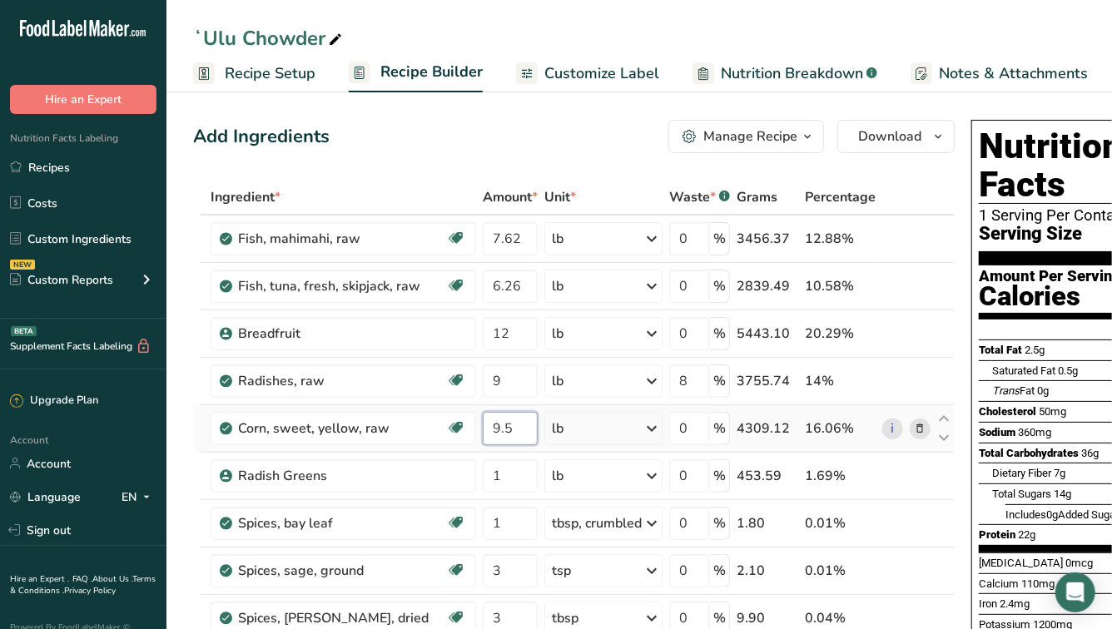
click at [503, 432] on input "9.5" at bounding box center [510, 428] width 55 height 33
click at [519, 432] on input "9.5" at bounding box center [510, 428] width 55 height 33
type input "9"
type input "5"
click at [580, 72] on span "Customize Label" at bounding box center [601, 73] width 115 height 22
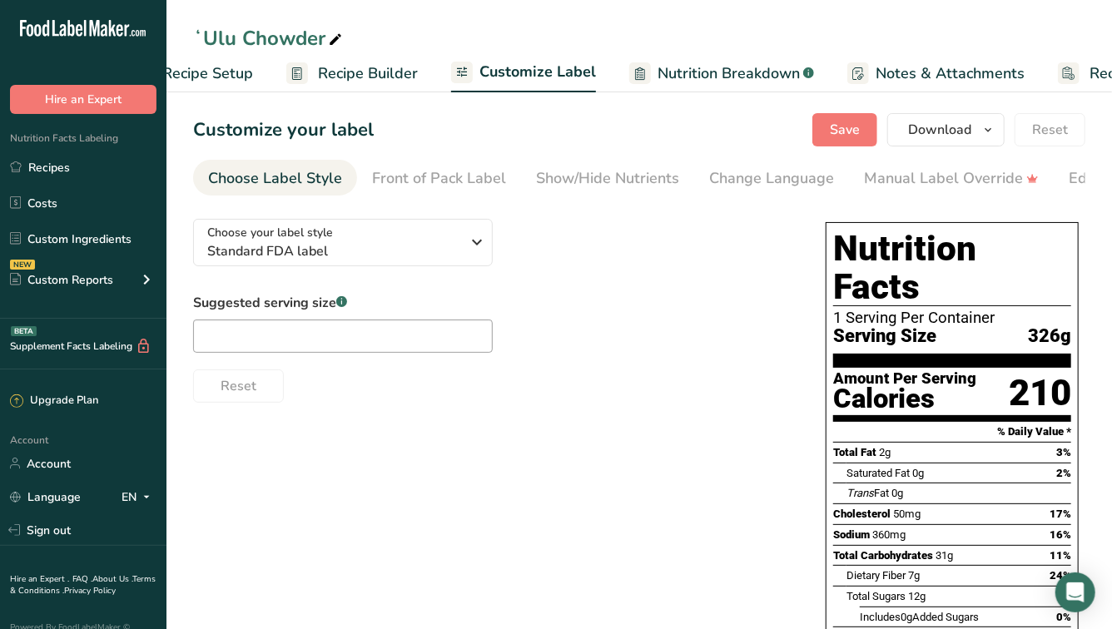
scroll to position [0, 167]
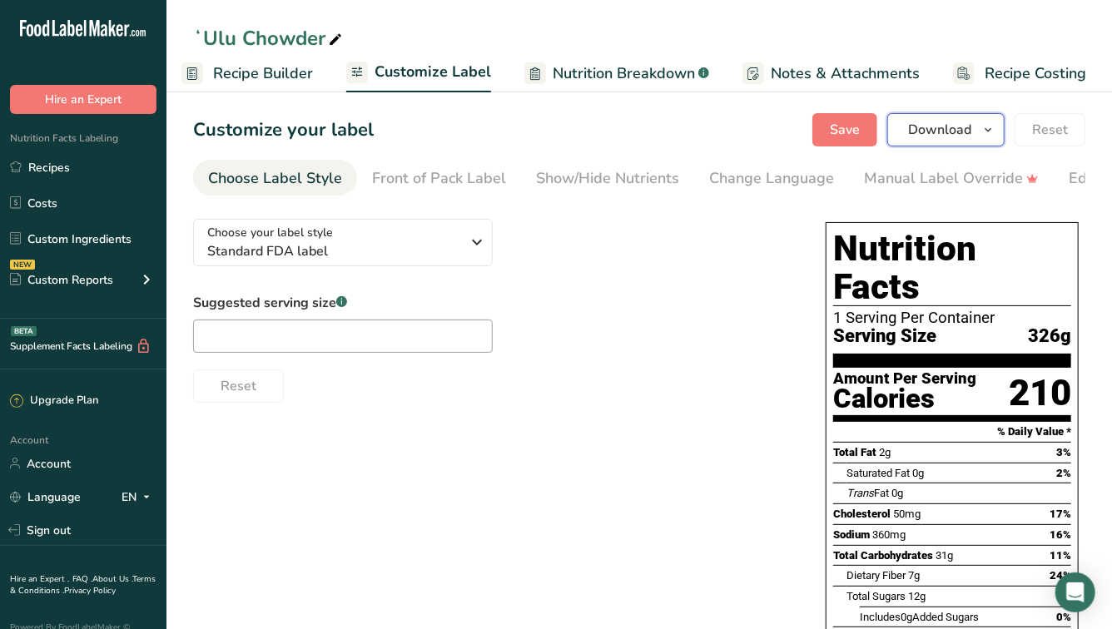
click at [968, 131] on span "Download" at bounding box center [939, 130] width 63 height 20
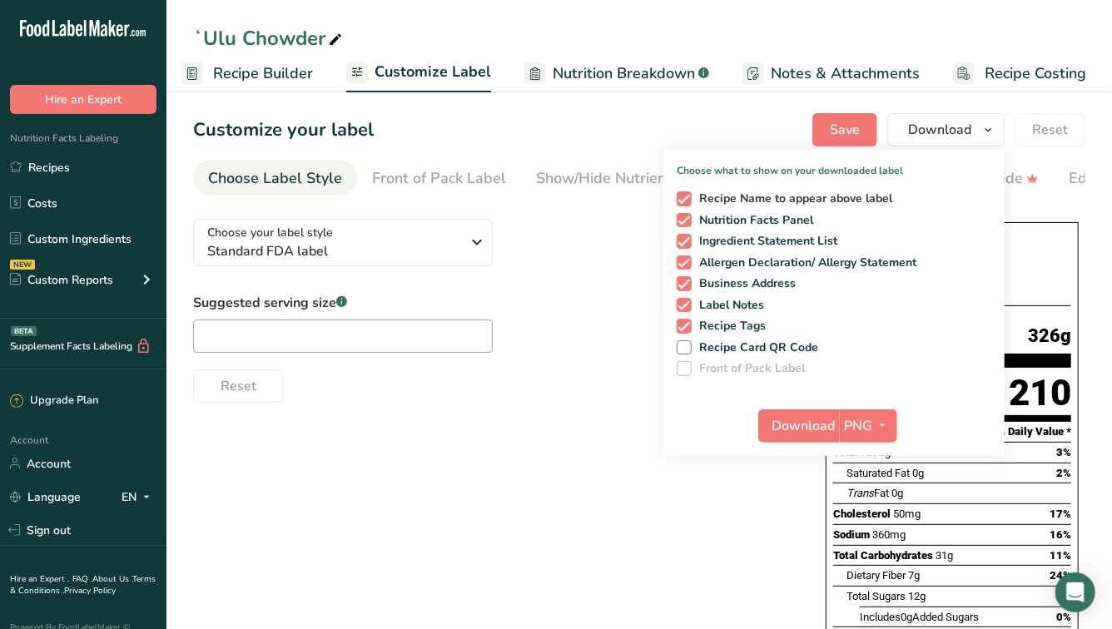
click at [781, 205] on span "Recipe Name to appear above label" at bounding box center [792, 198] width 201 height 15
click at [687, 204] on input "Recipe Name to appear above label" at bounding box center [682, 198] width 11 height 11
checkbox input "false"
click at [758, 242] on span "Ingredient Statement List" at bounding box center [765, 241] width 146 height 15
click at [687, 242] on input "Ingredient Statement List" at bounding box center [682, 241] width 11 height 11
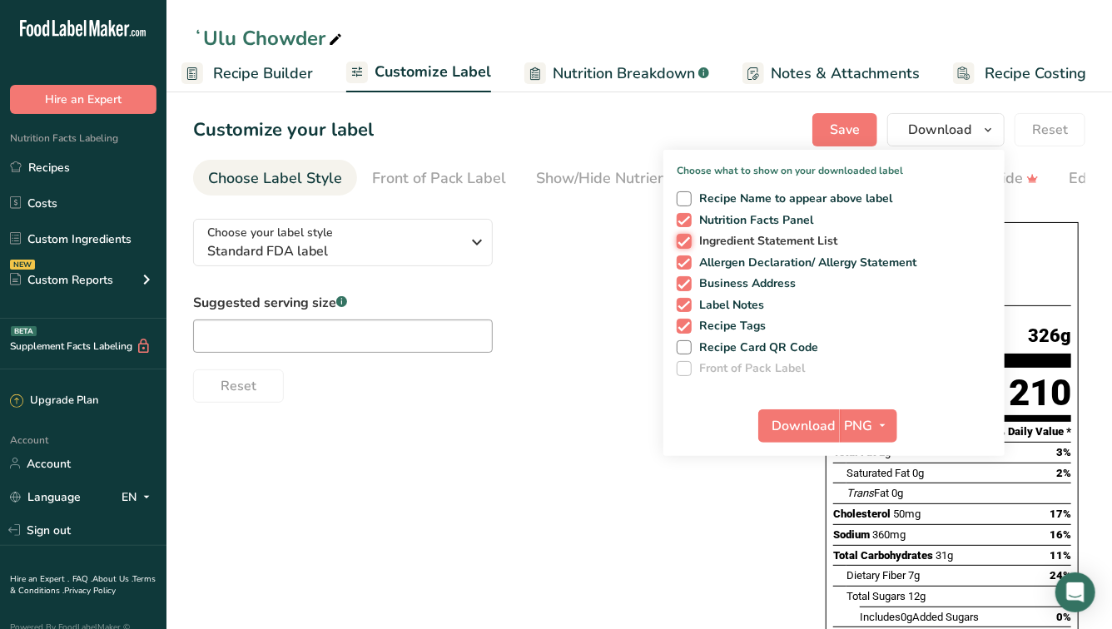
checkbox input "false"
click at [756, 259] on span "Allergen Declaration/ Allergy Statement" at bounding box center [805, 262] width 226 height 15
click at [687, 259] on input "Allergen Declaration/ Allergy Statement" at bounding box center [682, 262] width 11 height 11
click at [746, 264] on span "Allergen Declaration/ Allergy Statement" at bounding box center [805, 262] width 226 height 15
click at [687, 264] on input "Allergen Declaration/ Allergy Statement" at bounding box center [682, 262] width 11 height 11
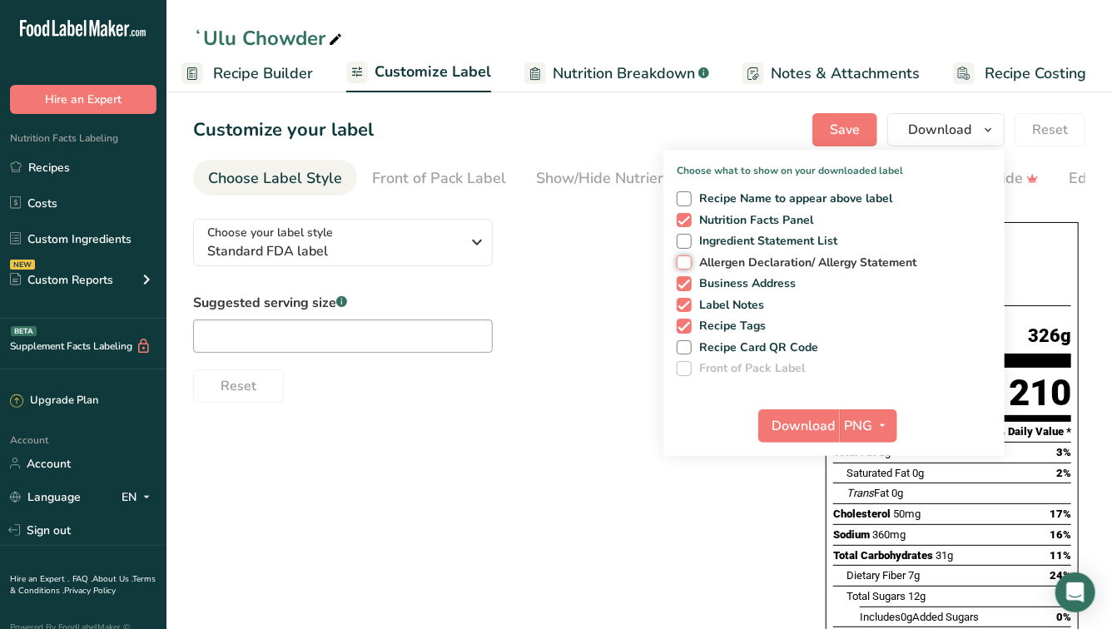
checkbox input "true"
click at [736, 285] on span "Business Address" at bounding box center [744, 283] width 105 height 15
click at [687, 285] on input "Business Address" at bounding box center [682, 283] width 11 height 11
checkbox input "false"
click at [736, 305] on span "Label Notes" at bounding box center [728, 305] width 73 height 15
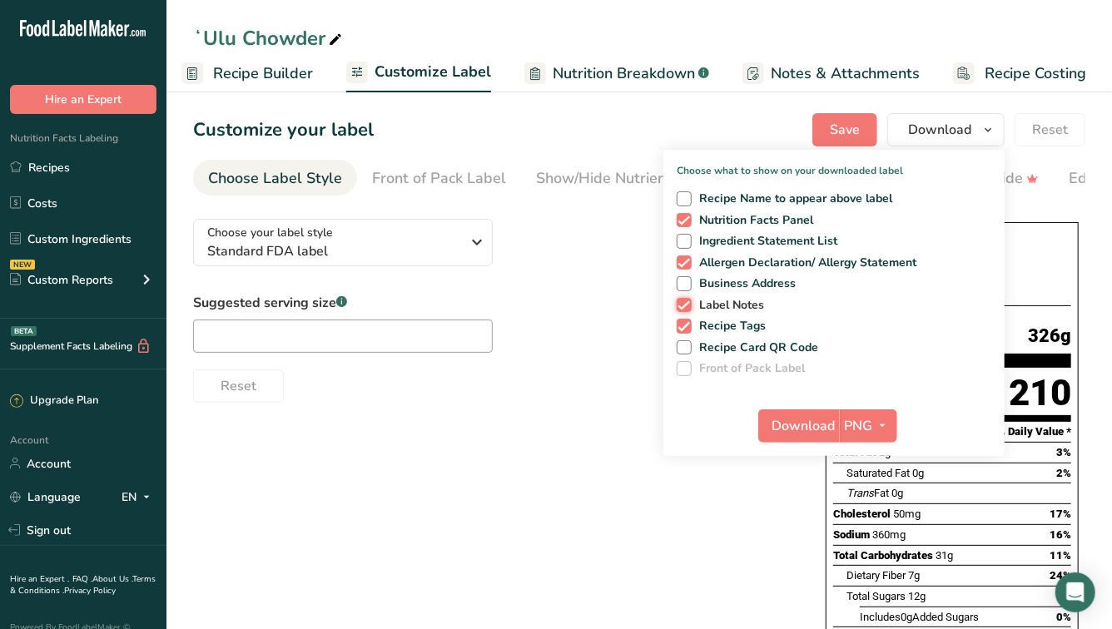
click at [687, 305] on input "Label Notes" at bounding box center [682, 305] width 11 height 11
checkbox input "false"
click at [737, 328] on span "Recipe Tags" at bounding box center [729, 326] width 75 height 15
click at [687, 328] on input "Recipe Tags" at bounding box center [682, 325] width 11 height 11
checkbox input "false"
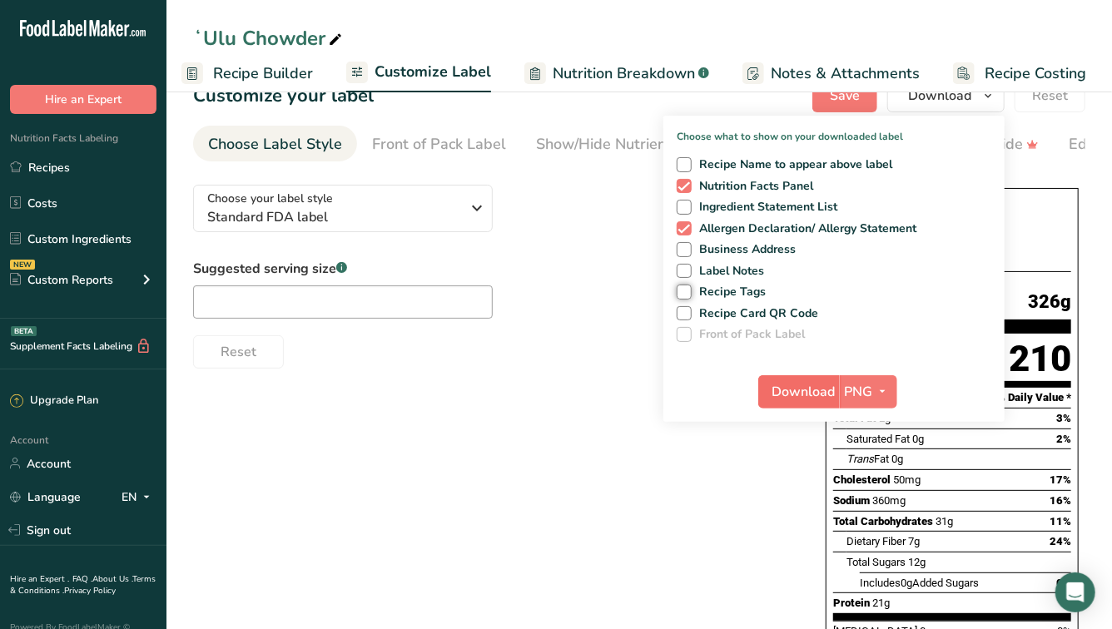
scroll to position [0, 0]
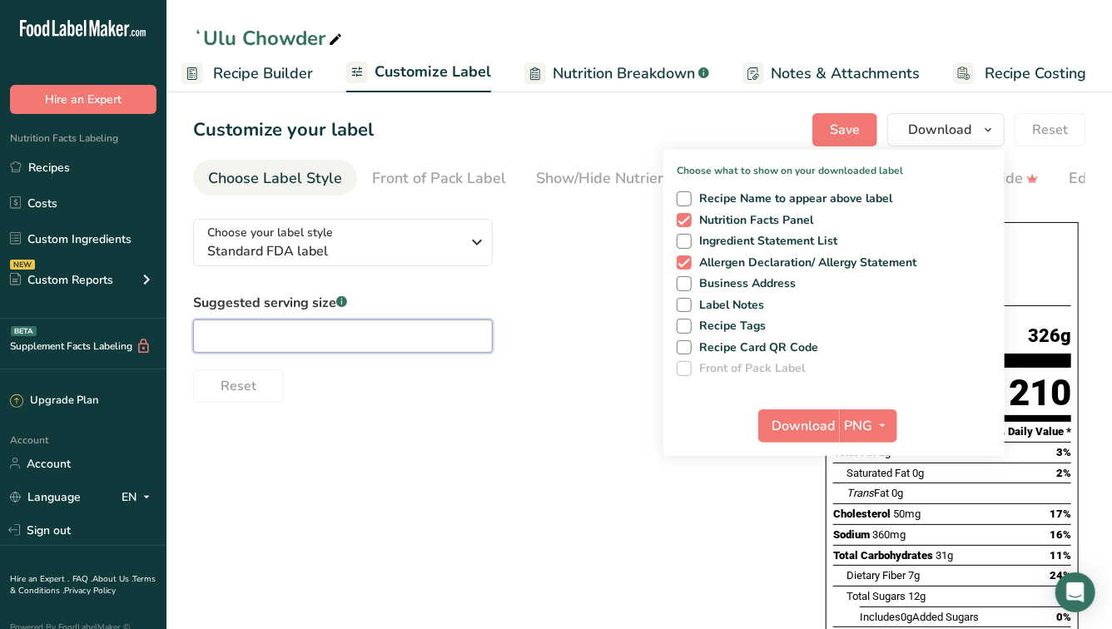
click at [486, 332] on input "text" at bounding box center [343, 336] width 300 height 33
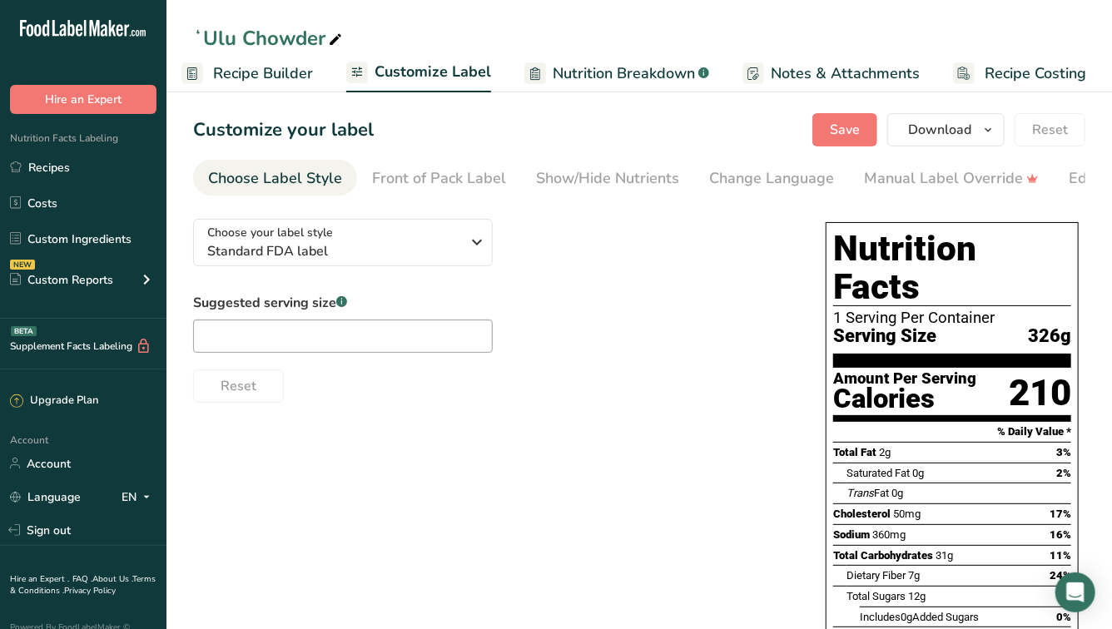
click at [456, 71] on span "Customize Label" at bounding box center [432, 72] width 117 height 22
click at [582, 176] on div "Show/Hide Nutrients" at bounding box center [607, 178] width 143 height 22
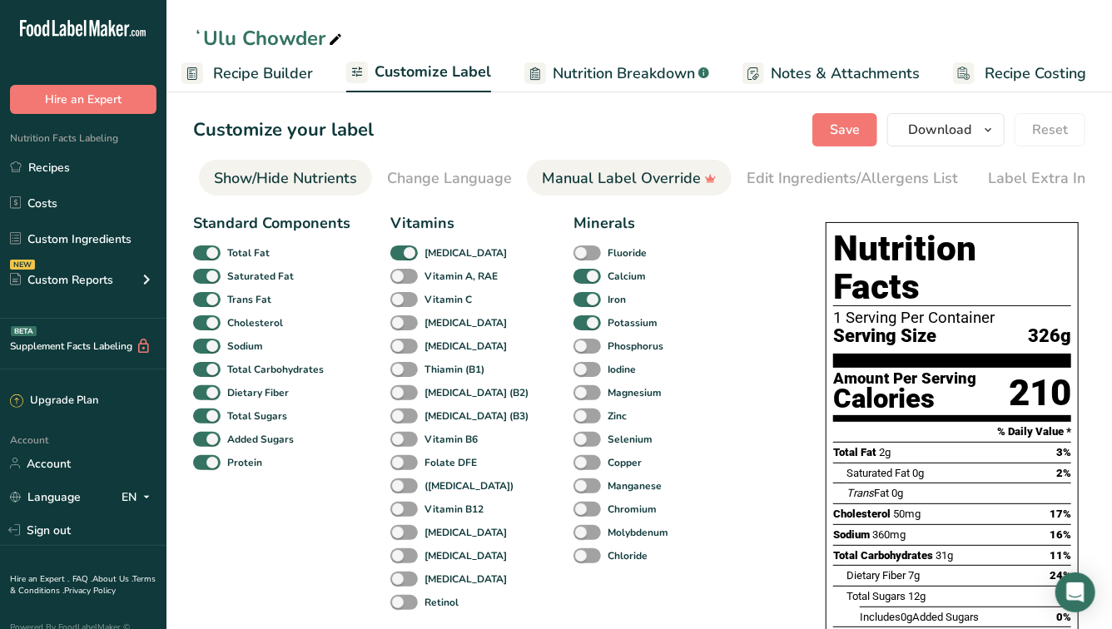
click at [638, 171] on div "Manual Label Override" at bounding box center [629, 178] width 175 height 22
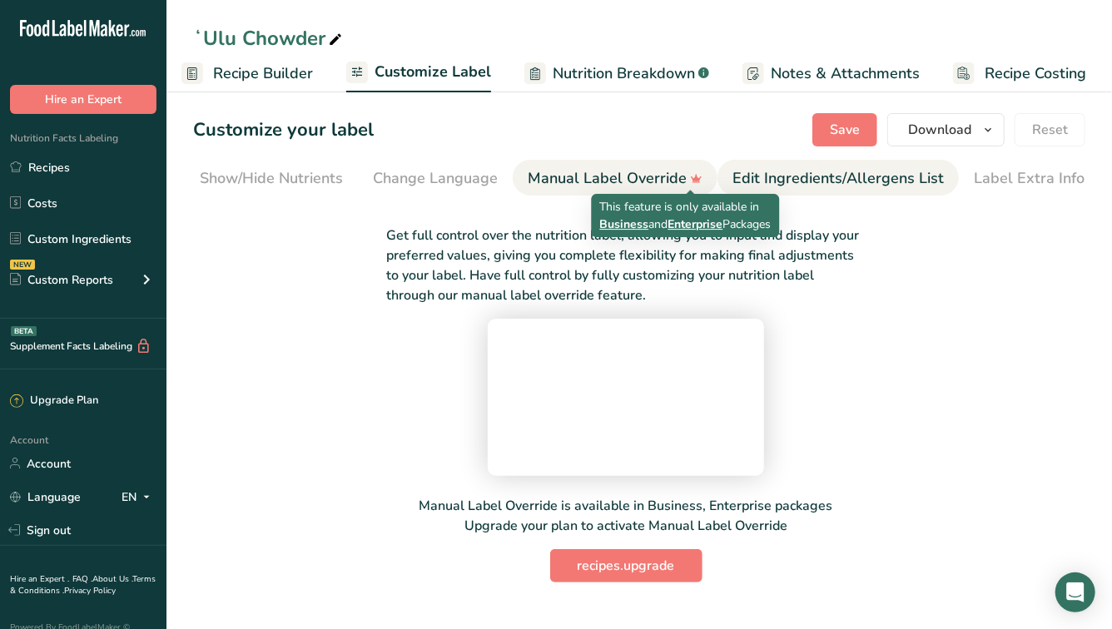
click at [766, 171] on div "Edit Ingredients/Allergens List" at bounding box center [837, 178] width 211 height 22
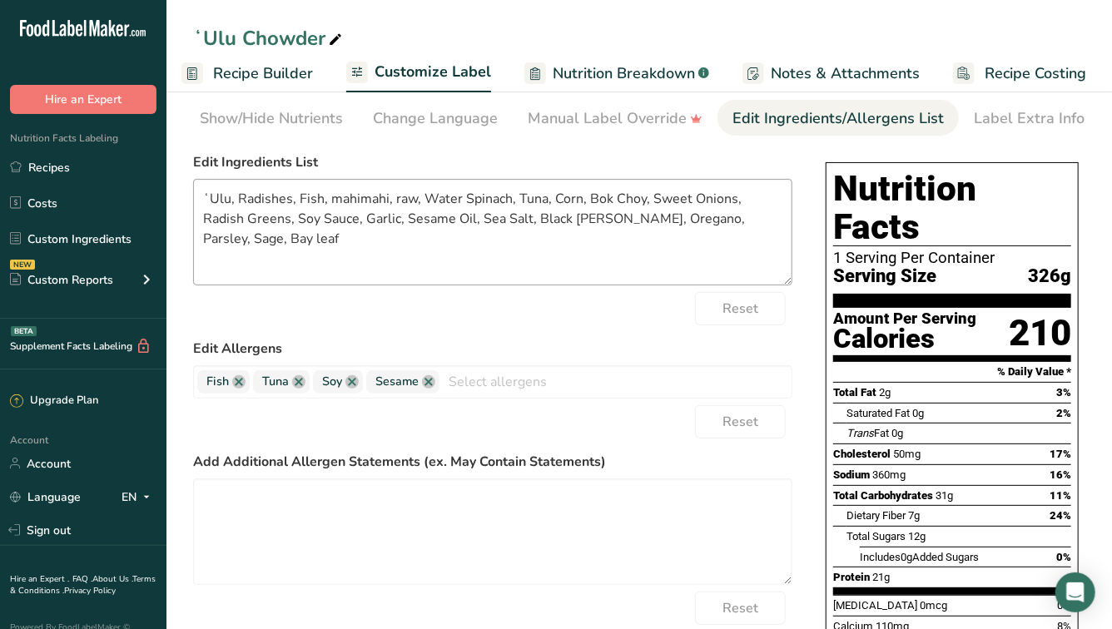
scroll to position [83, 0]
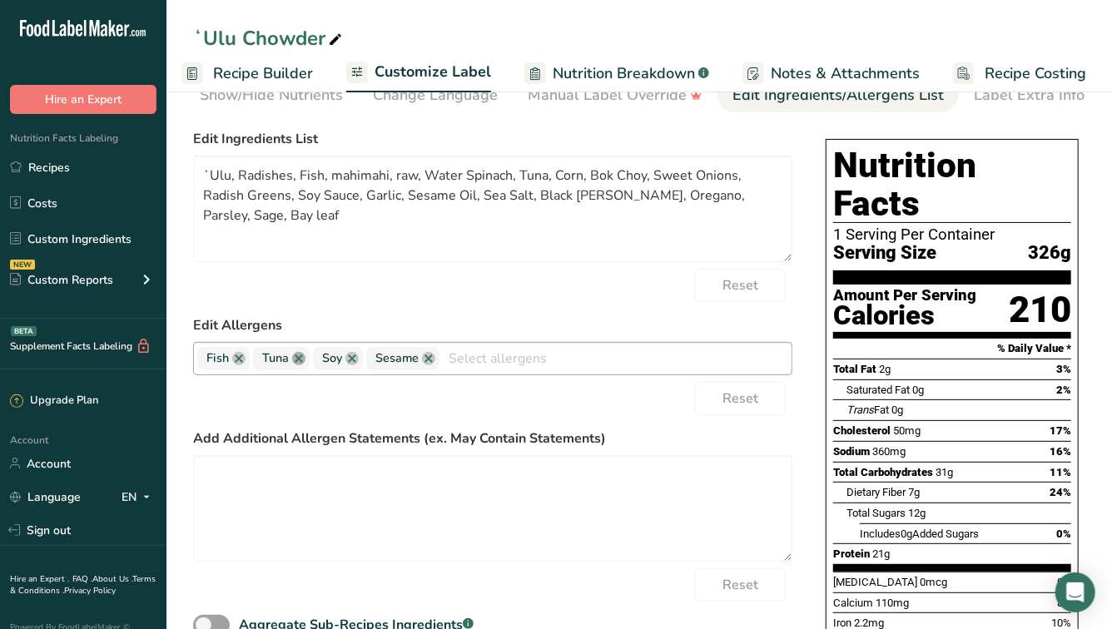
click at [303, 365] on link at bounding box center [298, 358] width 13 height 13
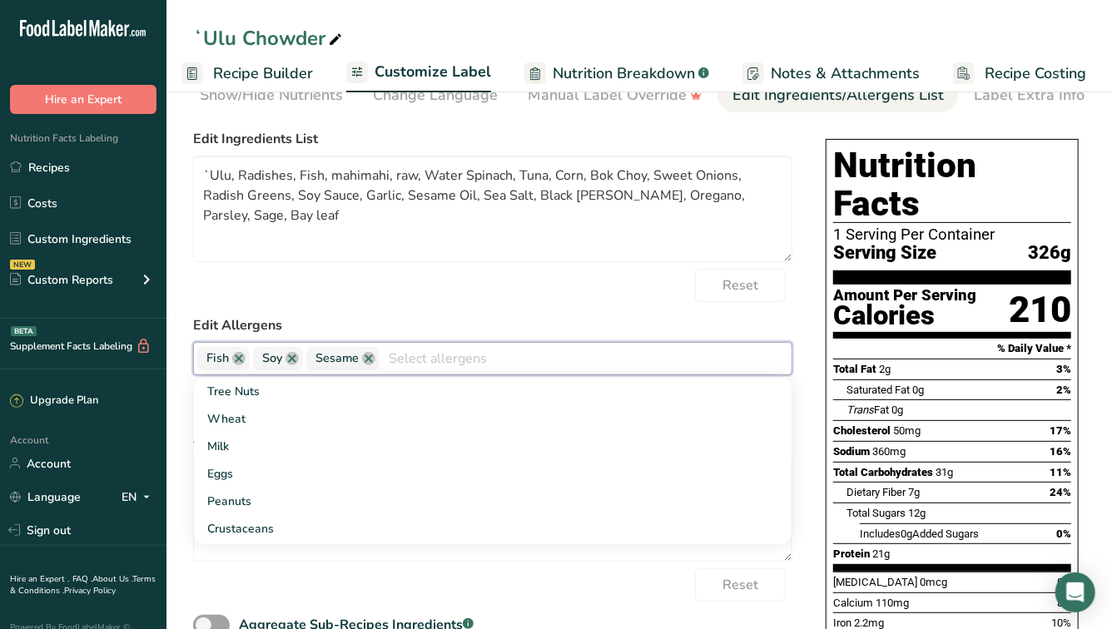
click at [399, 324] on label "Edit Allergens" at bounding box center [492, 325] width 599 height 20
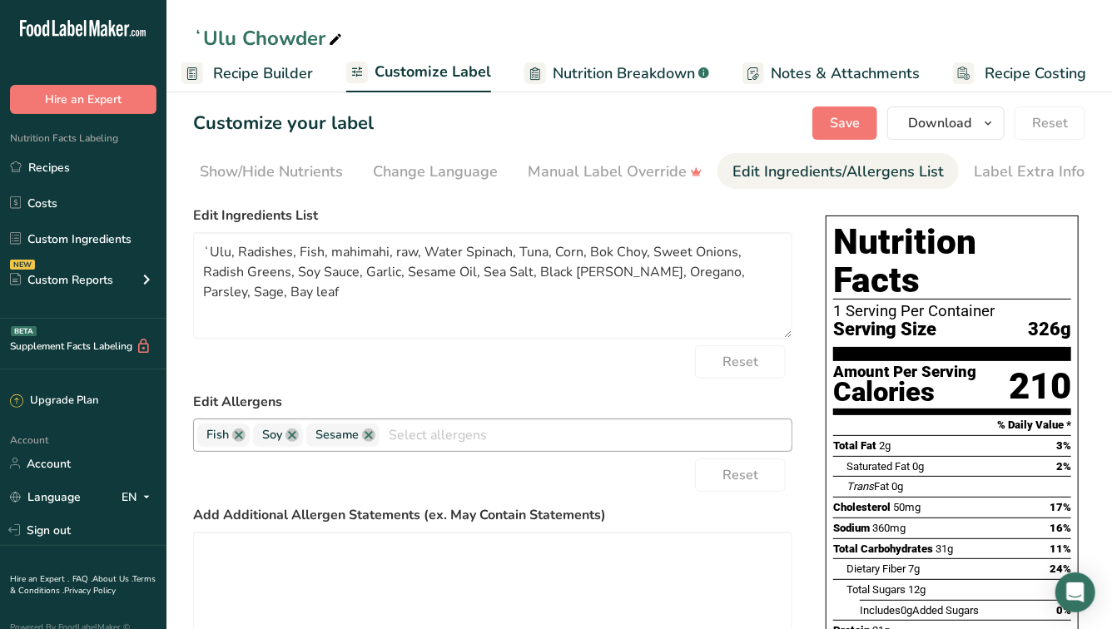
scroll to position [0, 0]
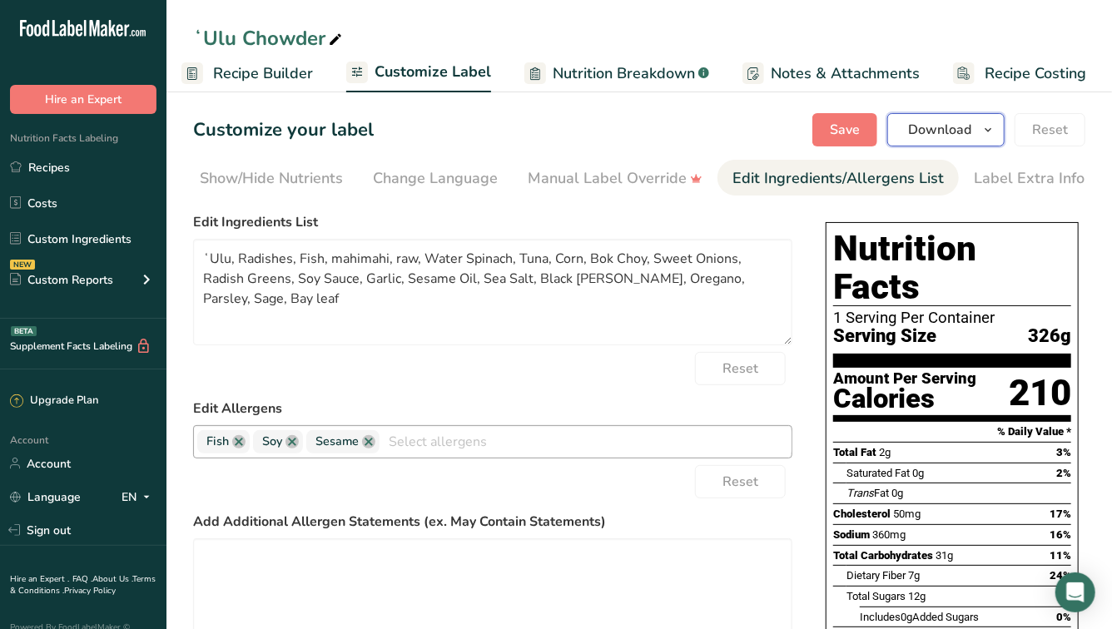
click at [929, 126] on span "Download" at bounding box center [939, 130] width 63 height 20
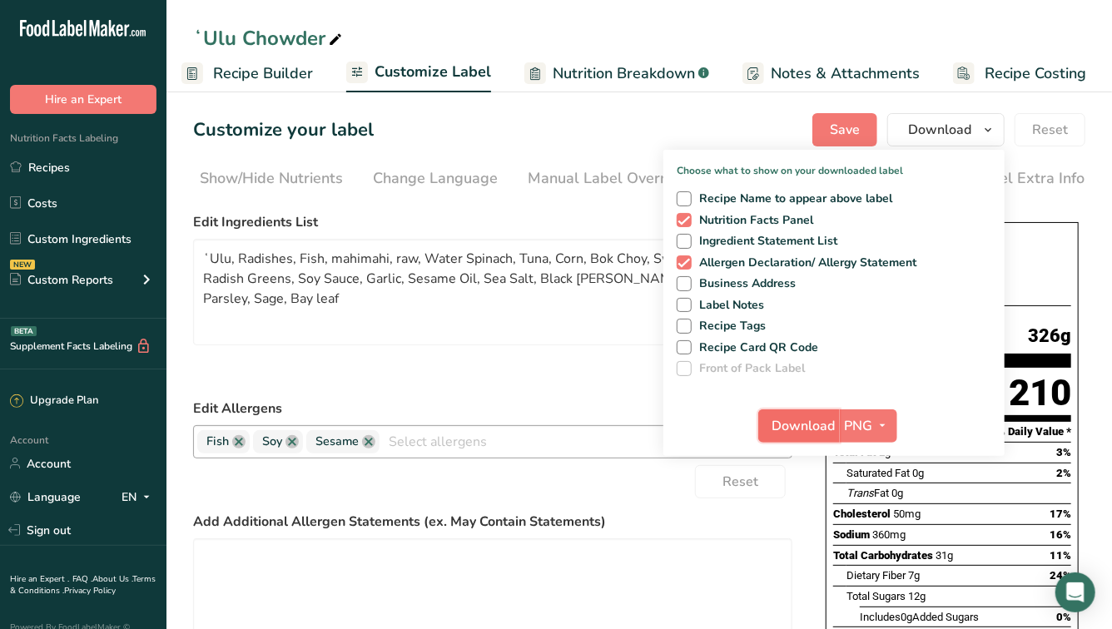
click at [806, 424] on span "Download" at bounding box center [803, 426] width 63 height 20
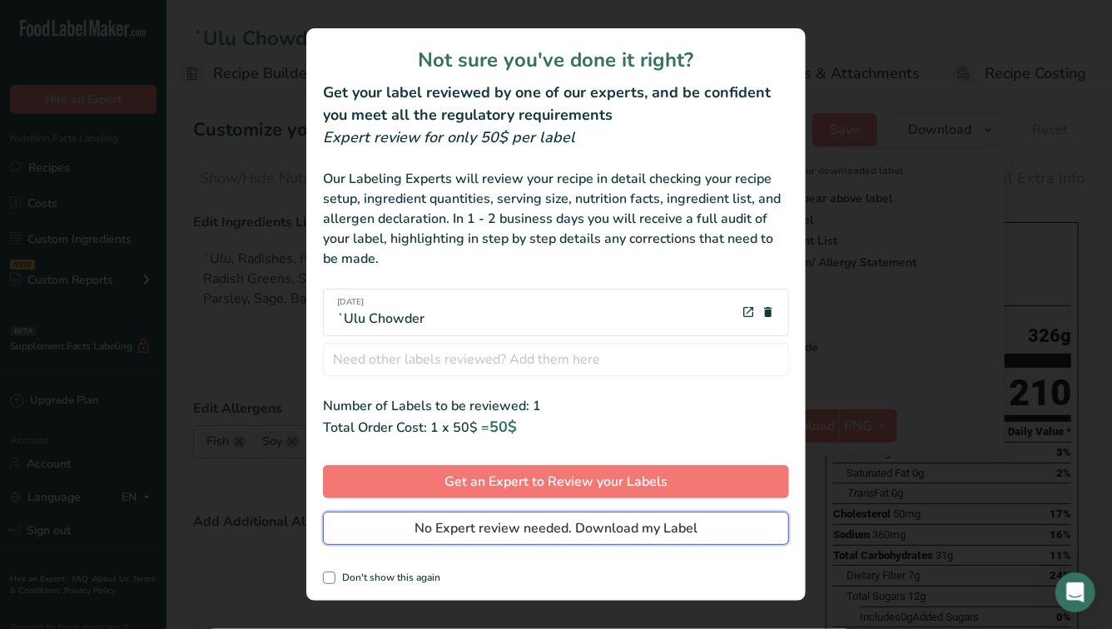
click at [579, 522] on span "No Expert review needed. Download my Label" at bounding box center [555, 528] width 283 height 20
